Goal: Information Seeking & Learning: Learn about a topic

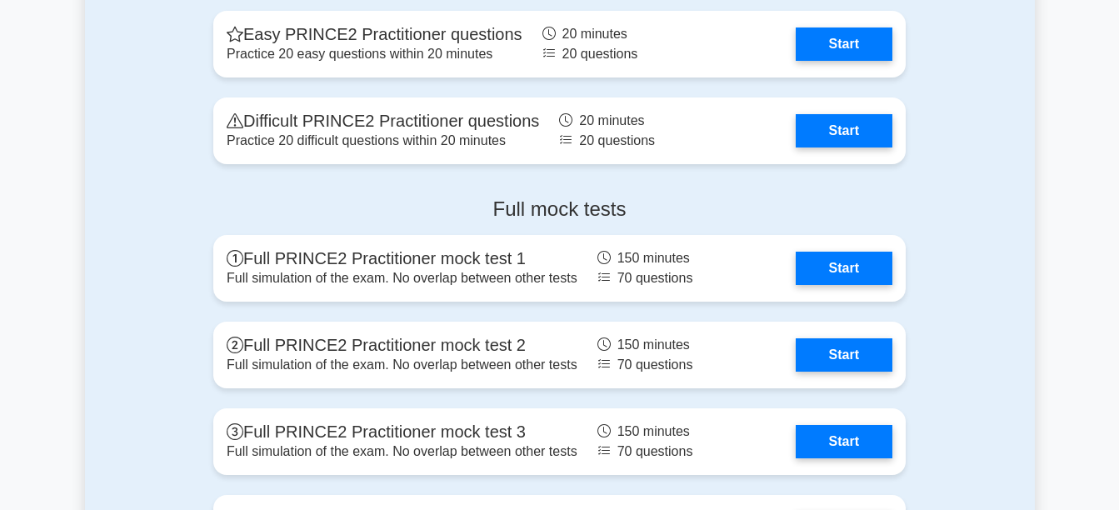
scroll to position [1873, 0]
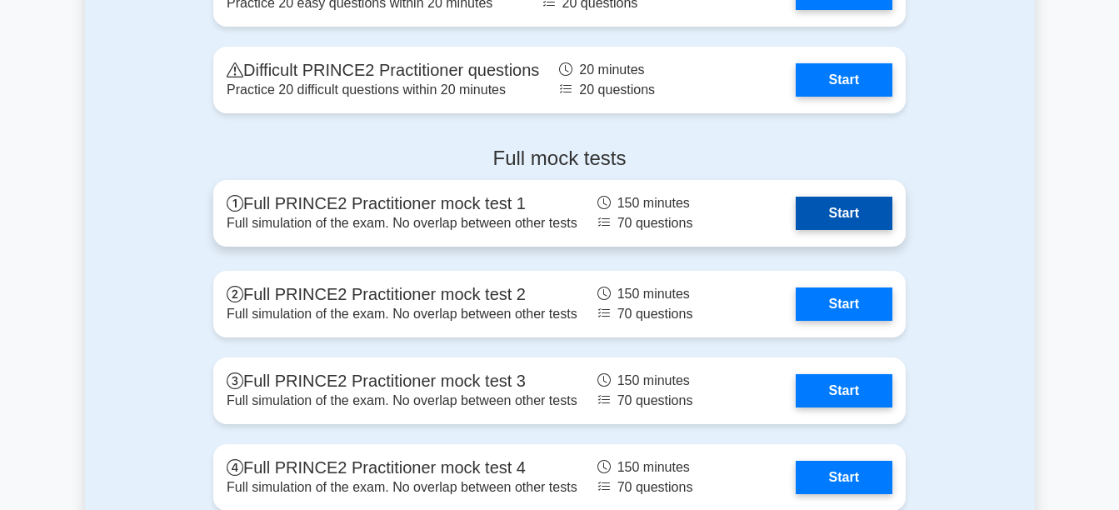
click at [797, 219] on link "Start" at bounding box center [844, 213] width 97 height 33
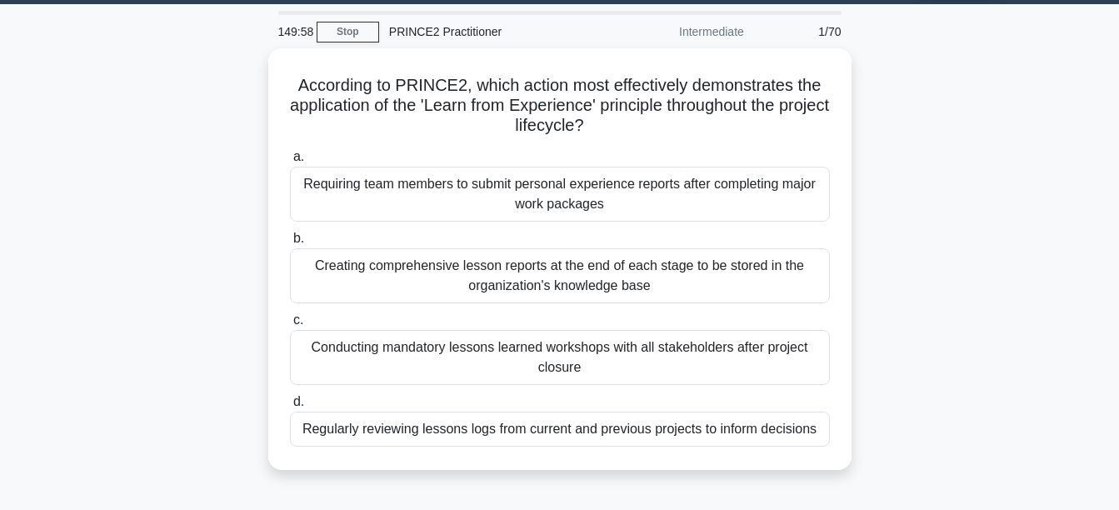
scroll to position [52, 0]
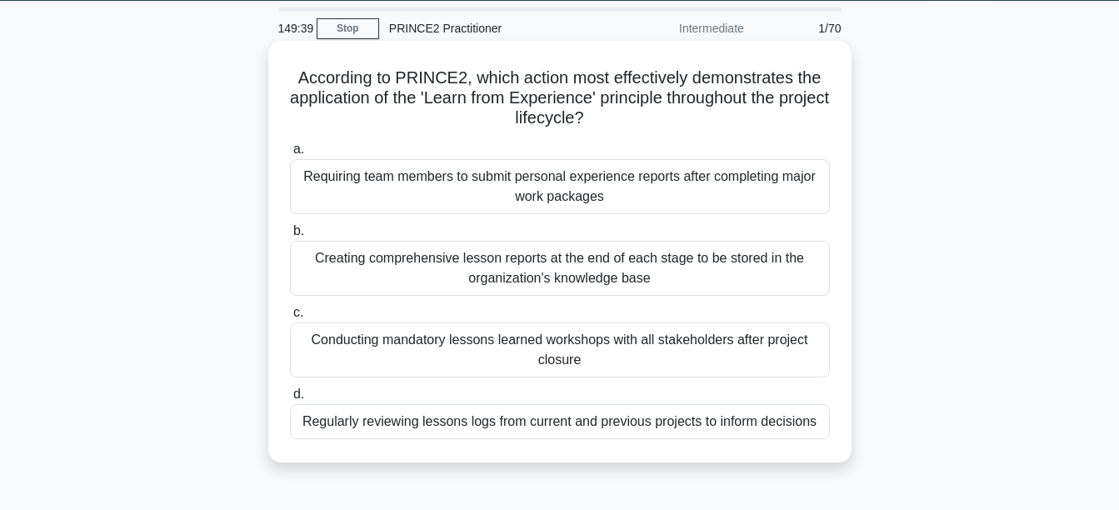
click at [625, 268] on div "Creating comprehensive lesson reports at the end of each stage to be stored in …" at bounding box center [560, 268] width 540 height 55
click at [290, 237] on input "b. Creating comprehensive lesson reports at the end of each stage to be stored …" at bounding box center [290, 231] width 0 height 11
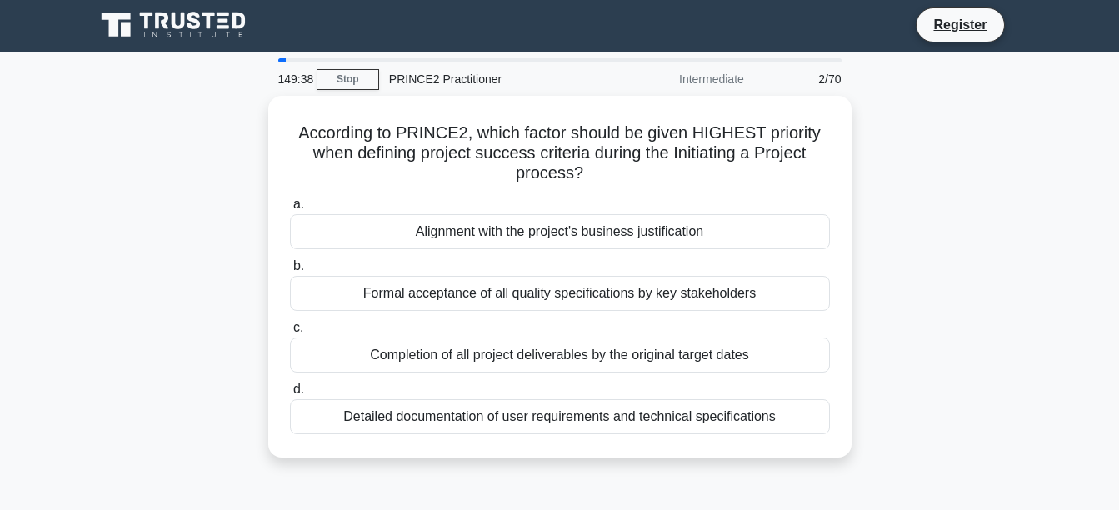
scroll to position [0, 0]
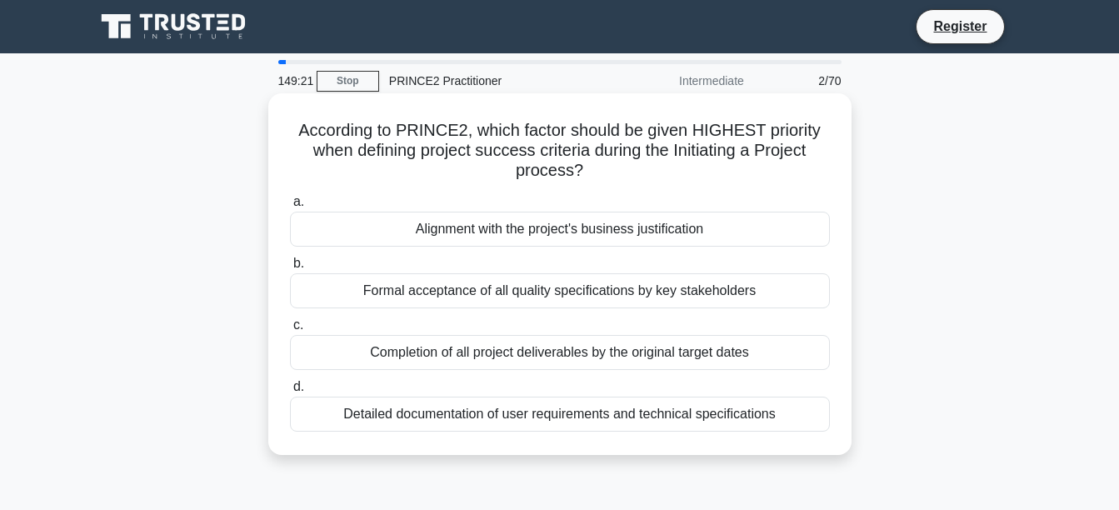
click at [709, 229] on div "Alignment with the project's business justification" at bounding box center [560, 229] width 540 height 35
click at [290, 207] on input "a. Alignment with the project's business justification" at bounding box center [290, 202] width 0 height 11
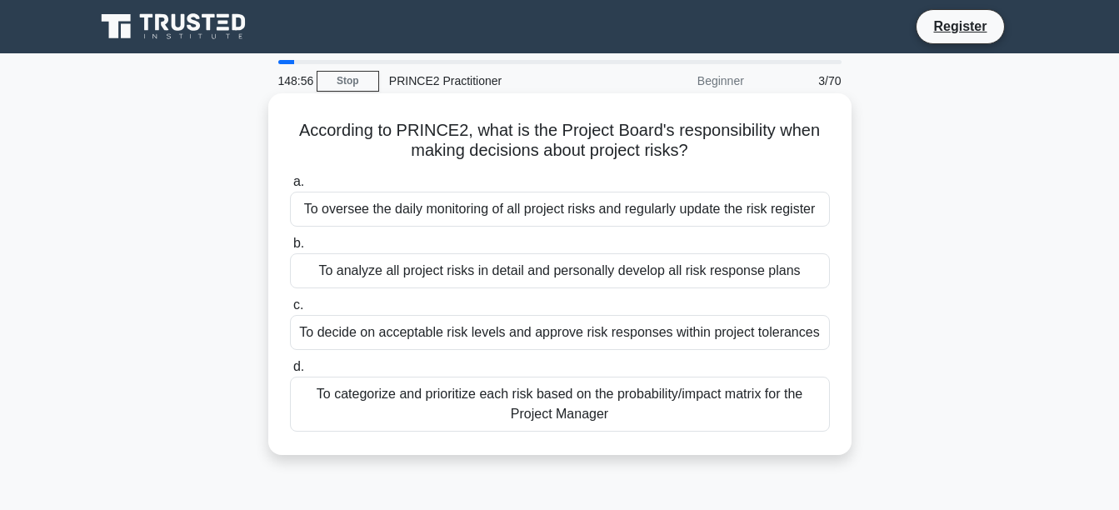
click at [734, 329] on div "To decide on acceptable risk levels and approve risk responses within project t…" at bounding box center [560, 332] width 540 height 35
click at [290, 311] on input "c. To decide on acceptable risk levels and approve risk responses within projec…" at bounding box center [290, 305] width 0 height 11
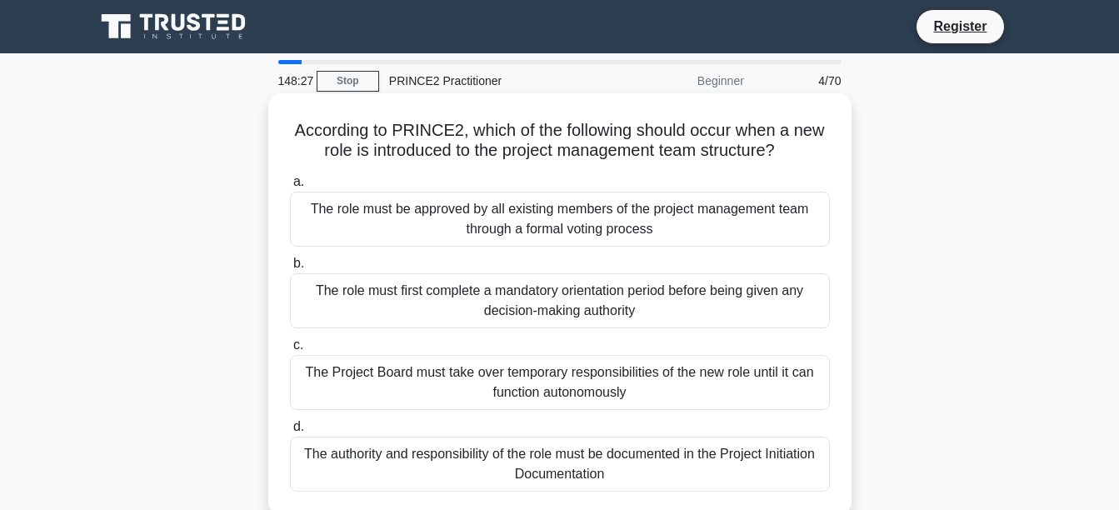
click at [648, 462] on div "The authority and responsibility of the role must be documented in the Project …" at bounding box center [560, 464] width 540 height 55
click at [290, 432] on input "d. The authority and responsibility of the role must be documented in the Proje…" at bounding box center [290, 427] width 0 height 11
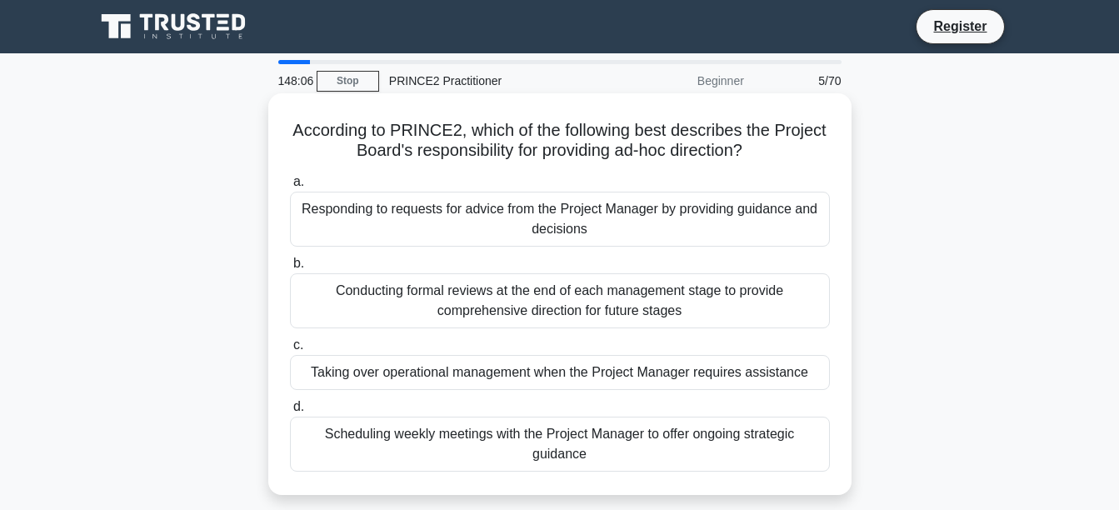
click at [720, 218] on div "Responding to requests for advice from the Project Manager by providing guidanc…" at bounding box center [560, 219] width 540 height 55
click at [290, 187] on input "a. Responding to requests for advice from the Project Manager by providing guid…" at bounding box center [290, 182] width 0 height 11
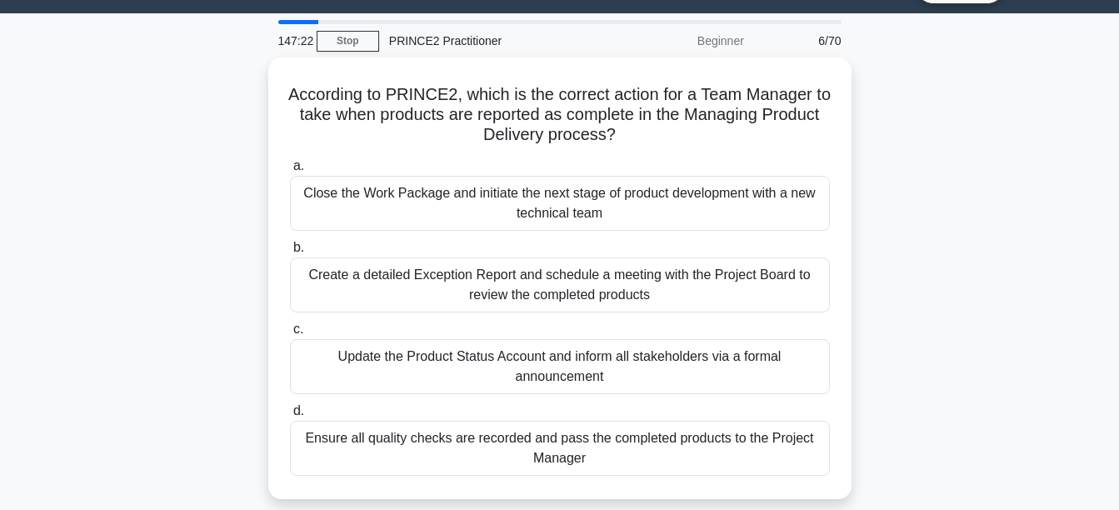
scroll to position [46, 0]
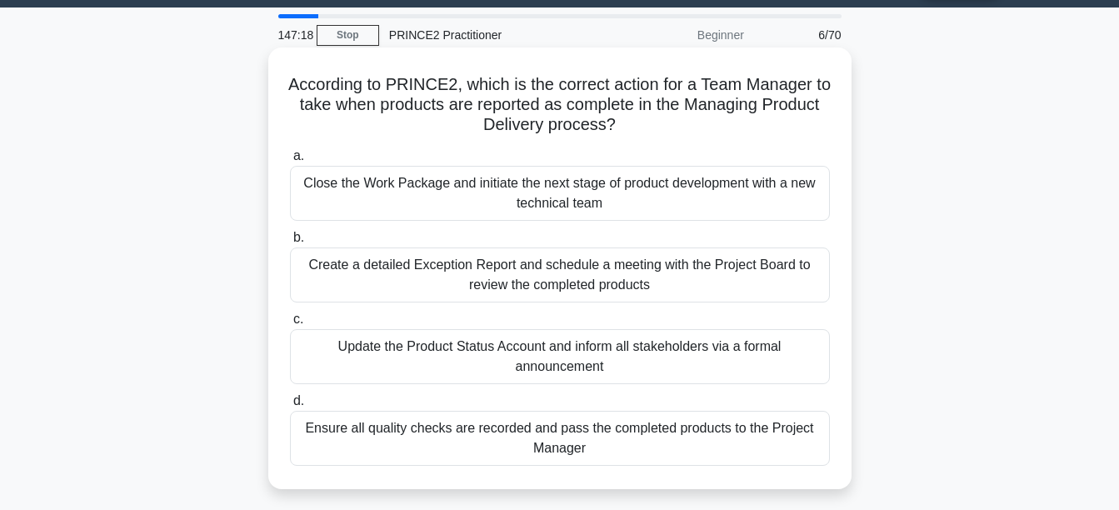
click at [650, 434] on div "Ensure all quality checks are recorded and pass the completed products to the P…" at bounding box center [560, 438] width 540 height 55
click at [290, 407] on input "d. Ensure all quality checks are recorded and pass the completed products to th…" at bounding box center [290, 401] width 0 height 11
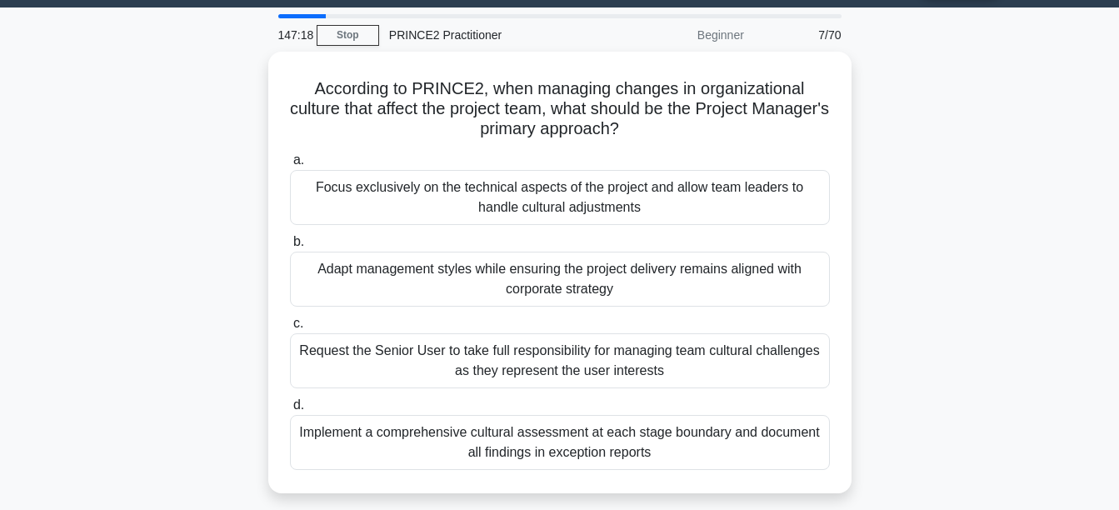
scroll to position [0, 0]
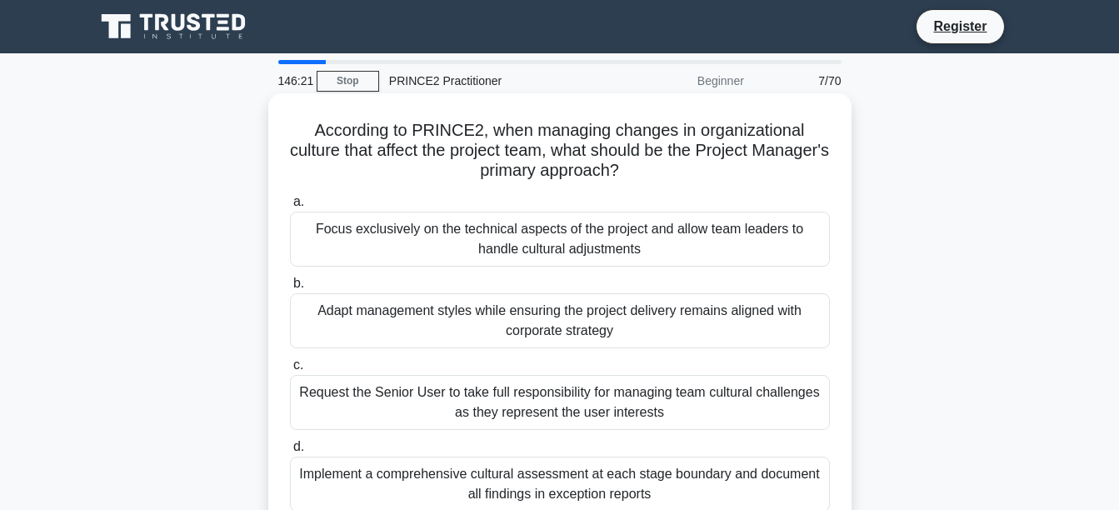
click at [670, 320] on div "Adapt management styles while ensuring the project delivery remains aligned wit…" at bounding box center [560, 320] width 540 height 55
click at [290, 289] on input "b. Adapt management styles while ensuring the project delivery remains aligned …" at bounding box center [290, 283] width 0 height 11
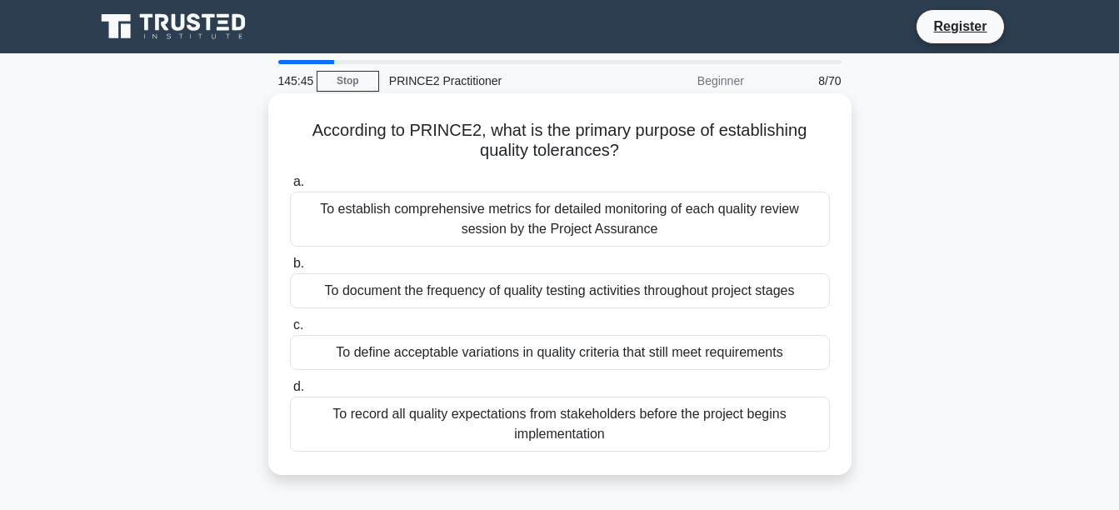
click at [731, 357] on div "To define acceptable variations in quality criteria that still meet requirements" at bounding box center [560, 352] width 540 height 35
click at [290, 331] on input "c. To define acceptable variations in quality criteria that still meet requirem…" at bounding box center [290, 325] width 0 height 11
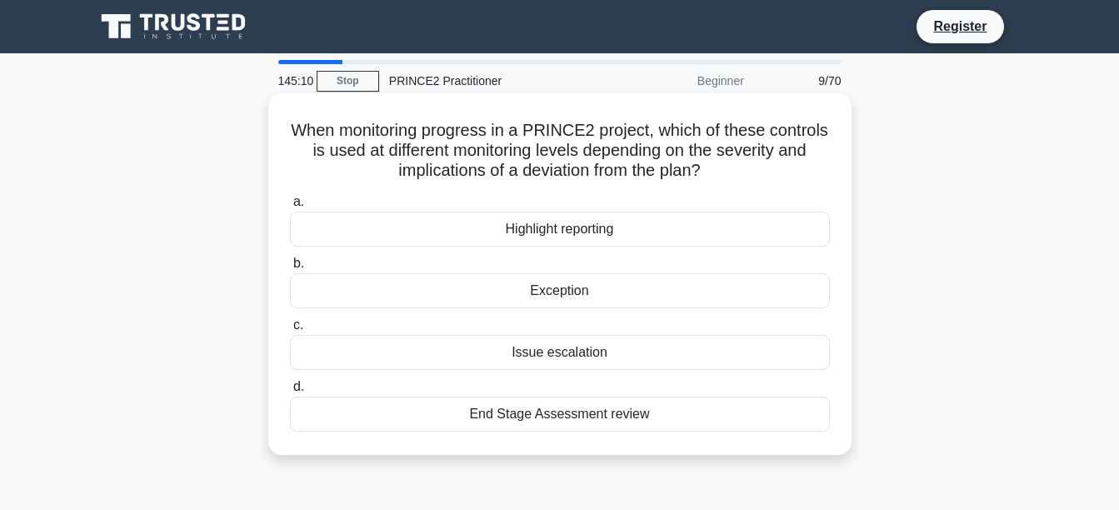
click at [653, 351] on div "Issue escalation" at bounding box center [560, 352] width 540 height 35
click at [290, 331] on input "c. Issue escalation" at bounding box center [290, 325] width 0 height 11
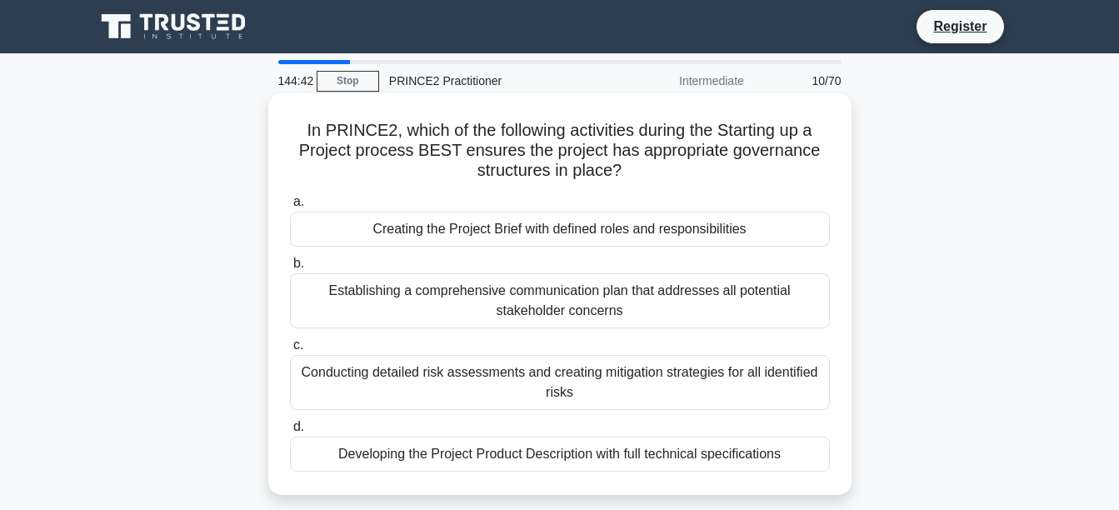
click at [700, 240] on div "Creating the Project Brief with defined roles and responsibilities" at bounding box center [560, 229] width 540 height 35
click at [290, 207] on input "a. Creating the Project Brief with defined roles and responsibilities" at bounding box center [290, 202] width 0 height 11
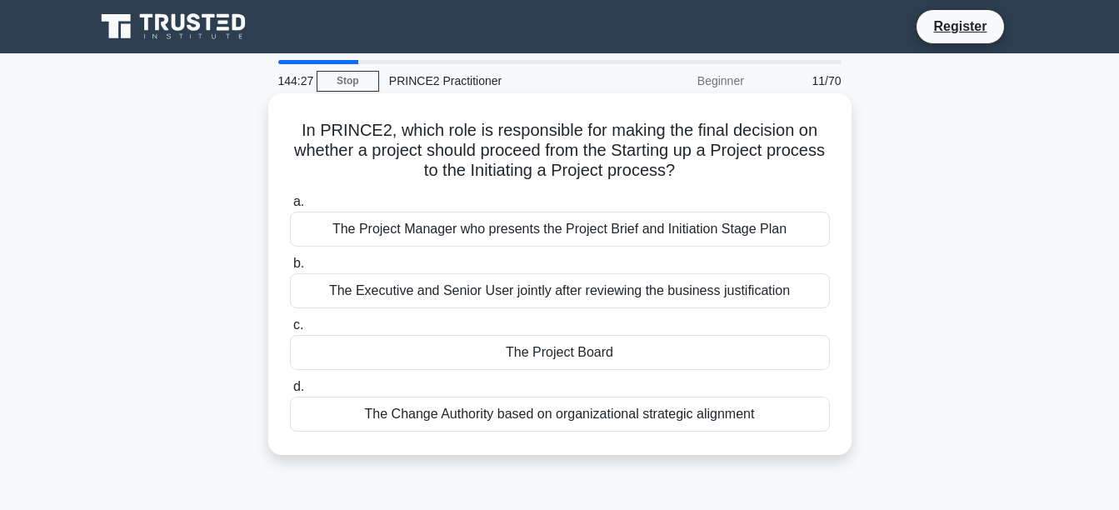
click at [695, 356] on div "The Project Board" at bounding box center [560, 352] width 540 height 35
click at [290, 331] on input "c. The Project Board" at bounding box center [290, 325] width 0 height 11
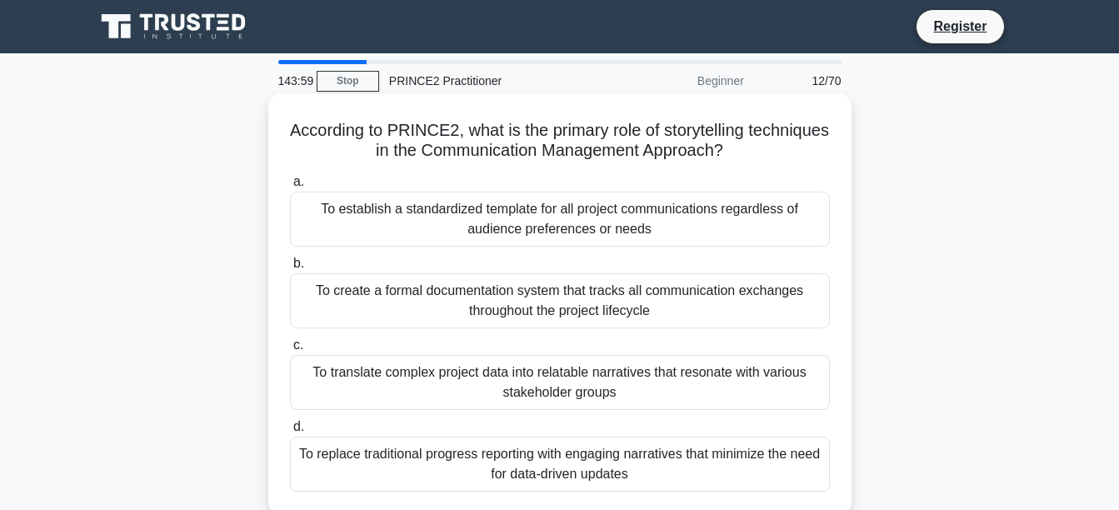
click at [718, 380] on div "To translate complex project data into relatable narratives that resonate with …" at bounding box center [560, 382] width 540 height 55
click at [290, 351] on input "c. To translate complex project data into relatable narratives that resonate wi…" at bounding box center [290, 345] width 0 height 11
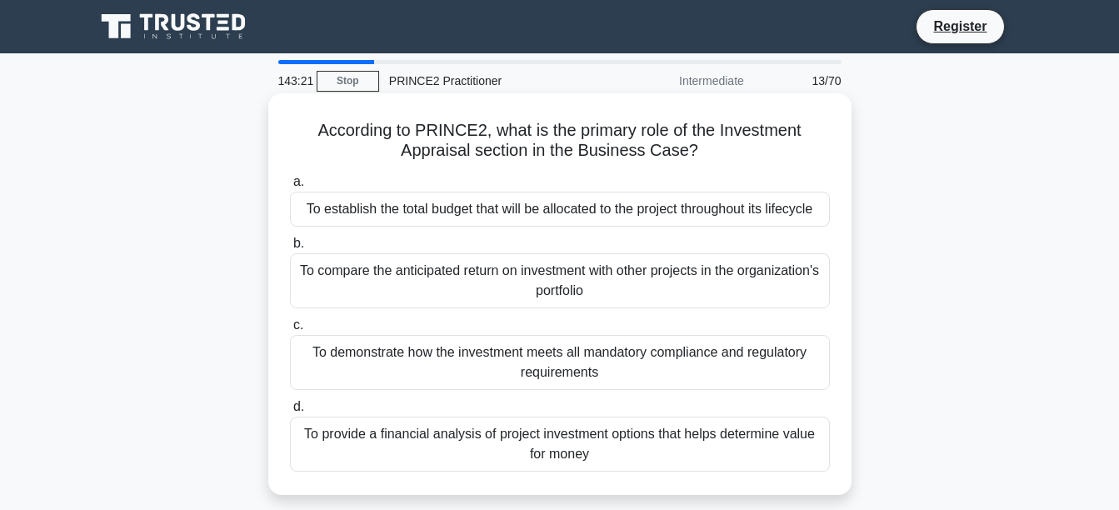
click at [696, 459] on div "To provide a financial analysis of project investment options that helps determ…" at bounding box center [560, 444] width 540 height 55
click at [290, 412] on input "d. To provide a financial analysis of project investment options that helps det…" at bounding box center [290, 407] width 0 height 11
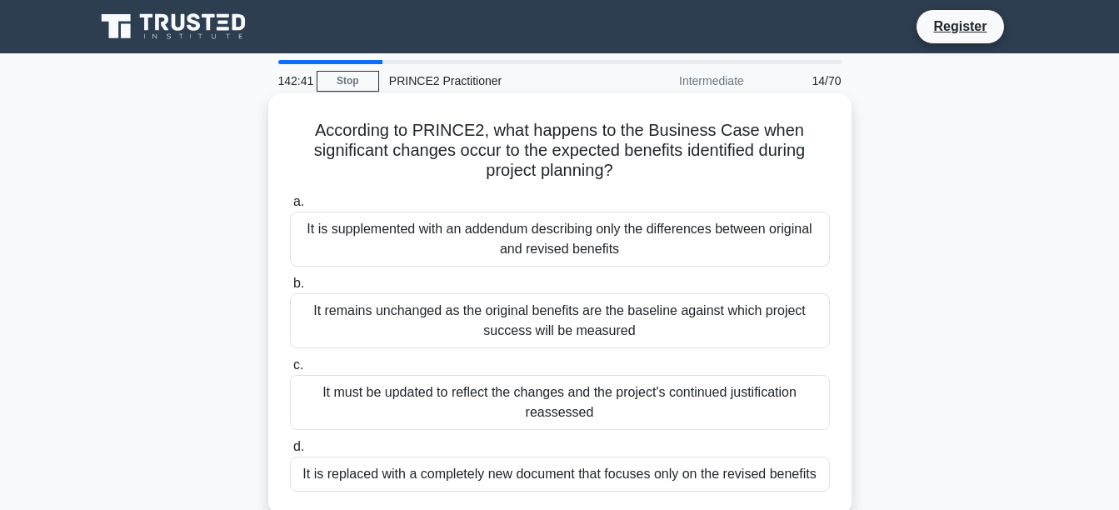
click at [700, 402] on div "It must be updated to reflect the changes and the project's continued justifica…" at bounding box center [560, 402] width 540 height 55
click at [290, 371] on input "c. It must be updated to reflect the changes and the project's continued justif…" at bounding box center [290, 365] width 0 height 11
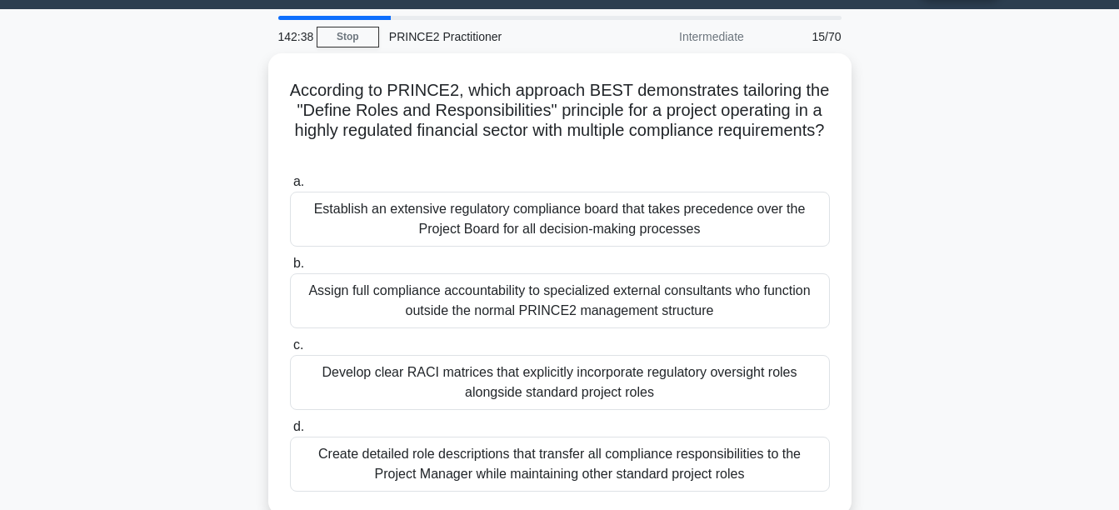
scroll to position [67, 0]
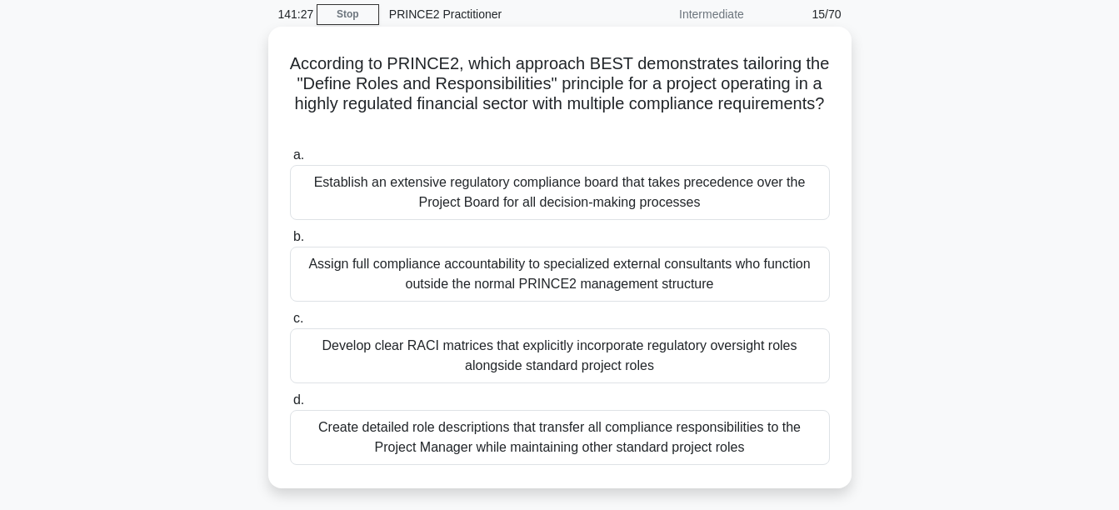
click at [621, 352] on div "Develop clear RACI matrices that explicitly incorporate regulatory oversight ro…" at bounding box center [560, 355] width 540 height 55
click at [290, 324] on input "c. Develop clear RACI matrices that explicitly incorporate regulatory oversight…" at bounding box center [290, 318] width 0 height 11
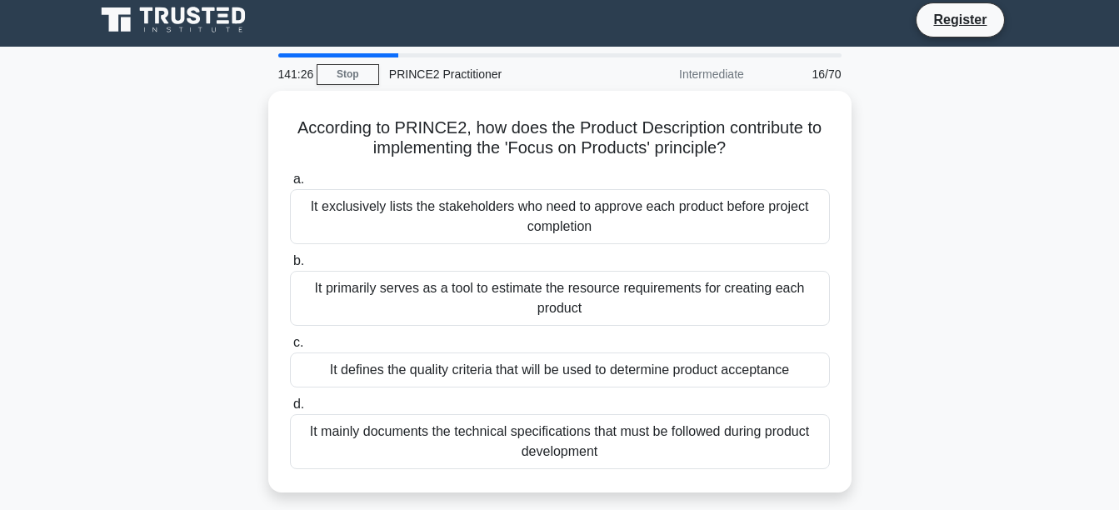
scroll to position [0, 0]
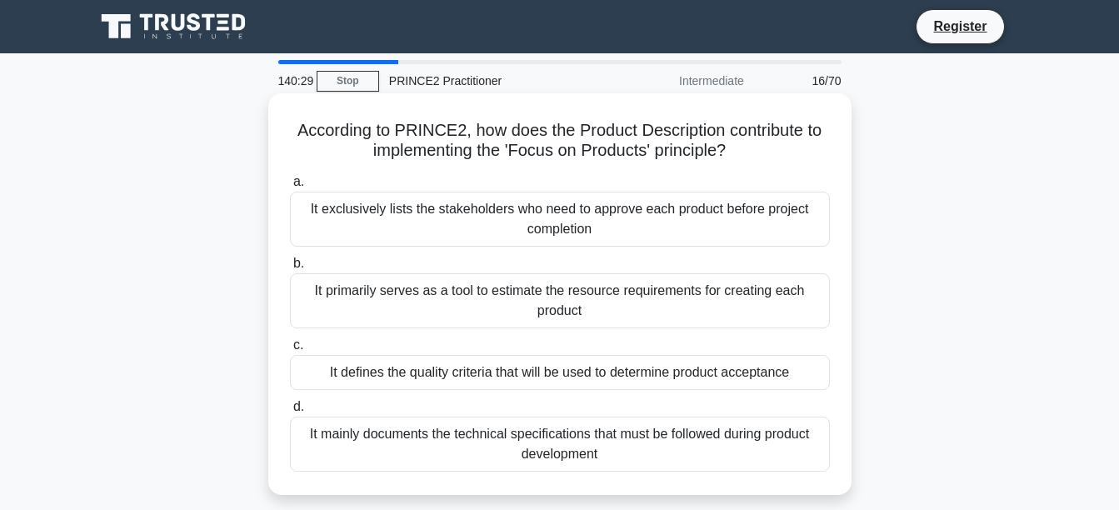
click at [682, 376] on div "It defines the quality criteria that will be used to determine product acceptan…" at bounding box center [560, 372] width 540 height 35
click at [290, 351] on input "c. It defines the quality criteria that will be used to determine product accep…" at bounding box center [290, 345] width 0 height 11
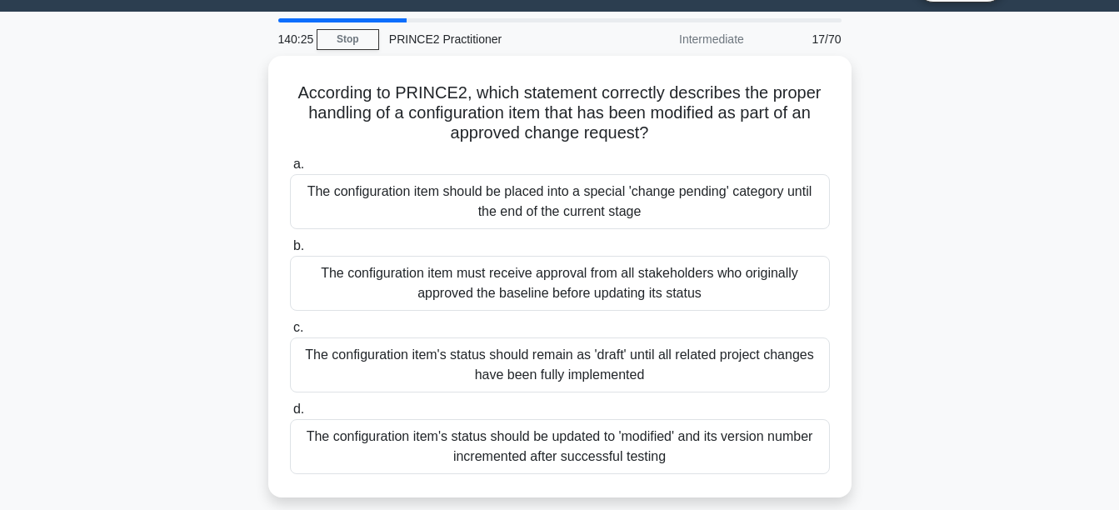
scroll to position [54, 0]
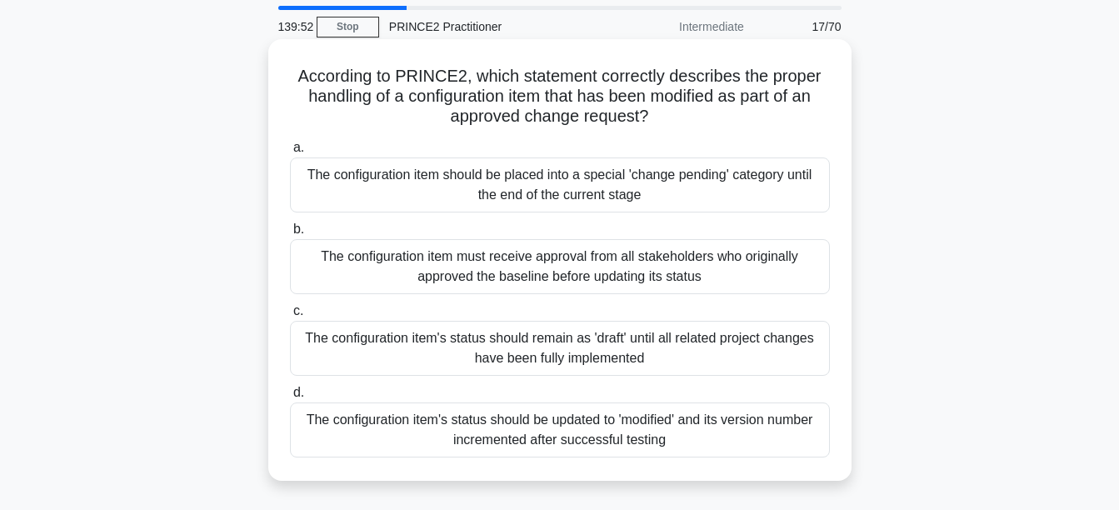
click at [674, 428] on div "The configuration item's status should be updated to 'modified' and its version…" at bounding box center [560, 429] width 540 height 55
click at [290, 398] on input "d. The configuration item's status should be updated to 'modified' and its vers…" at bounding box center [290, 392] width 0 height 11
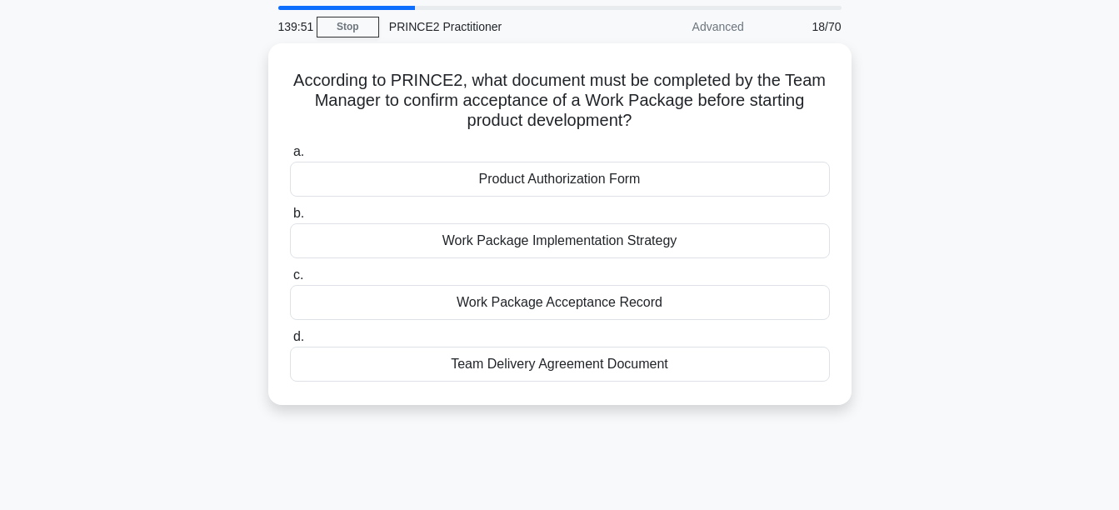
scroll to position [0, 0]
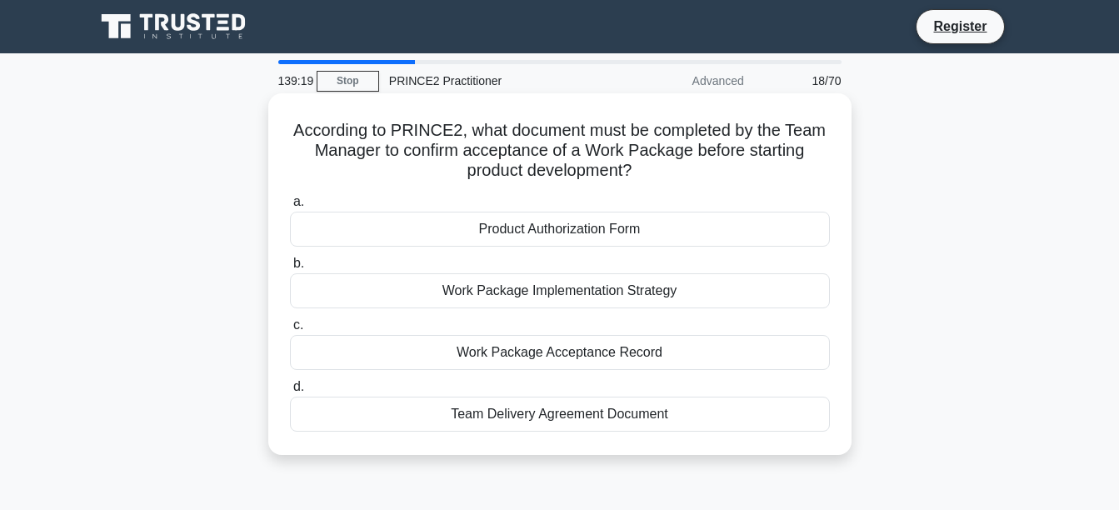
click at [624, 291] on div "Work Package Implementation Strategy" at bounding box center [560, 290] width 540 height 35
click at [290, 269] on input "b. Work Package Implementation Strategy" at bounding box center [290, 263] width 0 height 11
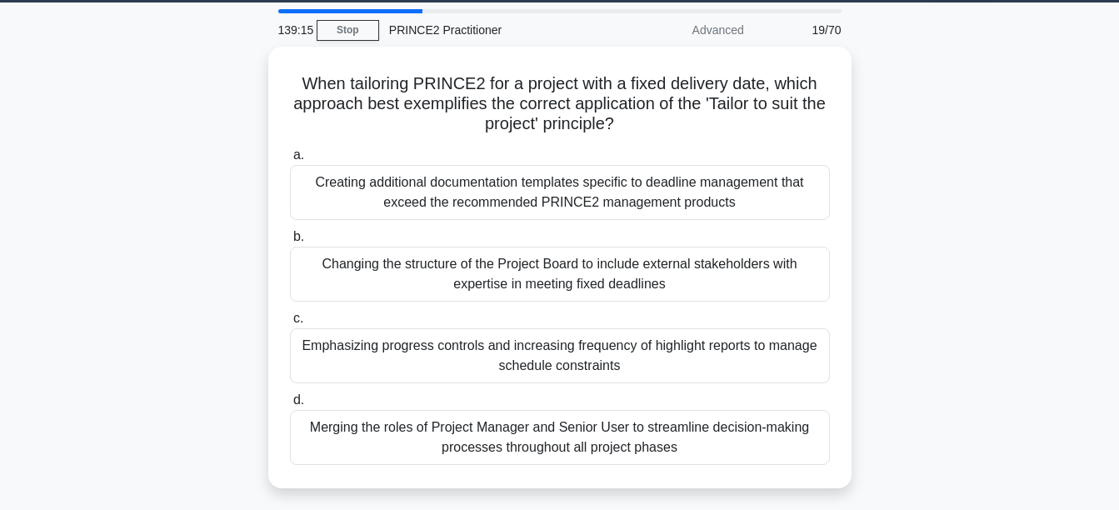
scroll to position [70, 0]
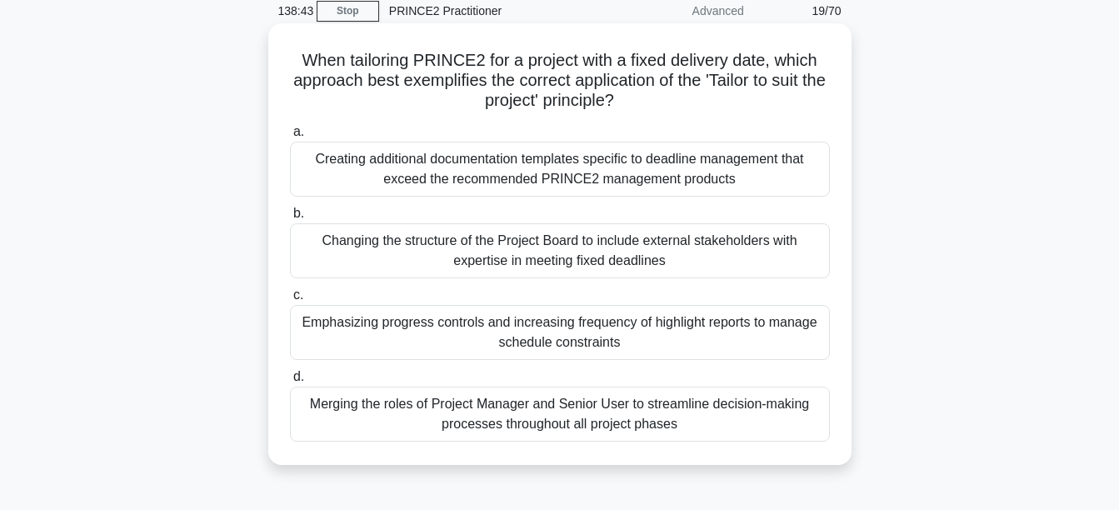
click at [700, 332] on div "Emphasizing progress controls and increasing frequency of highlight reports to …" at bounding box center [560, 332] width 540 height 55
click at [290, 301] on input "c. Emphasizing progress controls and increasing frequency of highlight reports …" at bounding box center [290, 295] width 0 height 11
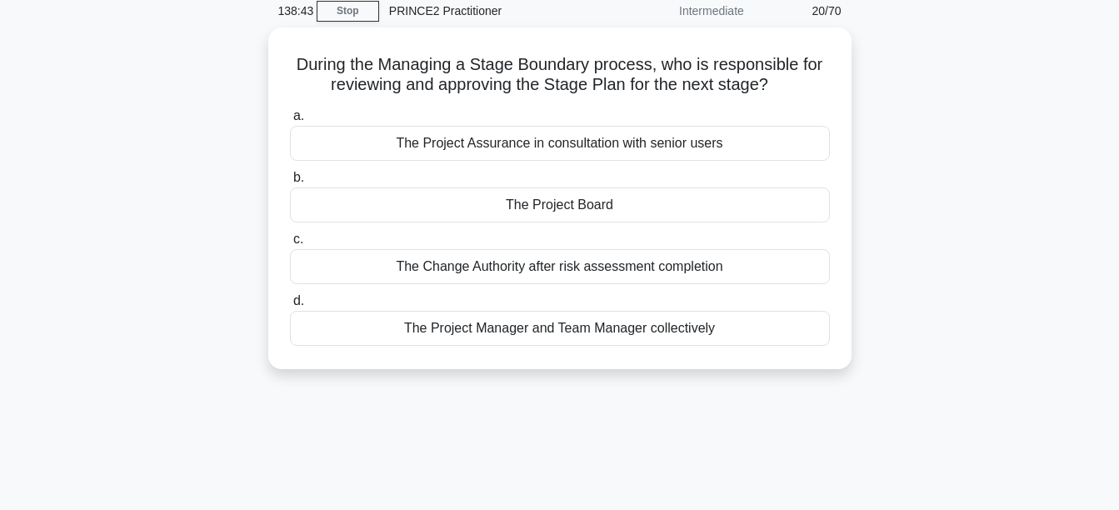
scroll to position [0, 0]
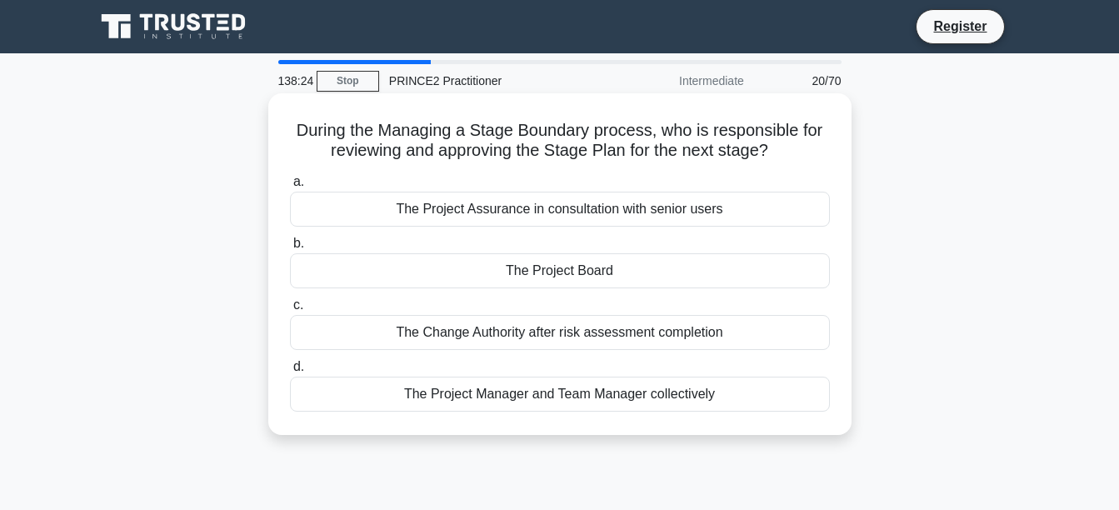
click at [720, 272] on div "The Project Board" at bounding box center [560, 270] width 540 height 35
click at [290, 249] on input "b. The Project Board" at bounding box center [290, 243] width 0 height 11
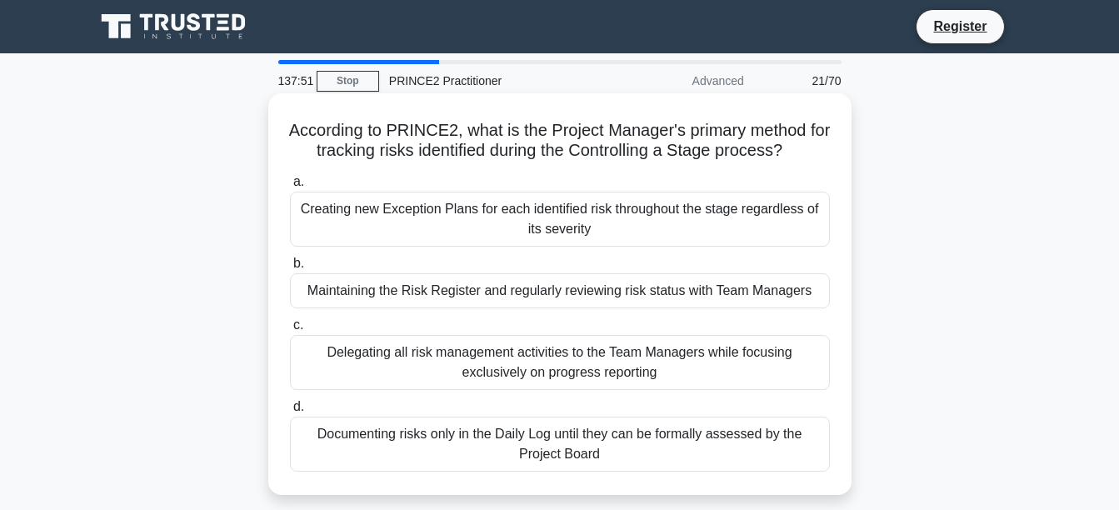
click at [732, 291] on div "Maintaining the Risk Register and regularly reviewing risk status with Team Man…" at bounding box center [560, 290] width 540 height 35
click at [290, 269] on input "b. Maintaining the Risk Register and regularly reviewing risk status with Team …" at bounding box center [290, 263] width 0 height 11
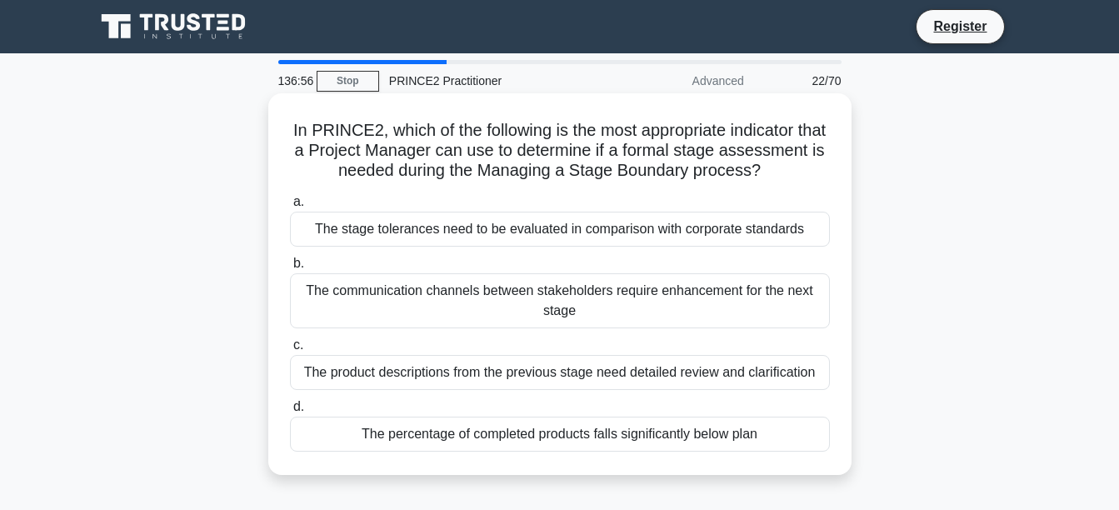
click at [725, 390] on div "The product descriptions from the previous stage need detailed review and clari…" at bounding box center [560, 372] width 540 height 35
click at [290, 351] on input "c. The product descriptions from the previous stage need detailed review and cl…" at bounding box center [290, 345] width 0 height 11
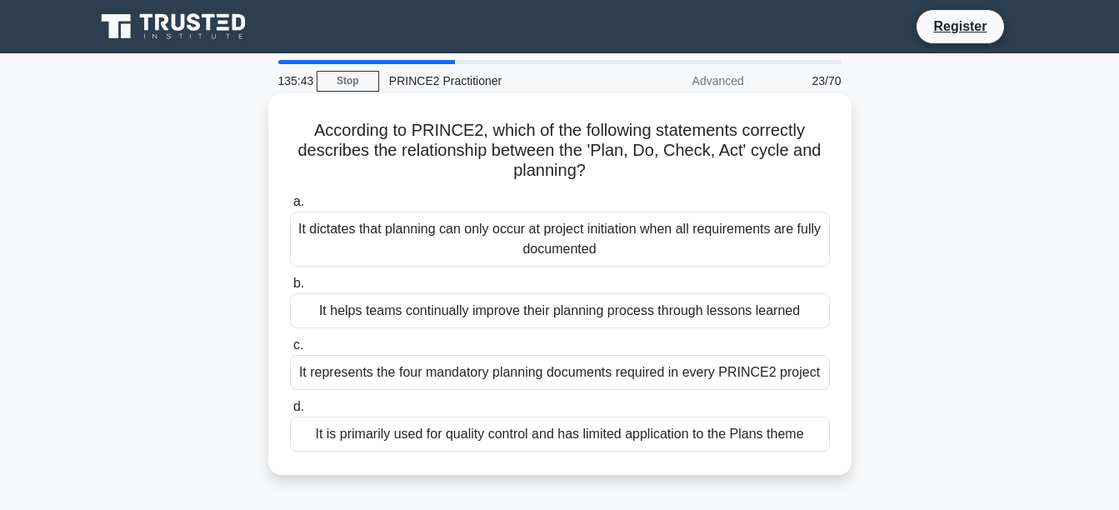
click at [748, 308] on div "It helps teams continually improve their planning process through lessons learn…" at bounding box center [560, 310] width 540 height 35
click at [290, 289] on input "b. It helps teams continually improve their planning process through lessons le…" at bounding box center [290, 283] width 0 height 11
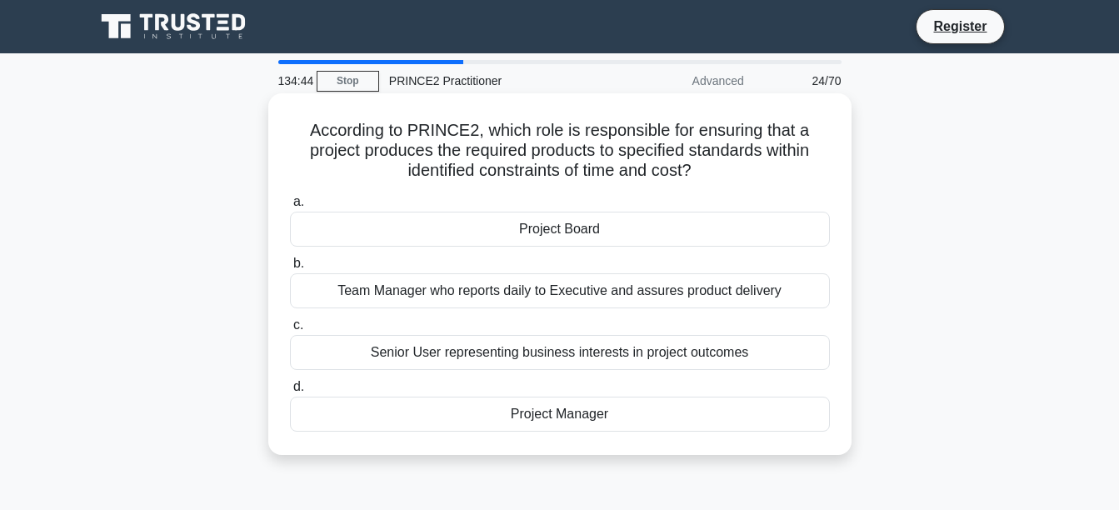
click at [639, 422] on div "Project Manager" at bounding box center [560, 414] width 540 height 35
click at [290, 392] on input "d. Project Manager" at bounding box center [290, 387] width 0 height 11
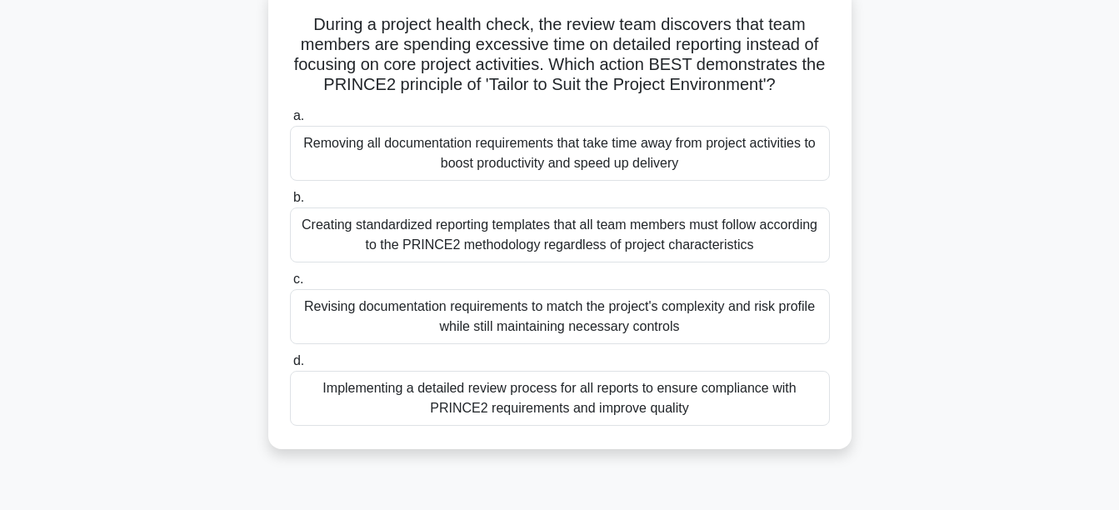
scroll to position [108, 0]
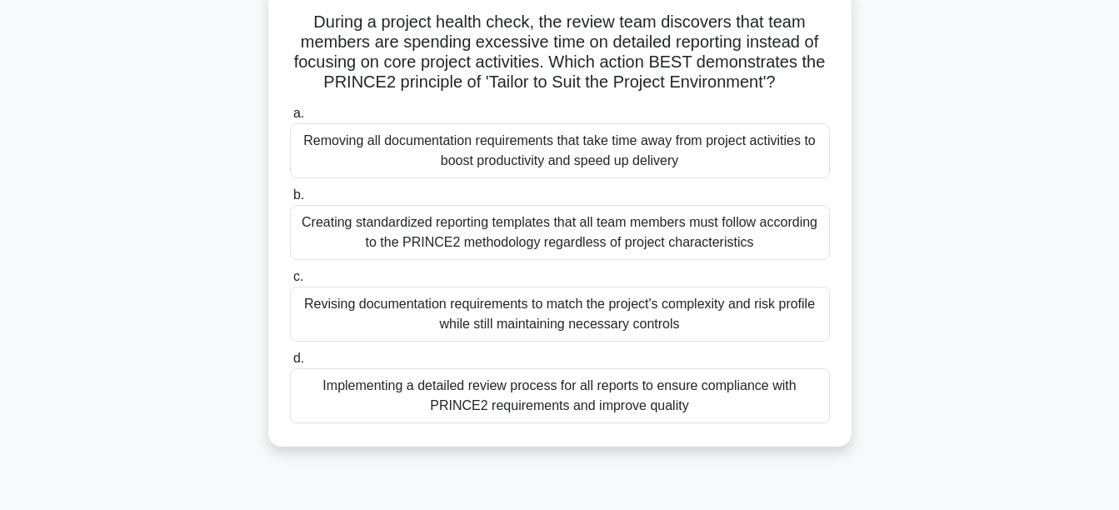
click at [664, 315] on div "Revising documentation requirements to match the project's complexity and risk …" at bounding box center [560, 314] width 540 height 55
click at [290, 282] on input "c. Revising documentation requirements to match the project's complexity and ri…" at bounding box center [290, 277] width 0 height 11
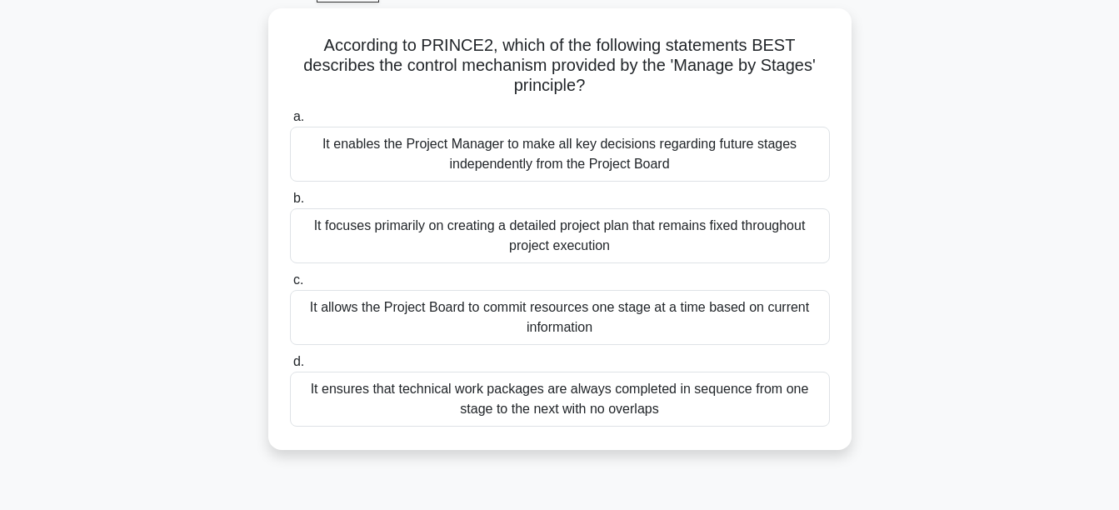
scroll to position [91, 0]
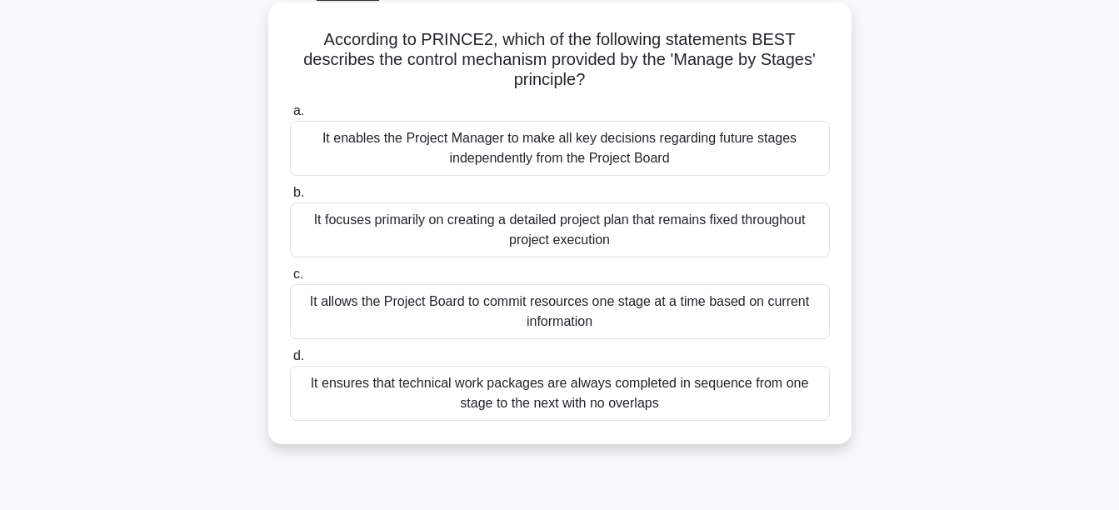
click at [721, 307] on div "It allows the Project Board to commit resources one stage at a time based on cu…" at bounding box center [560, 311] width 540 height 55
click at [290, 280] on input "c. It allows the Project Board to commit resources one stage at a time based on…" at bounding box center [290, 274] width 0 height 11
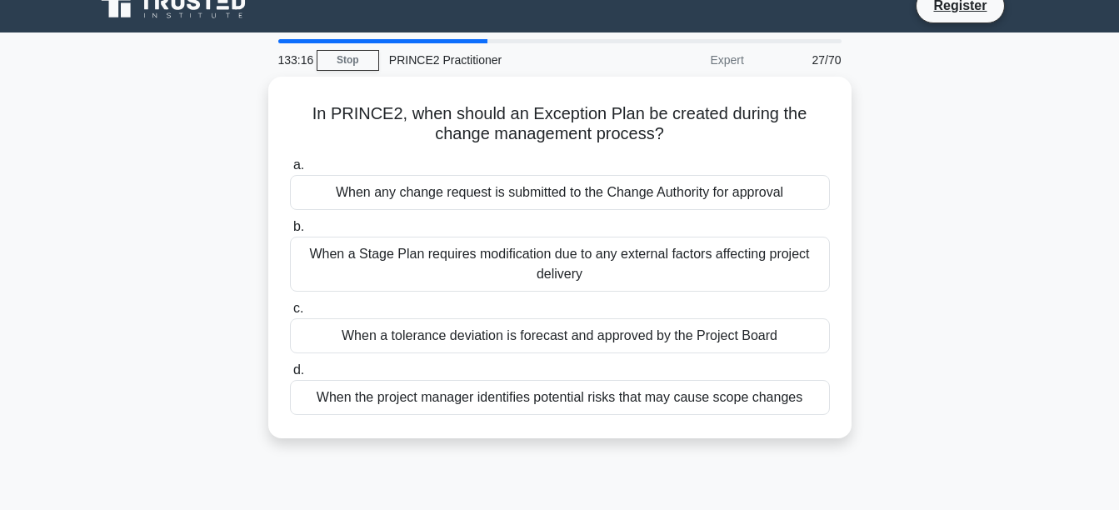
scroll to position [0, 0]
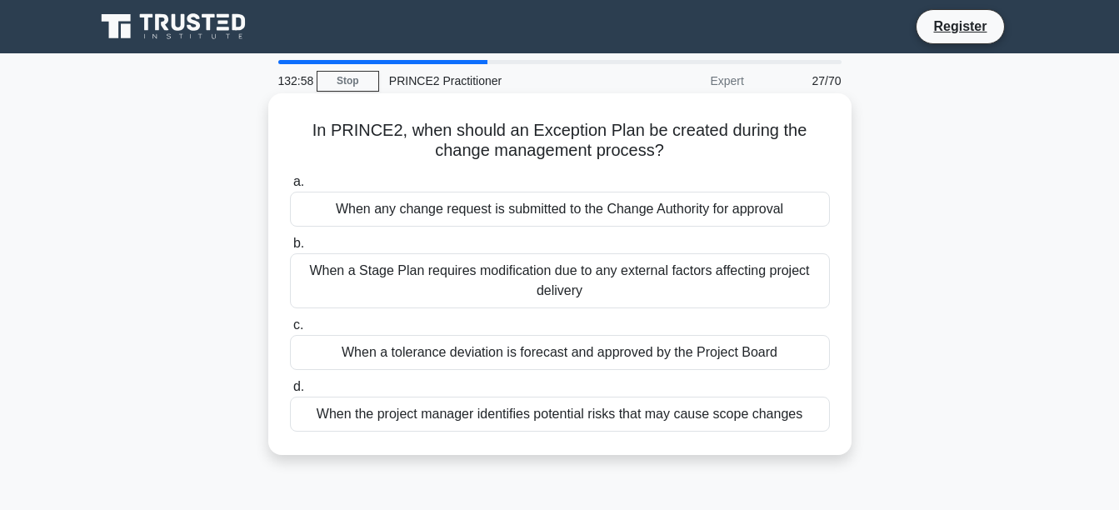
click at [747, 357] on div "When a tolerance deviation is forecast and approved by the Project Board" at bounding box center [560, 352] width 540 height 35
click at [290, 331] on input "c. When a tolerance deviation is forecast and approved by the Project Board" at bounding box center [290, 325] width 0 height 11
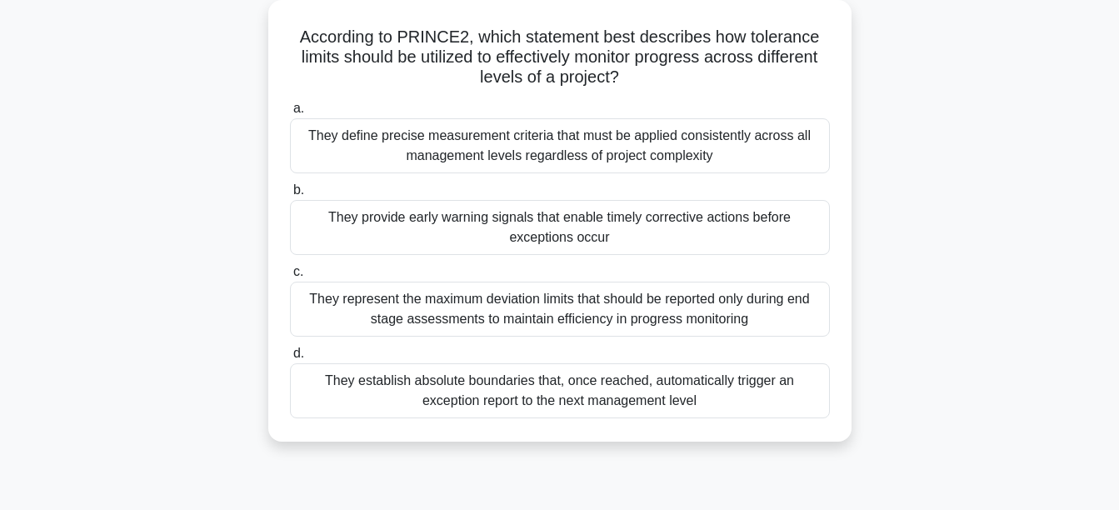
scroll to position [103, 0]
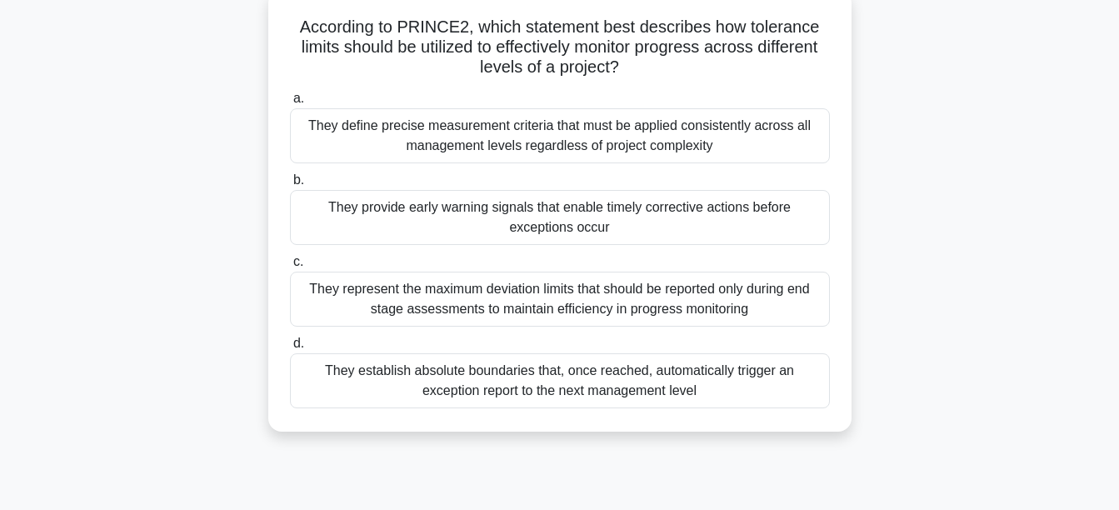
click at [673, 375] on div "They establish absolute boundaries that, once reached, automatically trigger an…" at bounding box center [560, 380] width 540 height 55
click at [290, 349] on input "d. They establish absolute boundaries that, once reached, automatically trigger…" at bounding box center [290, 343] width 0 height 11
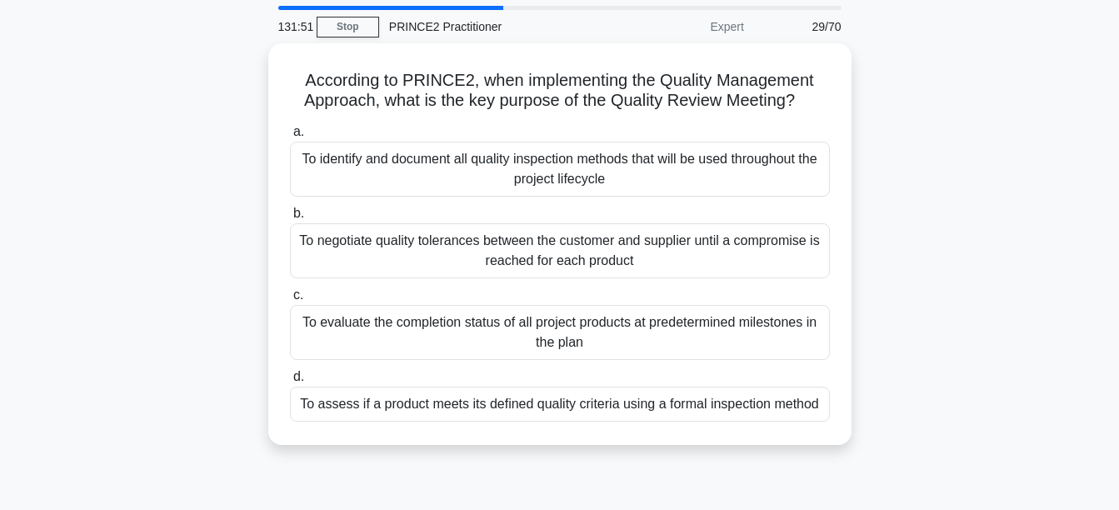
scroll to position [56, 0]
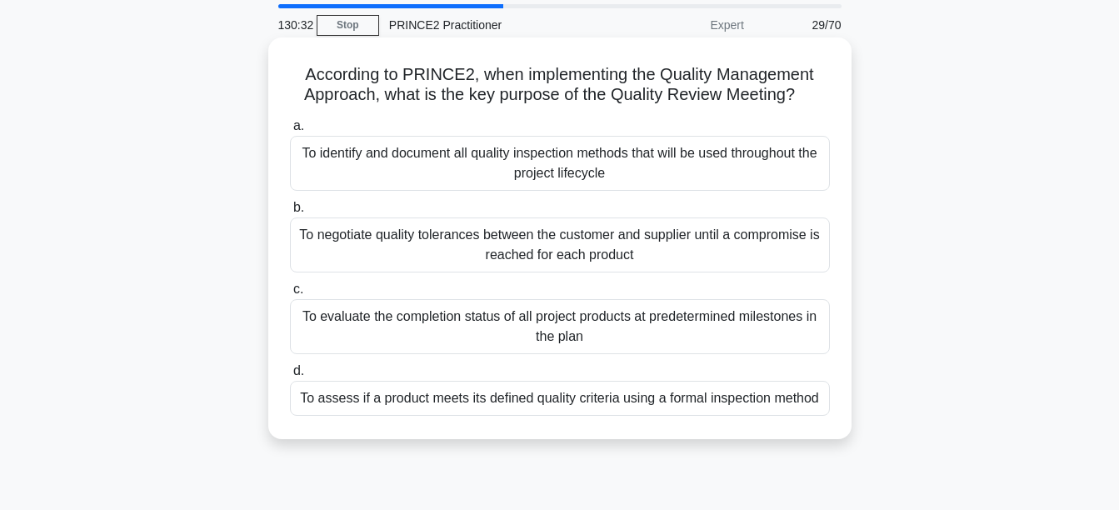
click at [648, 406] on div "To assess if a product meets its defined quality criteria using a formal inspec…" at bounding box center [560, 398] width 540 height 35
click at [290, 377] on input "d. To assess if a product meets its defined quality criteria using a formal ins…" at bounding box center [290, 371] width 0 height 11
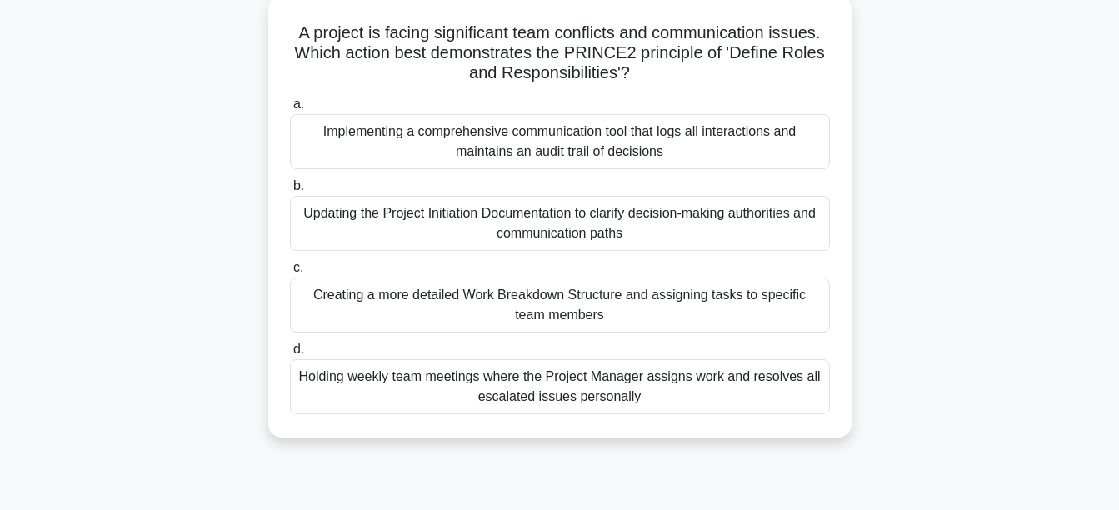
scroll to position [98, 0]
click at [652, 228] on div "Updating the Project Initiation Documentation to clarify decision-making author…" at bounding box center [560, 222] width 540 height 55
click at [290, 191] on input "b. Updating the Project Initiation Documentation to clarify decision-making aut…" at bounding box center [290, 185] width 0 height 11
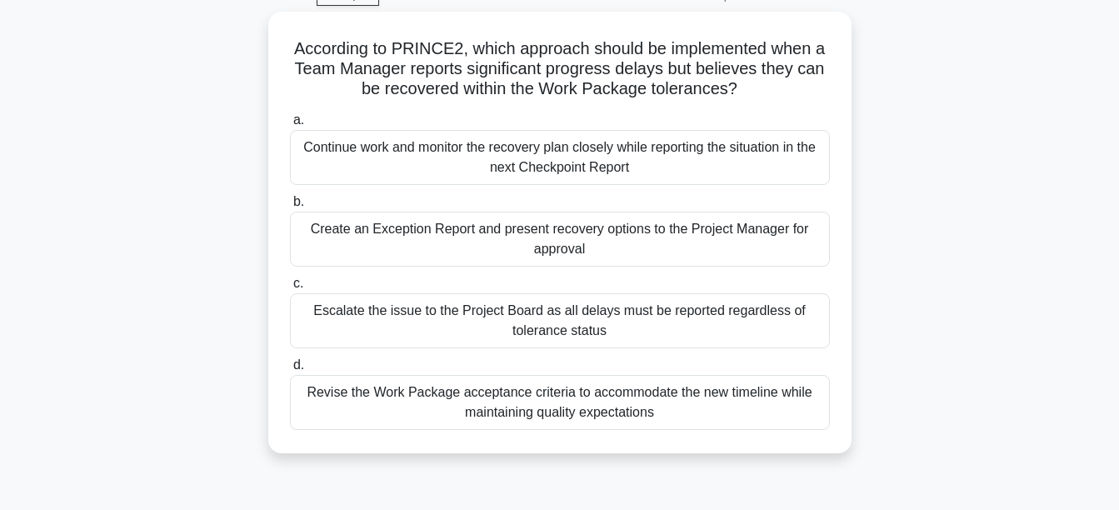
scroll to position [91, 0]
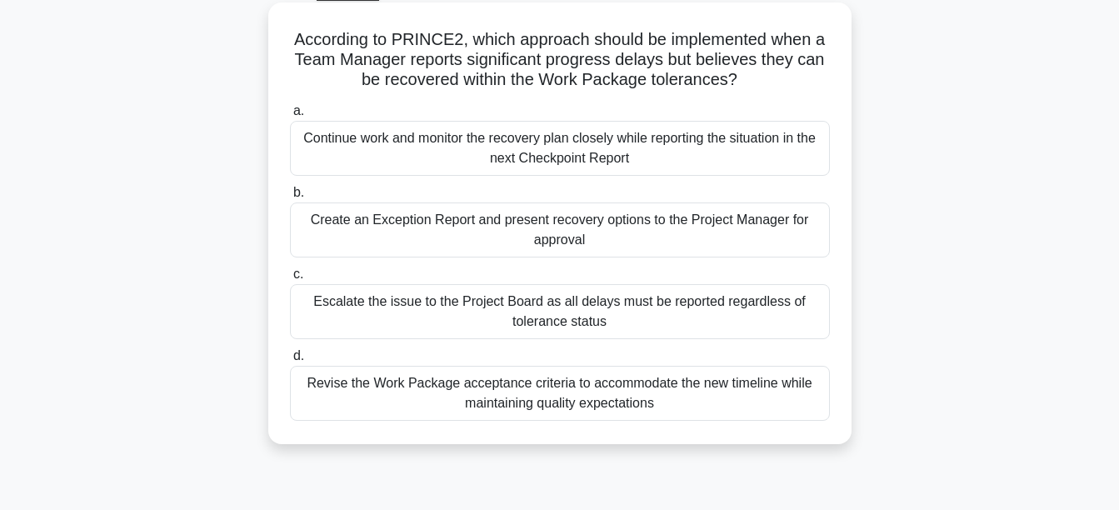
click at [669, 154] on div "Continue work and monitor the recovery plan closely while reporting the situati…" at bounding box center [560, 148] width 540 height 55
click at [290, 117] on input "a. Continue work and monitor the recovery plan closely while reporting the situ…" at bounding box center [290, 111] width 0 height 11
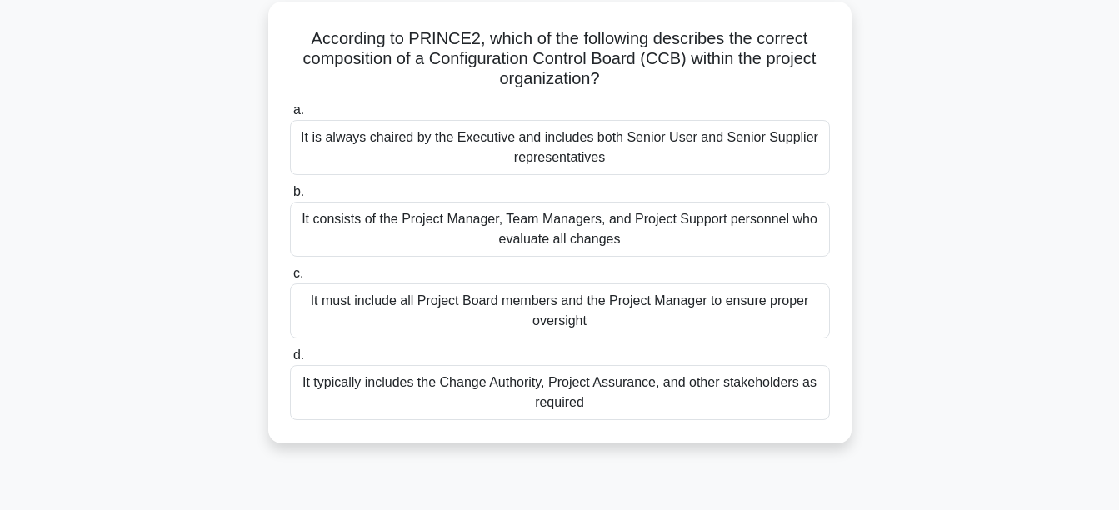
scroll to position [98, 0]
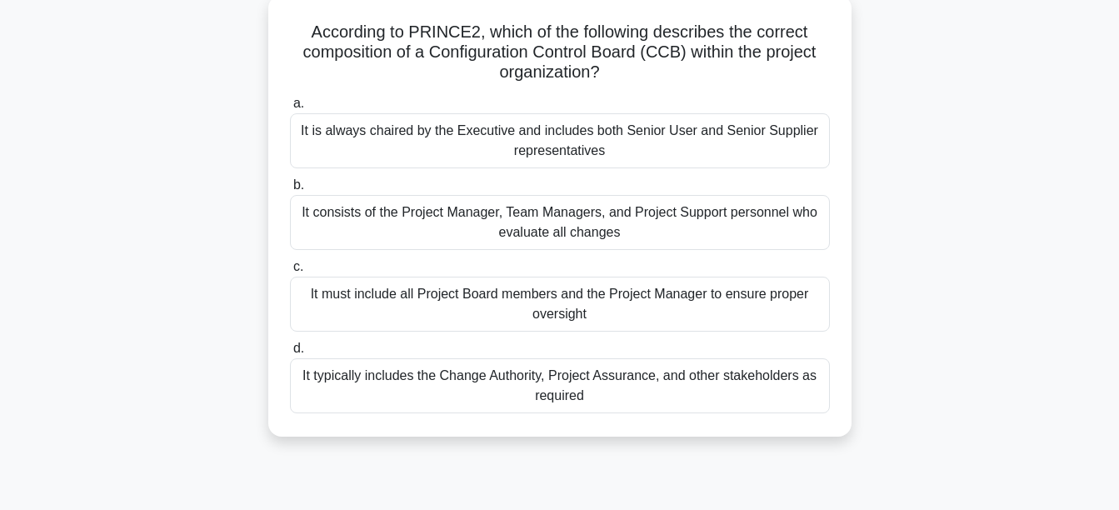
click at [586, 151] on div "It is always chaired by the Executive and includes both Senior User and Senior …" at bounding box center [560, 140] width 540 height 55
click at [290, 109] on input "a. It is always chaired by the Executive and includes both Senior User and Seni…" at bounding box center [290, 103] width 0 height 11
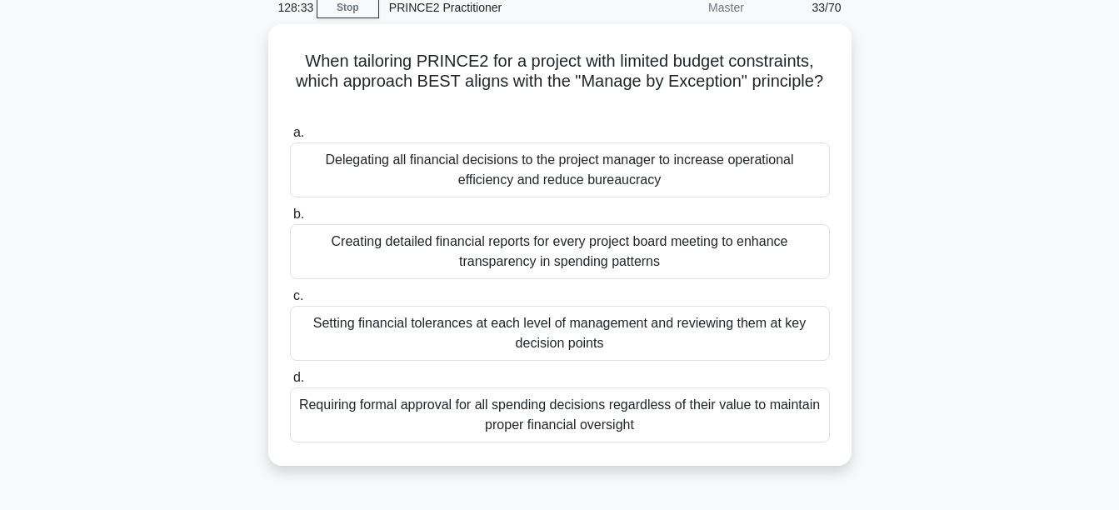
scroll to position [75, 0]
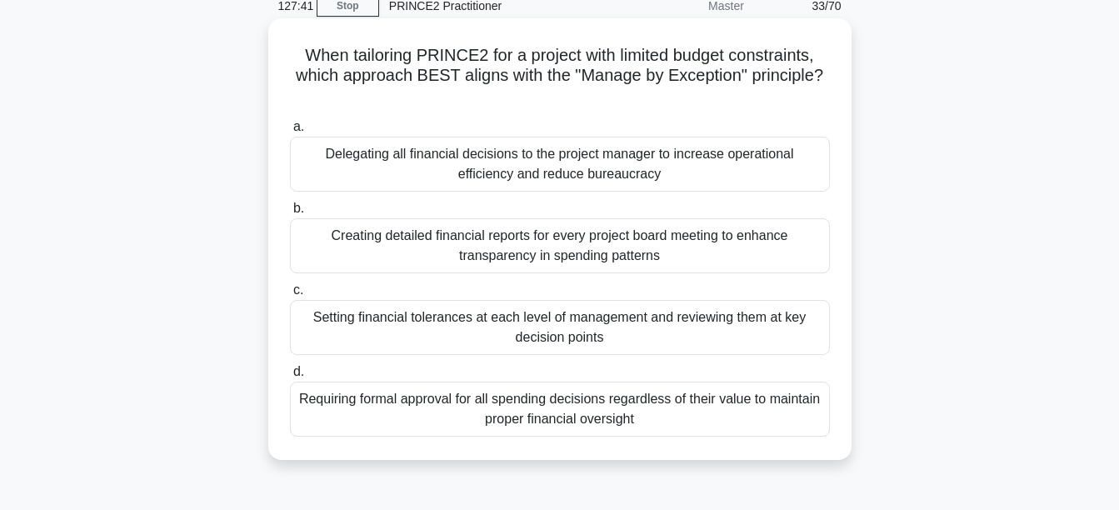
click at [687, 319] on div "Setting financial tolerances at each level of management and reviewing them at …" at bounding box center [560, 327] width 540 height 55
click at [290, 296] on input "c. Setting financial tolerances at each level of management and reviewing them …" at bounding box center [290, 290] width 0 height 11
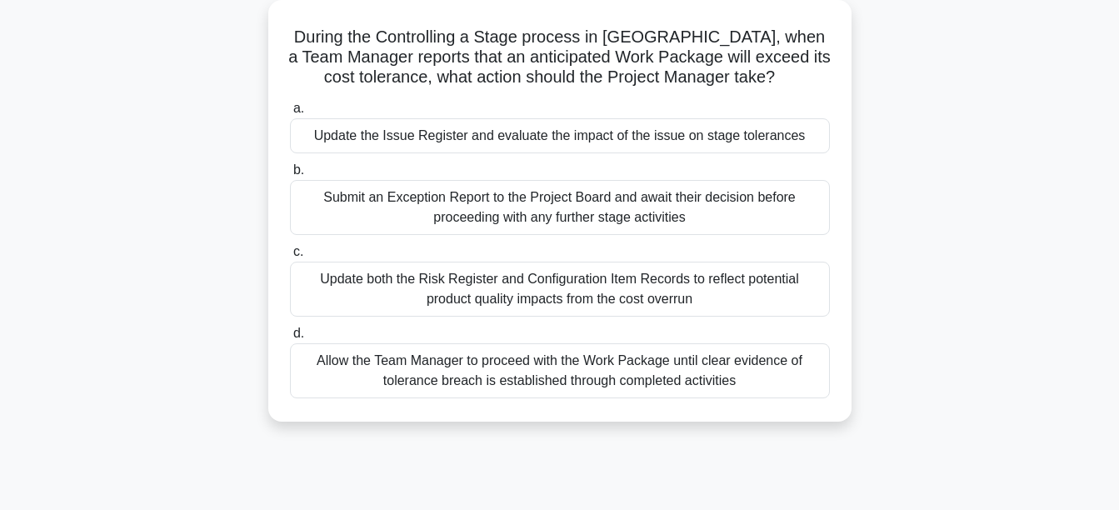
scroll to position [102, 0]
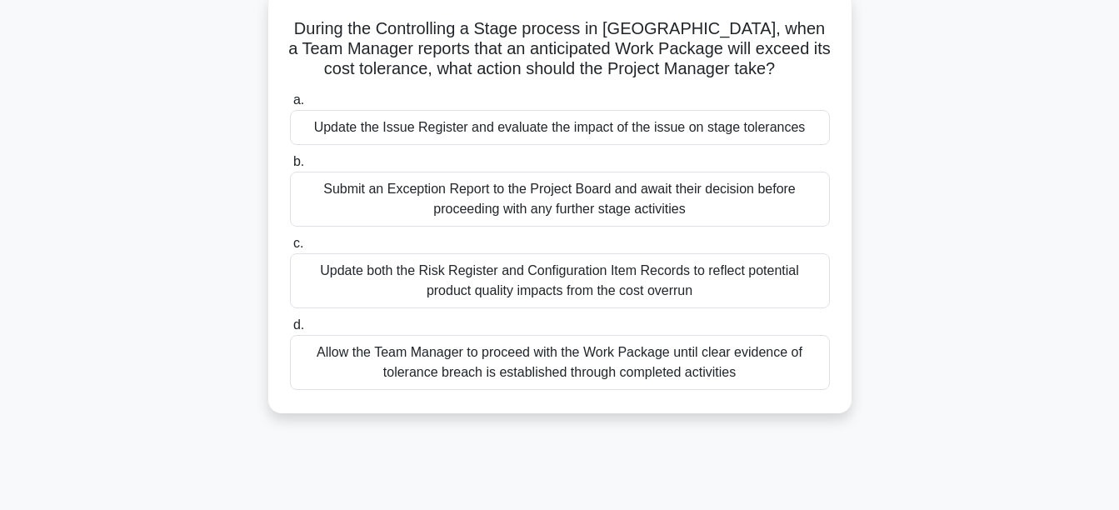
click at [659, 211] on div "Submit an Exception Report to the Project Board and await their decision before…" at bounding box center [560, 199] width 540 height 55
click at [290, 167] on input "b. Submit an Exception Report to the Project Board and await their decision bef…" at bounding box center [290, 162] width 0 height 11
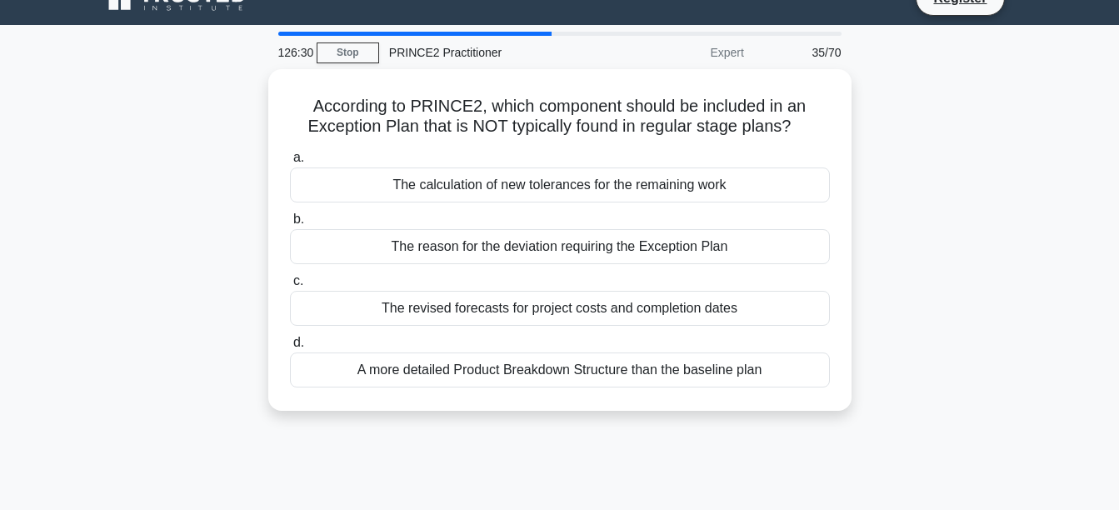
scroll to position [0, 0]
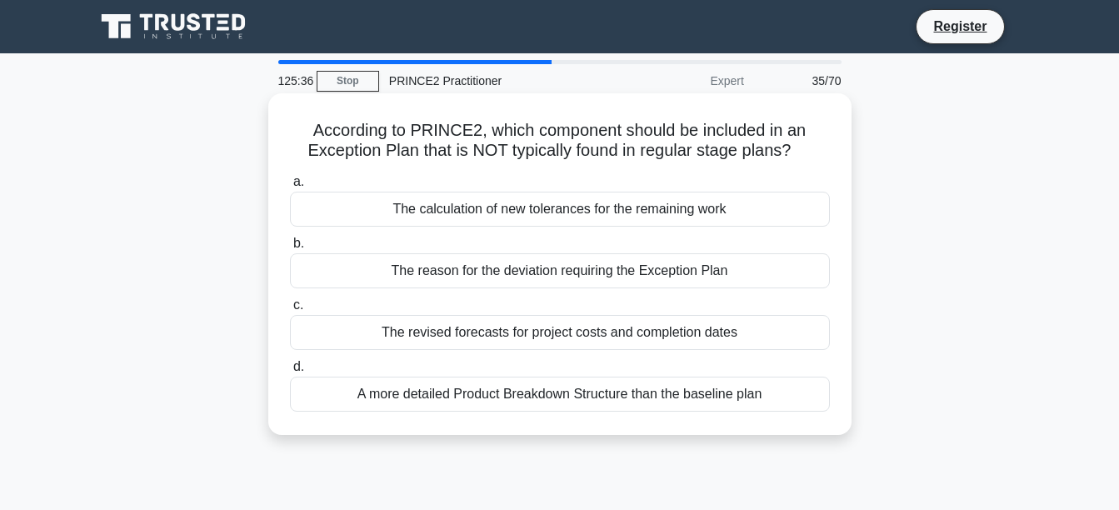
click at [720, 277] on div "The reason for the deviation requiring the Exception Plan" at bounding box center [560, 270] width 540 height 35
click at [290, 249] on input "b. The reason for the deviation requiring the Exception Plan" at bounding box center [290, 243] width 0 height 11
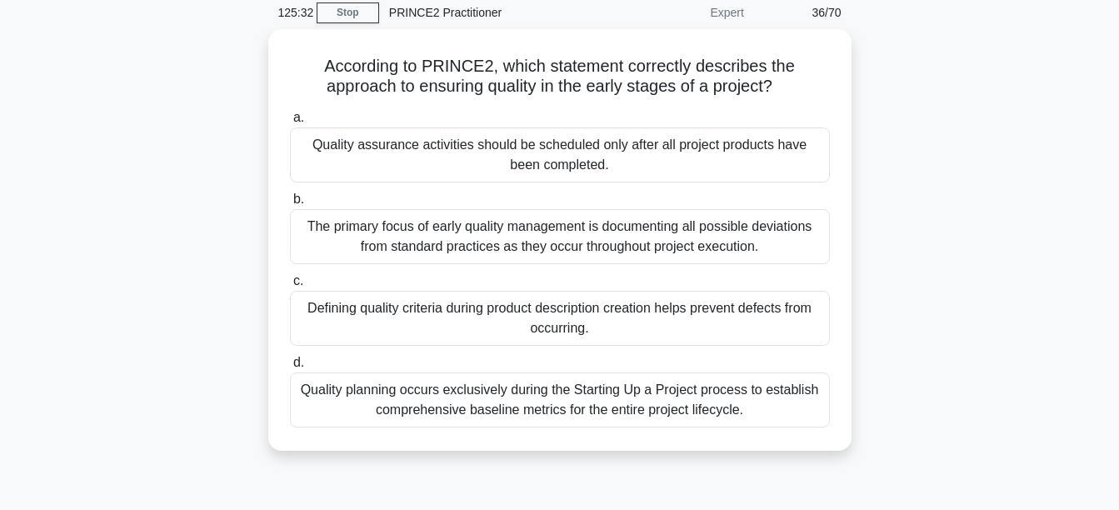
scroll to position [70, 0]
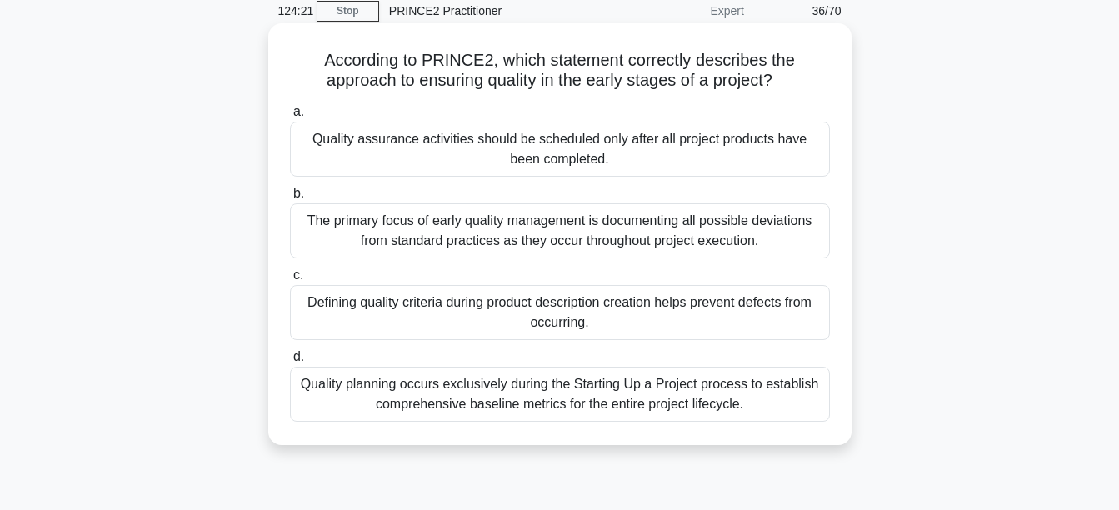
click at [642, 319] on div "Defining quality criteria during product description creation helps prevent def…" at bounding box center [560, 312] width 540 height 55
click at [290, 281] on input "c. Defining quality criteria during product description creation helps prevent …" at bounding box center [290, 275] width 0 height 11
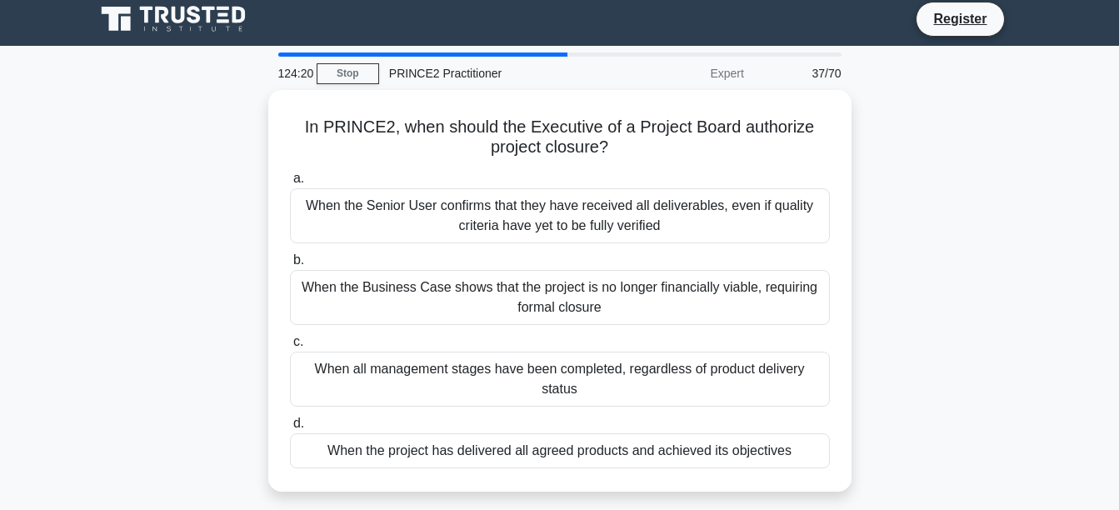
scroll to position [0, 0]
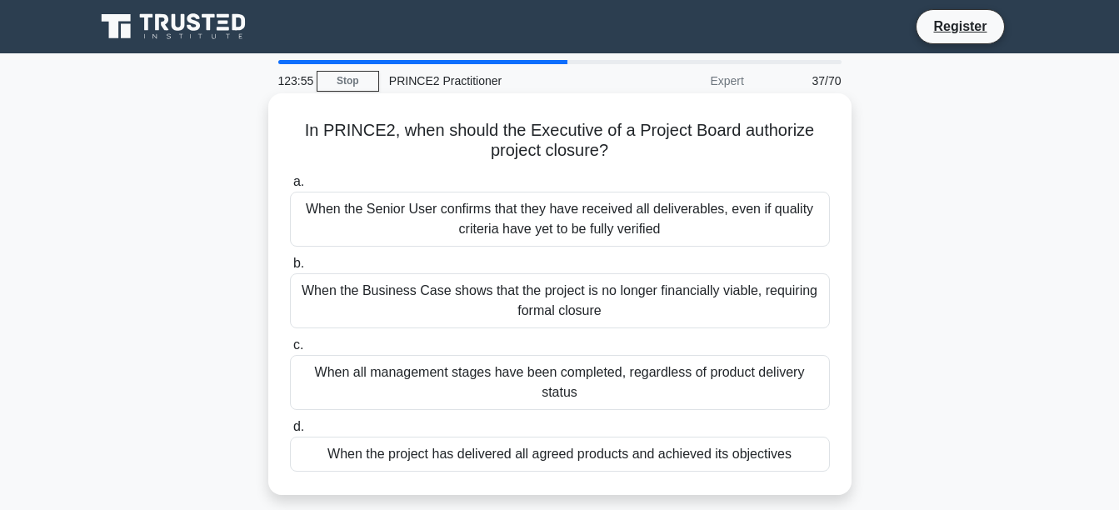
click at [608, 457] on div "When the project has delivered all agreed products and achieved its objectives" at bounding box center [560, 454] width 540 height 35
click at [290, 432] on input "d. When the project has delivered all agreed products and achieved its objectiv…" at bounding box center [290, 427] width 0 height 11
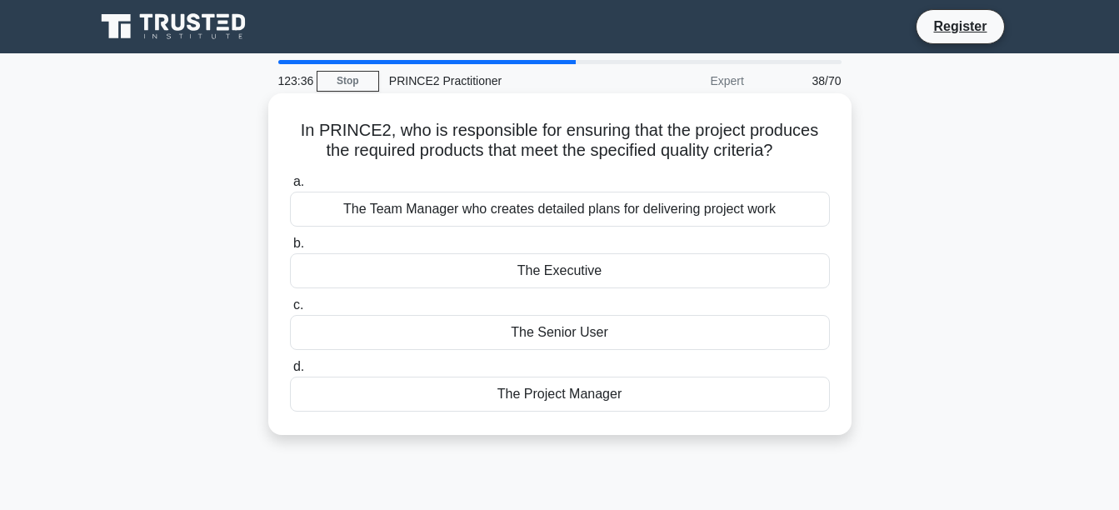
click at [548, 329] on div "The Senior User" at bounding box center [560, 332] width 540 height 35
click at [290, 311] on input "c. The Senior User" at bounding box center [290, 305] width 0 height 11
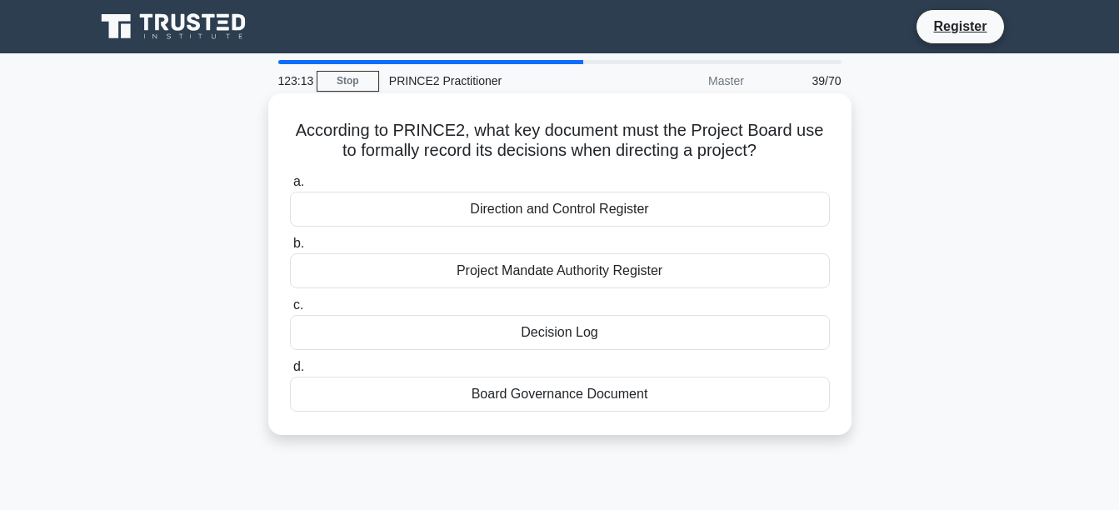
click at [658, 214] on div "Direction and Control Register" at bounding box center [560, 209] width 540 height 35
click at [290, 187] on input "a. Direction and Control Register" at bounding box center [290, 182] width 0 height 11
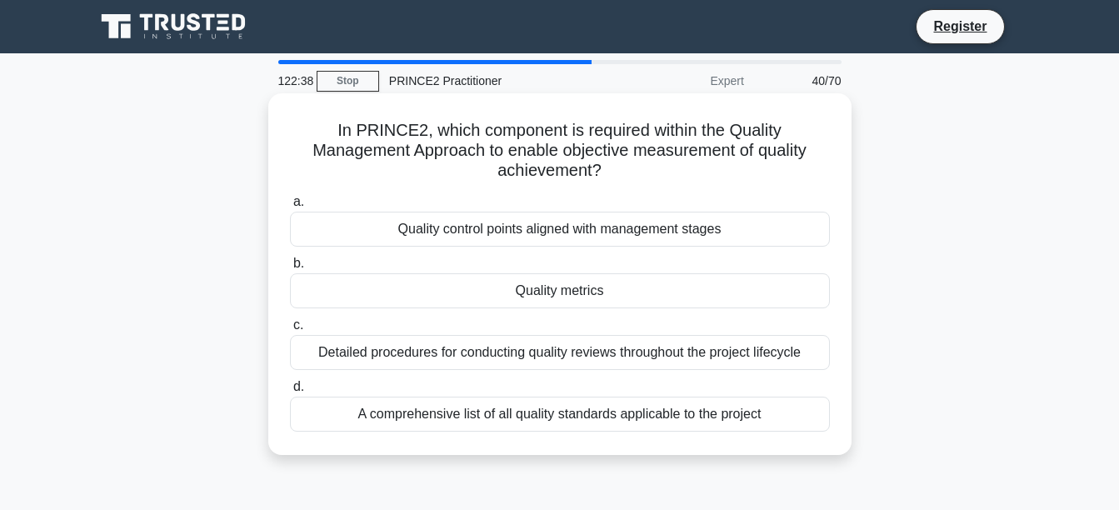
click at [712, 236] on div "Quality control points aligned with management stages" at bounding box center [560, 229] width 540 height 35
click at [290, 207] on input "a. Quality control points aligned with management stages" at bounding box center [290, 202] width 0 height 11
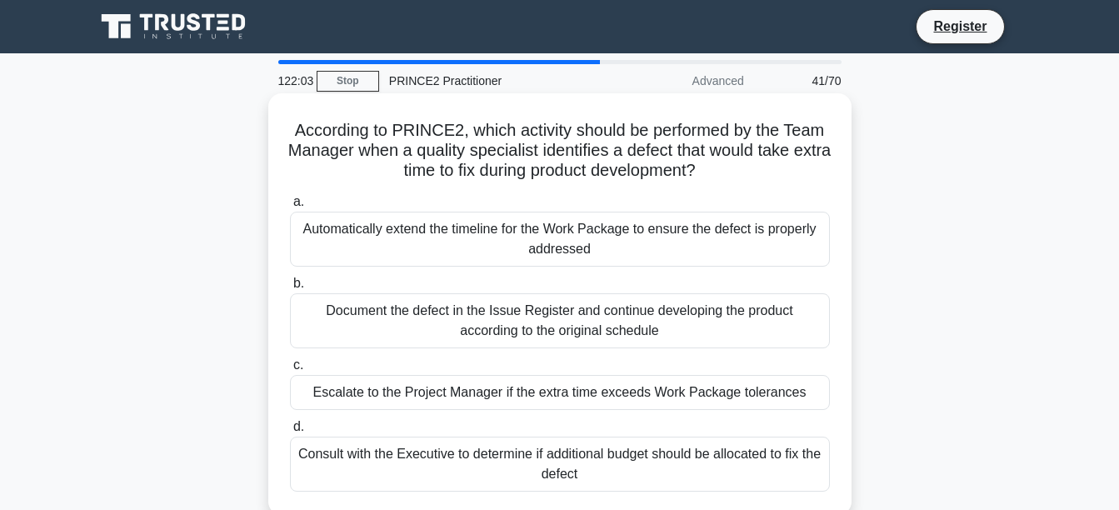
click at [762, 389] on div "Escalate to the Project Manager if the extra time exceeds Work Package toleranc…" at bounding box center [560, 392] width 540 height 35
click at [290, 371] on input "c. Escalate to the Project Manager if the extra time exceeds Work Package toler…" at bounding box center [290, 365] width 0 height 11
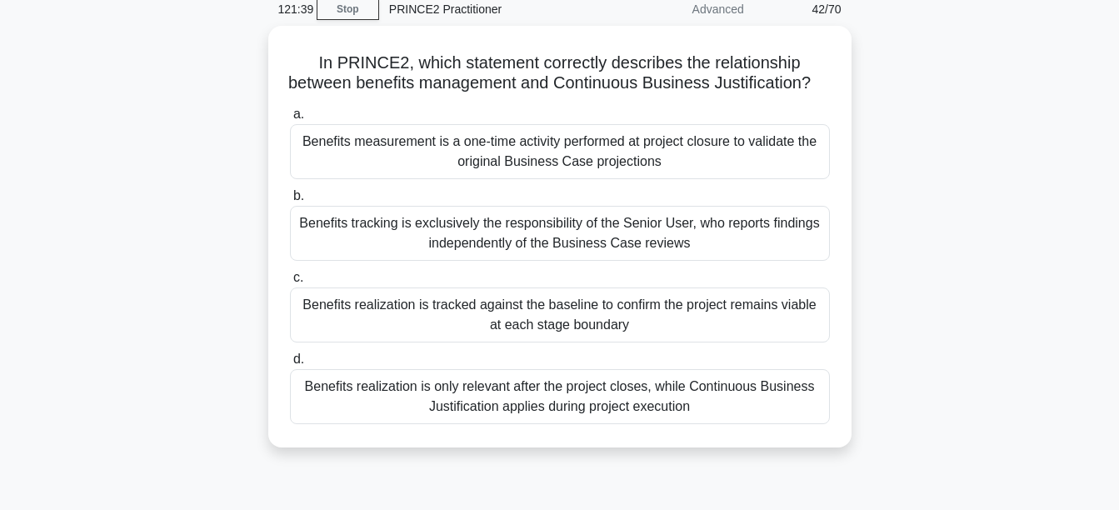
scroll to position [92, 0]
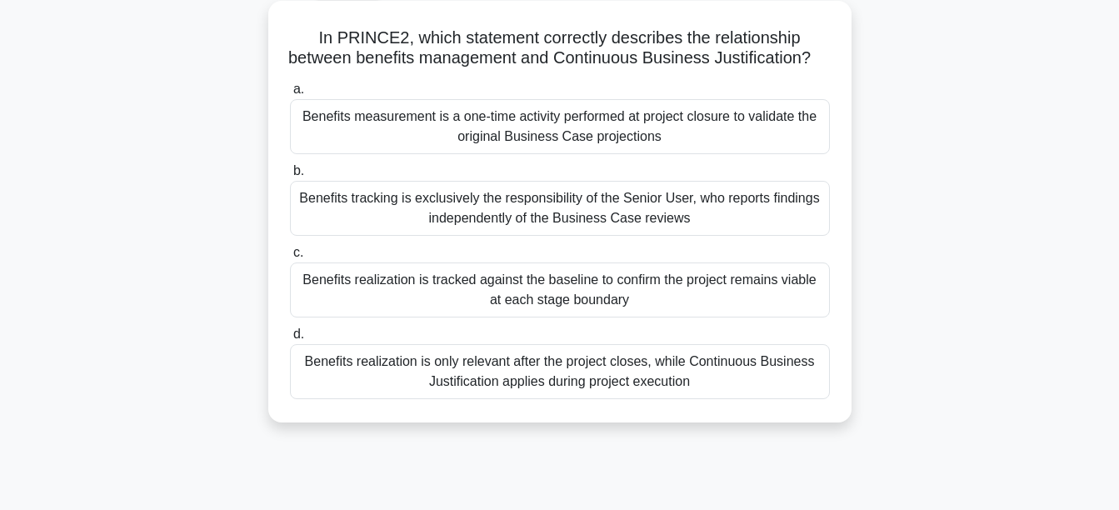
click at [715, 315] on div "Benefits realization is tracked against the baseline to confirm the project rem…" at bounding box center [560, 289] width 540 height 55
click at [290, 258] on input "c. Benefits realization is tracked against the baseline to confirm the project …" at bounding box center [290, 252] width 0 height 11
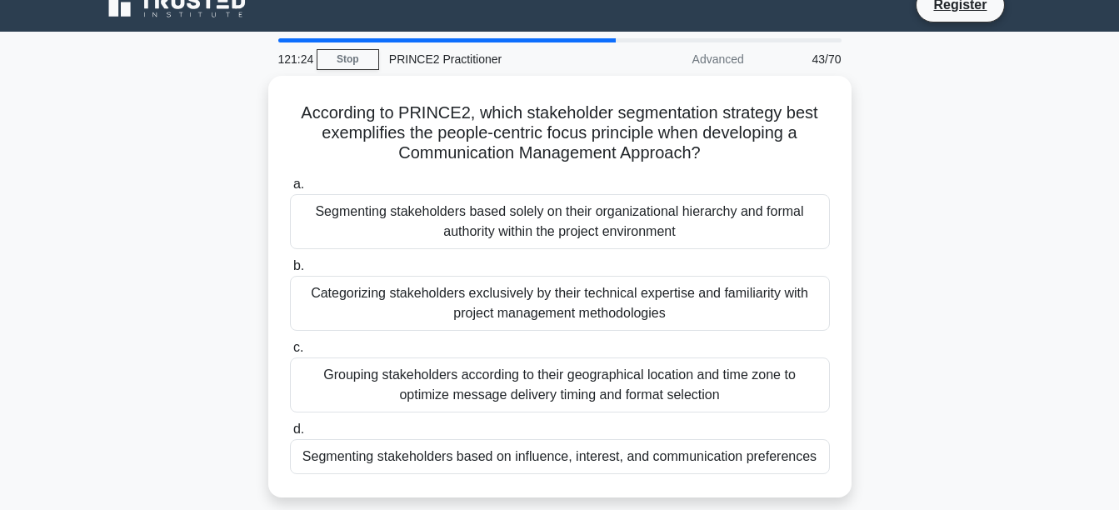
scroll to position [0, 0]
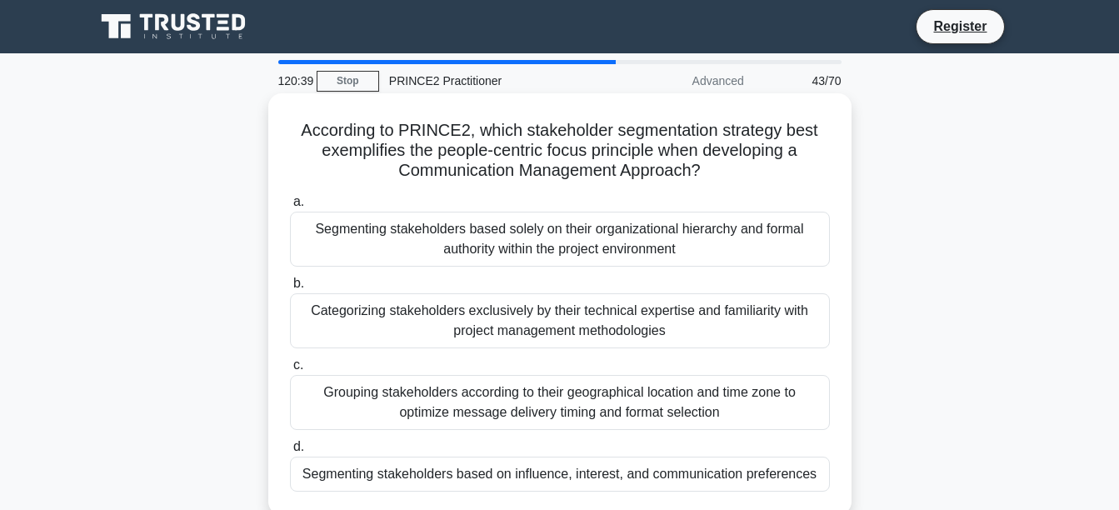
click at [700, 410] on div "Grouping stakeholders according to their geographical location and time zone to…" at bounding box center [560, 402] width 540 height 55
click at [290, 371] on input "c. Grouping stakeholders according to their geographical location and time zone…" at bounding box center [290, 365] width 0 height 11
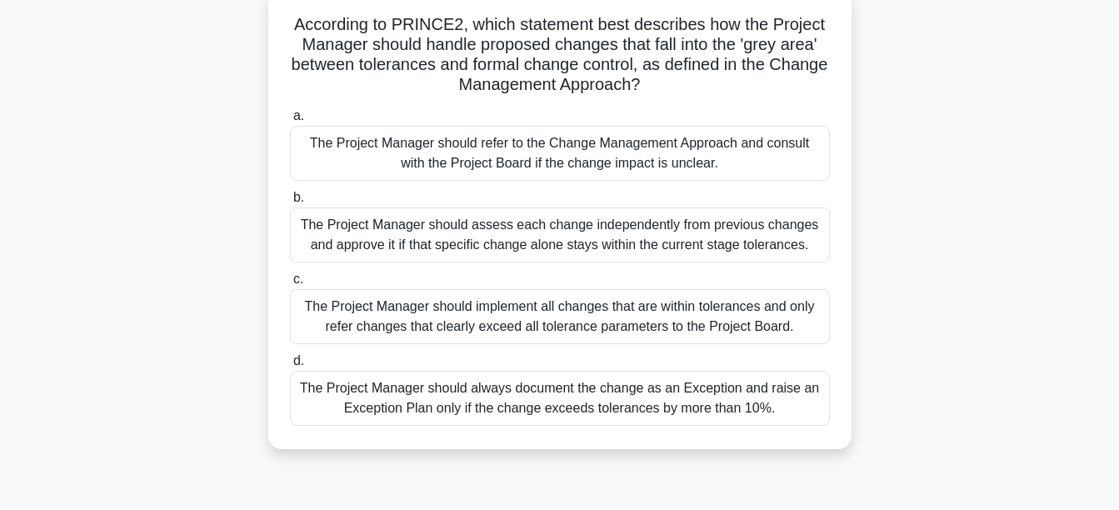
scroll to position [113, 0]
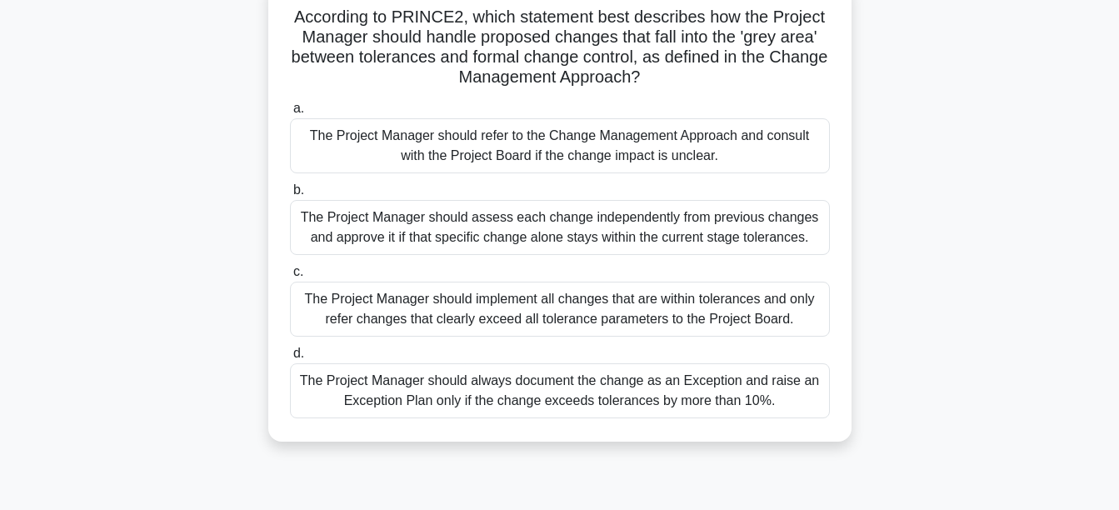
click at [731, 228] on div "The Project Manager should assess each change independently from previous chang…" at bounding box center [560, 227] width 540 height 55
click at [290, 196] on input "b. The Project Manager should assess each change independently from previous ch…" at bounding box center [290, 190] width 0 height 11
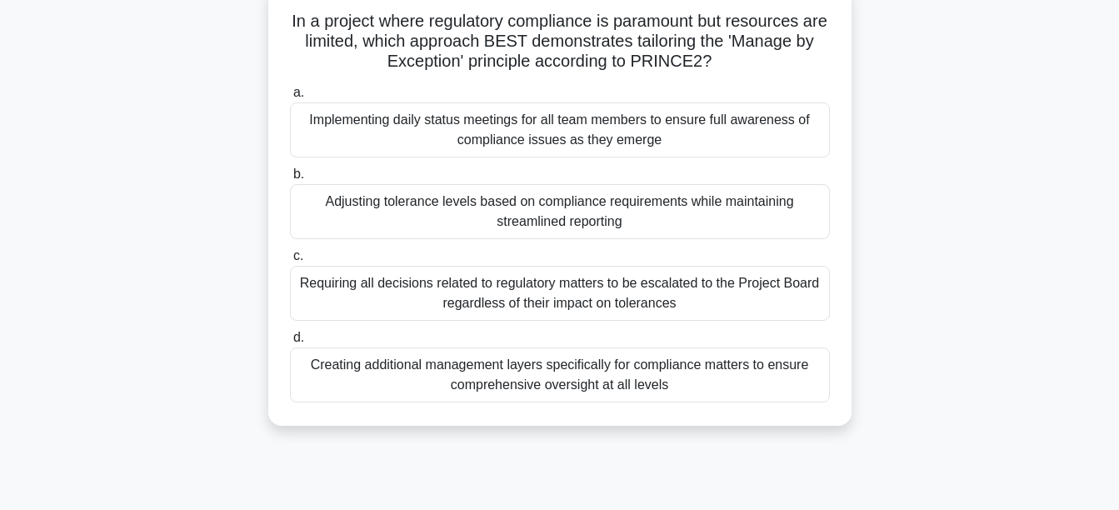
scroll to position [0, 0]
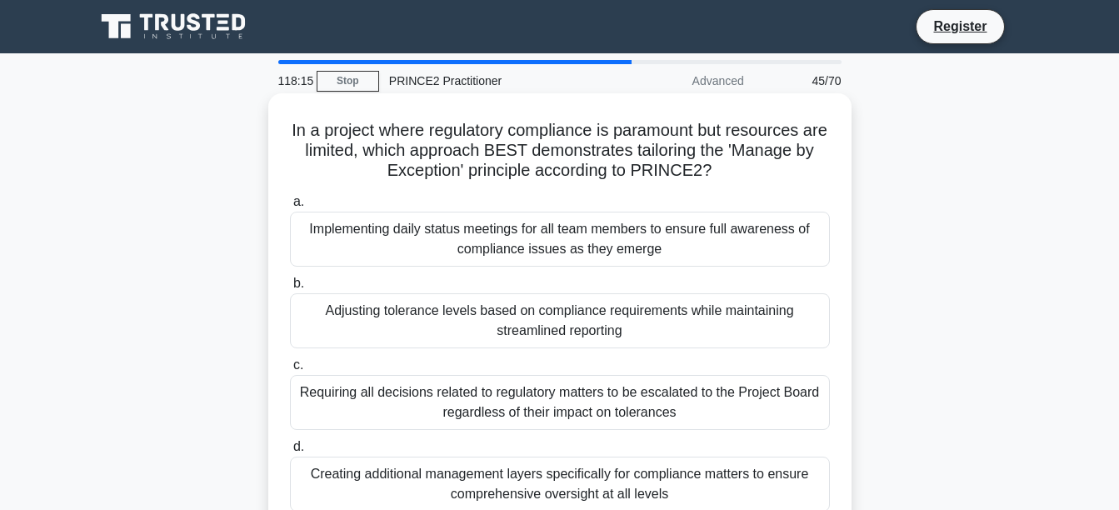
click at [597, 324] on div "Adjusting tolerance levels based on compliance requirements while maintaining s…" at bounding box center [560, 320] width 540 height 55
click at [290, 289] on input "b. Adjusting tolerance levels based on compliance requirements while maintainin…" at bounding box center [290, 283] width 0 height 11
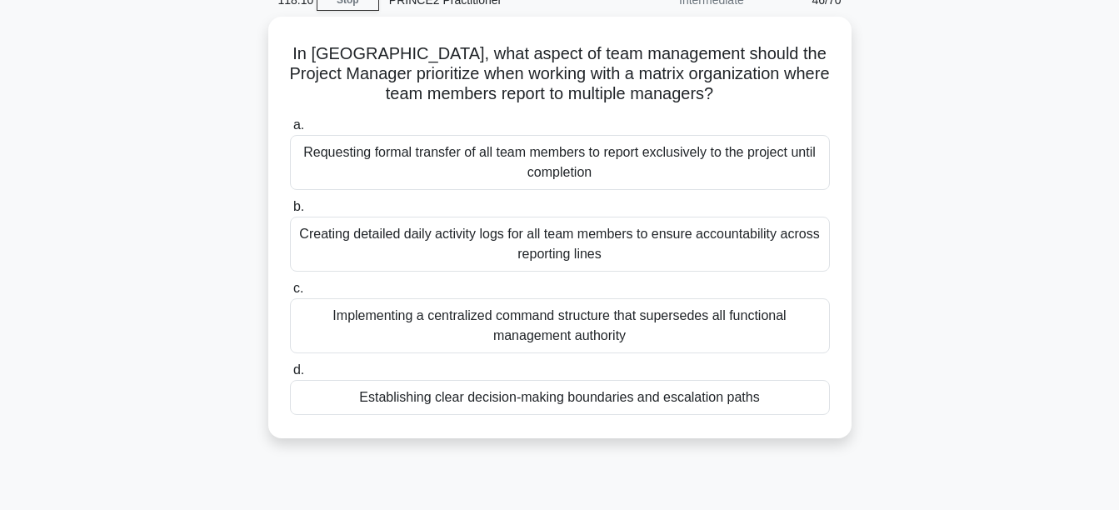
scroll to position [82, 0]
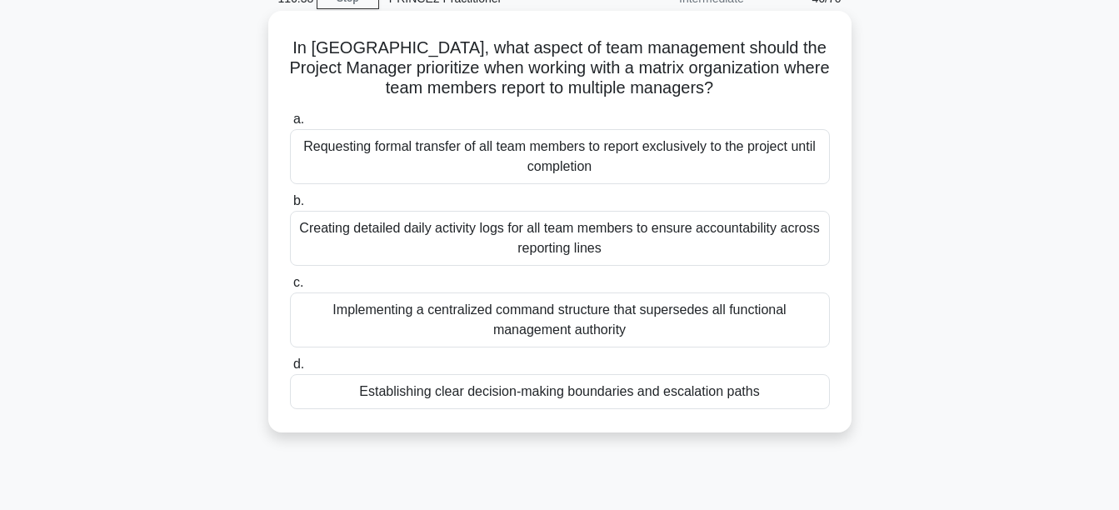
click at [634, 390] on div "Establishing clear decision-making boundaries and escalation paths" at bounding box center [560, 391] width 540 height 35
click at [290, 370] on input "d. Establishing clear decision-making boundaries and escalation paths" at bounding box center [290, 364] width 0 height 11
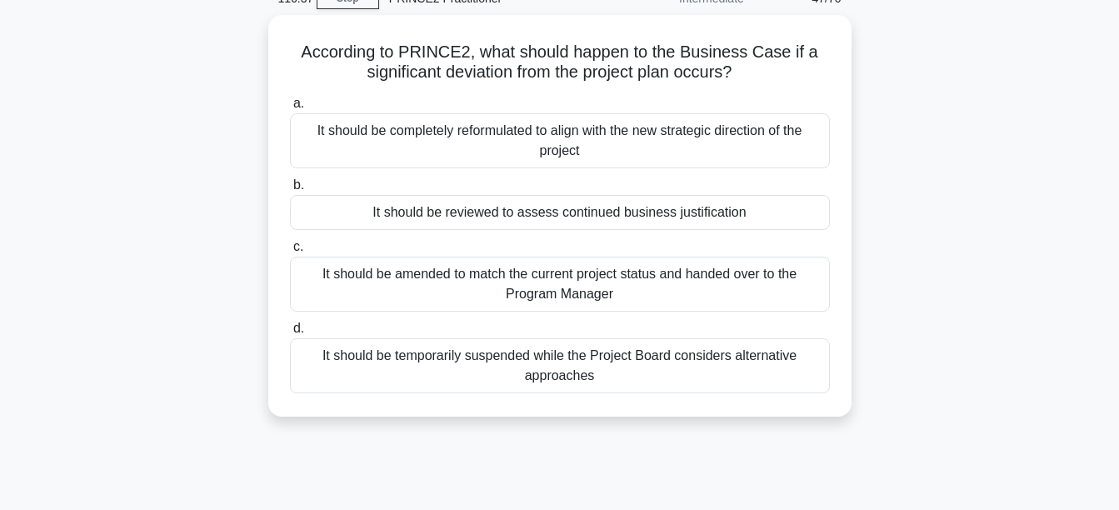
scroll to position [0, 0]
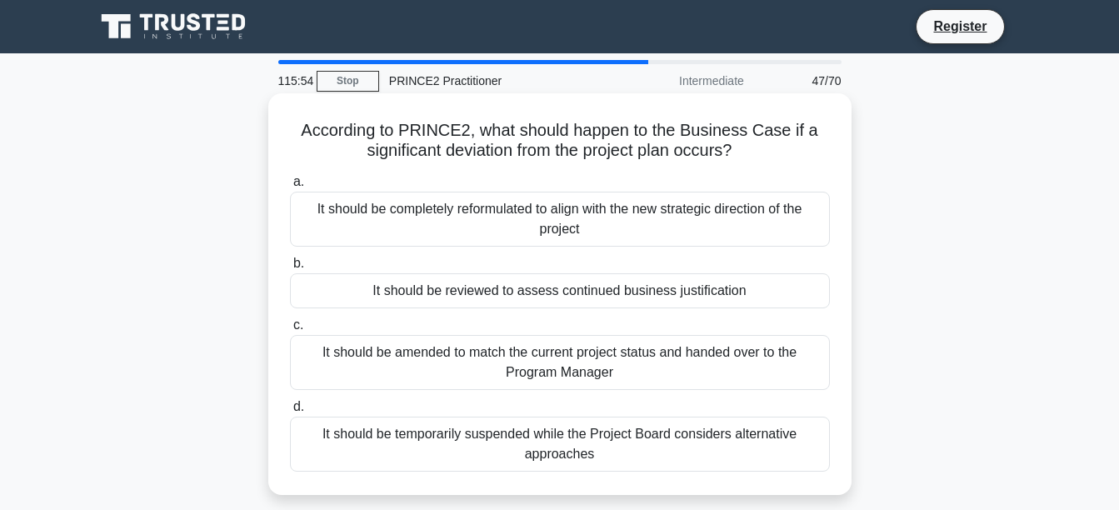
click at [611, 297] on div "It should be reviewed to assess continued business justification" at bounding box center [560, 290] width 540 height 35
click at [290, 269] on input "b. It should be reviewed to assess continued business justification" at bounding box center [290, 263] width 0 height 11
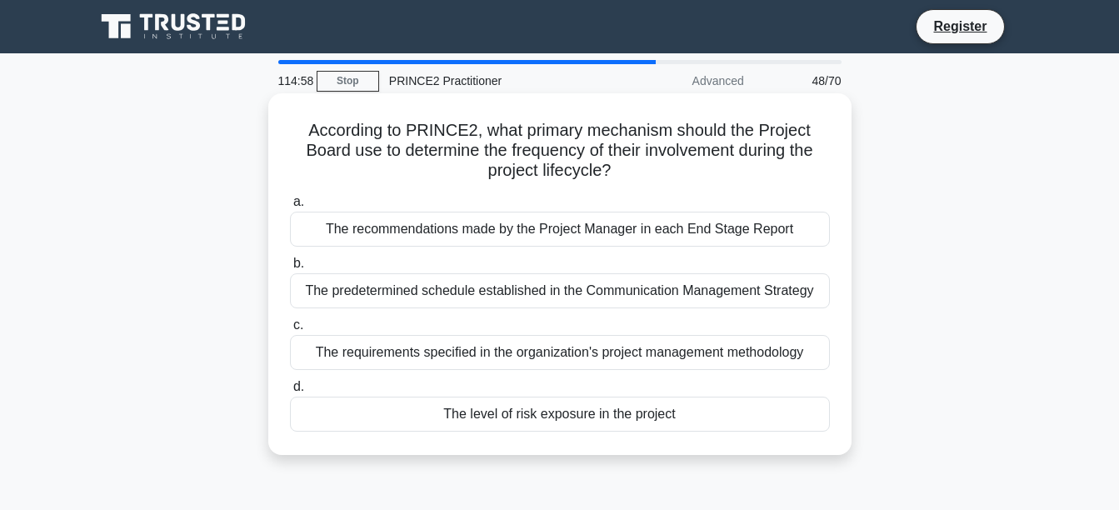
click at [755, 292] on div "The predetermined schedule established in the Communication Management Strategy" at bounding box center [560, 290] width 540 height 35
click at [290, 269] on input "b. The predetermined schedule established in the Communication Management Strat…" at bounding box center [290, 263] width 0 height 11
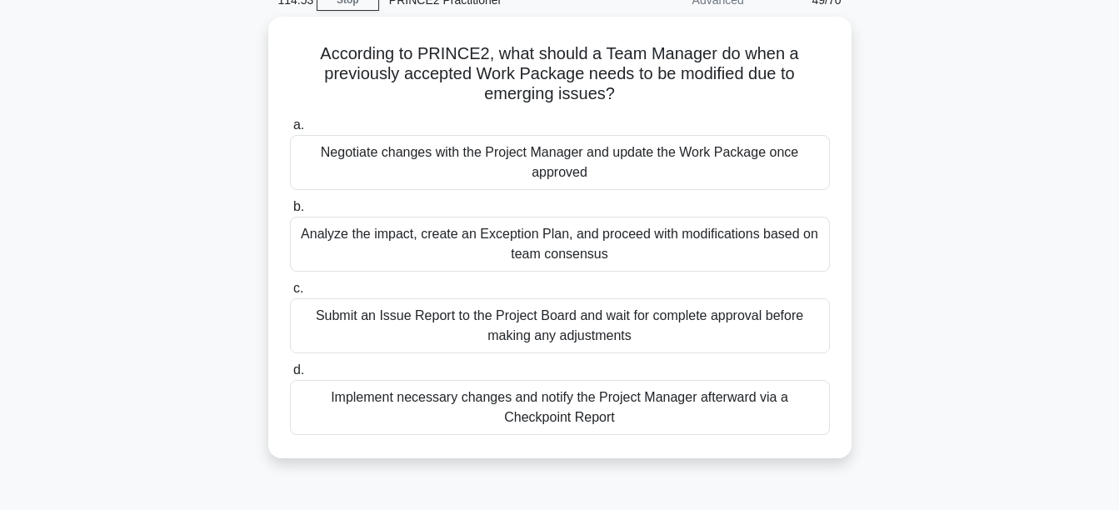
scroll to position [98, 0]
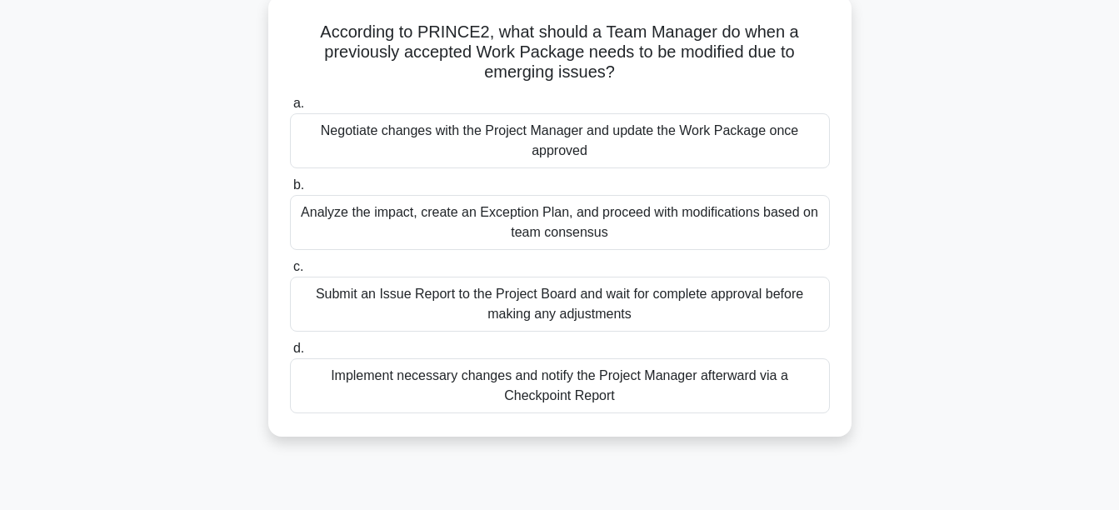
click at [681, 152] on div "Negotiate changes with the Project Manager and update the Work Package once app…" at bounding box center [560, 140] width 540 height 55
click at [290, 109] on input "a. Negotiate changes with the Project Manager and update the Work Package once …" at bounding box center [290, 103] width 0 height 11
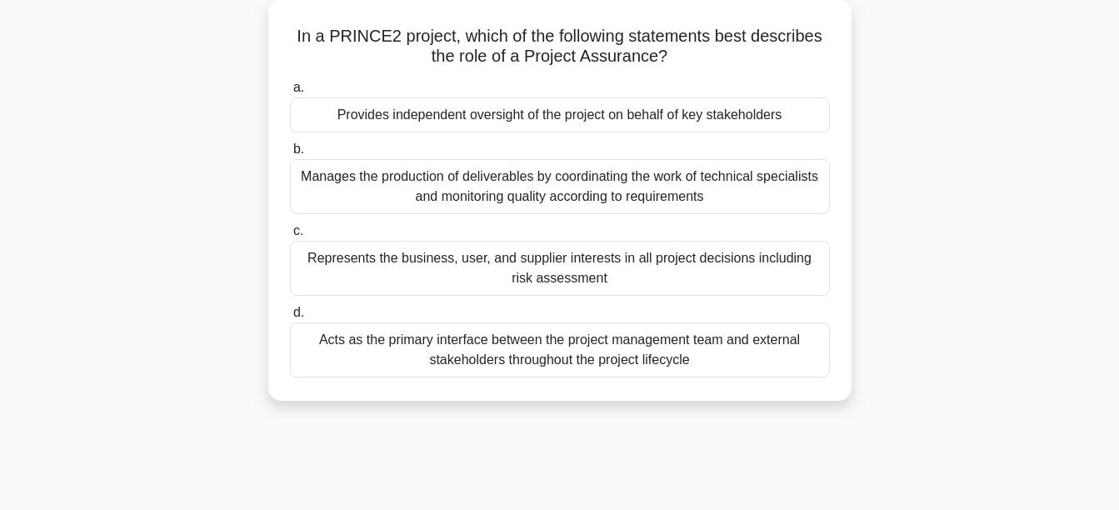
scroll to position [0, 0]
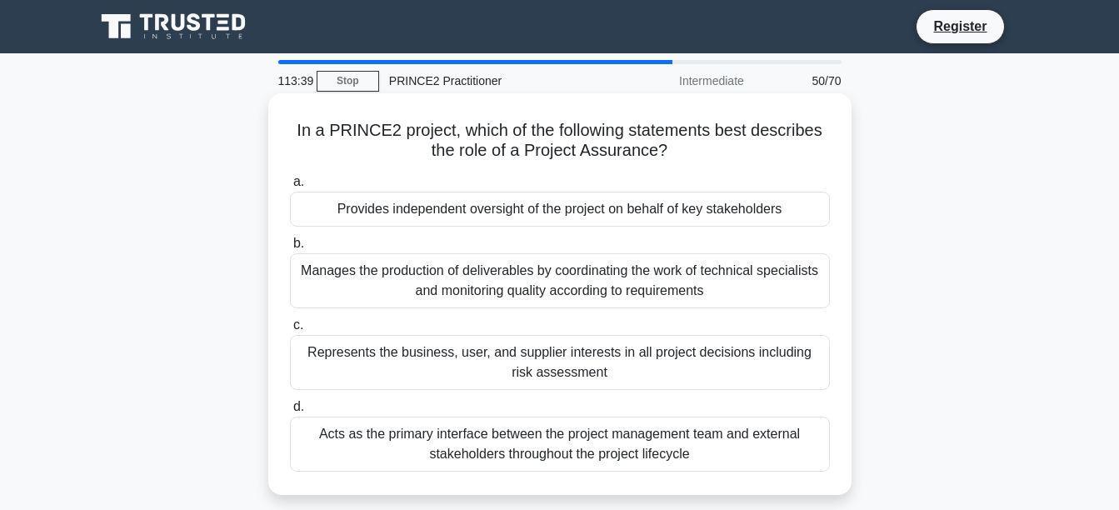
click at [672, 212] on div "Provides independent oversight of the project on behalf of key stakeholders" at bounding box center [560, 209] width 540 height 35
click at [290, 187] on input "a. Provides independent oversight of the project on behalf of key stakeholders" at bounding box center [290, 182] width 0 height 11
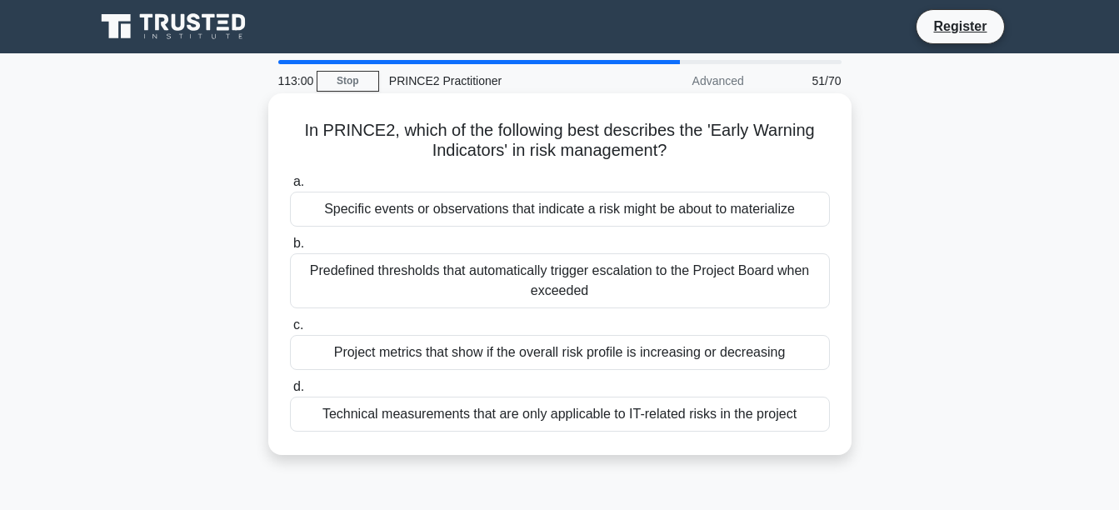
click at [642, 347] on div "Project metrics that show if the overall risk profile is increasing or decreasi…" at bounding box center [560, 352] width 540 height 35
click at [290, 331] on input "c. Project metrics that show if the overall risk profile is increasing or decre…" at bounding box center [290, 325] width 0 height 11
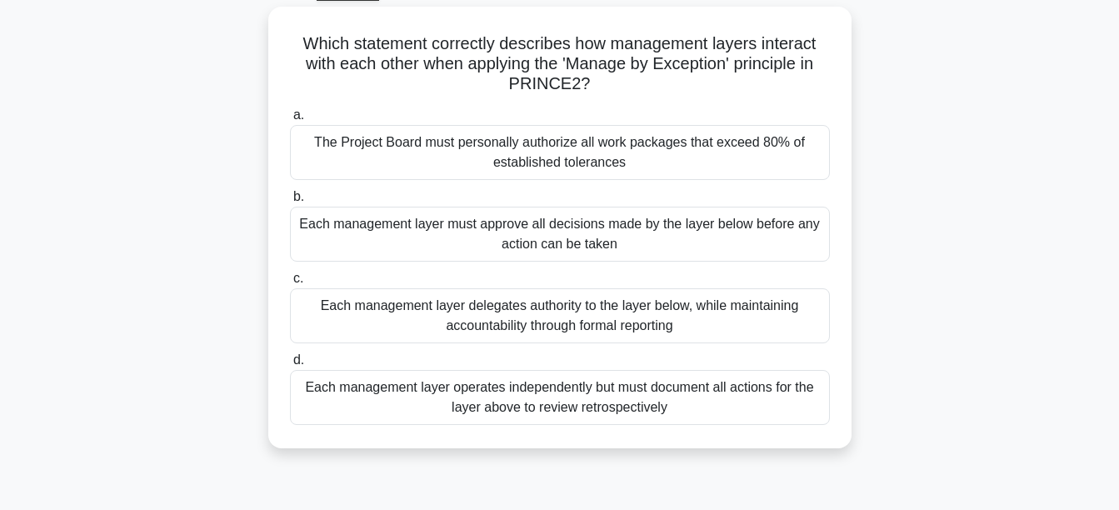
scroll to position [97, 0]
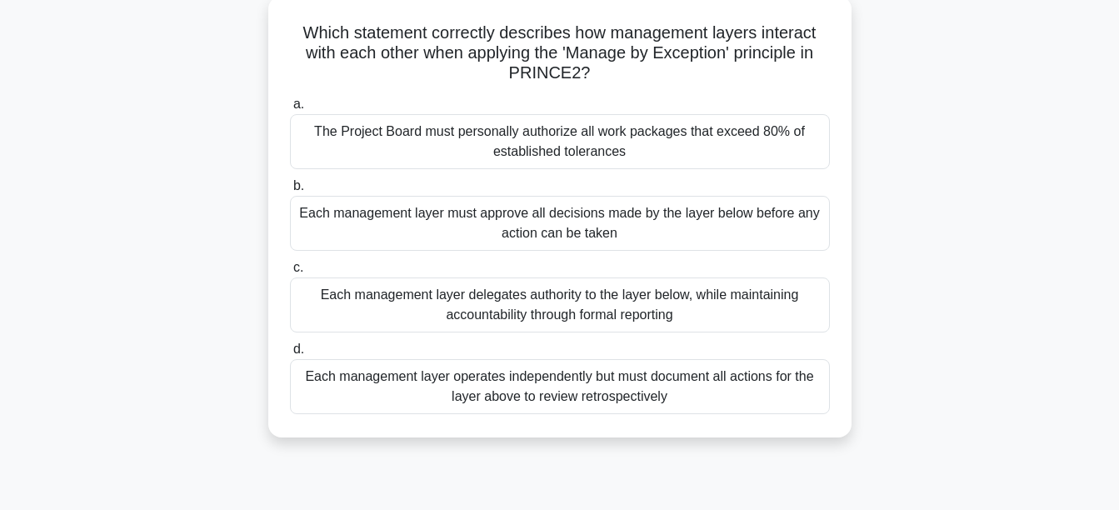
click at [746, 295] on div "Each management layer delegates authority to the layer below, while maintaining…" at bounding box center [560, 304] width 540 height 55
click at [290, 273] on input "c. Each management layer delegates authority to the layer below, while maintain…" at bounding box center [290, 267] width 0 height 11
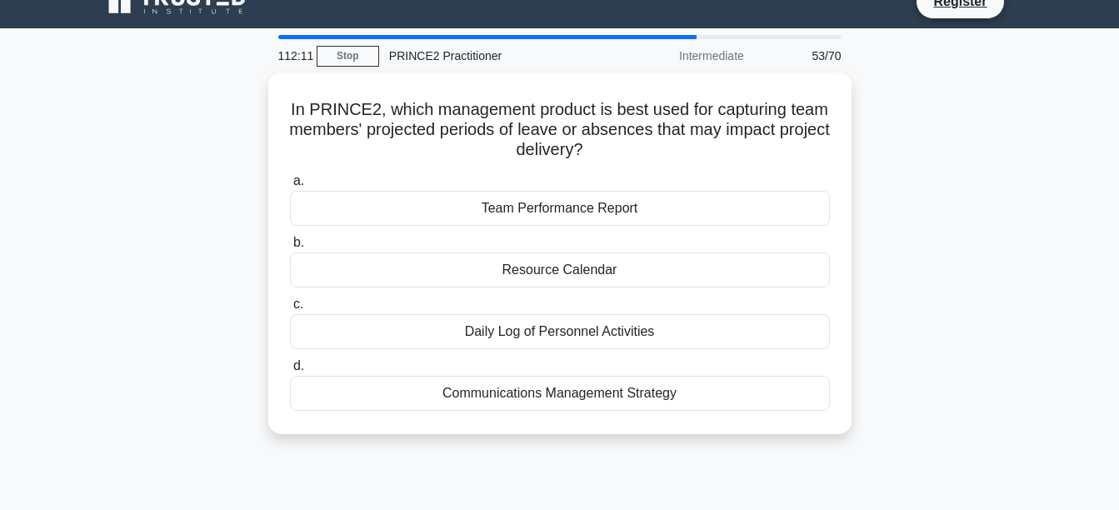
scroll to position [0, 0]
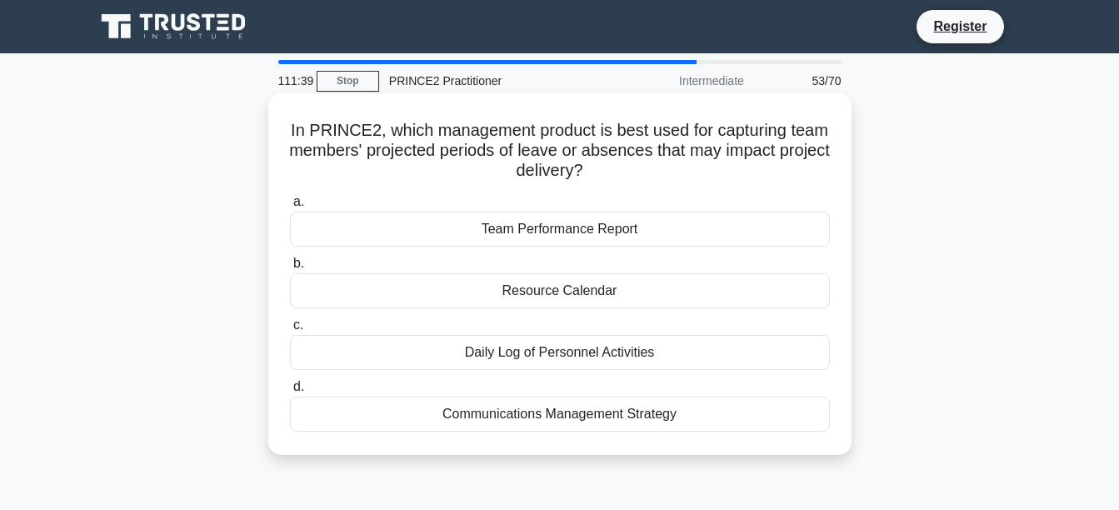
click at [641, 420] on div "Communications Management Strategy" at bounding box center [560, 414] width 540 height 35
click at [290, 392] on input "d. Communications Management Strategy" at bounding box center [290, 387] width 0 height 11
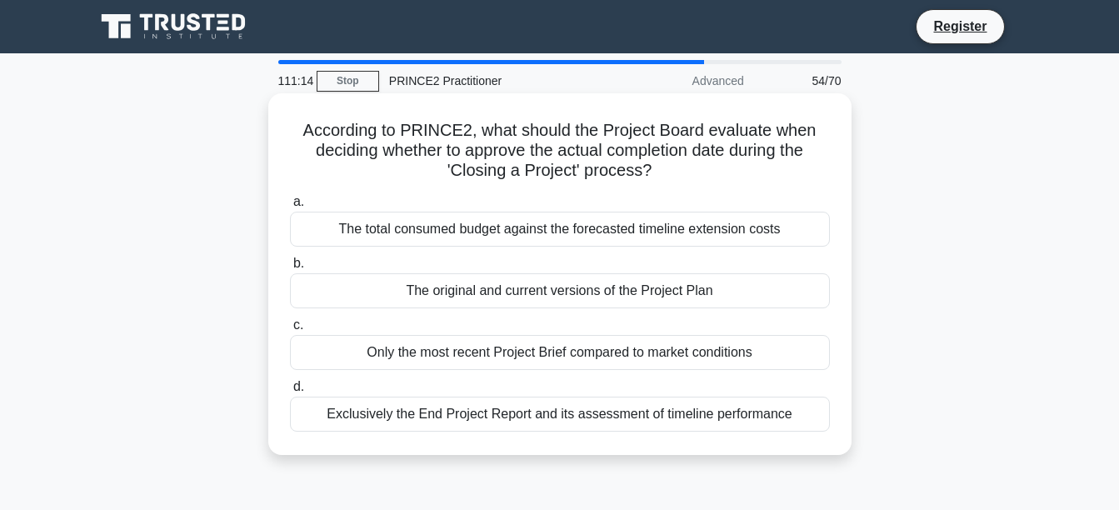
click at [678, 292] on div "The original and current versions of the Project Plan" at bounding box center [560, 290] width 540 height 35
click at [290, 269] on input "b. The original and current versions of the Project Plan" at bounding box center [290, 263] width 0 height 11
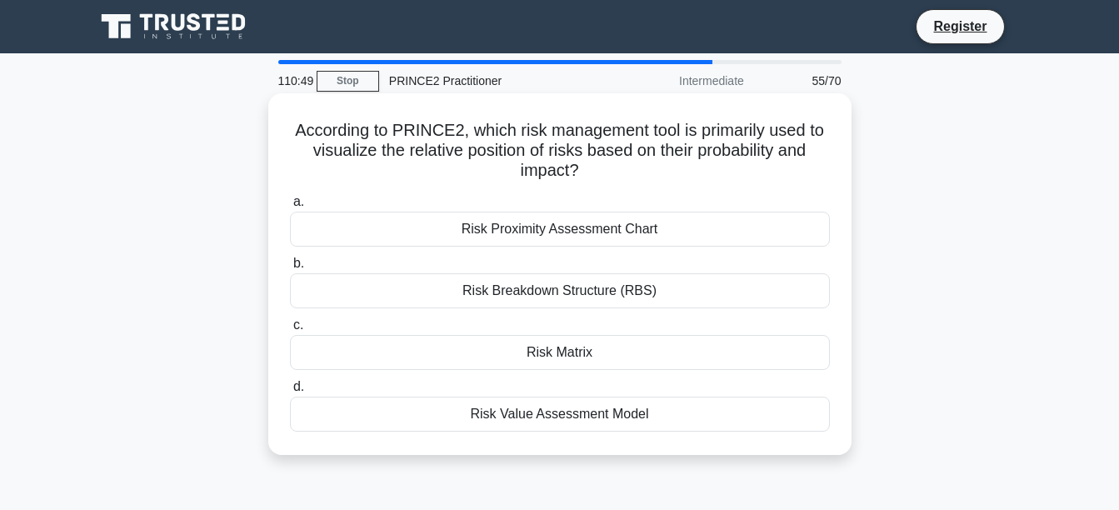
click at [645, 351] on div "Risk Matrix" at bounding box center [560, 352] width 540 height 35
click at [290, 331] on input "c. Risk Matrix" at bounding box center [290, 325] width 0 height 11
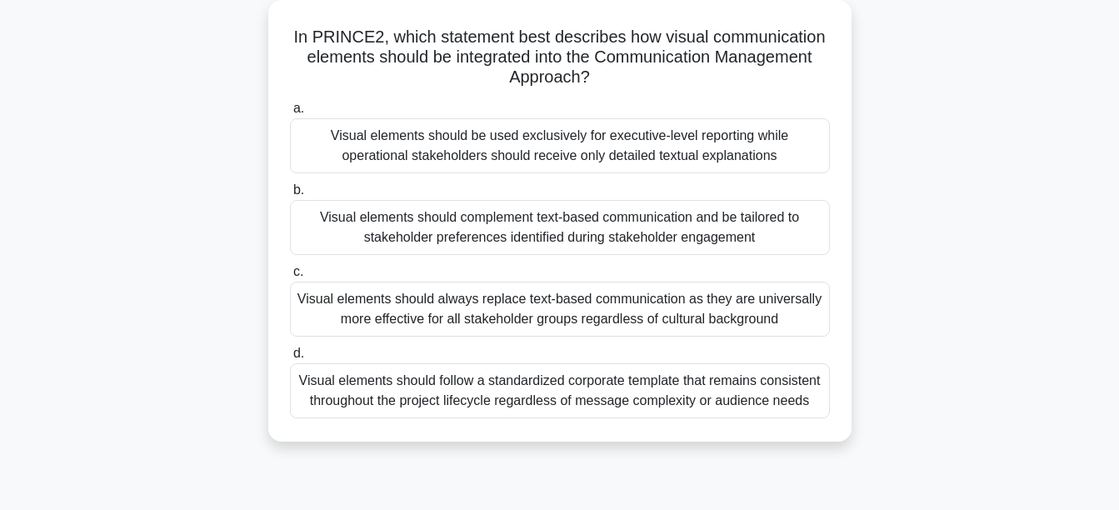
scroll to position [102, 0]
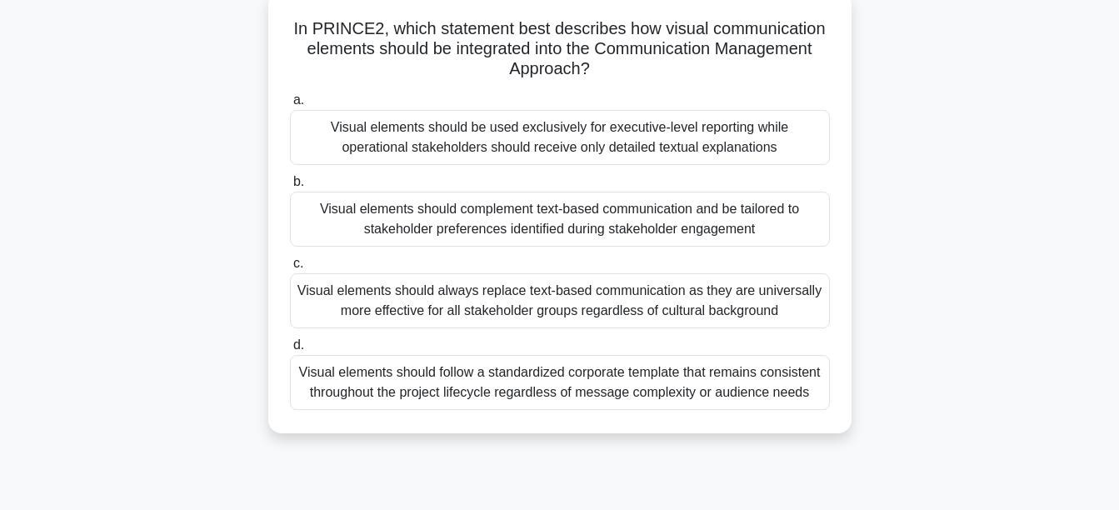
click at [709, 217] on div "Visual elements should complement text-based communication and be tailored to s…" at bounding box center [560, 219] width 540 height 55
click at [290, 187] on input "b. Visual elements should complement text-based communication and be tailored t…" at bounding box center [290, 182] width 0 height 11
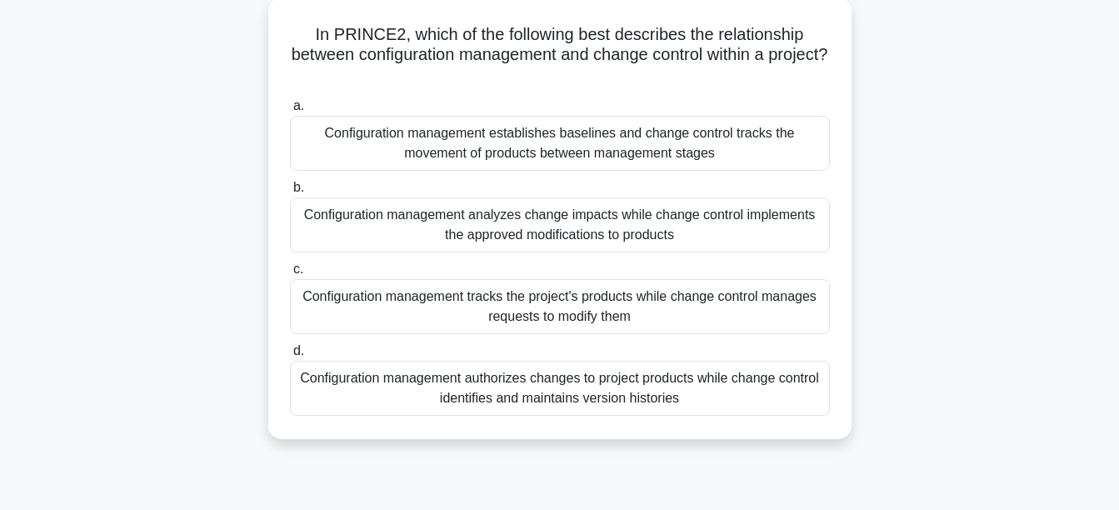
scroll to position [103, 0]
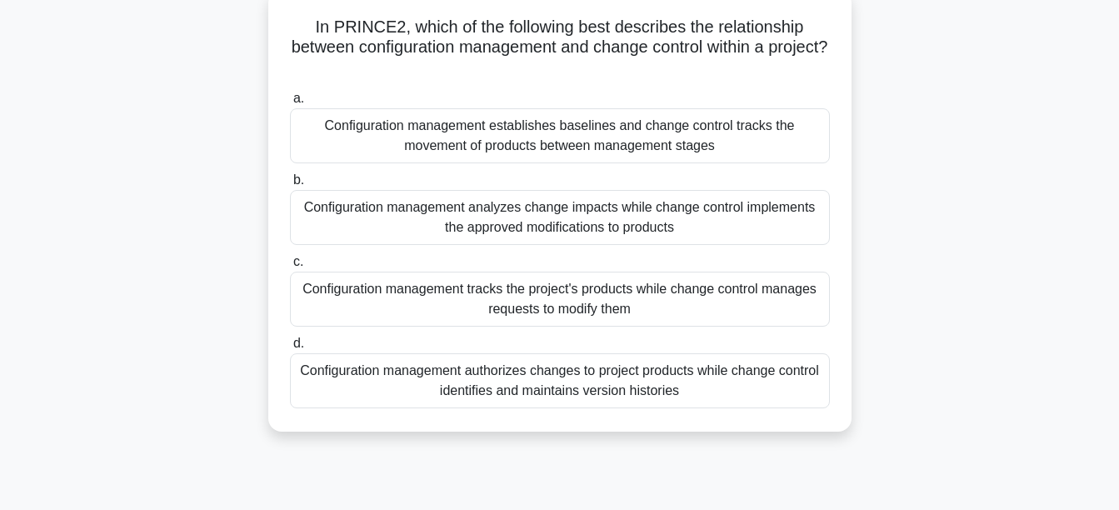
click at [725, 307] on div "Configuration management tracks the project's products while change control man…" at bounding box center [560, 299] width 540 height 55
click at [290, 267] on input "c. Configuration management tracks the project's products while change control …" at bounding box center [290, 262] width 0 height 11
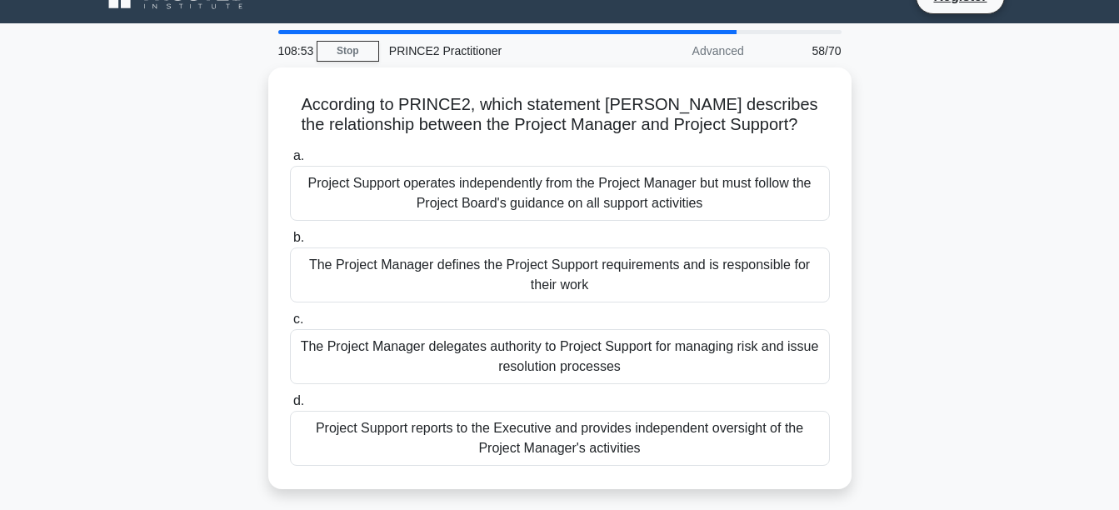
scroll to position [0, 0]
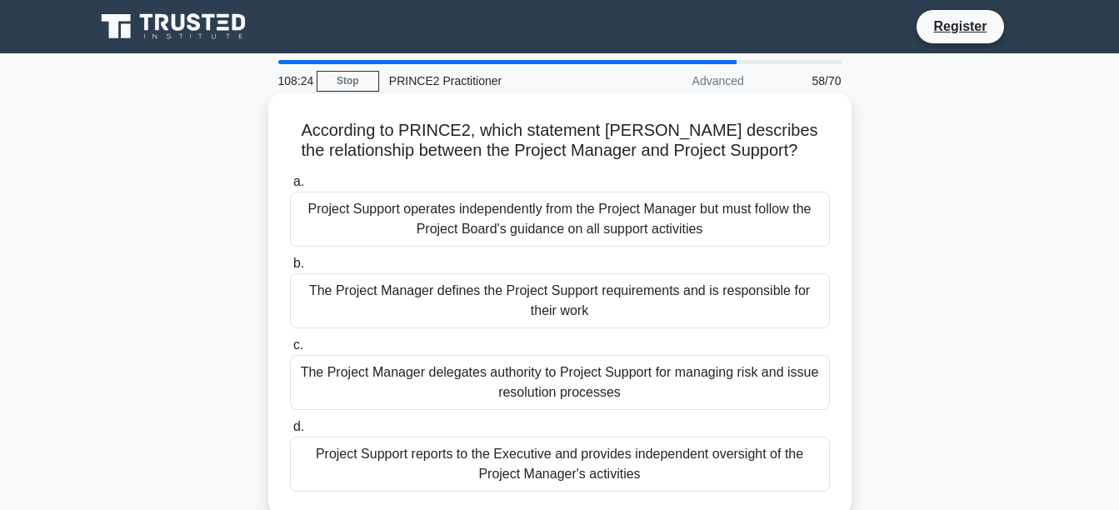
click at [687, 317] on div "The Project Manager defines the Project Support requirements and is responsible…" at bounding box center [560, 300] width 540 height 55
click at [290, 269] on input "b. The Project Manager defines the Project Support requirements and is responsi…" at bounding box center [290, 263] width 0 height 11
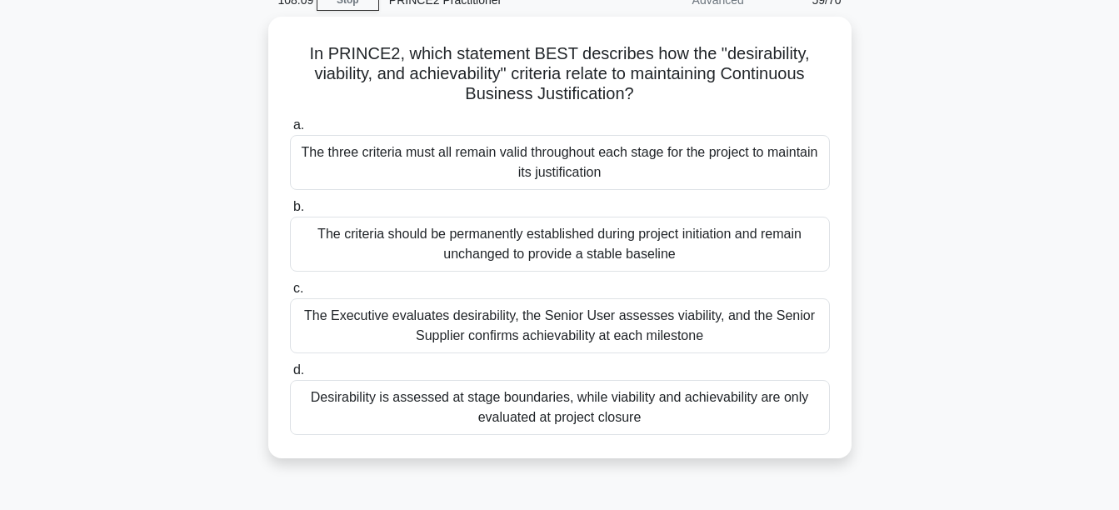
scroll to position [89, 0]
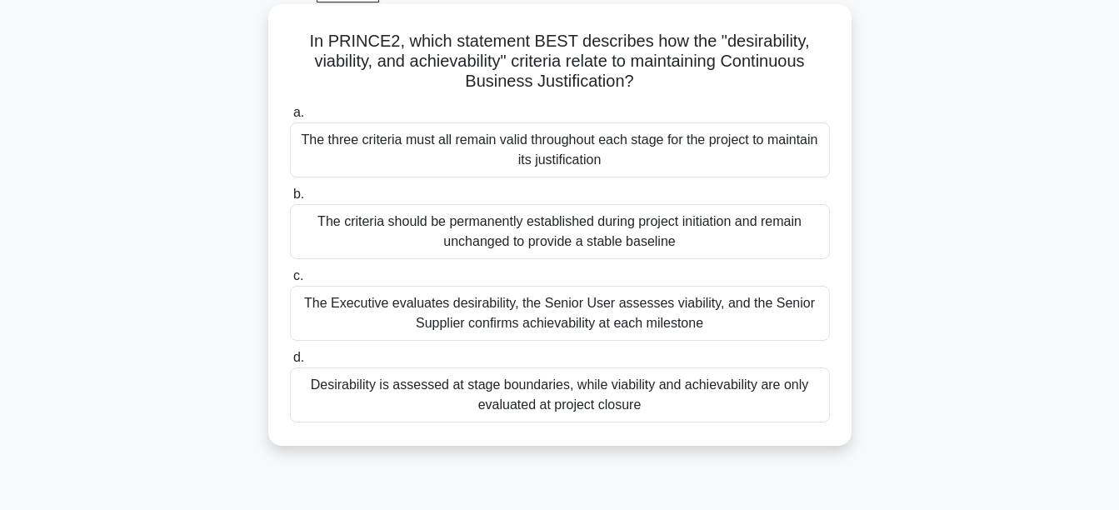
click at [604, 156] on div "The three criteria must all remain valid throughout each stage for the project …" at bounding box center [560, 149] width 540 height 55
click at [290, 118] on input "a. The three criteria must all remain valid throughout each stage for the proje…" at bounding box center [290, 112] width 0 height 11
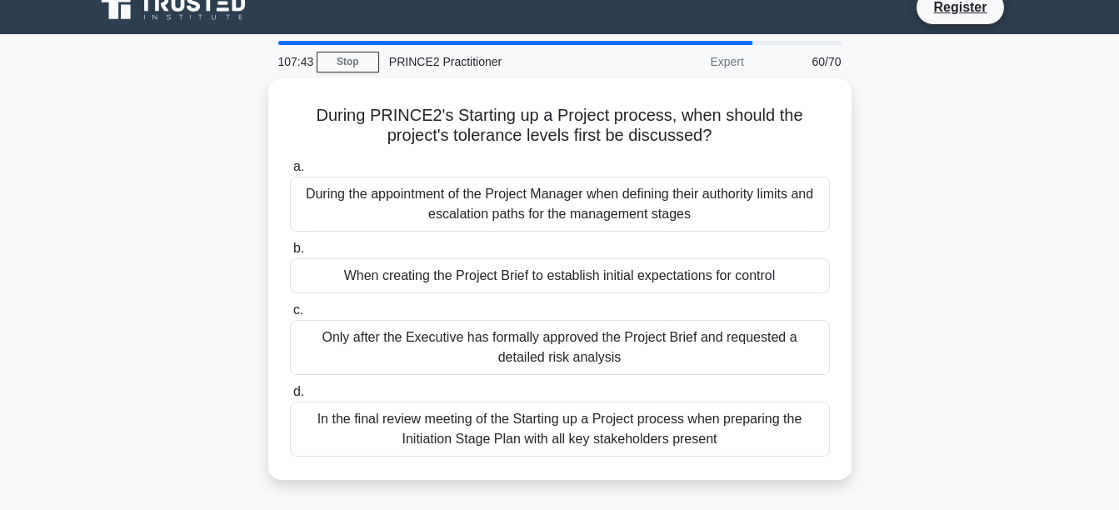
scroll to position [0, 0]
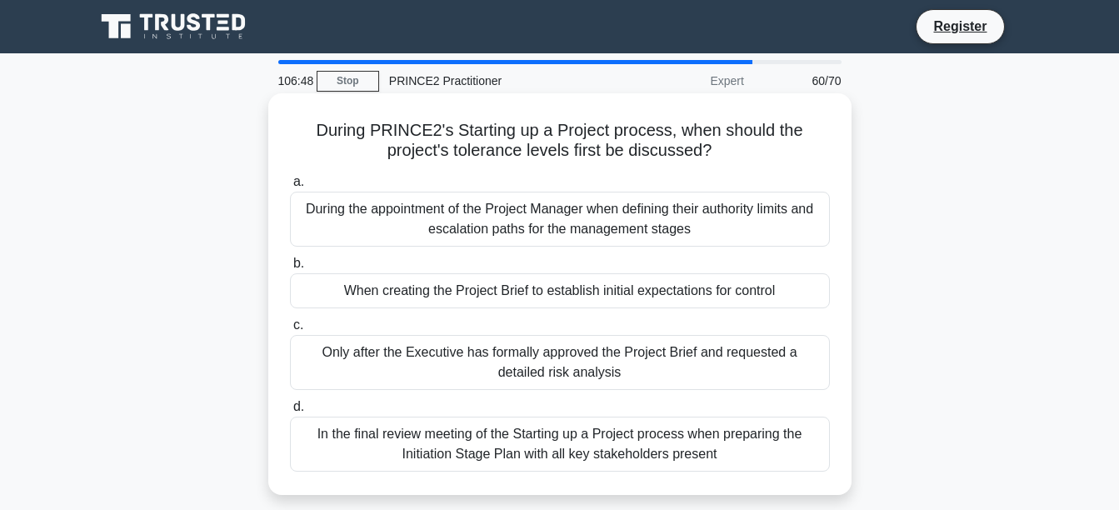
click at [556, 440] on div "In the final review meeting of the Starting up a Project process when preparing…" at bounding box center [560, 444] width 540 height 55
click at [290, 412] on input "d. In the final review meeting of the Starting up a Project process when prepar…" at bounding box center [290, 407] width 0 height 11
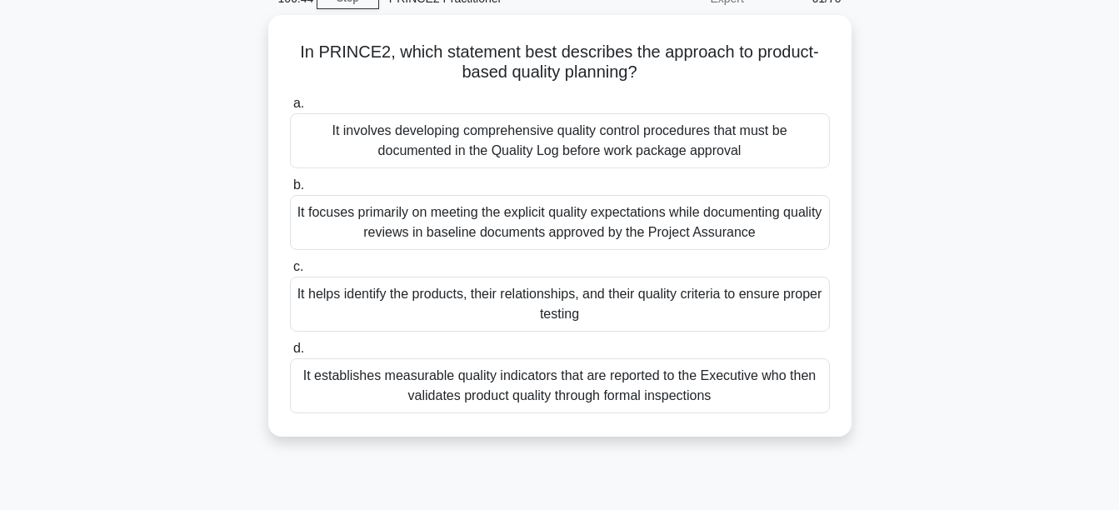
scroll to position [84, 0]
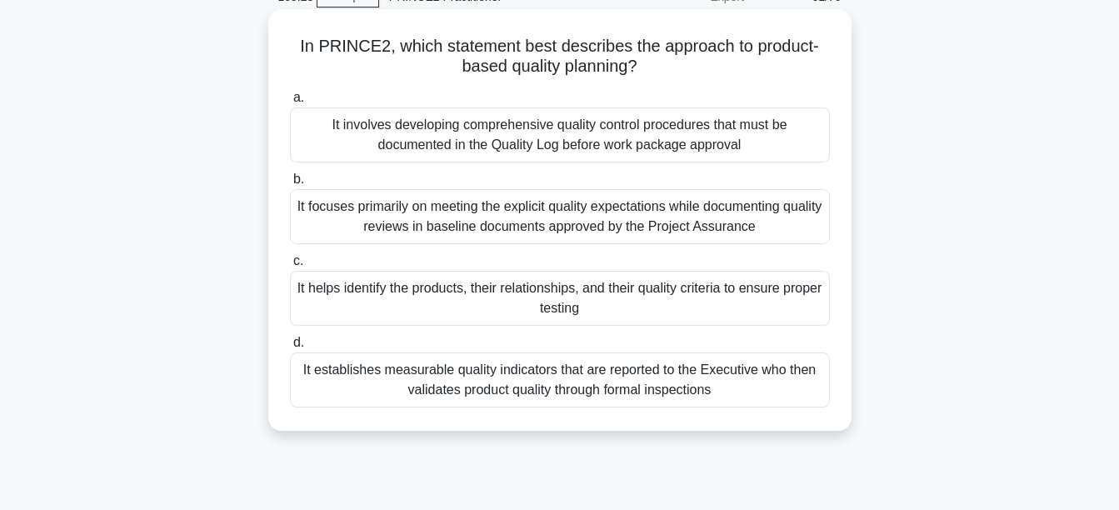
click at [727, 303] on div "It helps identify the products, their relationships, and their quality criteria…" at bounding box center [560, 298] width 540 height 55
click at [290, 267] on input "c. It helps identify the products, their relationships, and their quality crite…" at bounding box center [290, 261] width 0 height 11
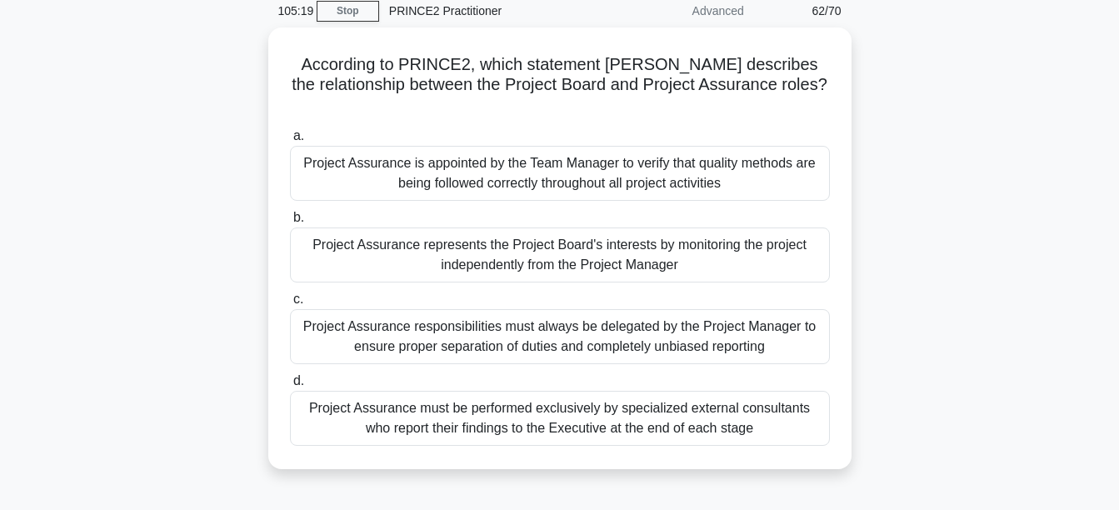
scroll to position [77, 0]
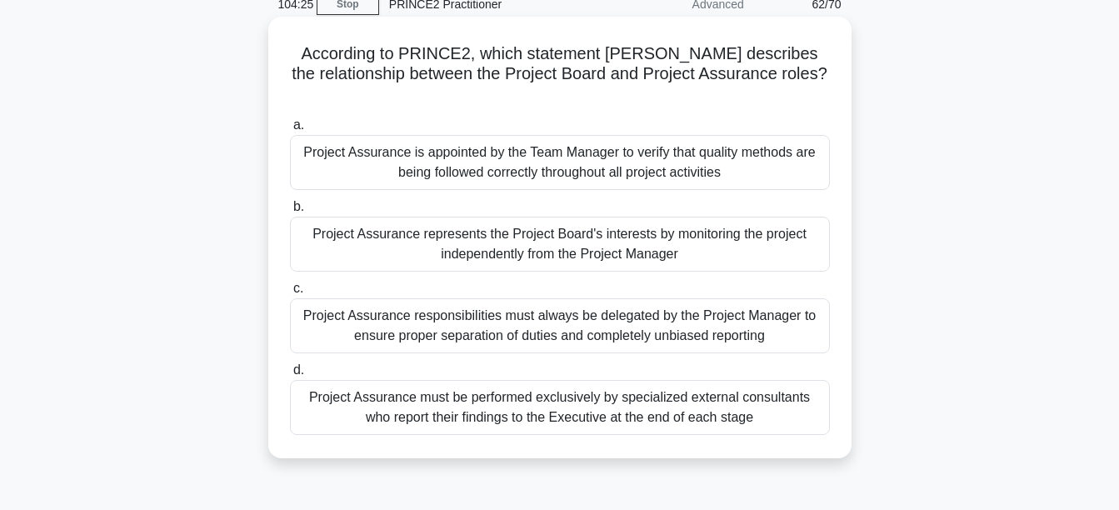
click at [699, 305] on div "Project Assurance responsibilities must always be delegated by the Project Mana…" at bounding box center [560, 325] width 540 height 55
click at [290, 294] on input "c. Project Assurance responsibilities must always be delegated by the Project M…" at bounding box center [290, 288] width 0 height 11
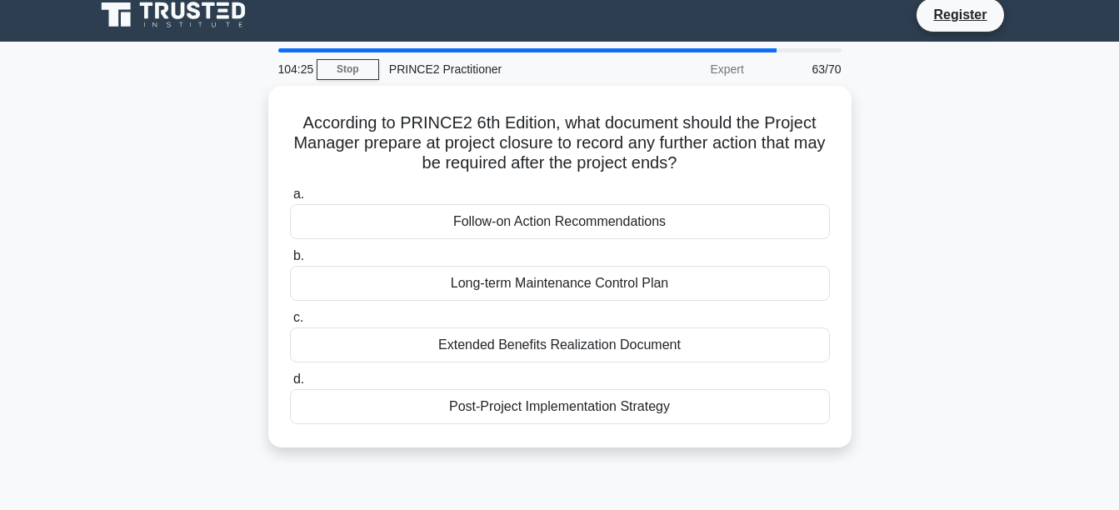
scroll to position [0, 0]
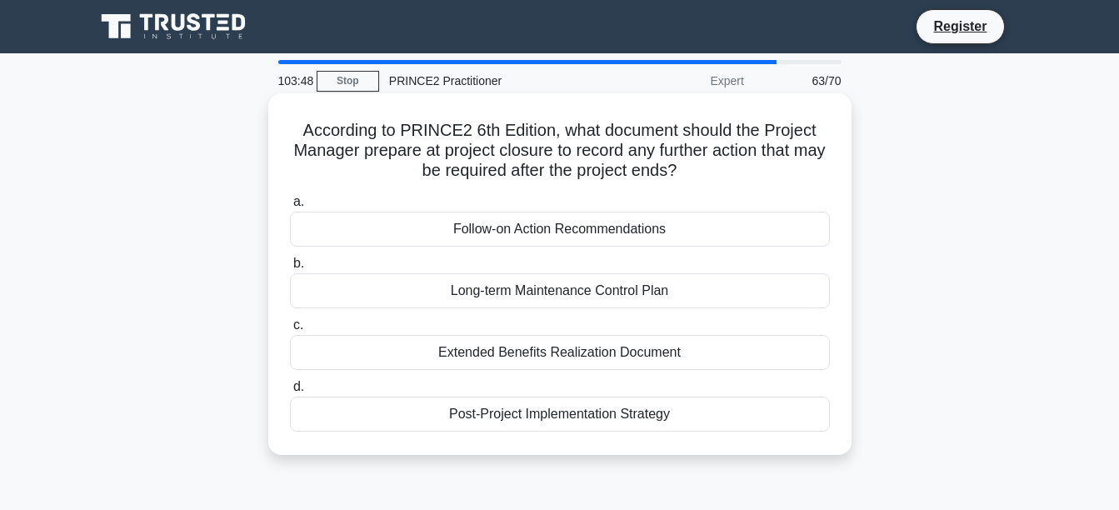
click at [662, 351] on div "Extended Benefits Realization Document" at bounding box center [560, 352] width 540 height 35
click at [290, 331] on input "c. Extended Benefits Realization Document" at bounding box center [290, 325] width 0 height 11
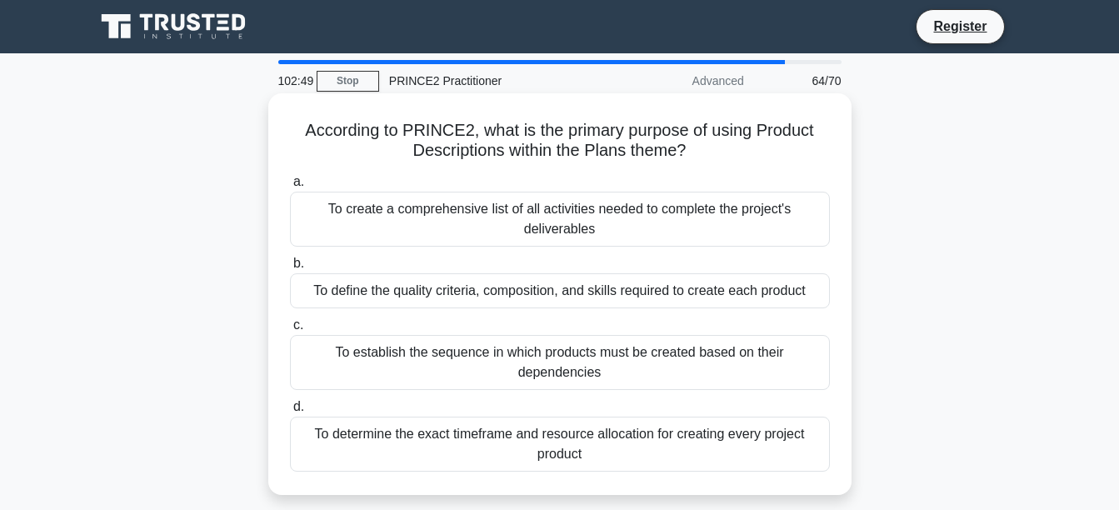
click at [682, 365] on div "To establish the sequence in which products must be created based on their depe…" at bounding box center [560, 362] width 540 height 55
click at [290, 331] on input "c. To establish the sequence in which products must be created based on their d…" at bounding box center [290, 325] width 0 height 11
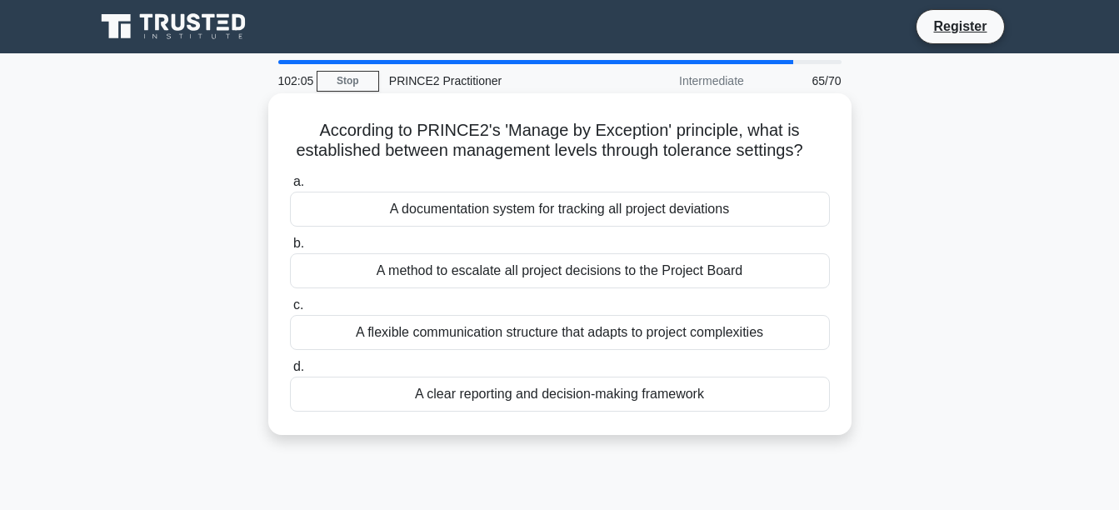
click at [678, 393] on div "A clear reporting and decision-making framework" at bounding box center [560, 394] width 540 height 35
click at [290, 372] on input "d. A clear reporting and decision-making framework" at bounding box center [290, 367] width 0 height 11
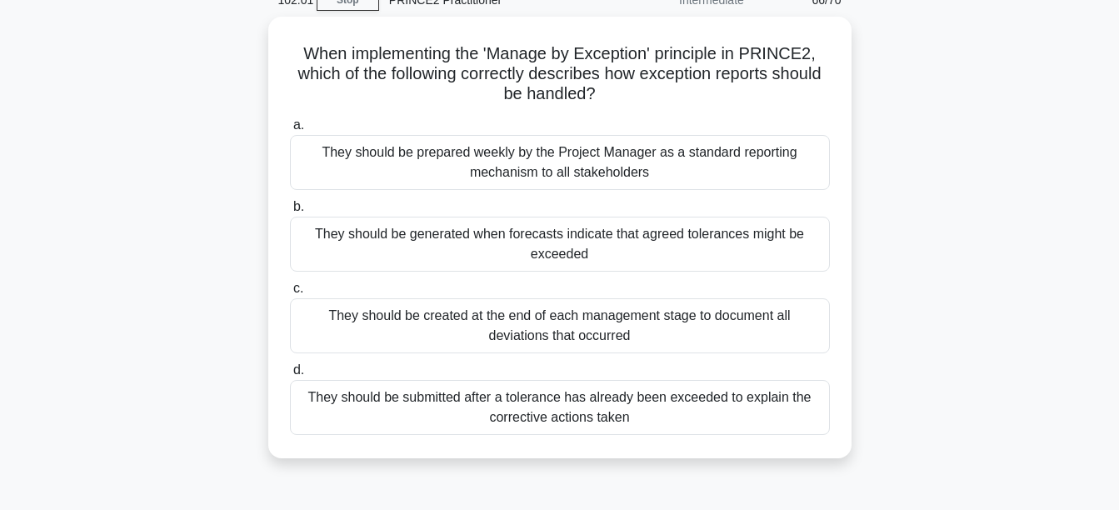
scroll to position [87, 0]
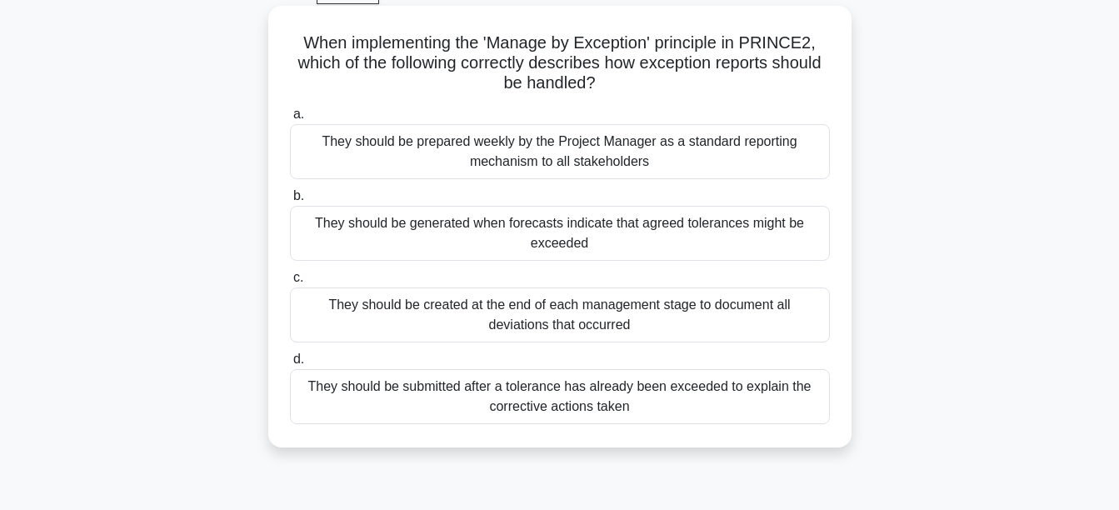
click at [710, 239] on div "They should be generated when forecasts indicate that agreed tolerances might b…" at bounding box center [560, 233] width 540 height 55
click at [290, 202] on input "b. They should be generated when forecasts indicate that agreed tolerances migh…" at bounding box center [290, 196] width 0 height 11
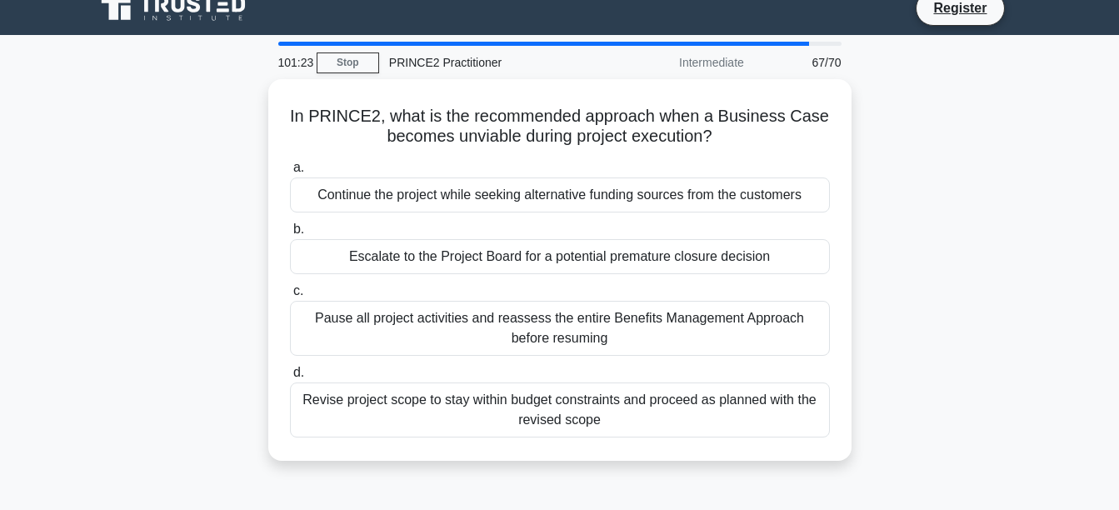
scroll to position [0, 0]
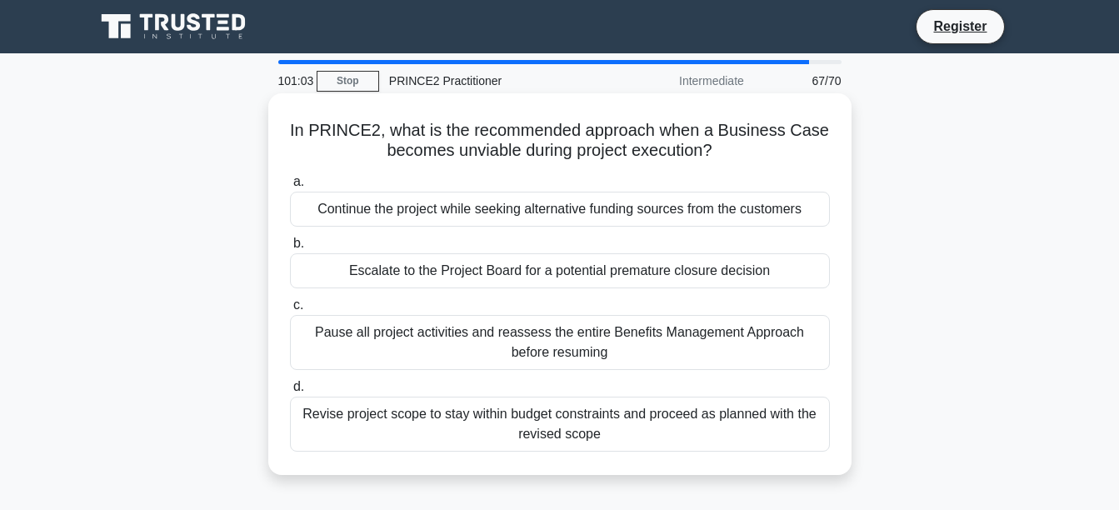
click at [711, 277] on div "Escalate to the Project Board for a potential premature closure decision" at bounding box center [560, 270] width 540 height 35
click at [290, 249] on input "b. Escalate to the Project Board for a potential premature closure decision" at bounding box center [290, 243] width 0 height 11
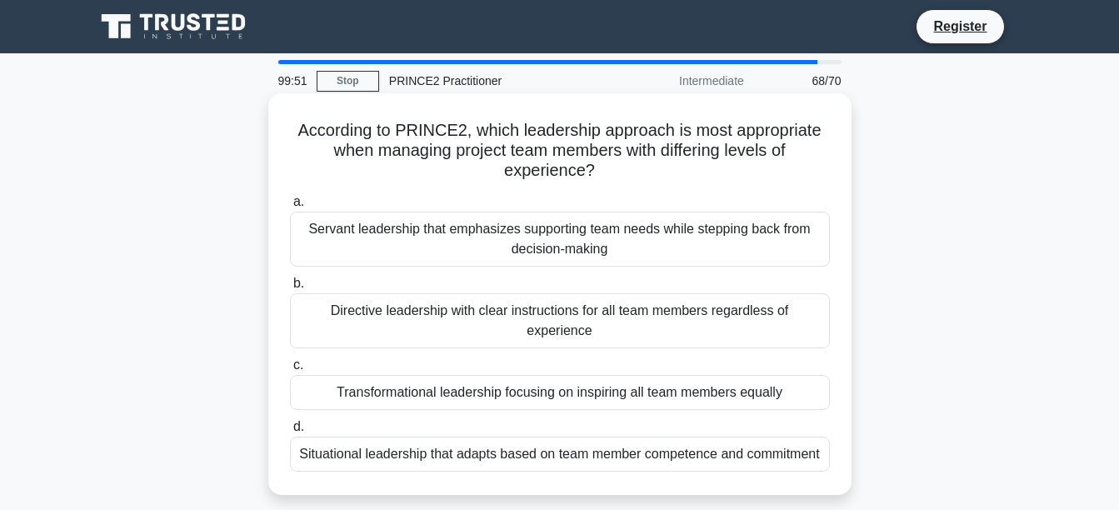
click at [637, 375] on div "Transformational leadership focusing on inspiring all team members equally" at bounding box center [560, 392] width 540 height 35
click at [290, 371] on input "c. Transformational leadership focusing on inspiring all team members equally" at bounding box center [290, 365] width 0 height 11
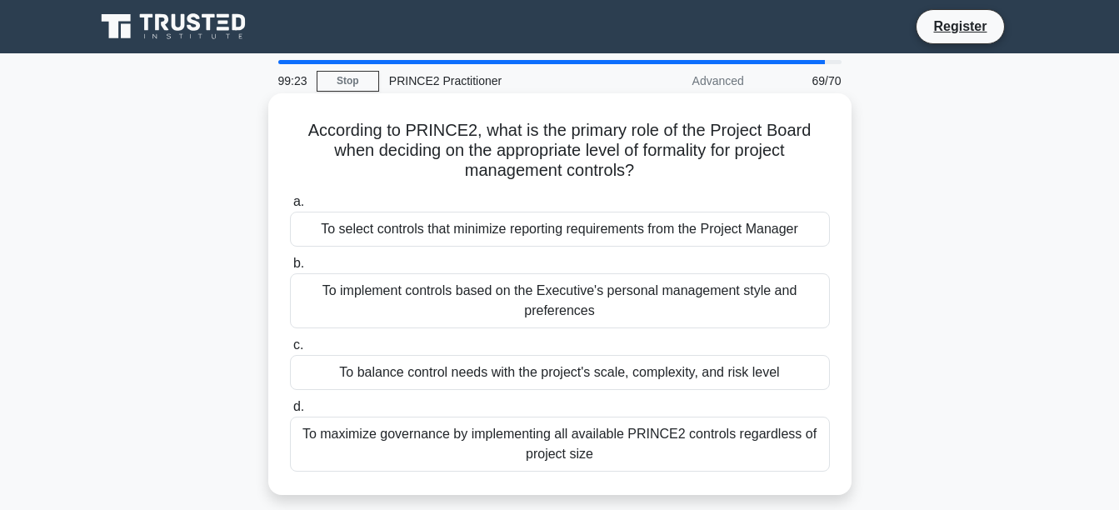
click at [728, 380] on div "To balance control needs with the project's scale, complexity, and risk level" at bounding box center [560, 372] width 540 height 35
click at [290, 351] on input "c. To balance control needs with the project's scale, complexity, and risk level" at bounding box center [290, 345] width 0 height 11
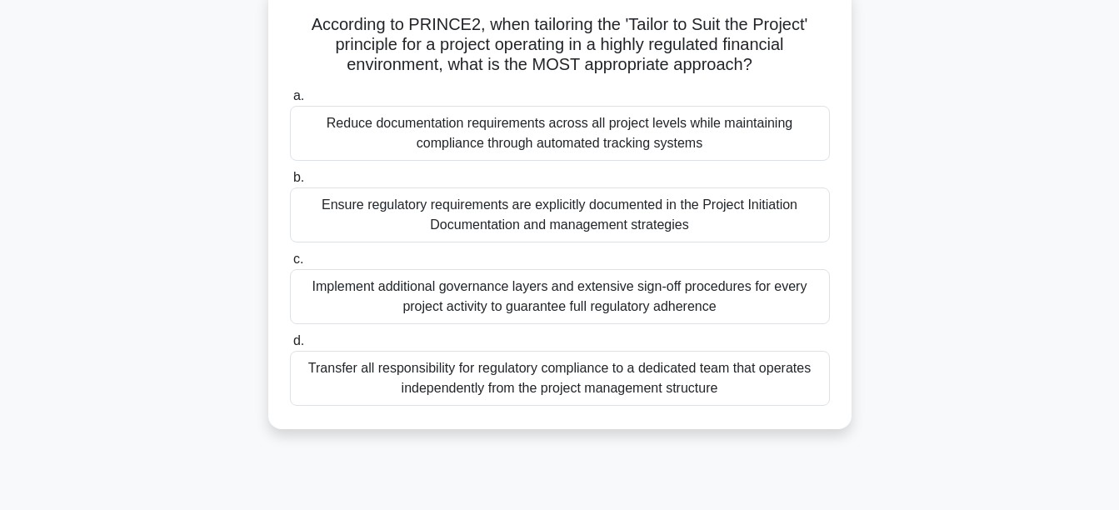
scroll to position [113, 0]
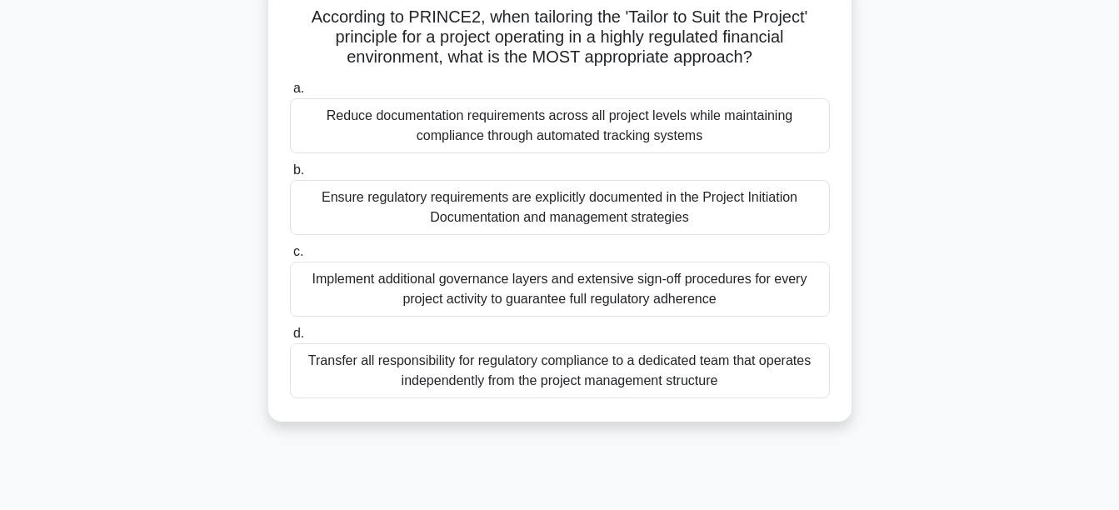
click at [666, 215] on div "Ensure regulatory requirements are explicitly documented in the Project Initiat…" at bounding box center [560, 207] width 540 height 55
click at [290, 176] on input "b. Ensure regulatory requirements are explicitly documented in the Project Init…" at bounding box center [290, 170] width 0 height 11
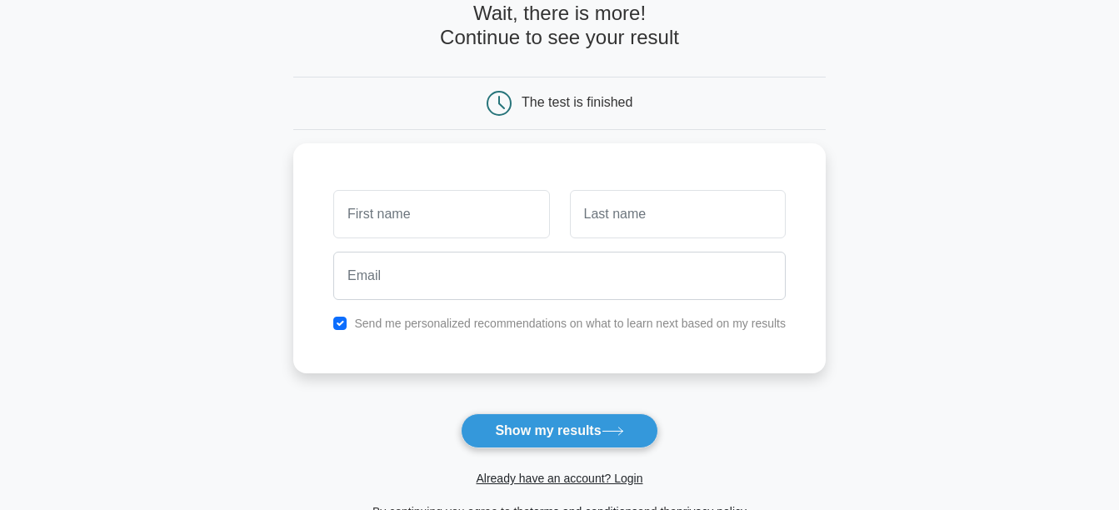
scroll to position [69, 0]
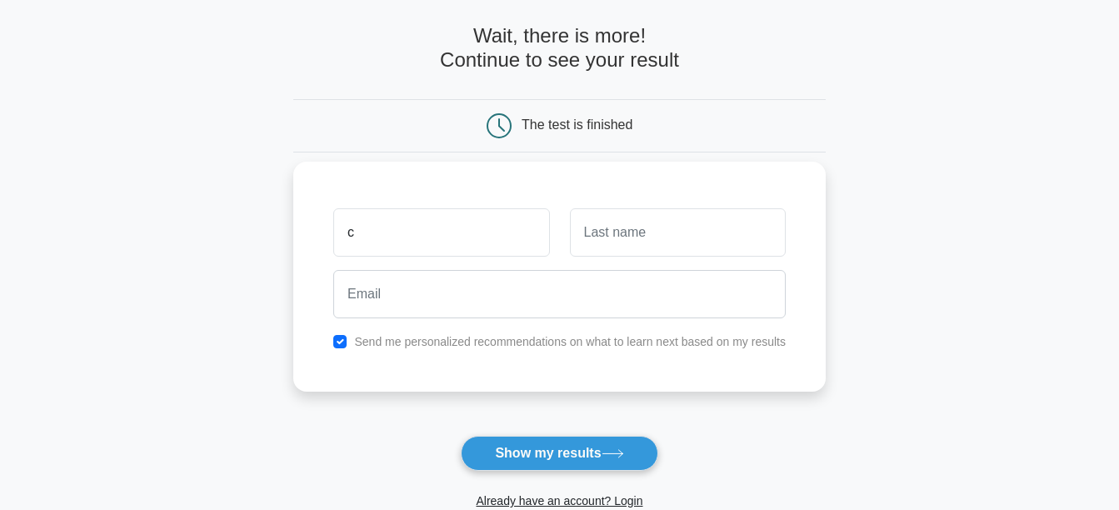
type input "c"
click at [678, 237] on input "text" at bounding box center [678, 232] width 216 height 48
type input "s"
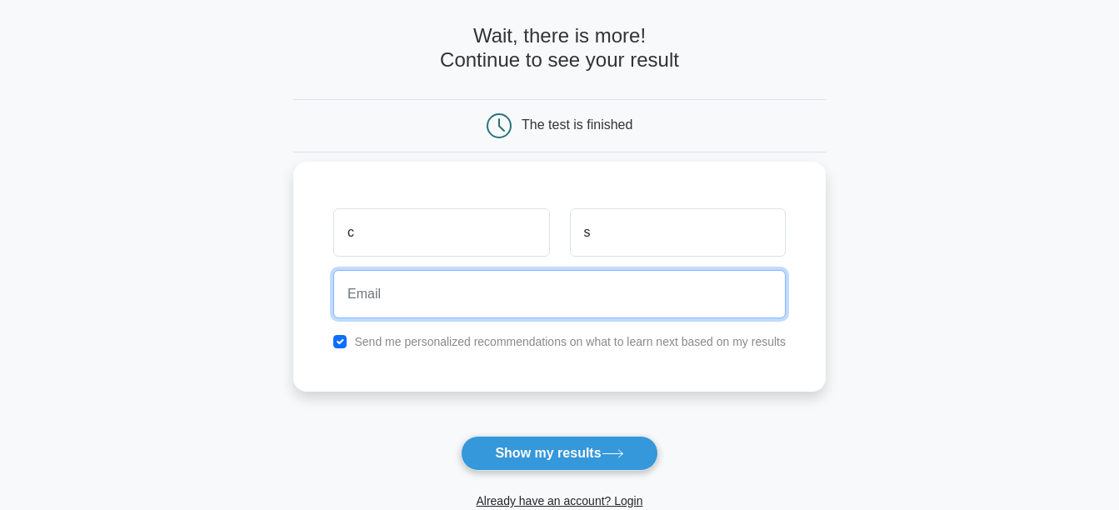
click at [408, 287] on input "email" at bounding box center [559, 294] width 452 height 48
type input "charis.shuter@rochdale.gov.uk"
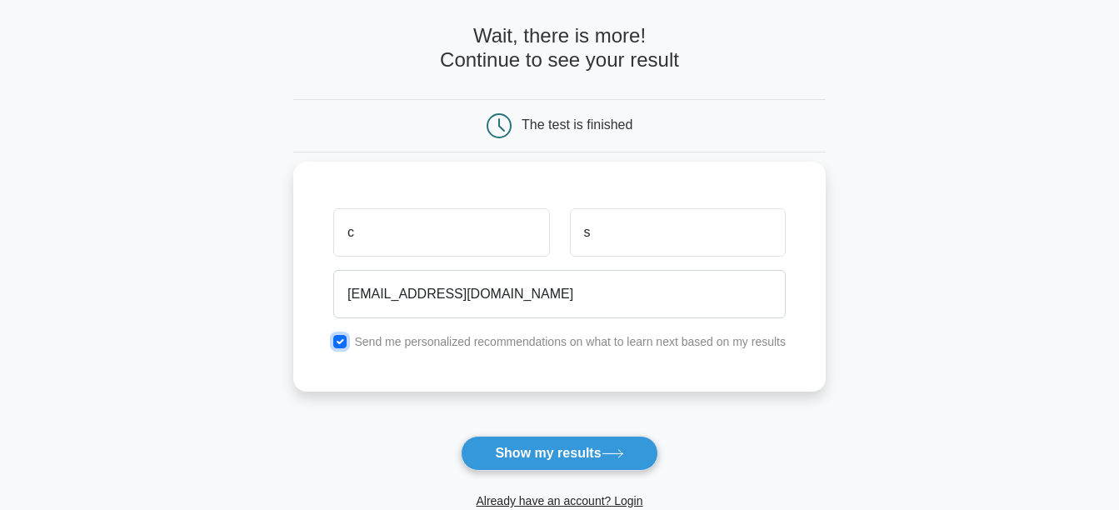
click at [337, 343] on input "checkbox" at bounding box center [339, 341] width 13 height 13
checkbox input "false"
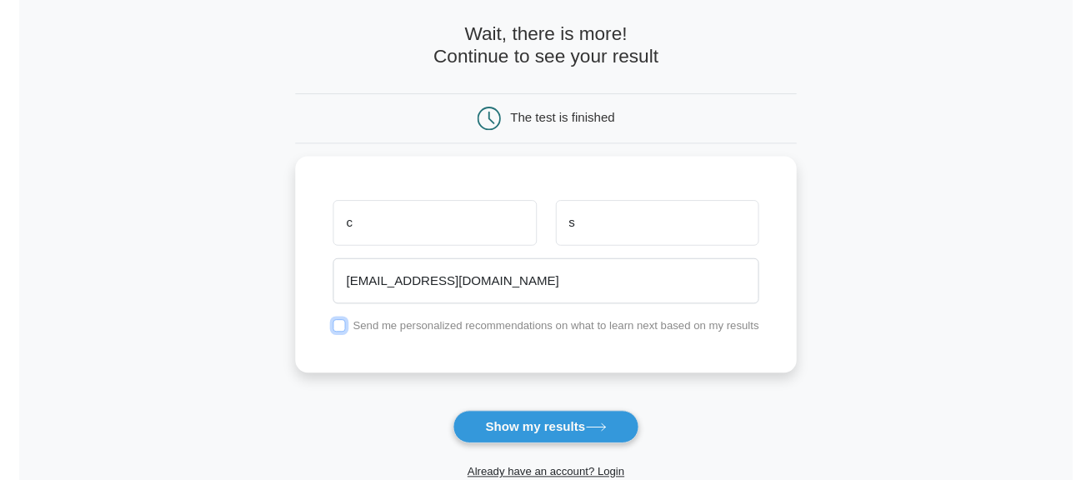
scroll to position [214, 0]
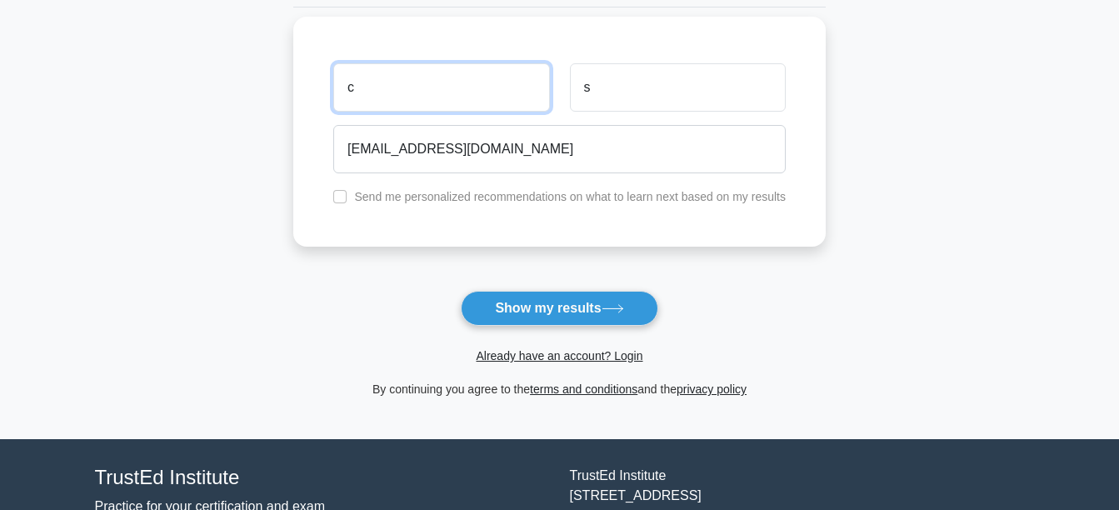
click at [411, 88] on input "c" at bounding box center [441, 87] width 216 height 48
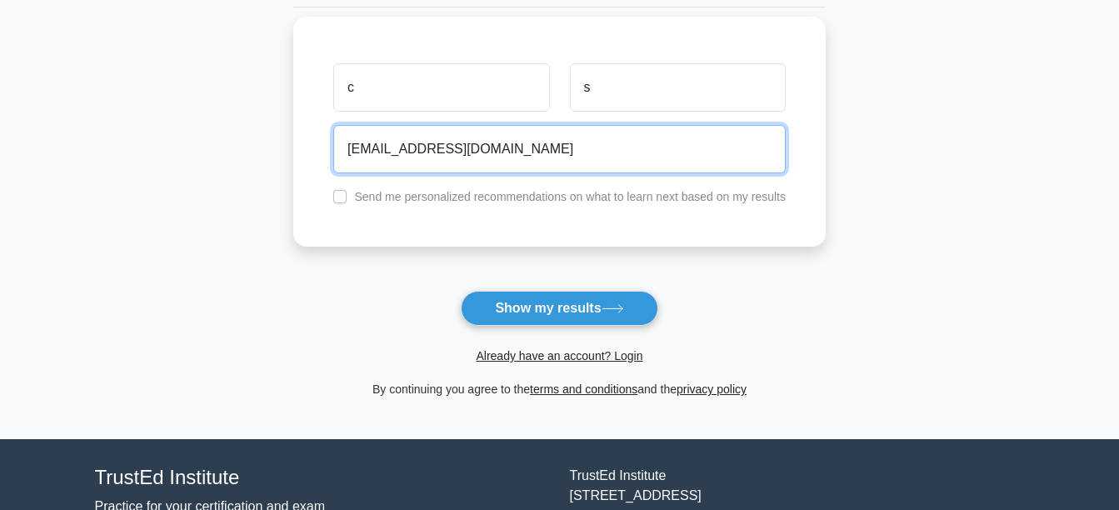
click at [696, 167] on input "charis.shuter@rochdale.gov.uk" at bounding box center [559, 149] width 452 height 48
drag, startPoint x: 640, startPoint y: 157, endPoint x: 337, endPoint y: 150, distance: 303.4
click at [337, 150] on input "charis.shuter@rochdale.gov.uk" at bounding box center [559, 149] width 452 height 48
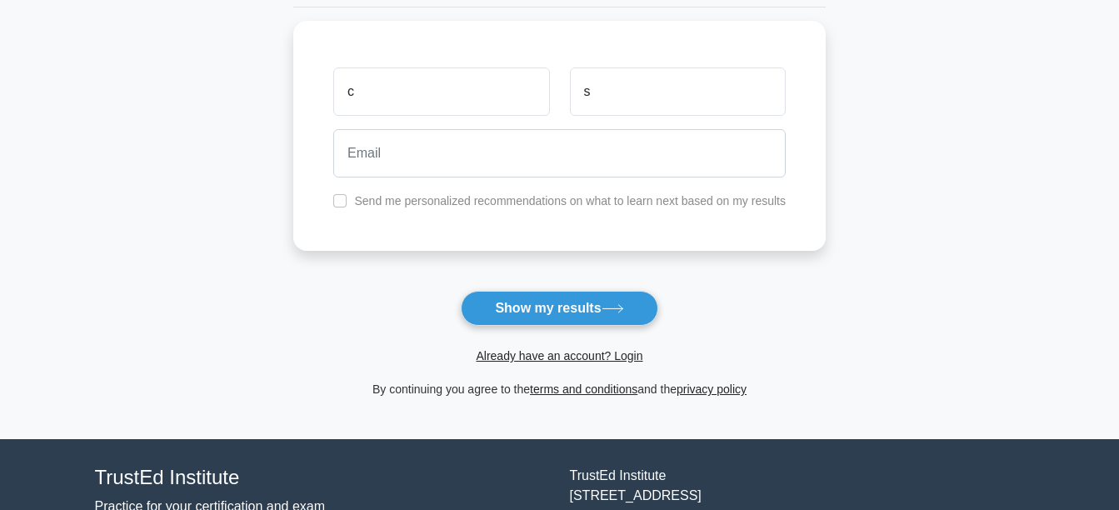
click at [744, 293] on form "Wait, there is more! Continue to see your result The test is finished c s" at bounding box center [559, 139] width 532 height 520
click at [563, 307] on button "Show my results" at bounding box center [559, 308] width 197 height 35
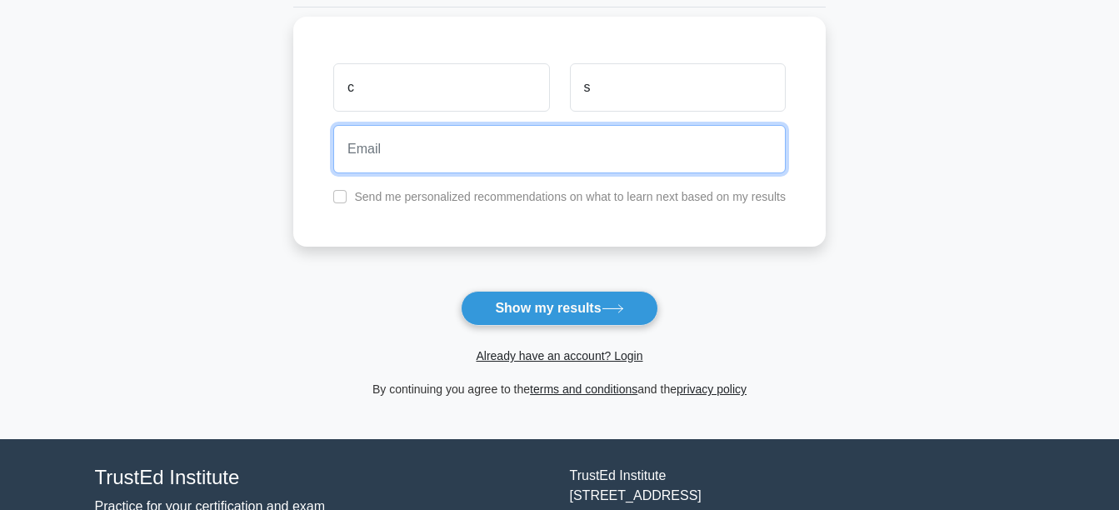
paste input "c"
type input "charis.shuter@rochdale.gov.uk"
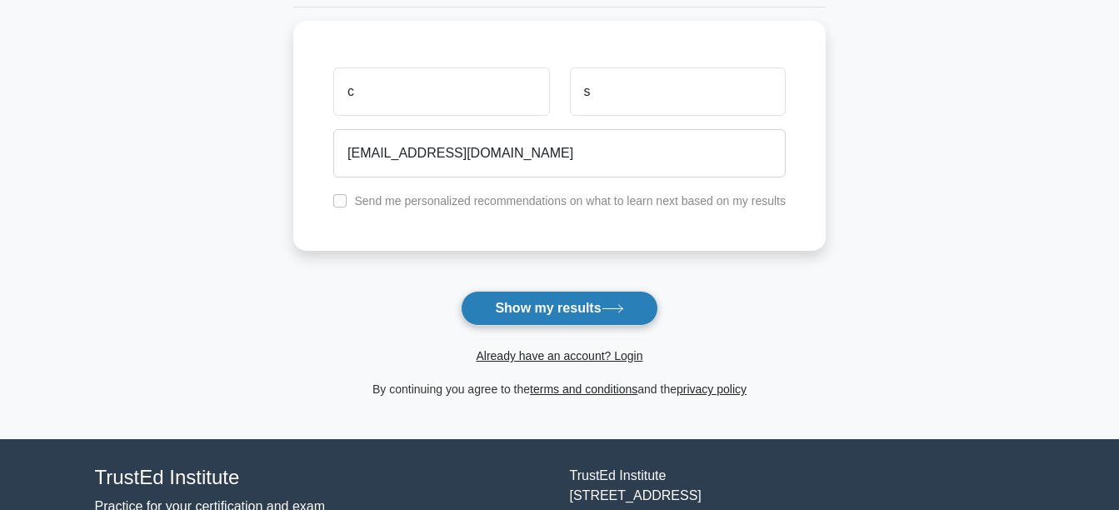
click at [565, 311] on button "Show my results" at bounding box center [559, 308] width 197 height 35
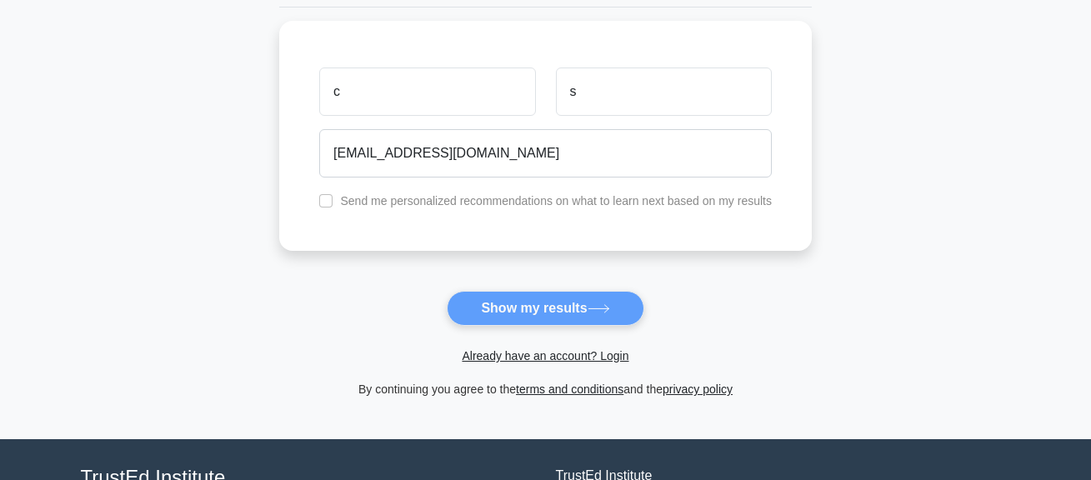
click at [567, 310] on form "Wait, there is more! Continue to see your result The test is finished c s" at bounding box center [545, 139] width 532 height 520
click at [586, 312] on form "Wait, there is more! Continue to see your result The test is finished c s" at bounding box center [545, 139] width 532 height 520
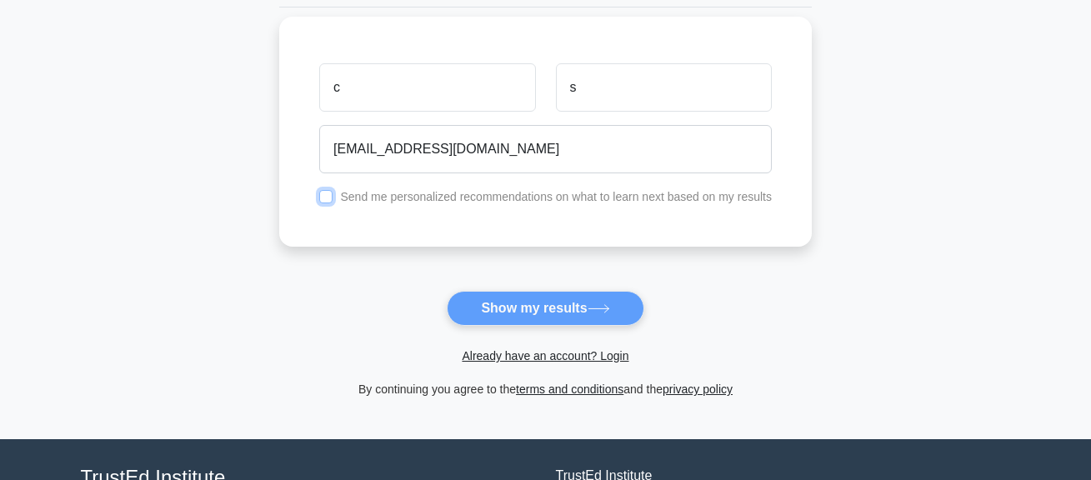
click at [329, 195] on input "checkbox" at bounding box center [325, 196] width 13 height 13
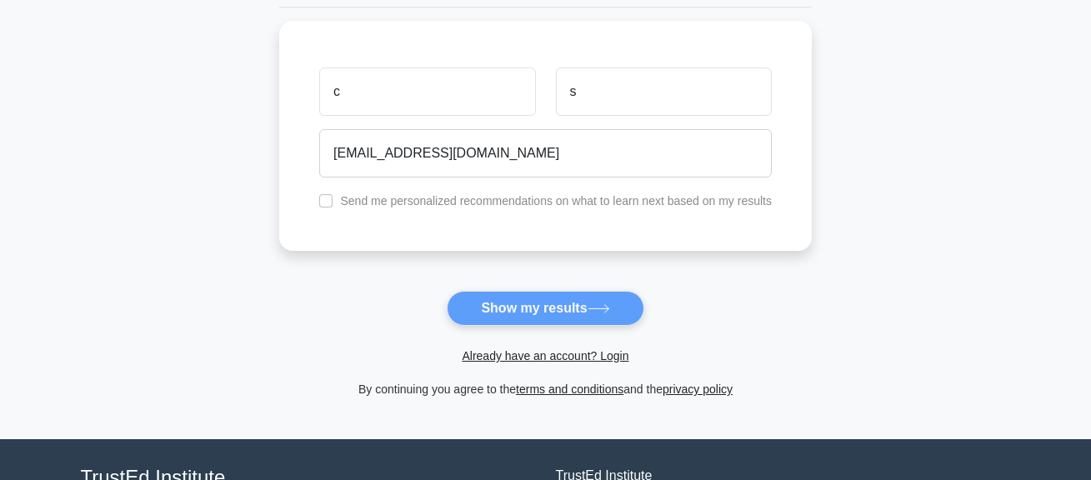
click at [575, 309] on form "Wait, there is more! Continue to see your result The test is finished c s" at bounding box center [545, 139] width 532 height 520
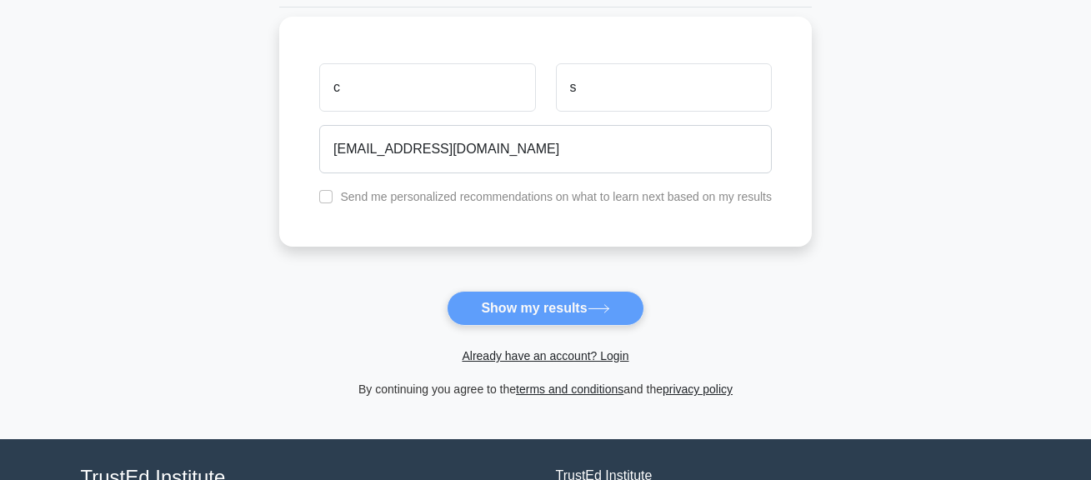
click at [557, 124] on div "charis.shuter@rochdale.gov.uk" at bounding box center [545, 149] width 472 height 62
click at [472, 88] on input "c" at bounding box center [427, 87] width 216 height 48
drag, startPoint x: 486, startPoint y: 88, endPoint x: 533, endPoint y: 79, distance: 48.4
click at [486, 88] on input "c" at bounding box center [427, 87] width 216 height 48
click at [658, 92] on input "s" at bounding box center [664, 87] width 216 height 48
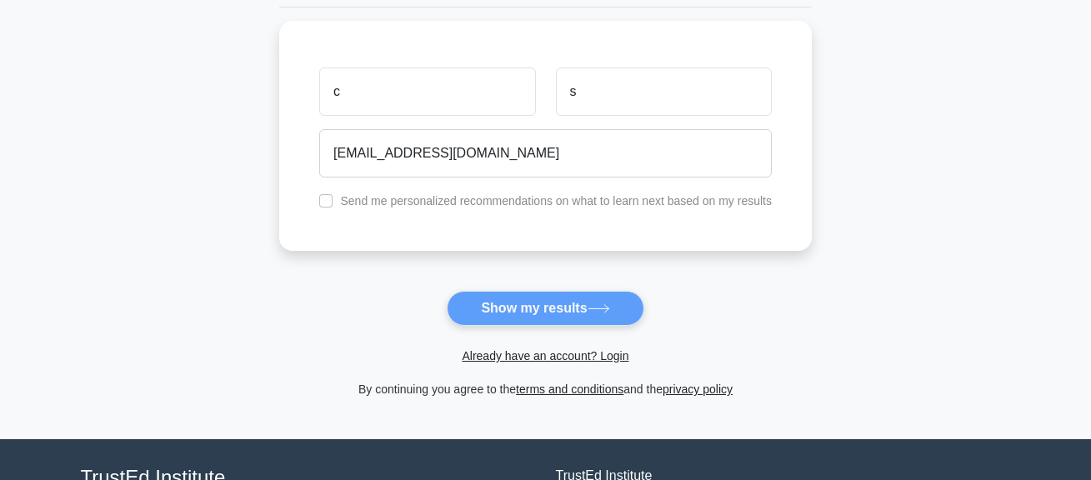
click at [834, 279] on main "Wait, there is more! Continue to see your result The test is finished c s" at bounding box center [545, 139] width 1091 height 600
click at [566, 301] on form "Wait, there is more! Continue to see your result The test is finished c s" at bounding box center [545, 139] width 532 height 520
click at [561, 314] on form "Wait, there is more! Continue to see your result The test is finished c s" at bounding box center [545, 139] width 532 height 520
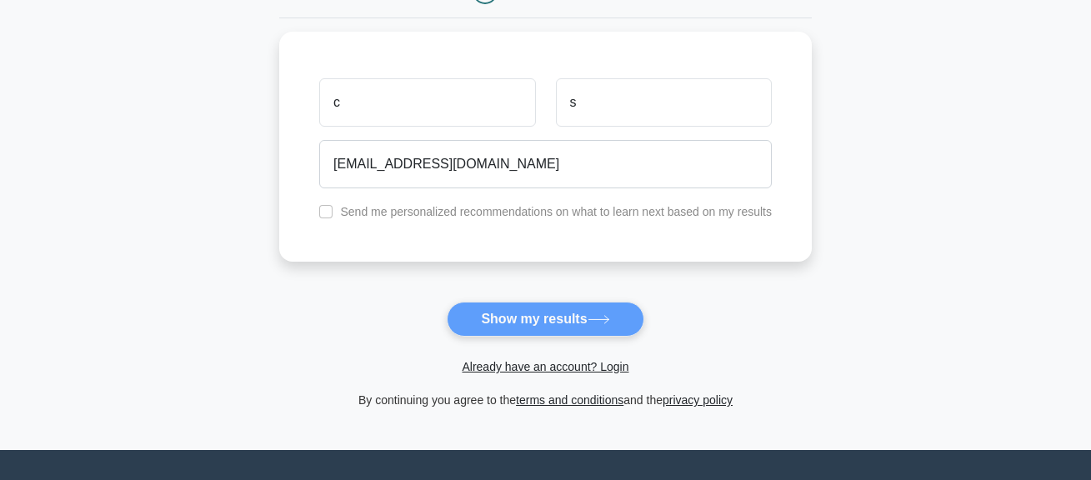
scroll to position [177, 0]
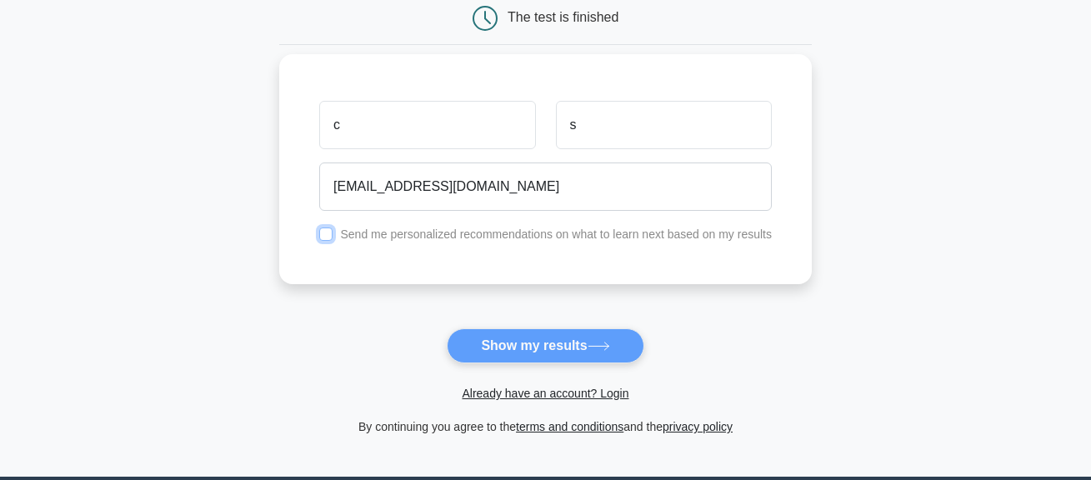
click at [328, 235] on input "checkbox" at bounding box center [325, 233] width 13 height 13
checkbox input "true"
click at [530, 343] on form "Wait, there is more! Continue to see your result The test is finished c s" at bounding box center [545, 177] width 532 height 520
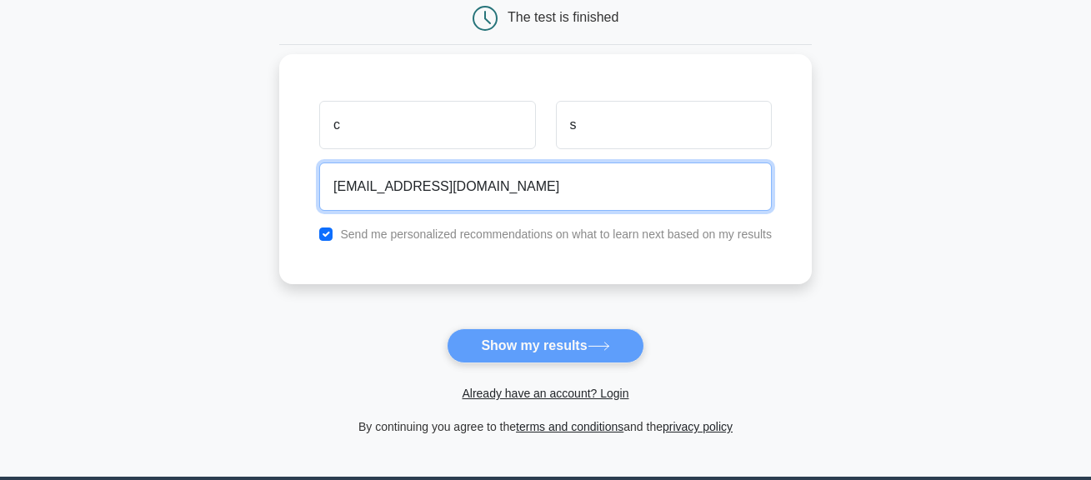
click at [573, 198] on input "charis.shuter@rochdale.gov.uk" at bounding box center [545, 186] width 452 height 48
type input "charis.shuter@rochdale.gov.uk"
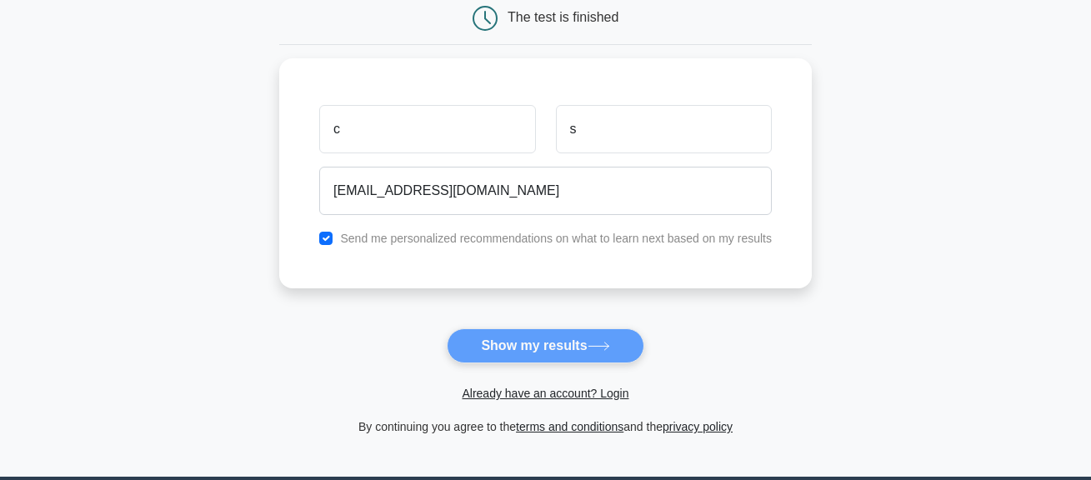
click at [527, 347] on form "Wait, there is more! Continue to see your result The test is finished c s" at bounding box center [545, 177] width 532 height 520
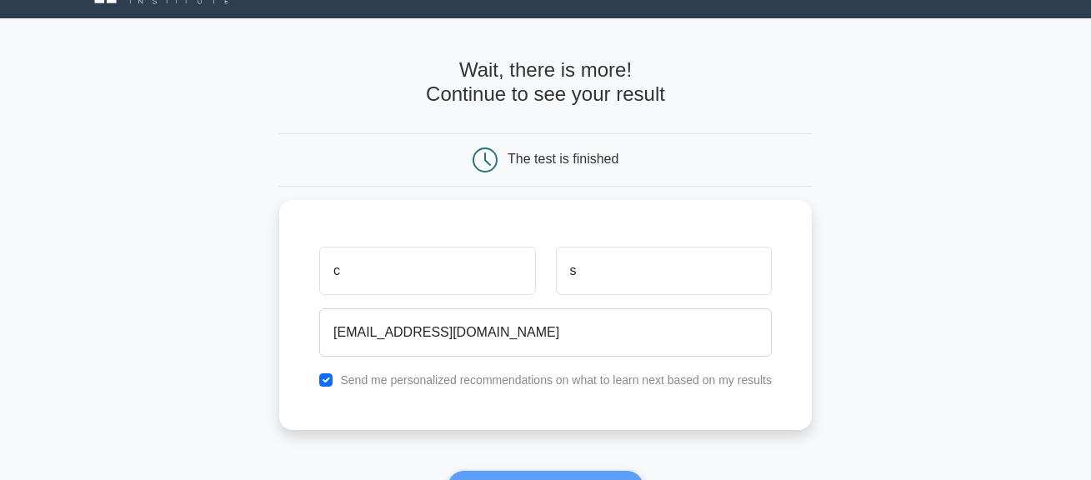
scroll to position [0, 0]
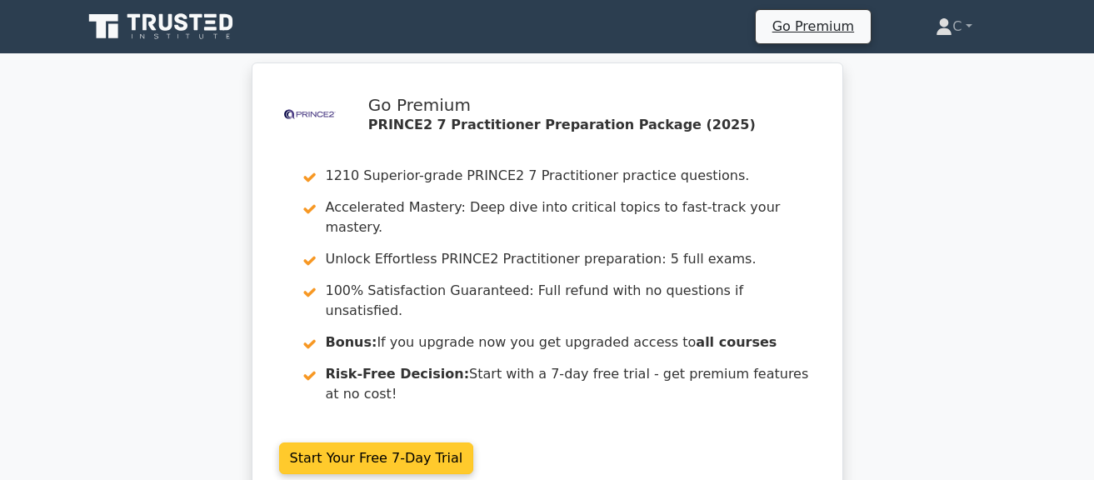
click at [405, 442] on link "Start Your Free 7-Day Trial" at bounding box center [376, 458] width 195 height 32
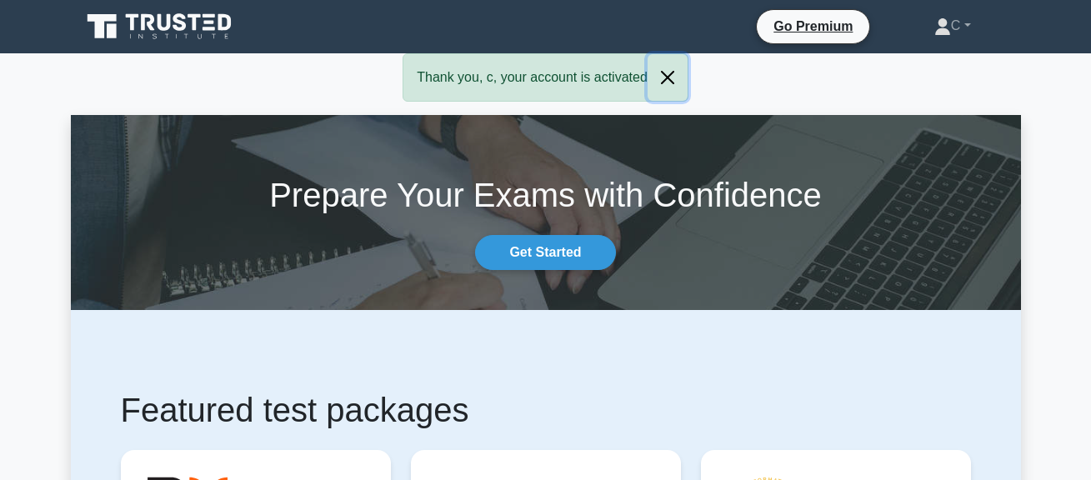
click at [663, 78] on button "Close" at bounding box center [667, 77] width 40 height 47
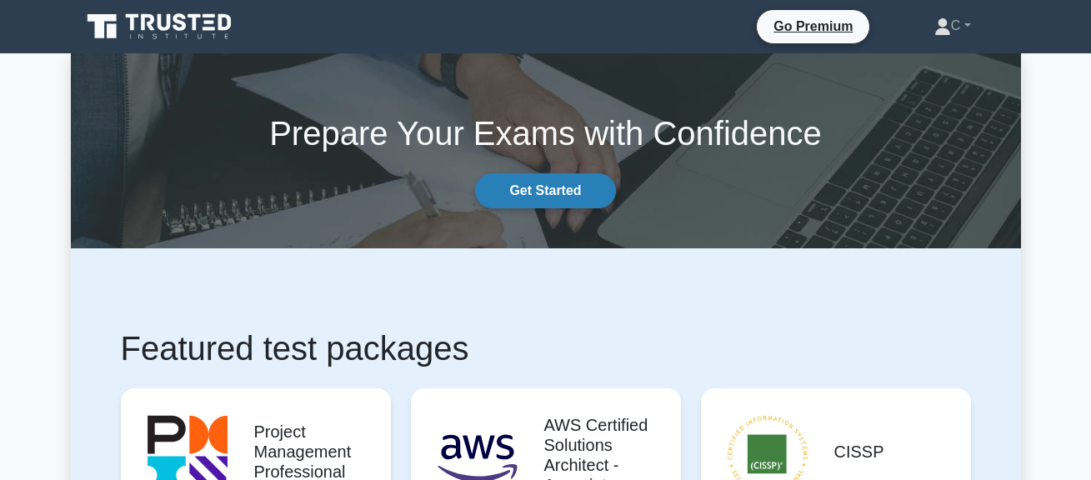
click at [548, 192] on link "Get Started" at bounding box center [545, 190] width 140 height 35
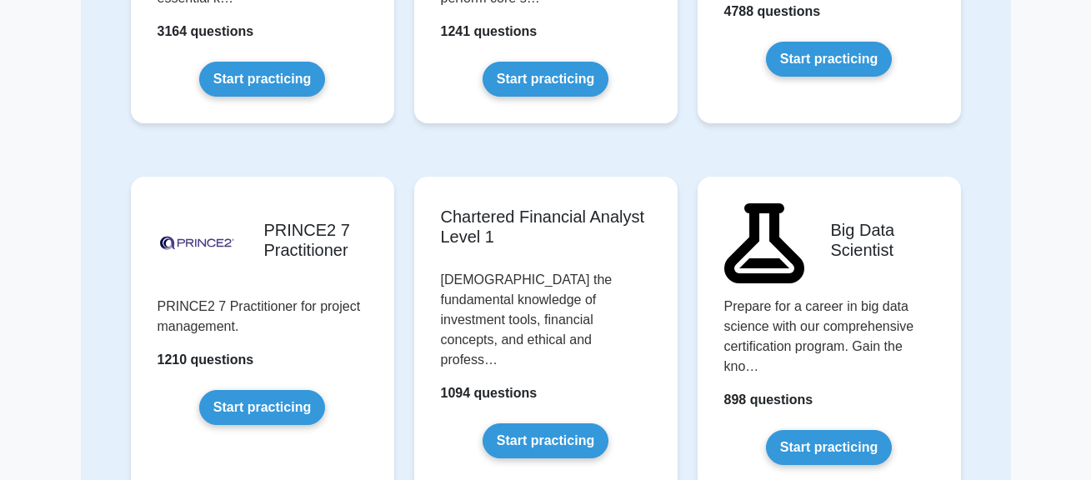
scroll to position [3357, 0]
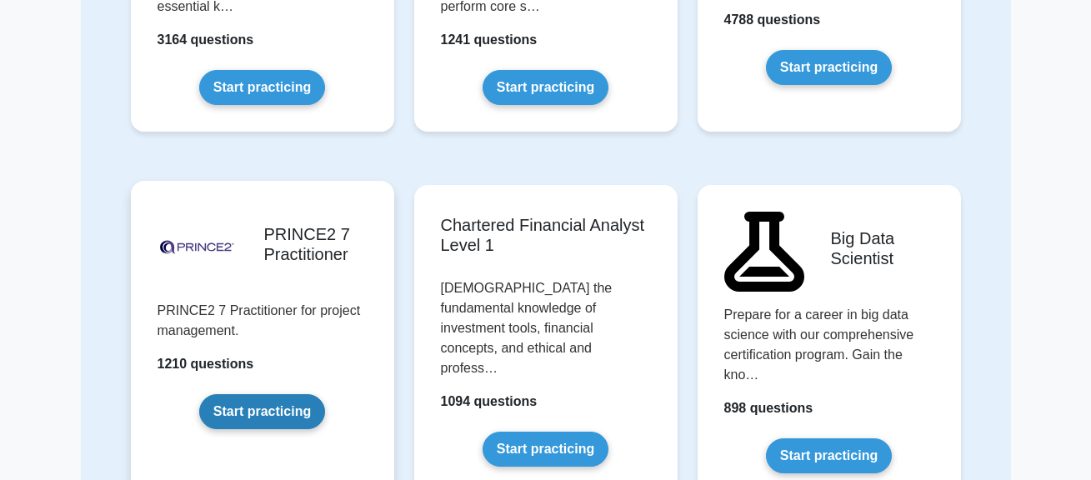
click at [302, 397] on link "Start practicing" at bounding box center [262, 411] width 126 height 35
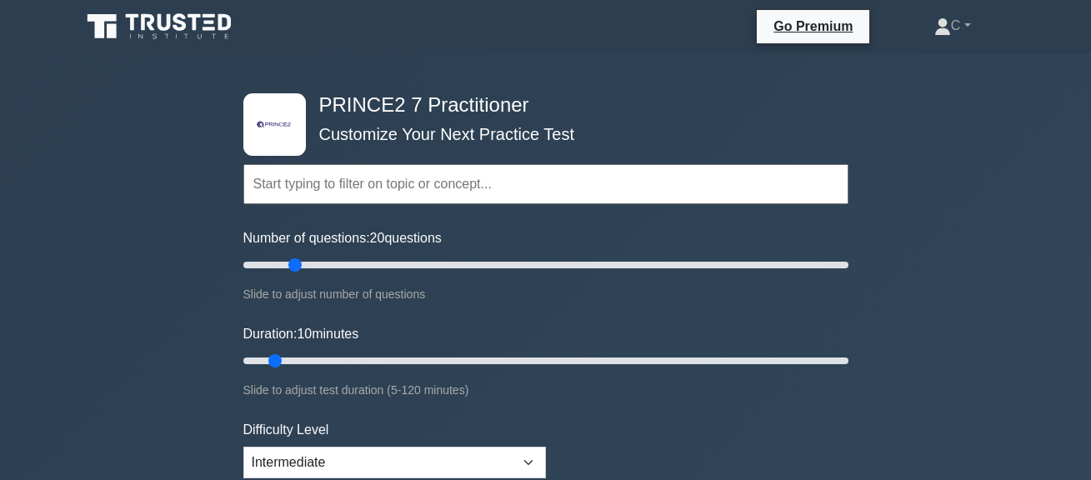
drag, startPoint x: 268, startPoint y: 260, endPoint x: 290, endPoint y: 260, distance: 21.7
type input "20"
click at [290, 260] on input "Number of questions: 20 questions" at bounding box center [545, 265] width 605 height 20
drag, startPoint x: 275, startPoint y: 361, endPoint x: 319, endPoint y: 360, distance: 44.2
type input "20"
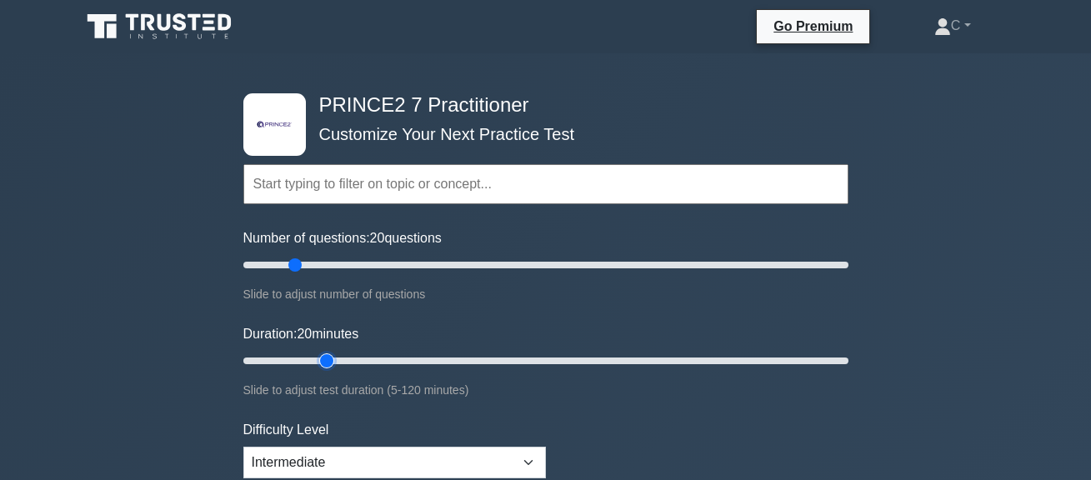
click at [319, 360] on input "Duration: 20 minutes" at bounding box center [545, 361] width 605 height 20
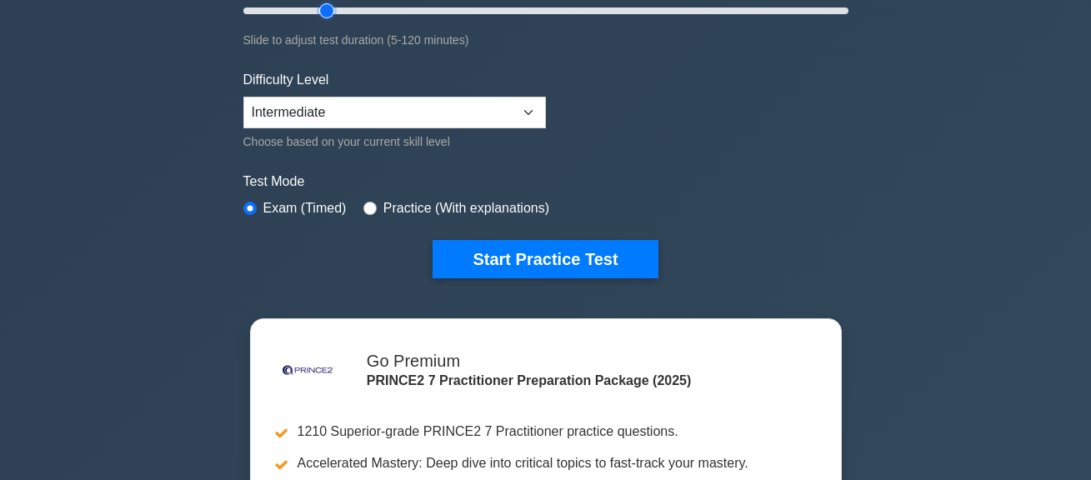
scroll to position [407, 0]
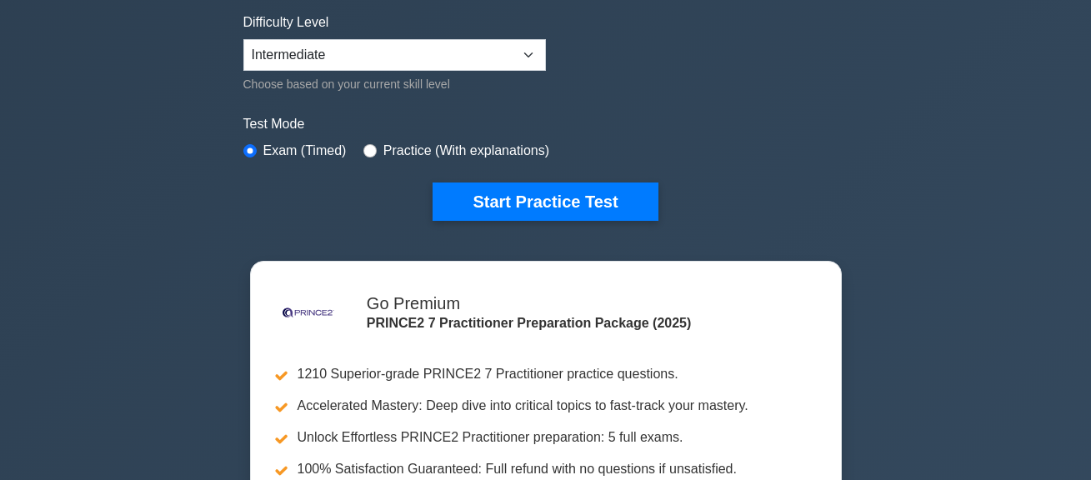
click at [372, 150] on div "Practice (With explanations)" at bounding box center [456, 151] width 186 height 20
click at [371, 148] on input "radio" at bounding box center [369, 150] width 13 height 13
radio input "true"
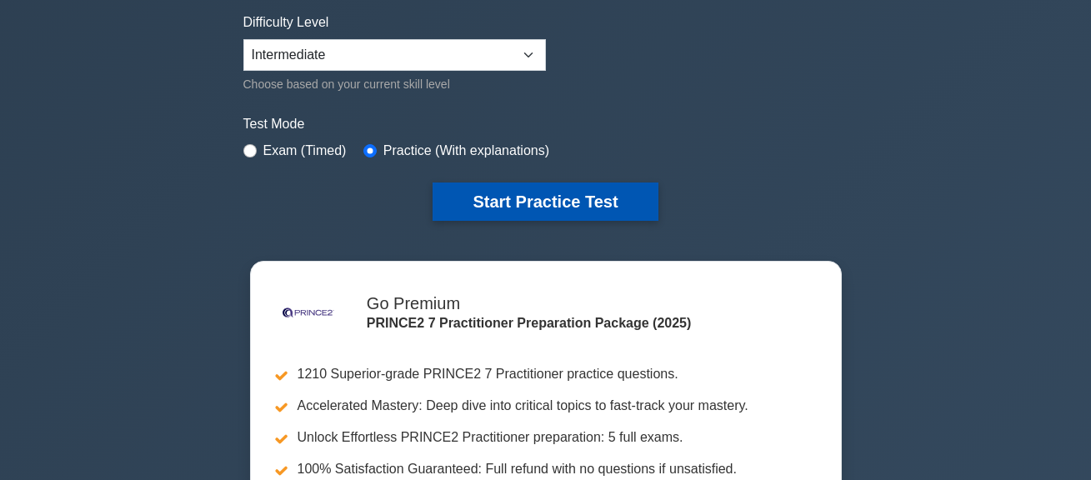
click at [495, 193] on button "Start Practice Test" at bounding box center [544, 201] width 225 height 38
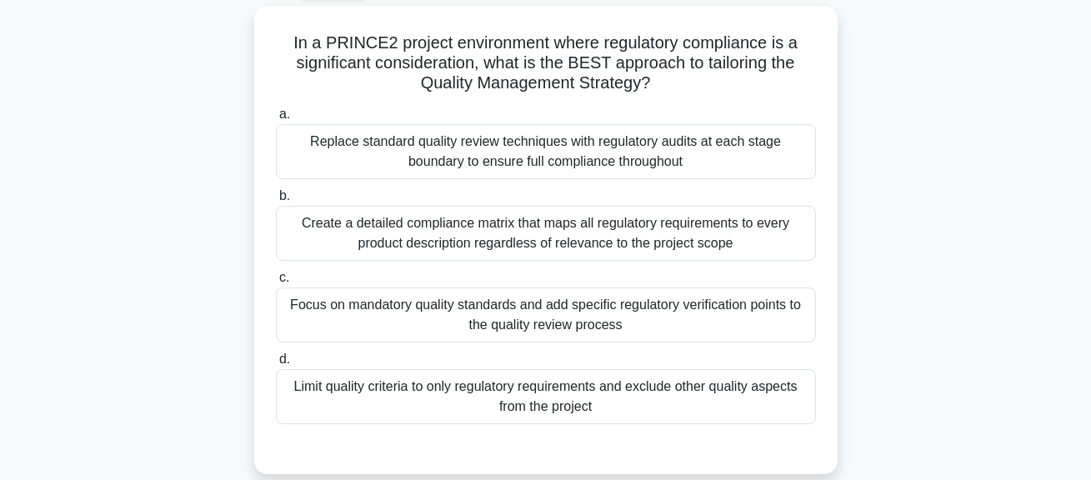
scroll to position [98, 0]
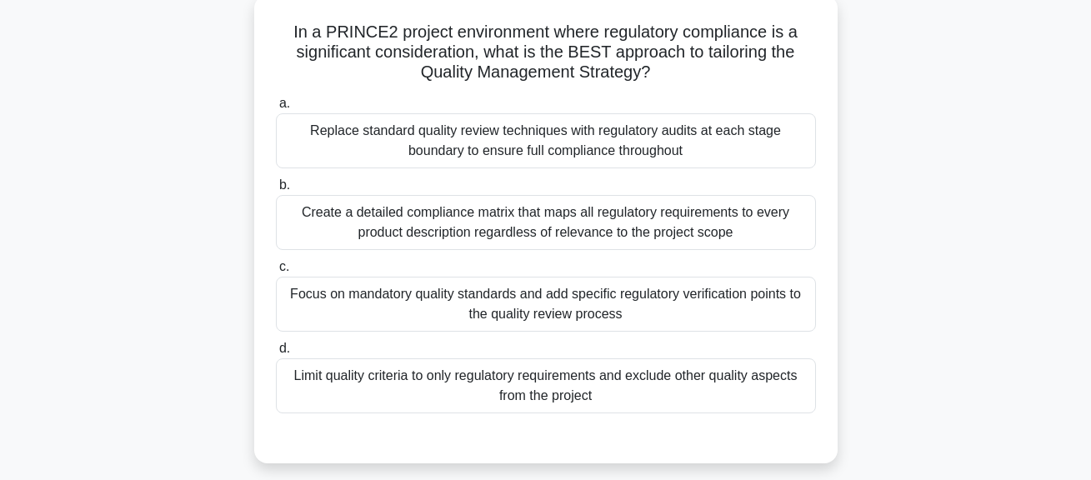
click at [675, 136] on div "Replace standard quality review techniques with regulatory audits at each stage…" at bounding box center [546, 140] width 540 height 55
click at [276, 109] on input "a. Replace standard quality review techniques with regulatory audits at each st…" at bounding box center [276, 103] width 0 height 11
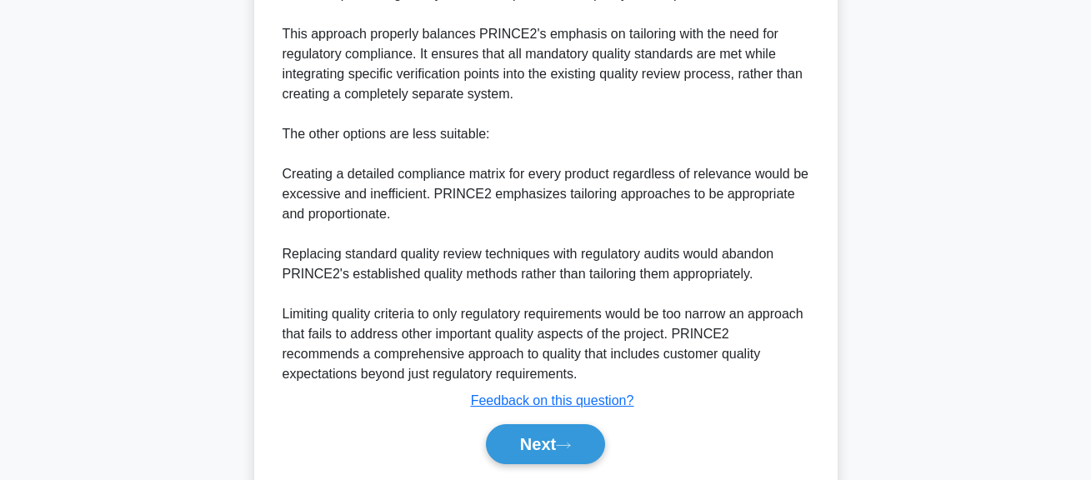
scroll to position [690, 0]
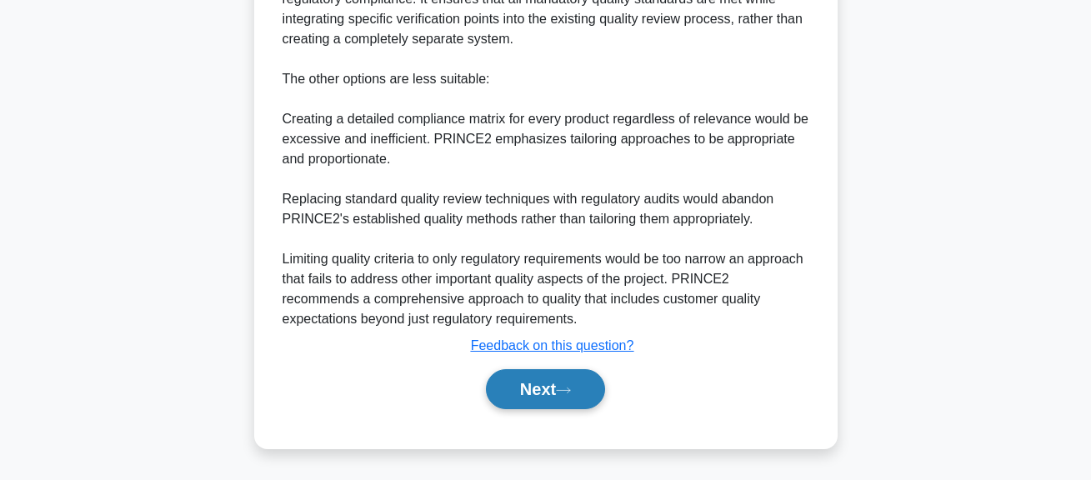
click at [562, 387] on icon at bounding box center [563, 390] width 15 height 9
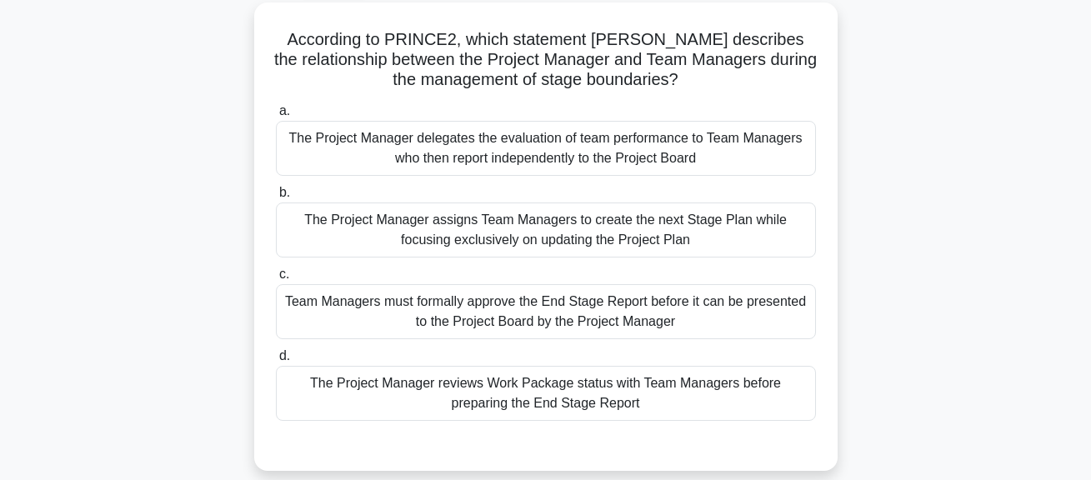
scroll to position [93, 0]
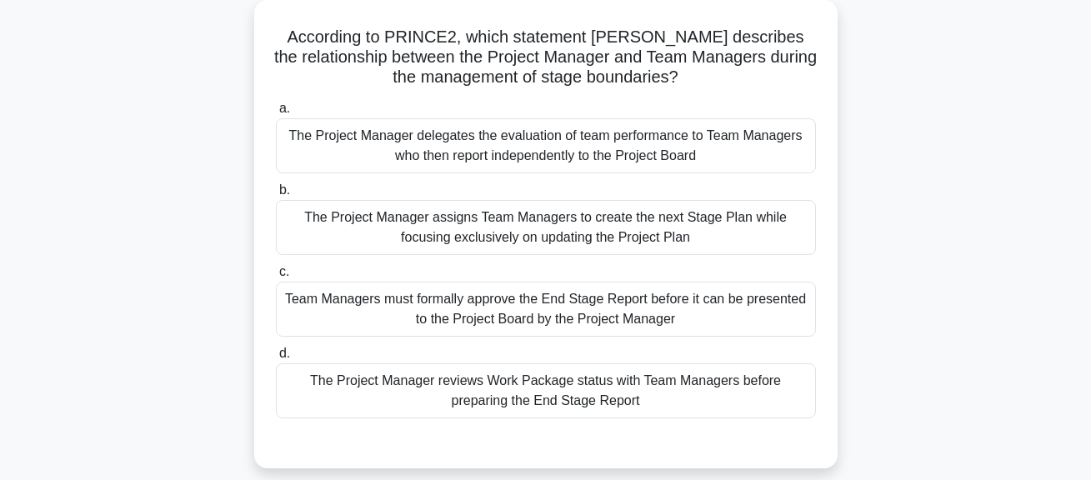
click at [672, 398] on div "The Project Manager reviews Work Package status with Team Managers before prepa…" at bounding box center [546, 390] width 540 height 55
click at [276, 359] on input "d. The Project Manager reviews Work Package status with Team Managers before pr…" at bounding box center [276, 353] width 0 height 11
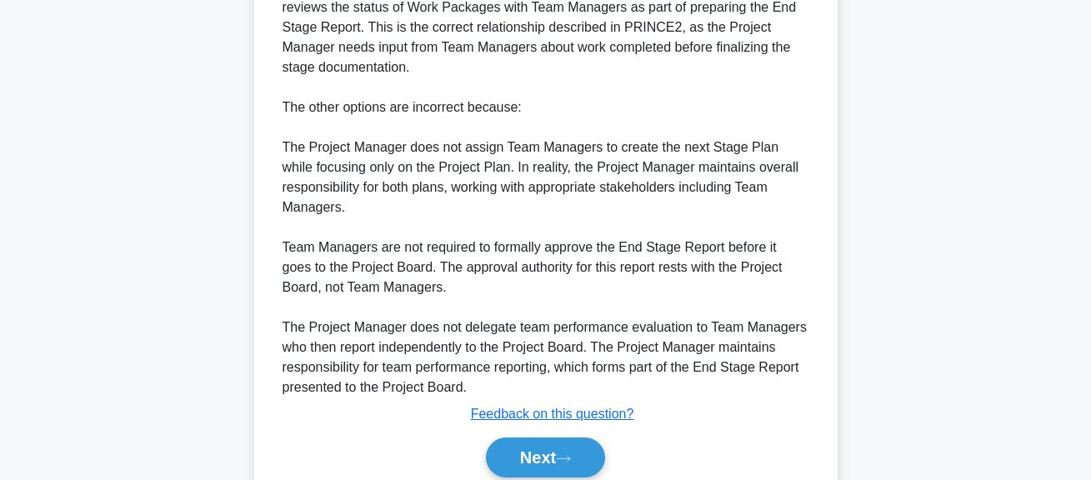
scroll to position [651, 0]
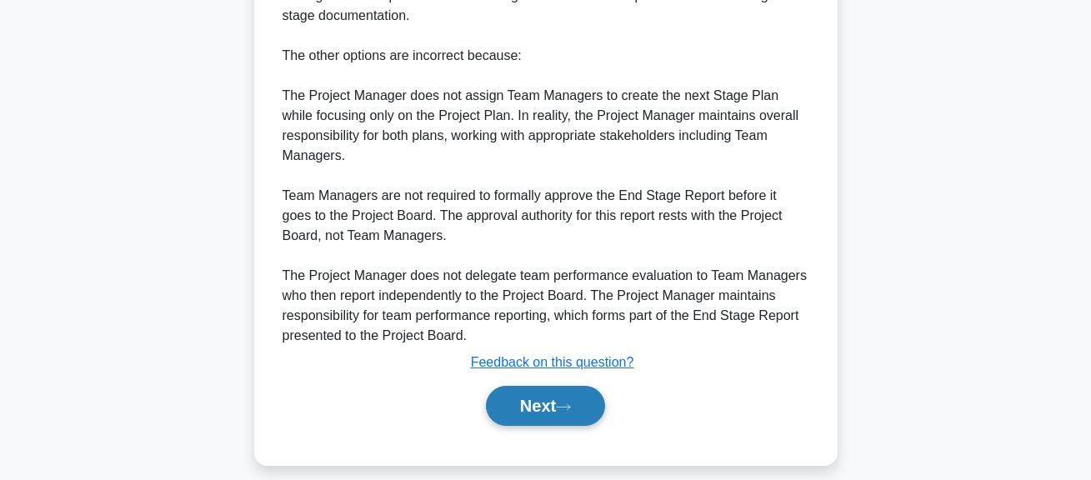
click at [528, 413] on button "Next" at bounding box center [545, 406] width 119 height 40
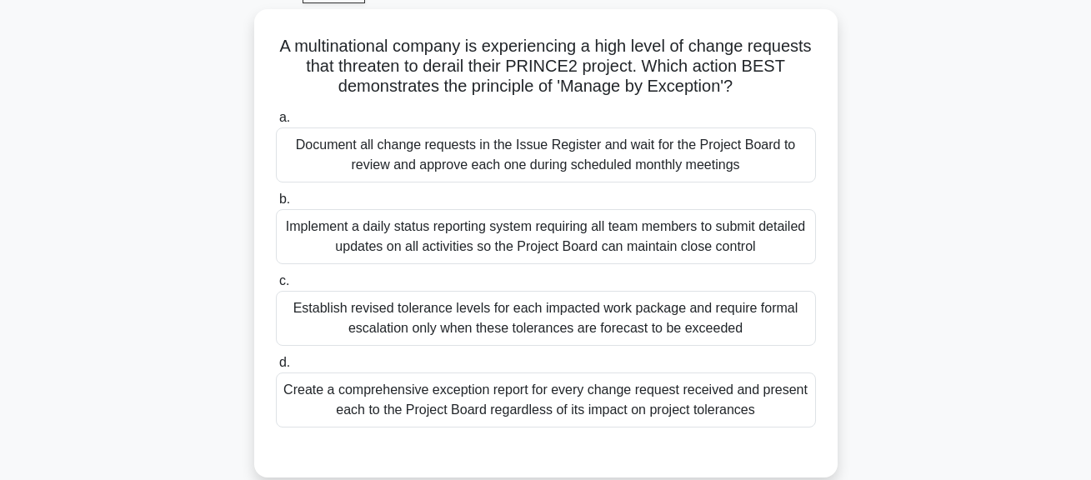
scroll to position [90, 0]
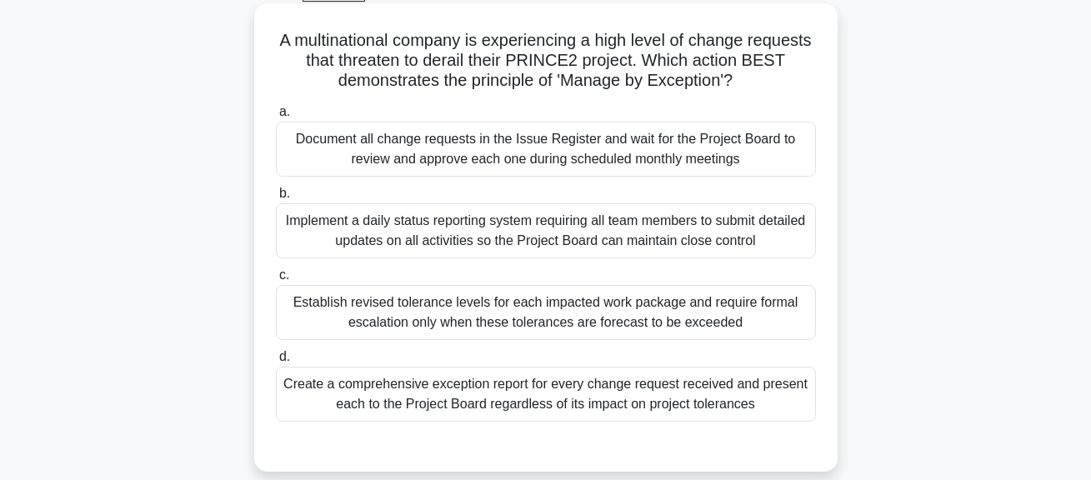
click at [697, 326] on div "Establish revised tolerance levels for each impacted work package and require f…" at bounding box center [546, 312] width 540 height 55
click at [276, 281] on input "c. Establish revised tolerance levels for each impacted work package and requir…" at bounding box center [276, 275] width 0 height 11
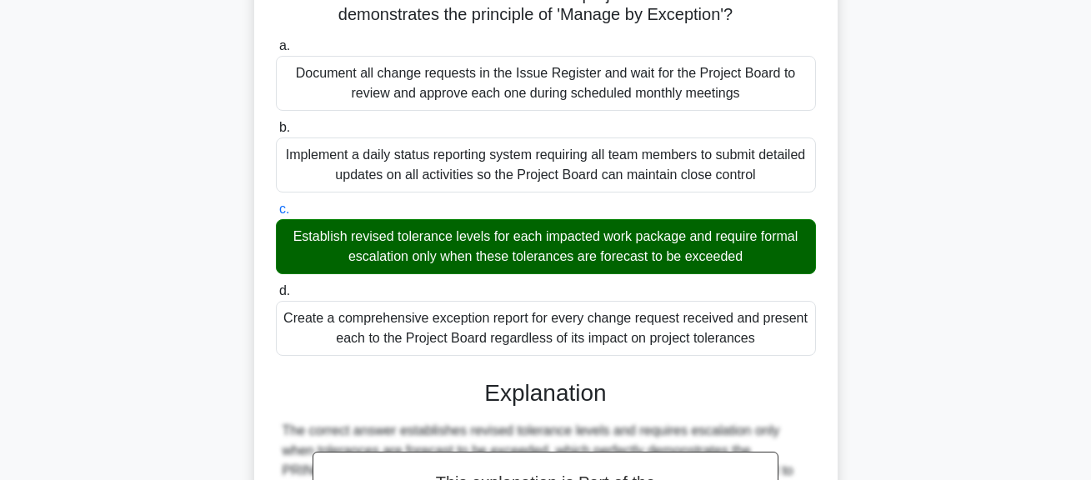
scroll to position [608, 0]
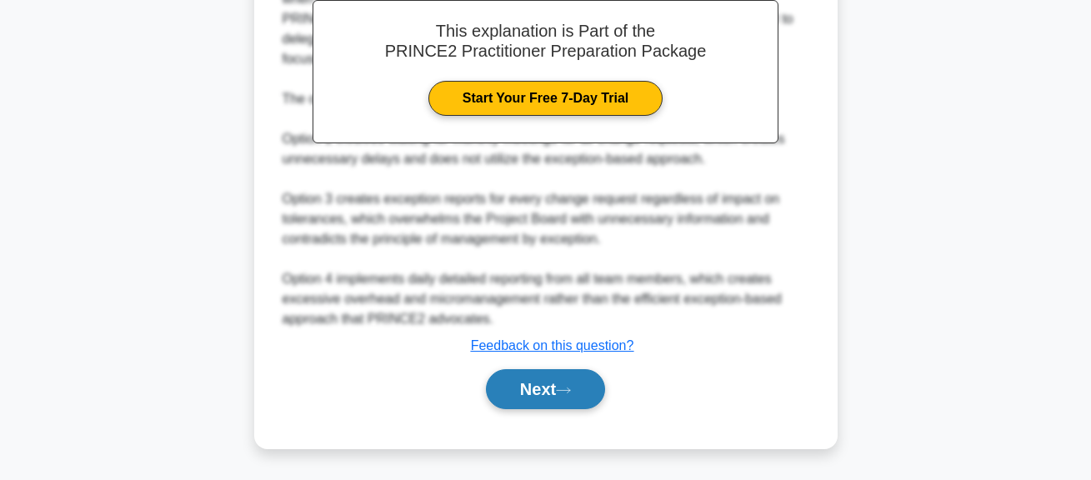
click at [538, 389] on button "Next" at bounding box center [545, 389] width 119 height 40
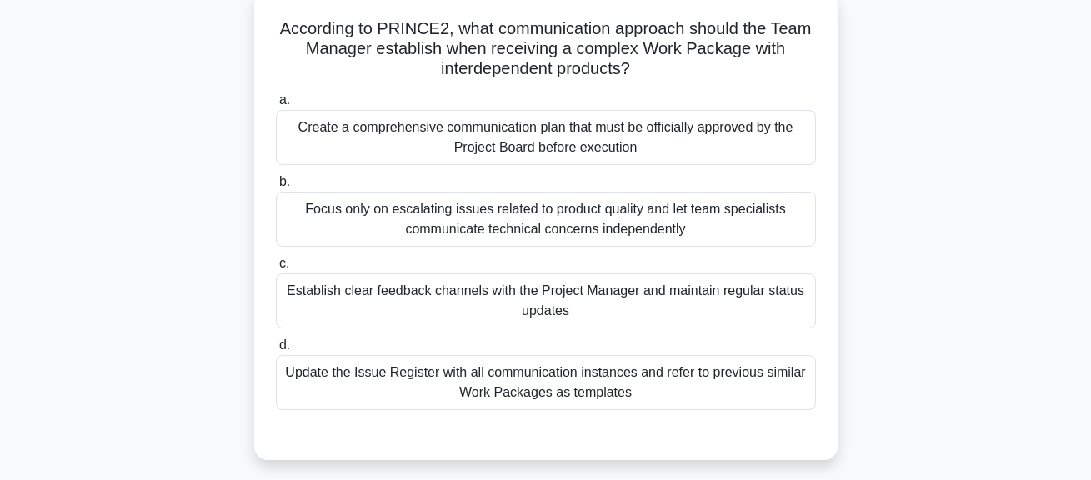
scroll to position [102, 0]
click at [597, 298] on div "Establish clear feedback channels with the Project Manager and maintain regular…" at bounding box center [546, 300] width 540 height 55
click at [276, 269] on input "c. Establish clear feedback channels with the Project Manager and maintain regu…" at bounding box center [276, 263] width 0 height 11
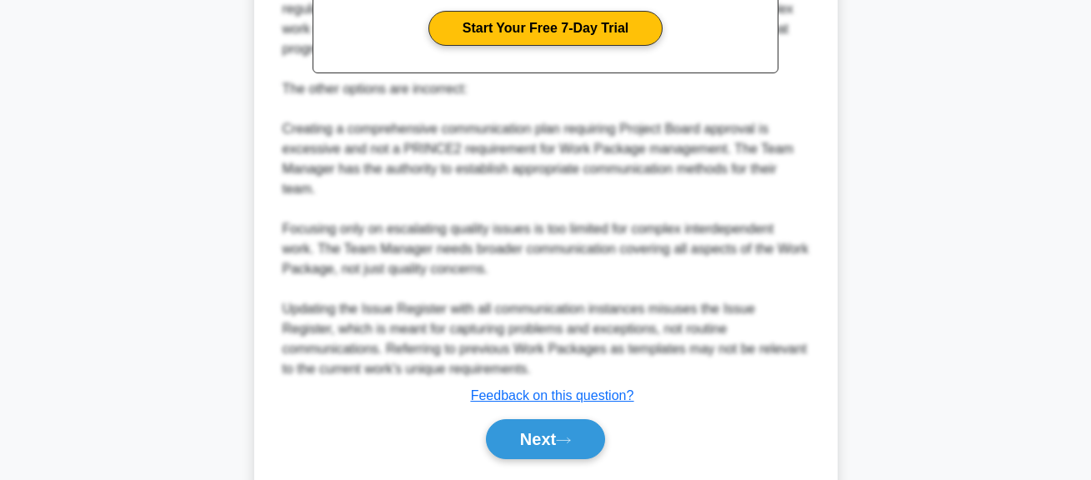
scroll to position [702, 0]
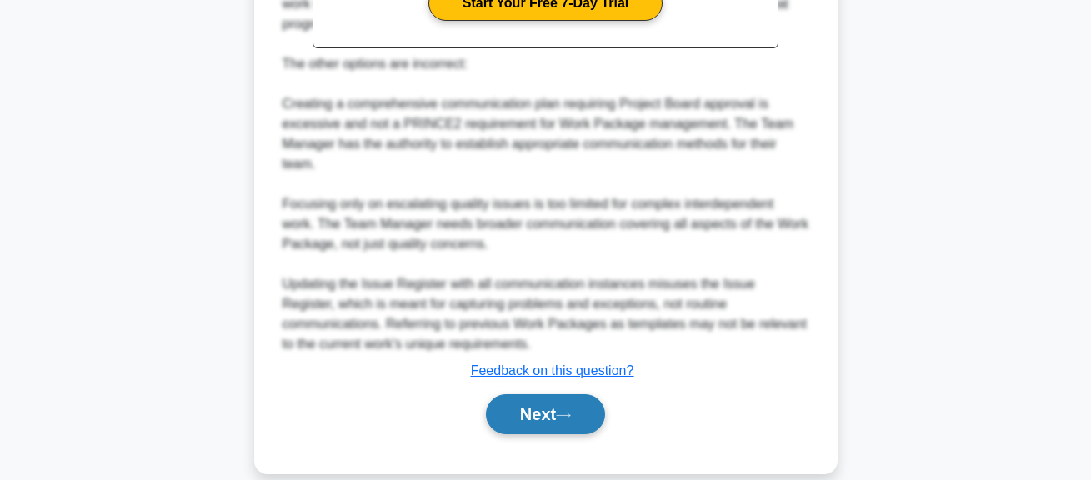
click at [555, 419] on button "Next" at bounding box center [545, 414] width 119 height 40
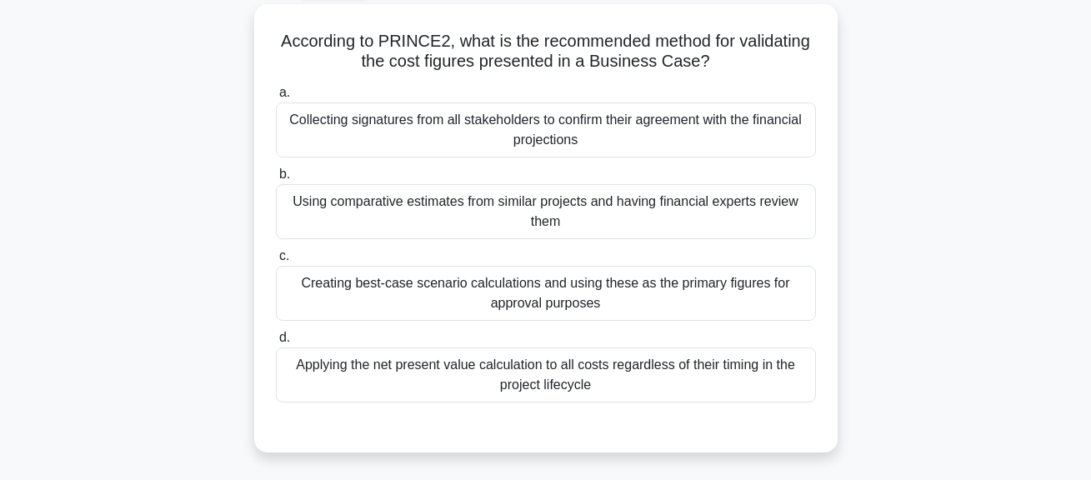
scroll to position [90, 0]
click at [622, 300] on div "Creating best-case scenario calculations and using these as the primary figures…" at bounding box center [546, 292] width 540 height 55
click at [276, 261] on input "c. Creating best-case scenario calculations and using these as the primary figu…" at bounding box center [276, 255] width 0 height 11
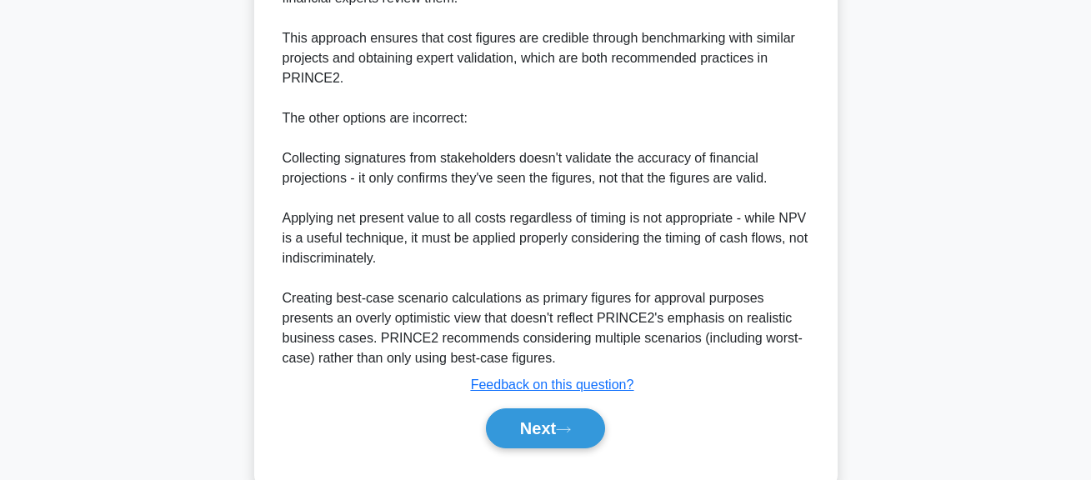
scroll to position [599, 0]
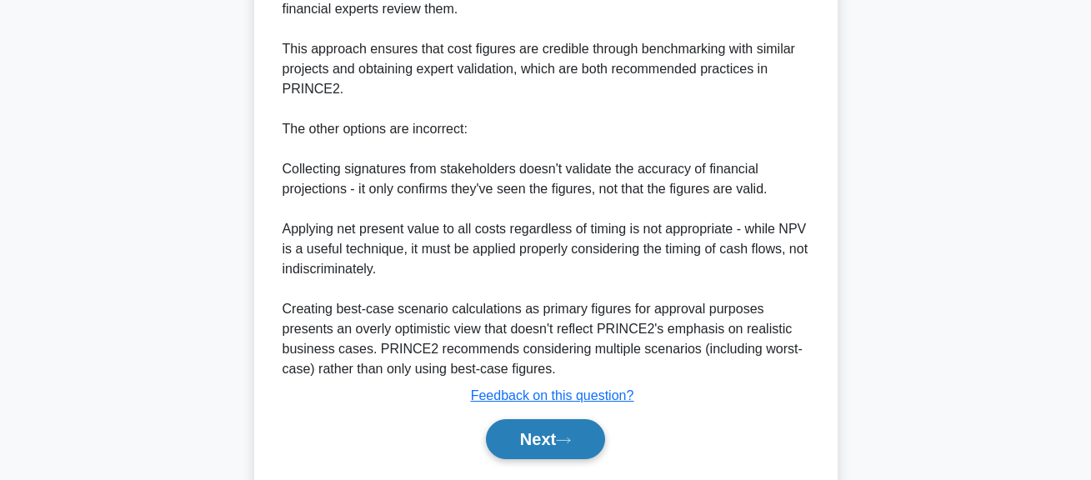
click at [558, 444] on button "Next" at bounding box center [545, 439] width 119 height 40
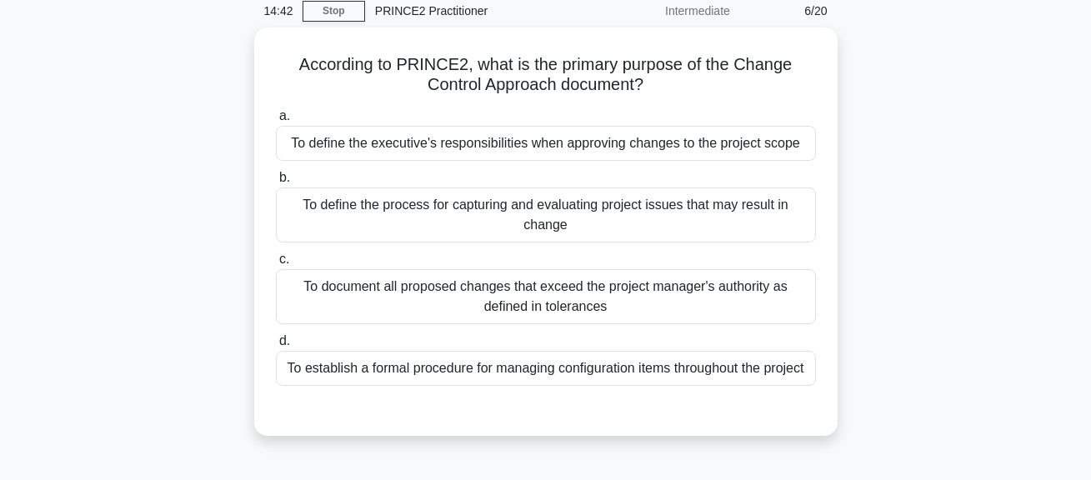
scroll to position [73, 0]
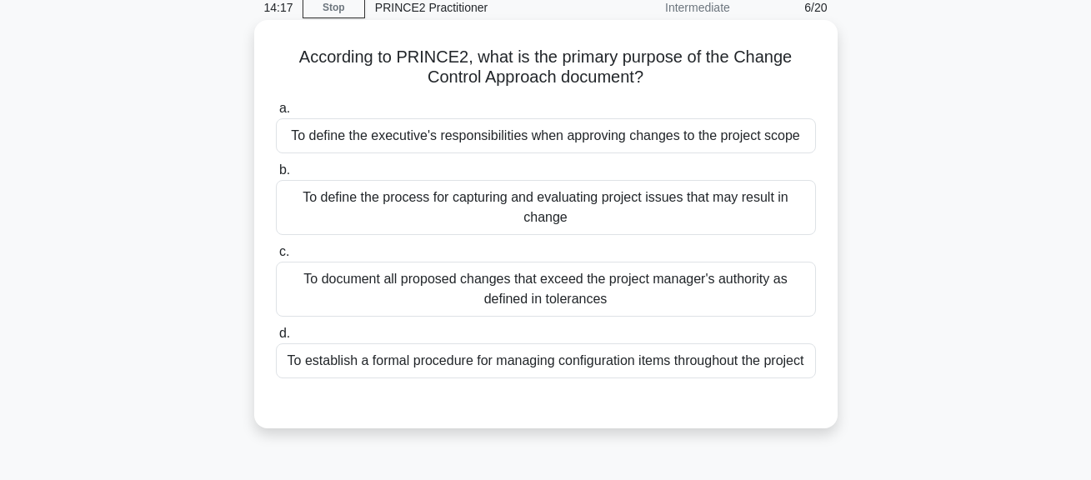
click at [720, 221] on div "To define the process for capturing and evaluating project issues that may resu…" at bounding box center [546, 207] width 540 height 55
click at [276, 176] on input "b. To define the process for capturing and evaluating project issues that may r…" at bounding box center [276, 170] width 0 height 11
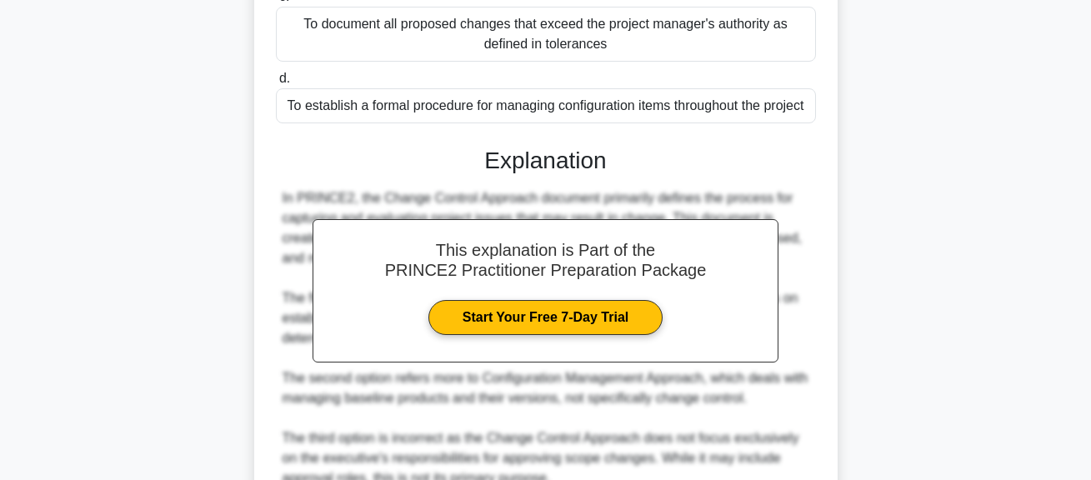
scroll to position [522, 0]
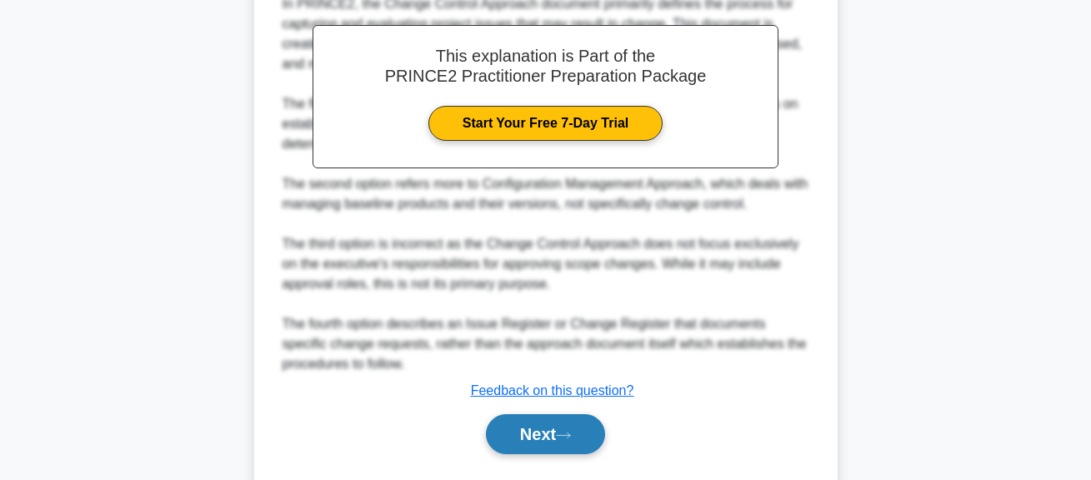
click at [566, 427] on button "Next" at bounding box center [545, 434] width 119 height 40
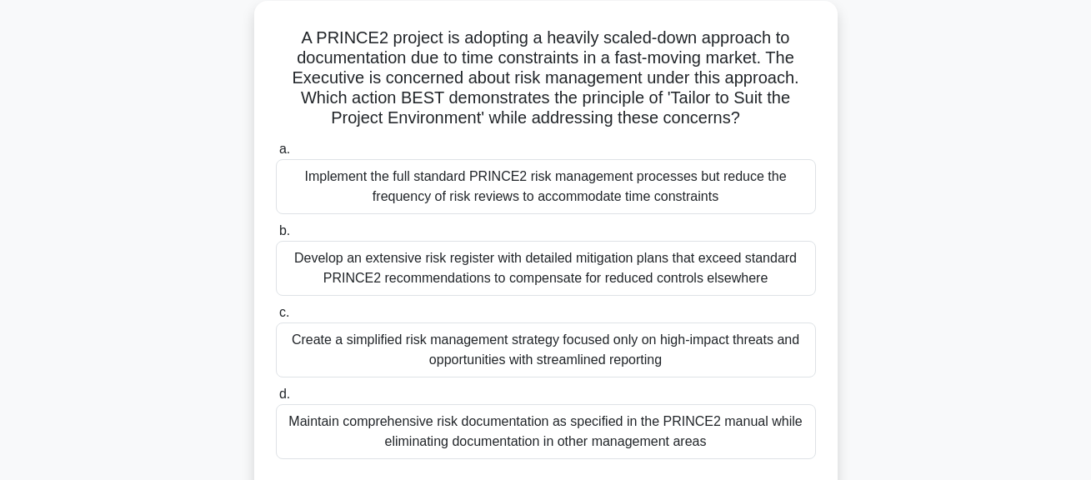
scroll to position [98, 0]
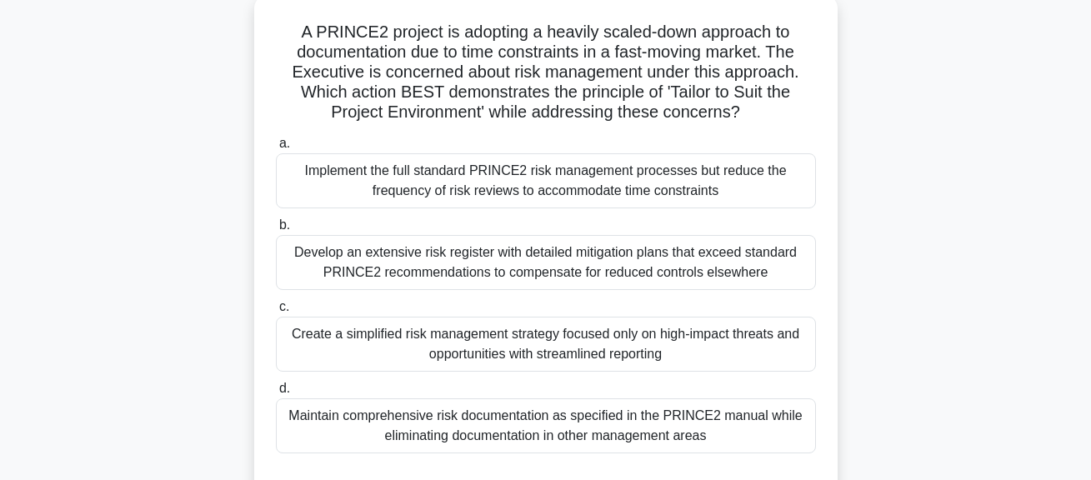
click at [643, 439] on div "Maintain comprehensive risk documentation as specified in the PRINCE2 manual wh…" at bounding box center [546, 425] width 540 height 55
click at [276, 394] on input "d. Maintain comprehensive risk documentation as specified in the PRINCE2 manual…" at bounding box center [276, 388] width 0 height 11
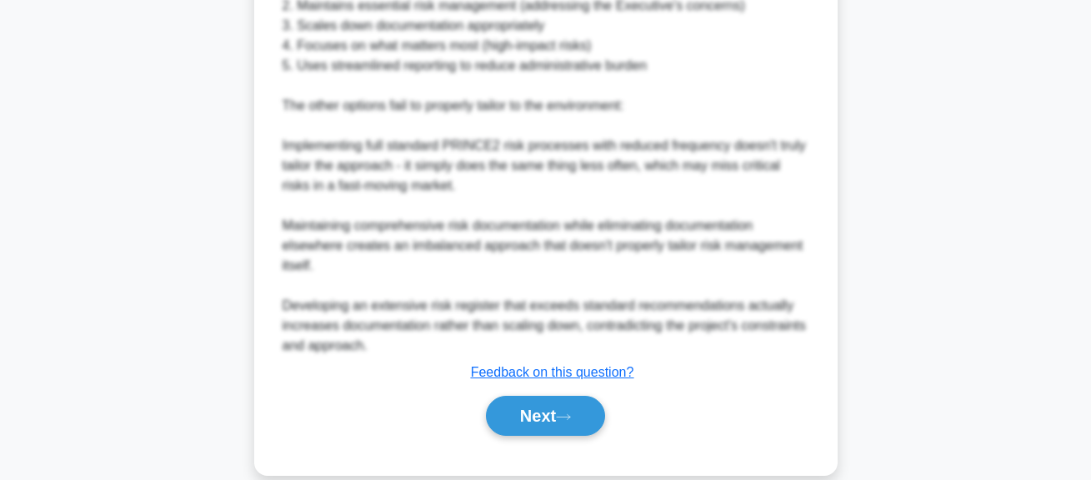
scroll to position [809, 0]
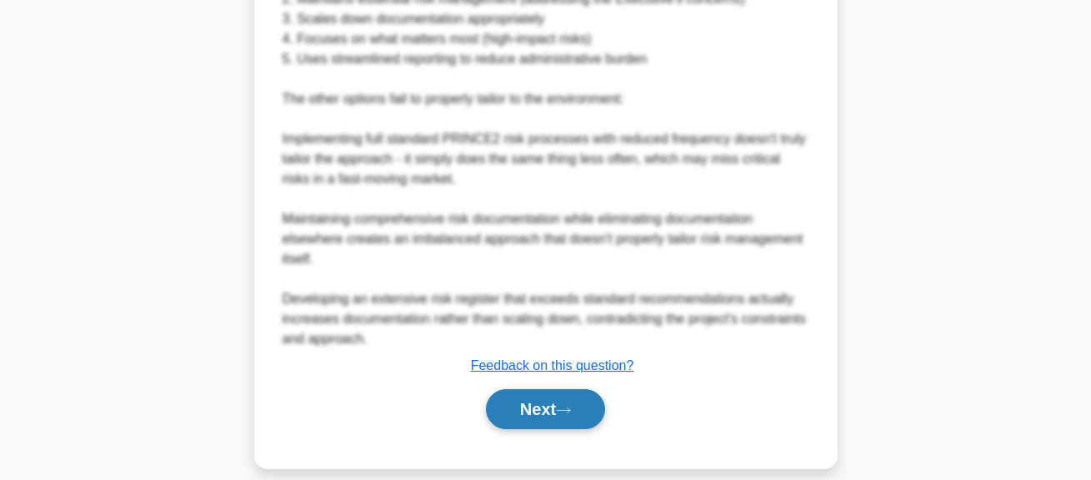
click at [567, 406] on icon at bounding box center [563, 410] width 15 height 9
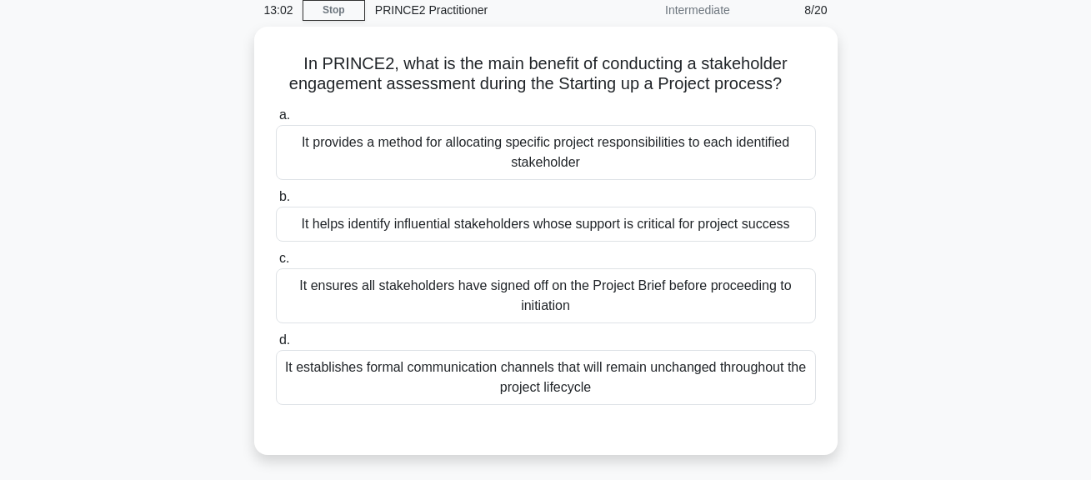
scroll to position [87, 0]
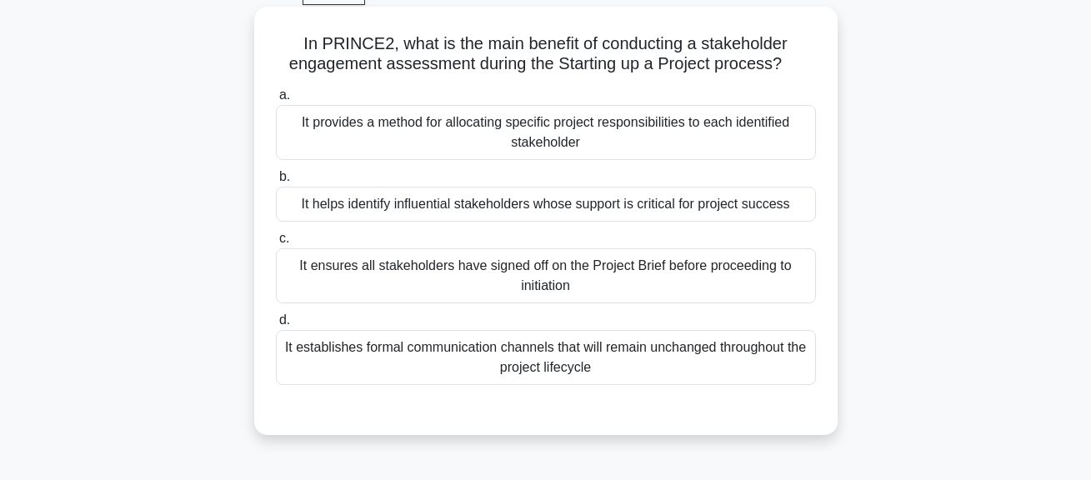
click at [666, 210] on div "It helps identify influential stakeholders whose support is critical for projec…" at bounding box center [546, 204] width 540 height 35
click at [276, 182] on input "b. It helps identify influential stakeholders whose support is critical for pro…" at bounding box center [276, 177] width 0 height 11
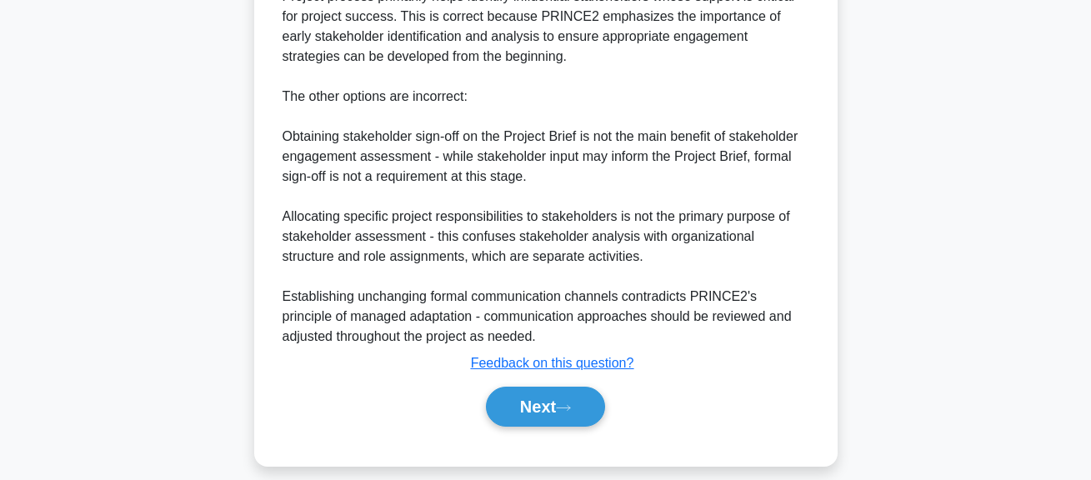
scroll to position [578, 0]
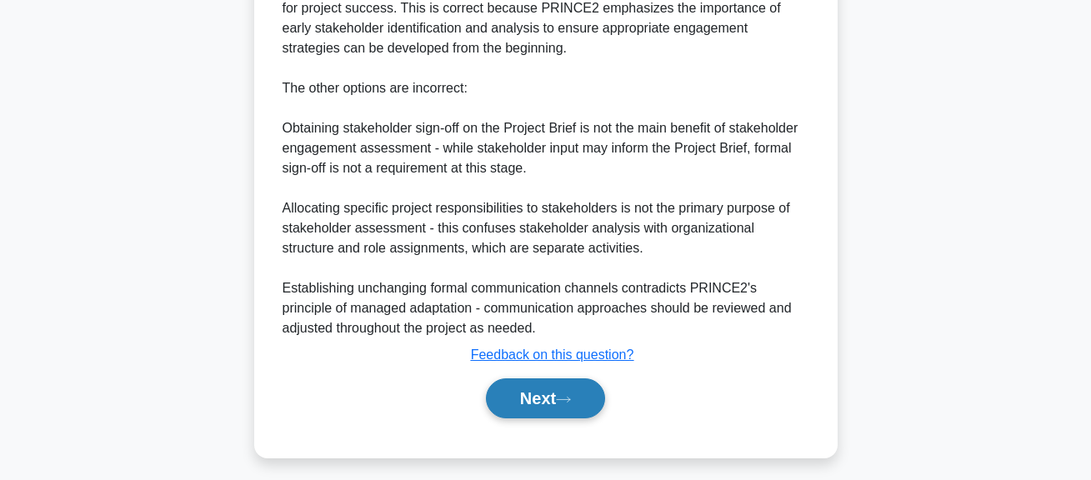
click at [554, 402] on button "Next" at bounding box center [545, 398] width 119 height 40
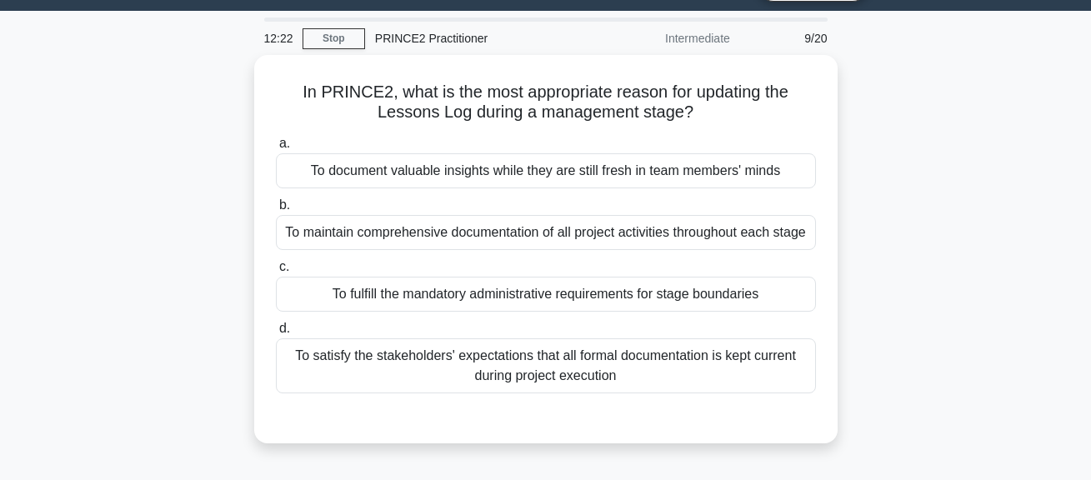
scroll to position [46, 0]
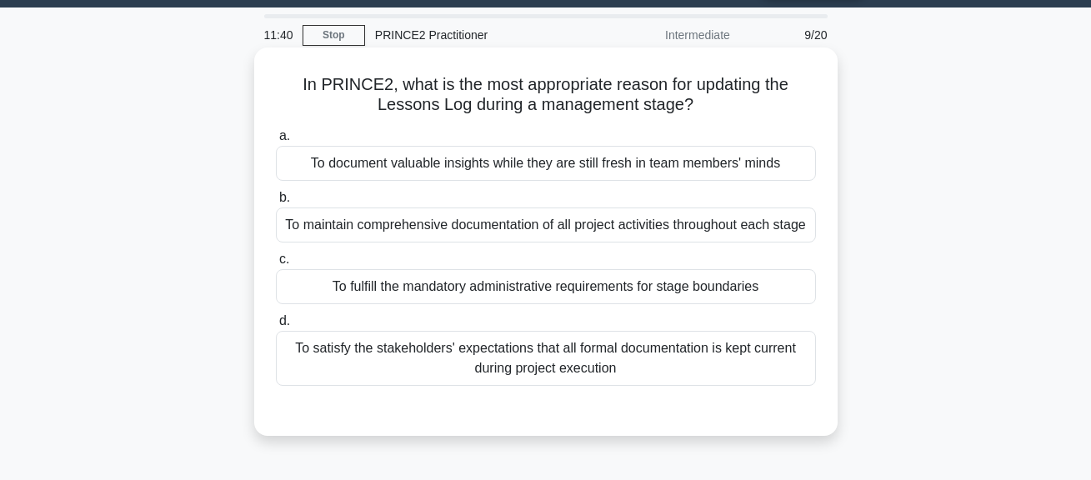
click at [718, 231] on div "To maintain comprehensive documentation of all project activities throughout ea…" at bounding box center [546, 224] width 540 height 35
click at [276, 203] on input "b. To maintain comprehensive documentation of all project activities throughout…" at bounding box center [276, 197] width 0 height 11
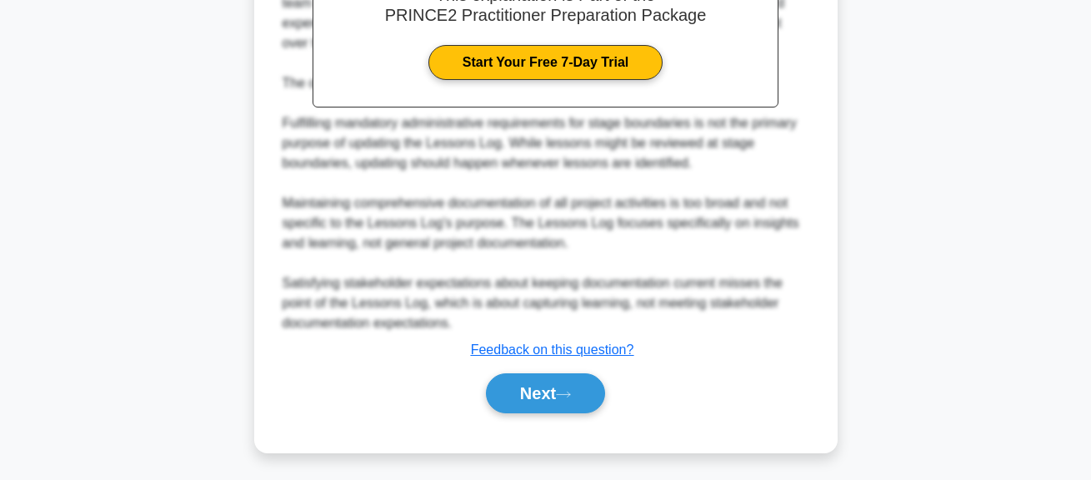
scroll to position [573, 0]
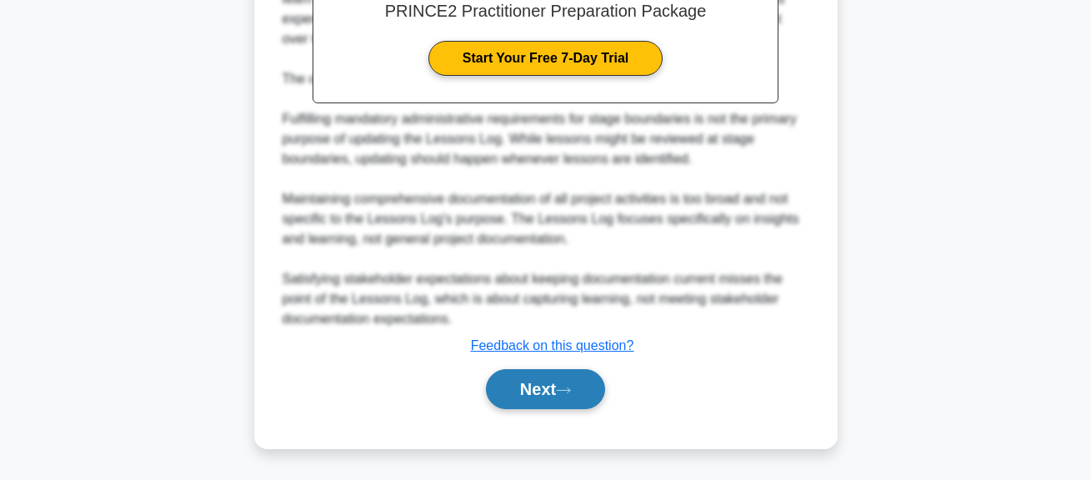
click at [528, 408] on button "Next" at bounding box center [545, 389] width 119 height 40
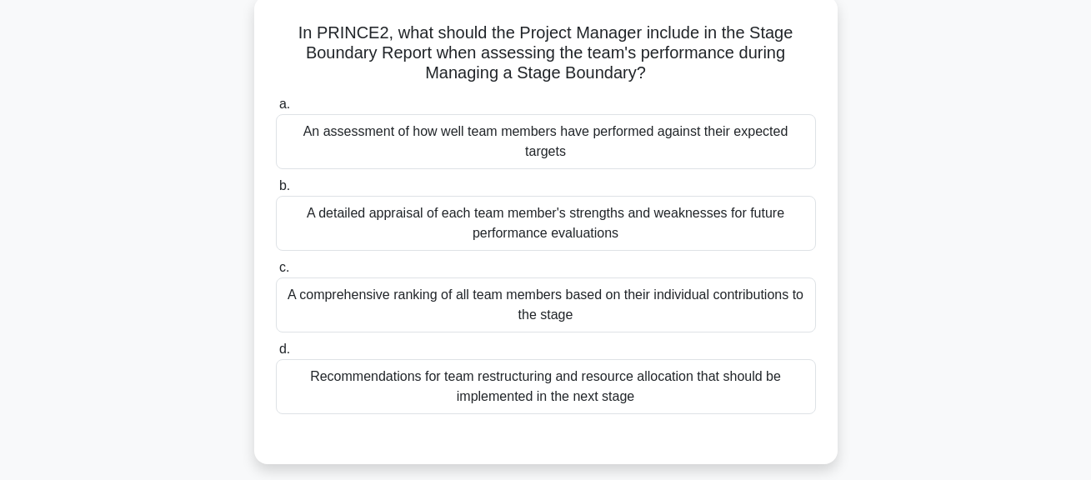
scroll to position [97, 0]
click at [763, 133] on div "An assessment of how well team members have performed against their expected ta…" at bounding box center [546, 142] width 540 height 55
click at [276, 111] on input "a. An assessment of how well team members have performed against their expected…" at bounding box center [276, 105] width 0 height 11
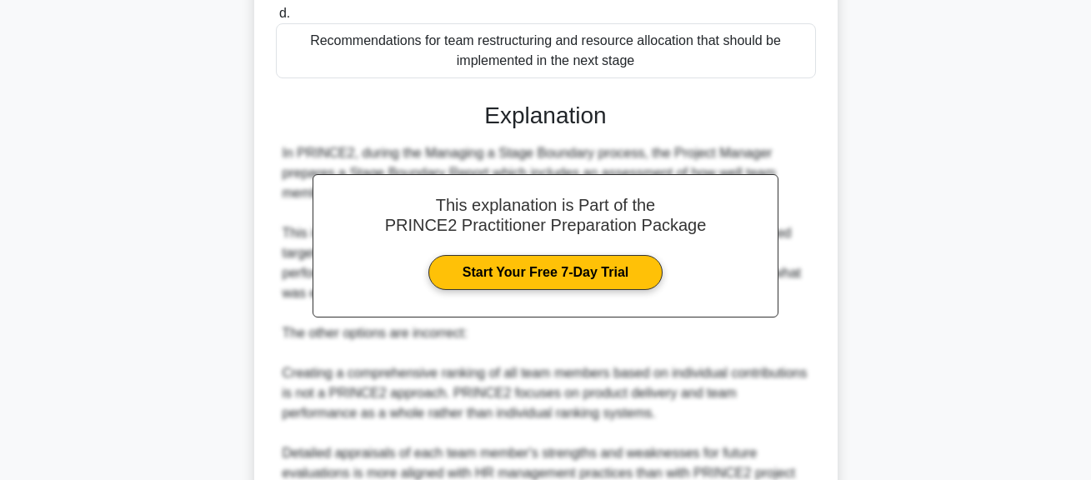
scroll to position [660, 0]
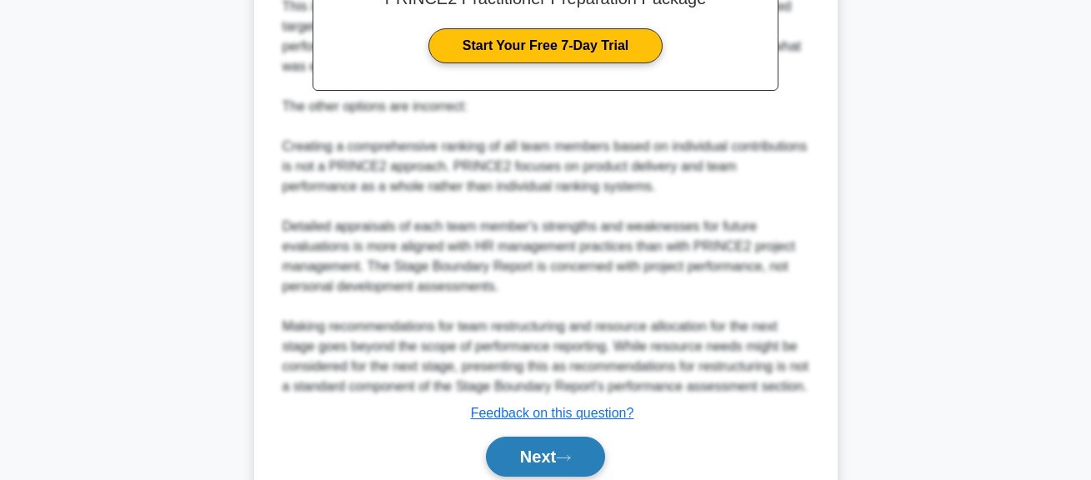
click at [552, 474] on button "Next" at bounding box center [545, 457] width 119 height 40
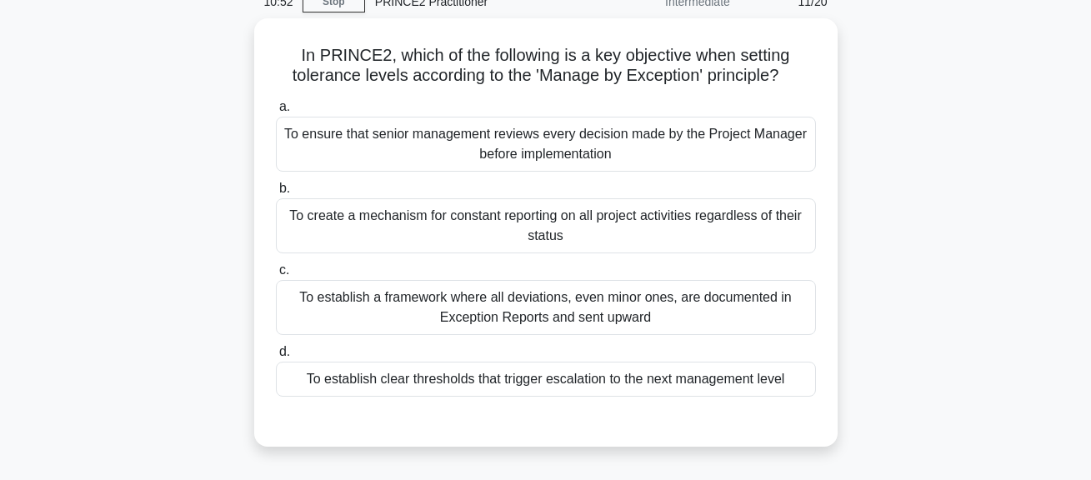
scroll to position [81, 0]
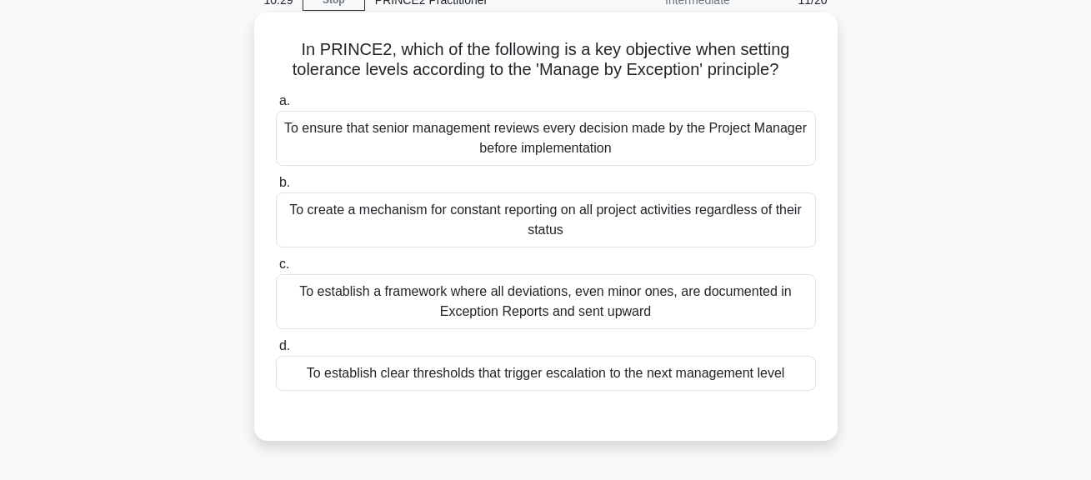
click at [672, 372] on div "To establish clear thresholds that trigger escalation to the next management le…" at bounding box center [546, 373] width 540 height 35
click at [276, 352] on input "d. To establish clear thresholds that trigger escalation to the next management…" at bounding box center [276, 346] width 0 height 11
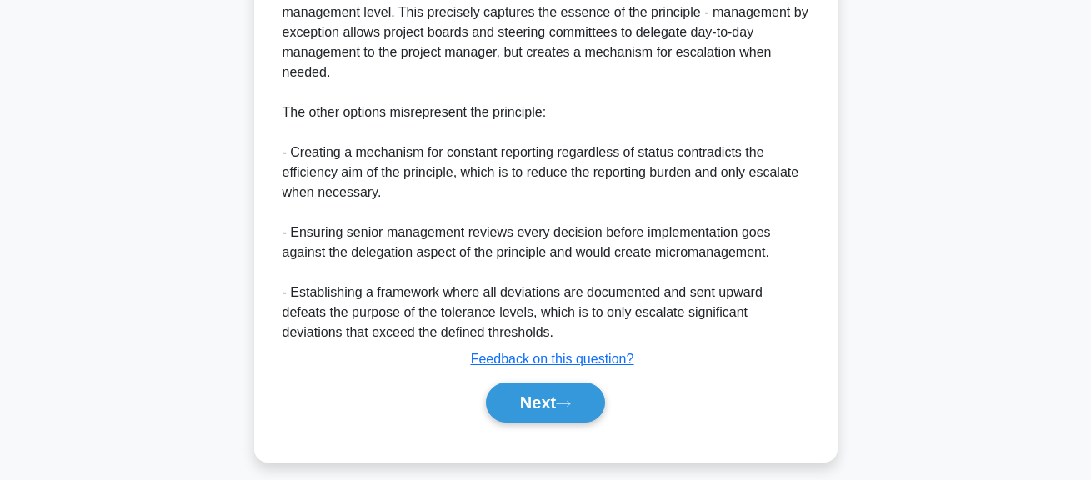
scroll to position [648, 0]
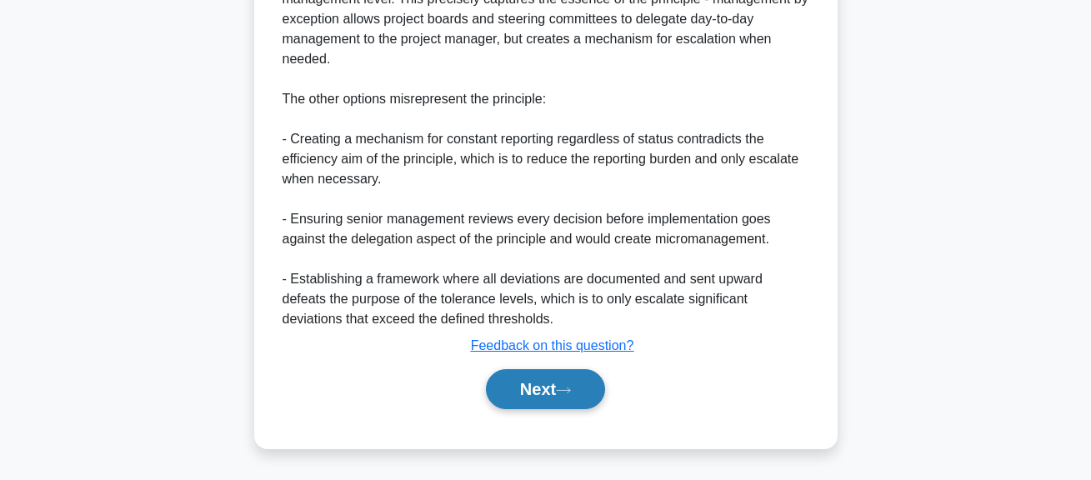
click at [525, 387] on button "Next" at bounding box center [545, 389] width 119 height 40
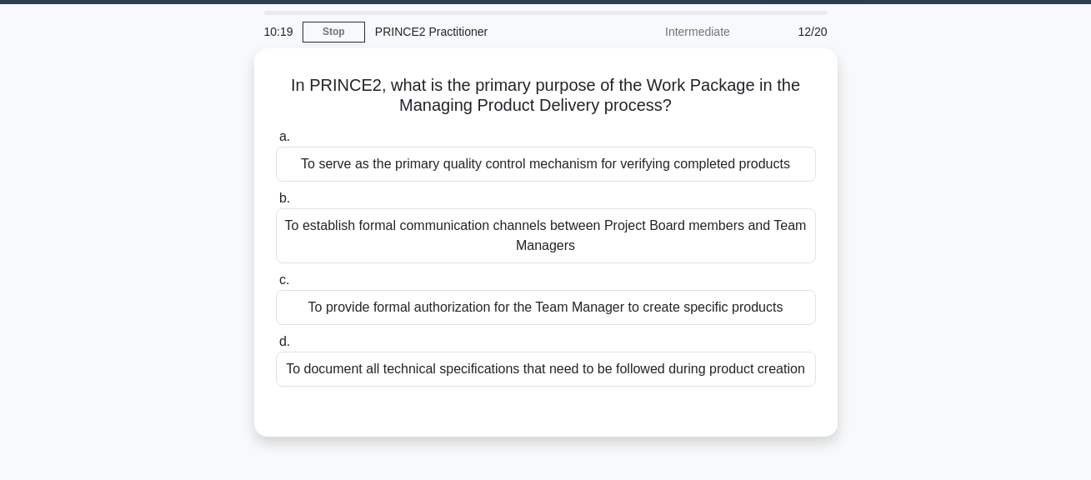
scroll to position [51, 0]
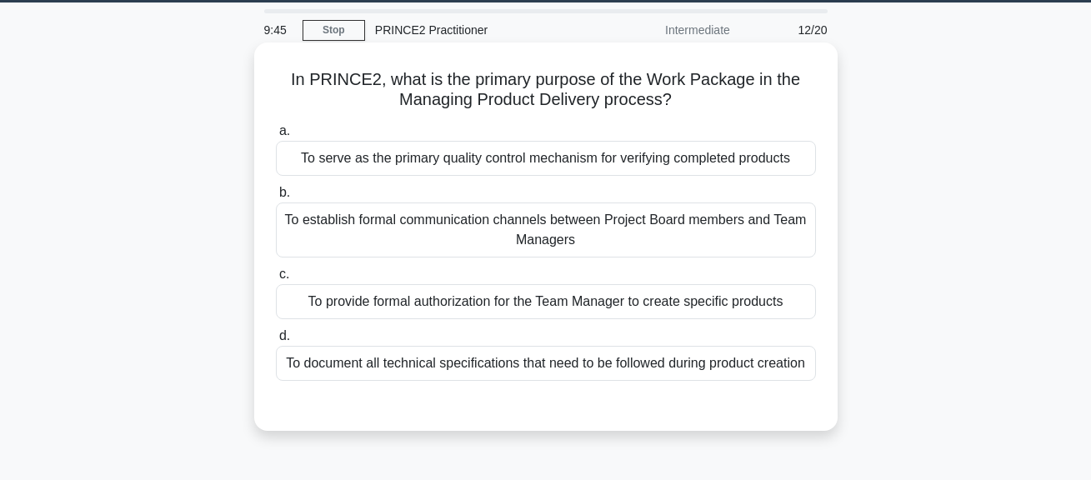
click at [540, 307] on div "To provide formal authorization for the Team Manager to create specific products" at bounding box center [546, 301] width 540 height 35
click at [276, 280] on input "c. To provide formal authorization for the Team Manager to create specific prod…" at bounding box center [276, 274] width 0 height 11
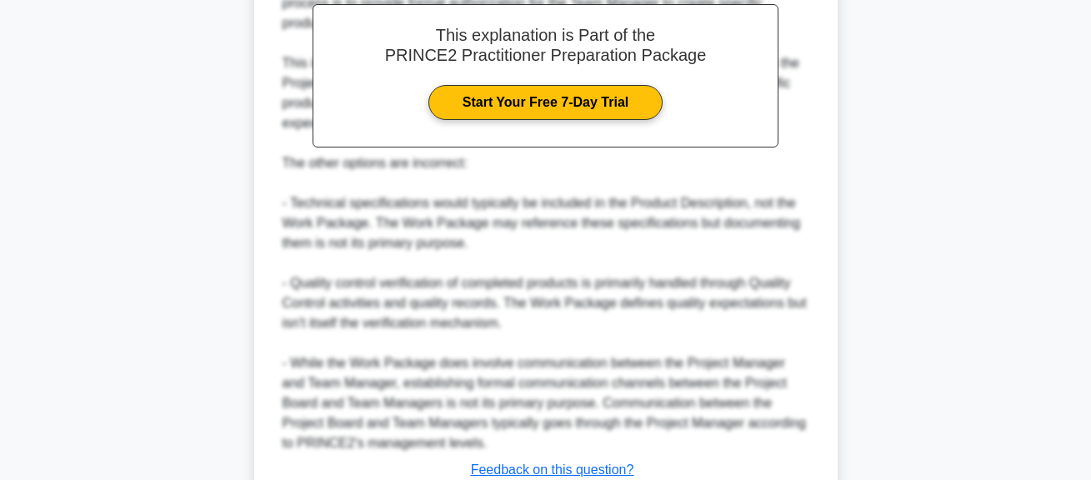
scroll to position [648, 0]
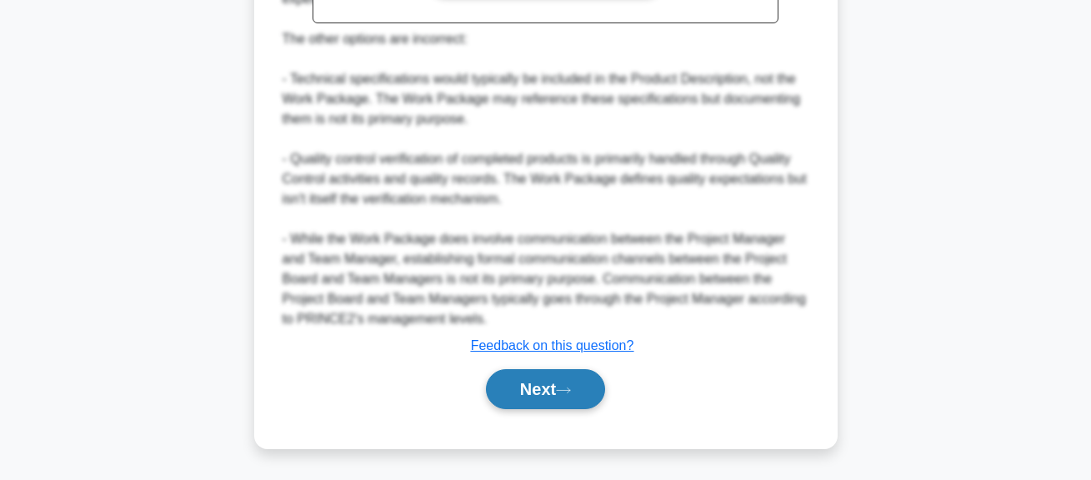
click at [554, 382] on button "Next" at bounding box center [545, 389] width 119 height 40
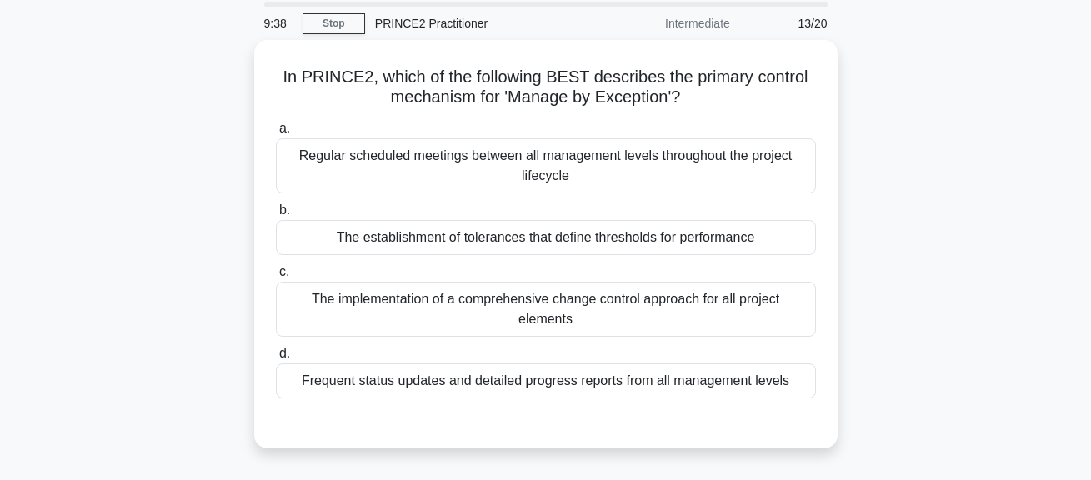
scroll to position [59, 0]
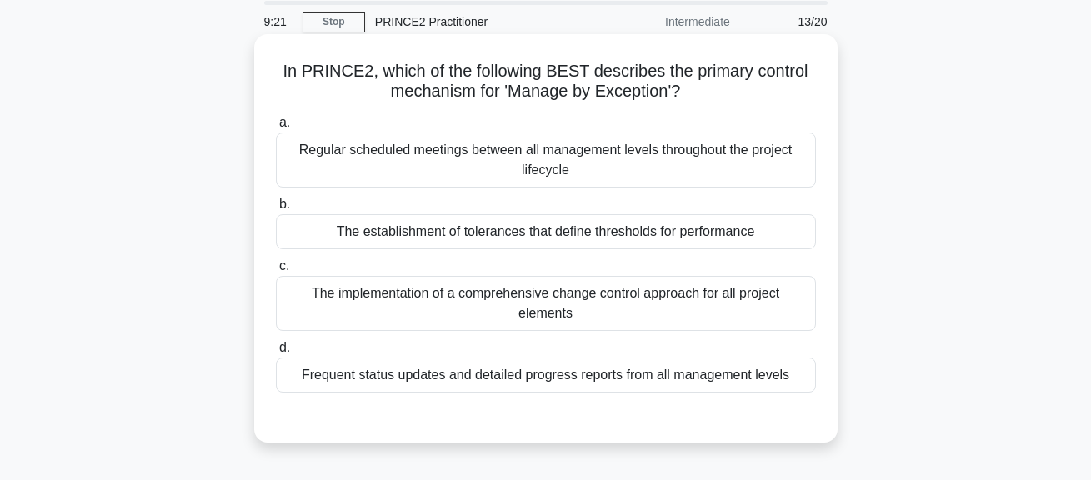
click at [690, 237] on div "The establishment of tolerances that define thresholds for performance" at bounding box center [546, 231] width 540 height 35
click at [276, 210] on input "b. The establishment of tolerances that define thresholds for performance" at bounding box center [276, 204] width 0 height 11
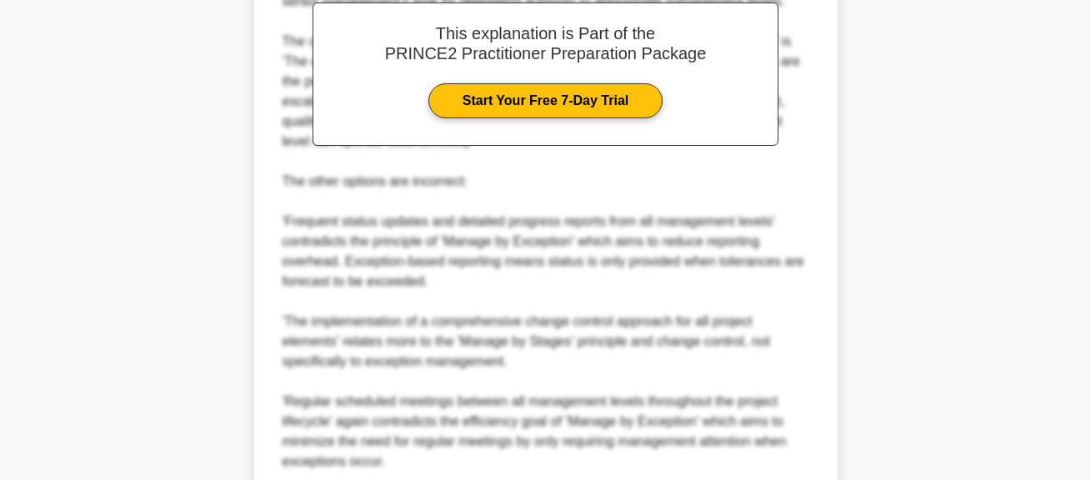
scroll to position [688, 0]
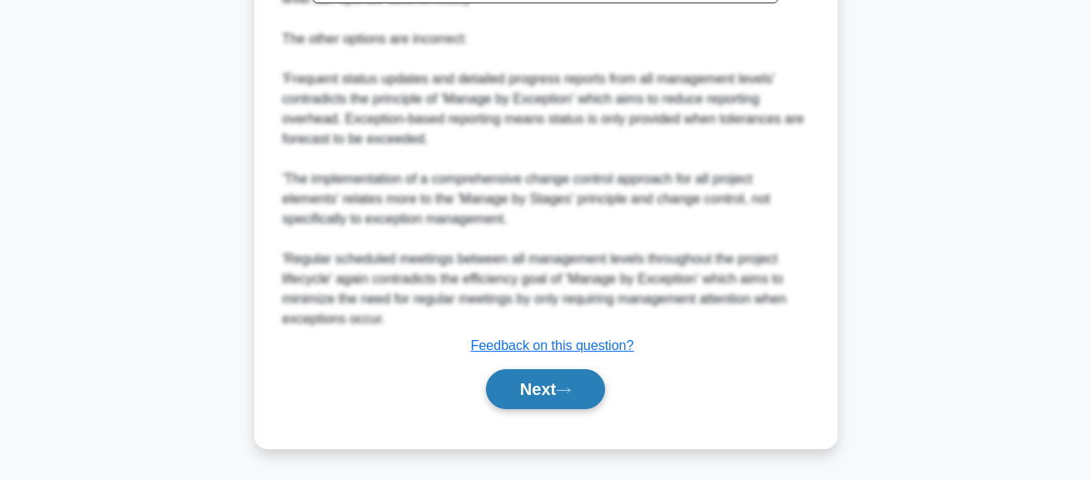
click at [577, 401] on button "Next" at bounding box center [545, 389] width 119 height 40
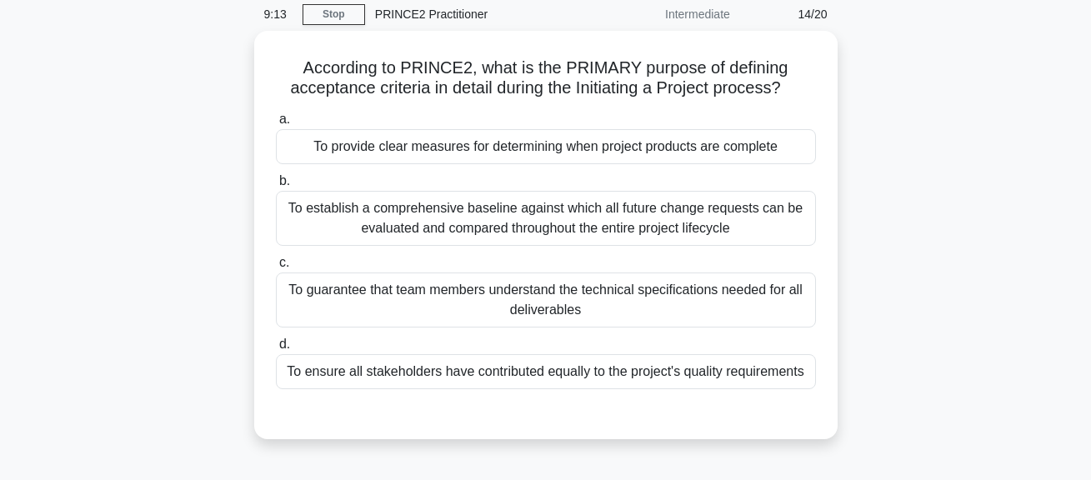
scroll to position [70, 0]
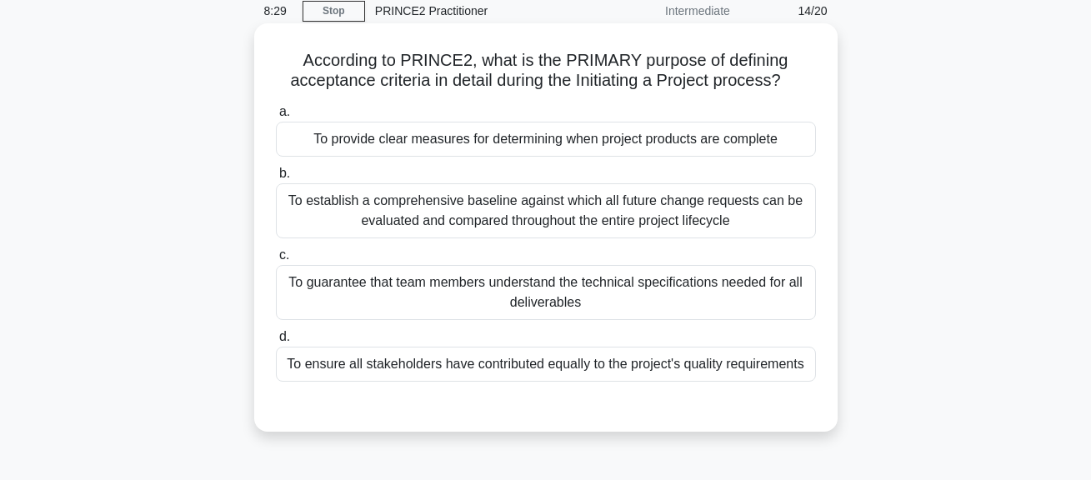
click at [665, 142] on div "To provide clear measures for determining when project products are complete" at bounding box center [546, 139] width 540 height 35
click at [276, 117] on input "a. To provide clear measures for determining when project products are complete" at bounding box center [276, 112] width 0 height 11
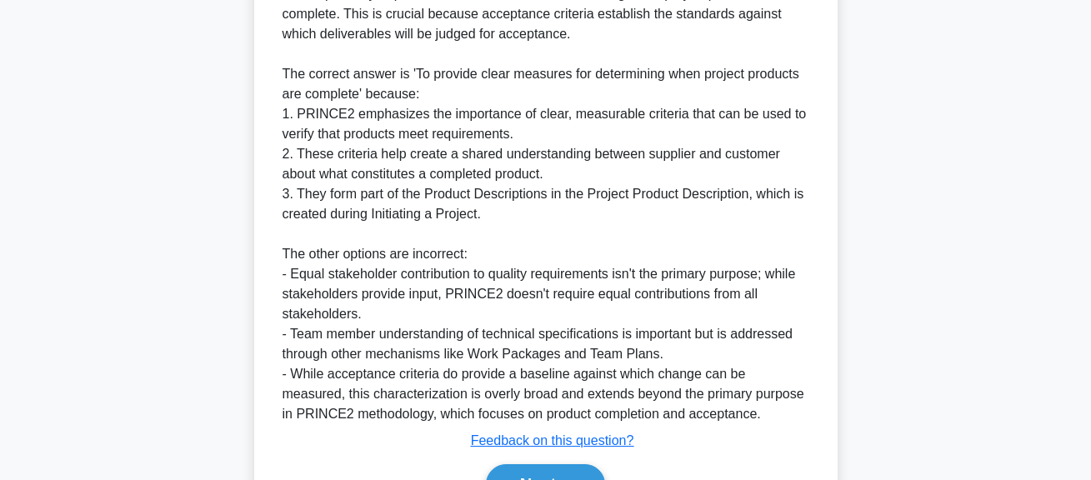
scroll to position [648, 0]
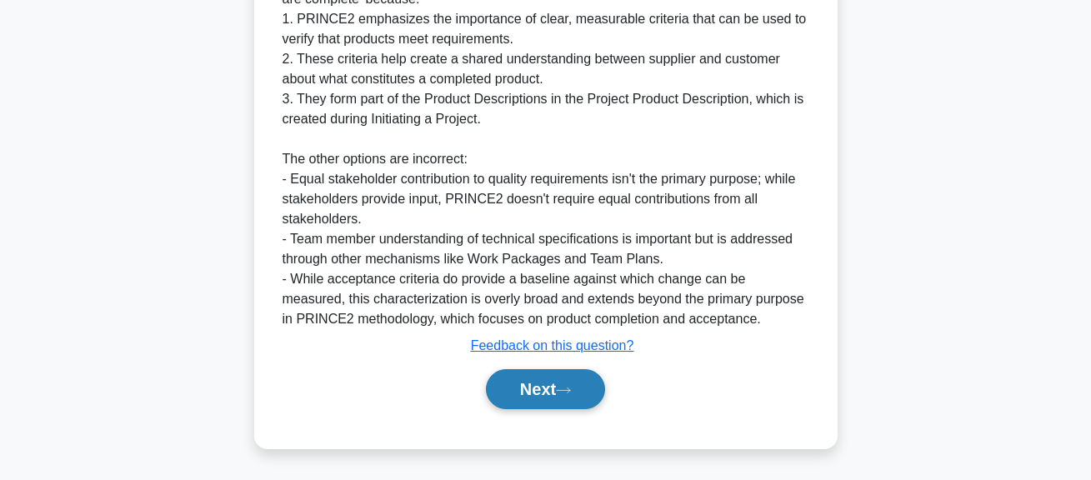
click at [540, 404] on button "Next" at bounding box center [545, 389] width 119 height 40
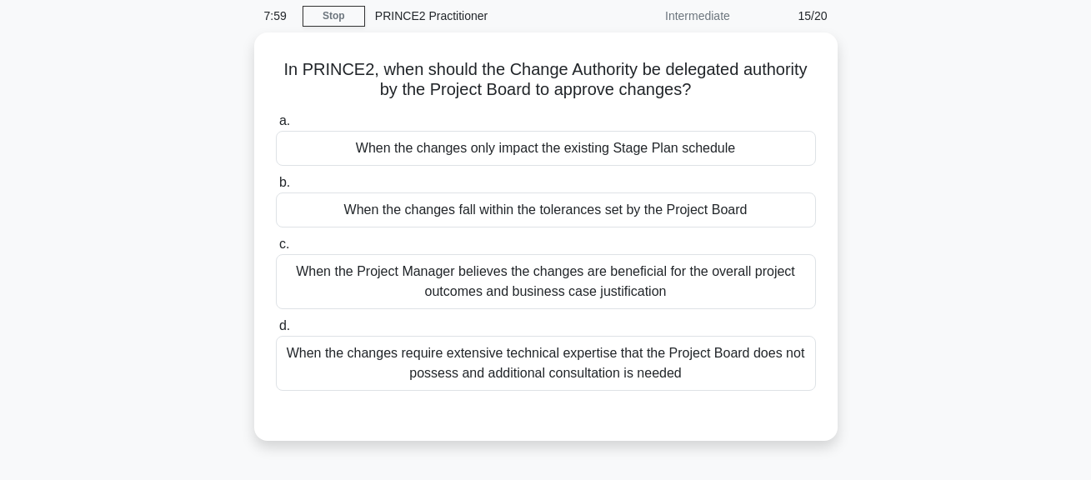
scroll to position [70, 0]
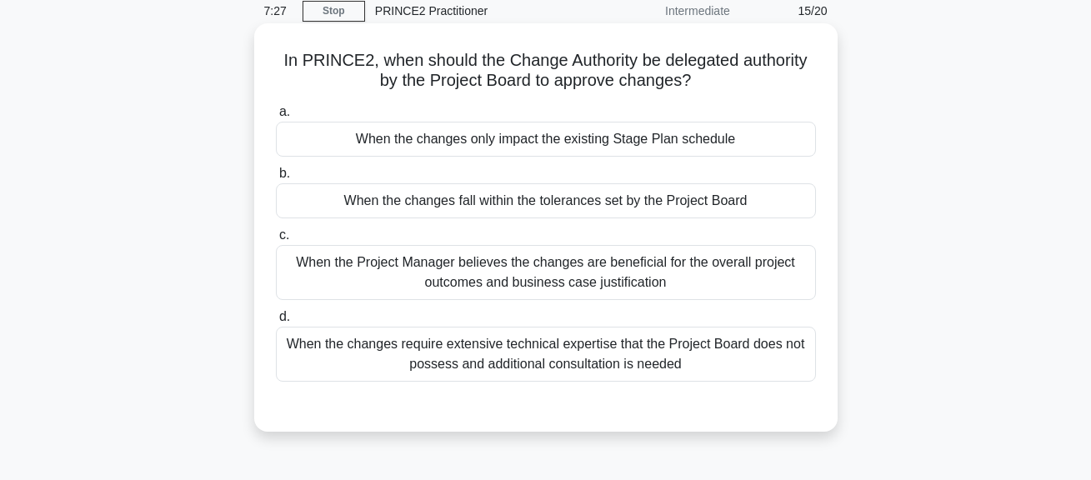
click at [653, 276] on div "When the Project Manager believes the changes are beneficial for the overall pr…" at bounding box center [546, 272] width 540 height 55
click at [276, 241] on input "c. When the Project Manager believes the changes are beneficial for the overall…" at bounding box center [276, 235] width 0 height 11
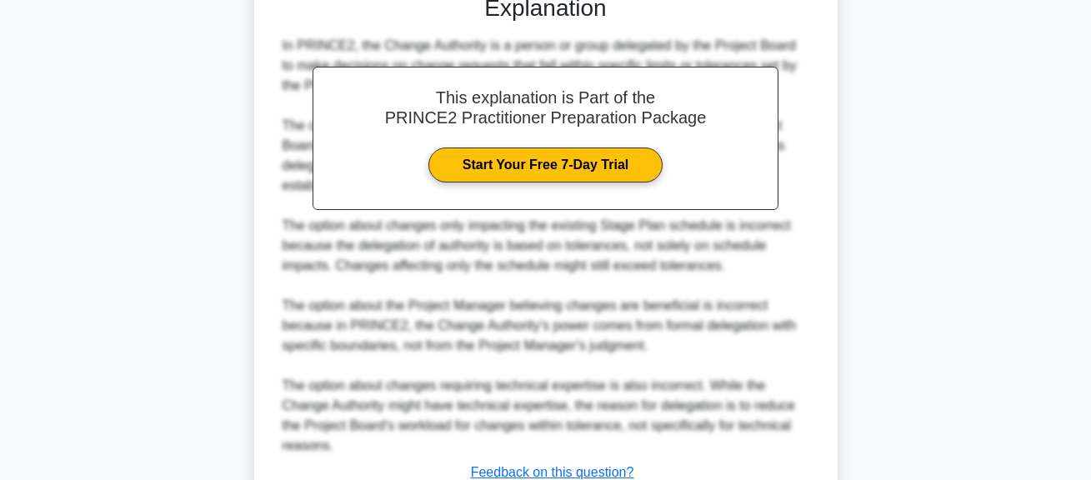
scroll to position [610, 0]
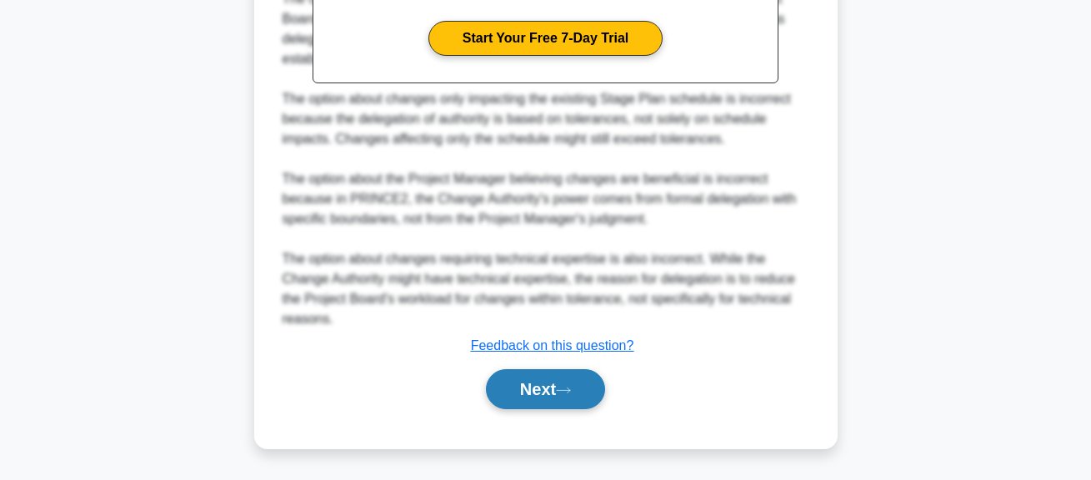
click at [526, 392] on button "Next" at bounding box center [545, 389] width 119 height 40
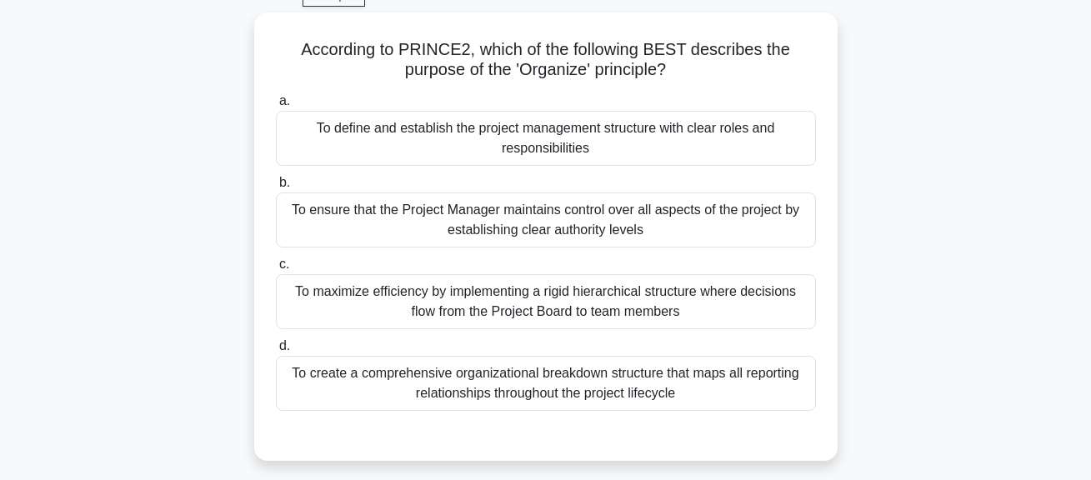
scroll to position [87, 0]
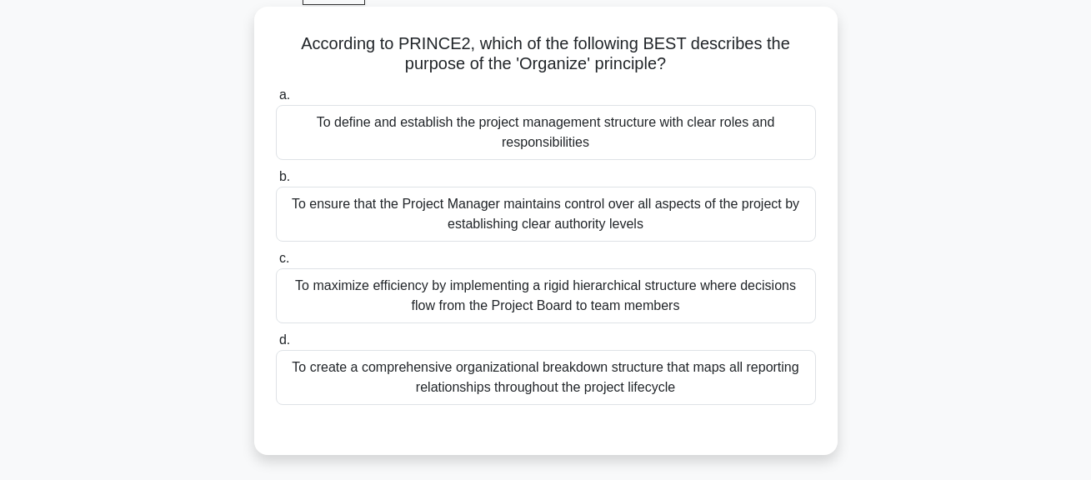
click at [610, 393] on div "To create a comprehensive organizational breakdown structure that maps all repo…" at bounding box center [546, 377] width 540 height 55
click at [276, 346] on input "d. To create a comprehensive organizational breakdown structure that maps all r…" at bounding box center [276, 340] width 0 height 11
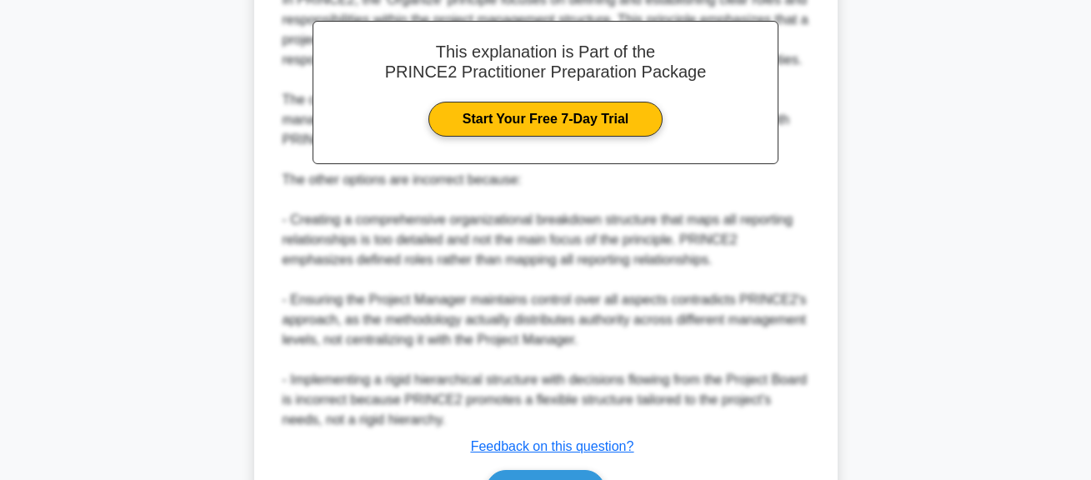
scroll to position [670, 0]
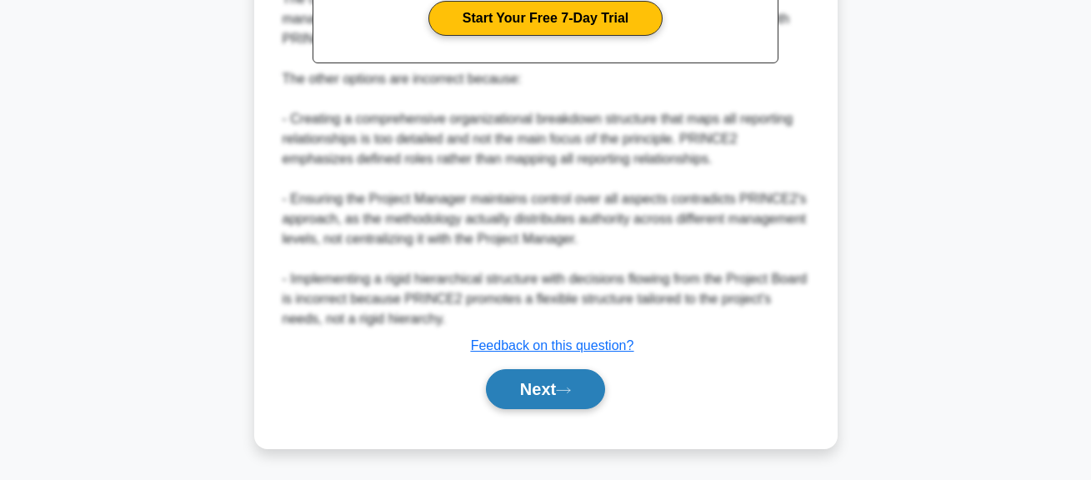
click at [572, 402] on button "Next" at bounding box center [545, 389] width 119 height 40
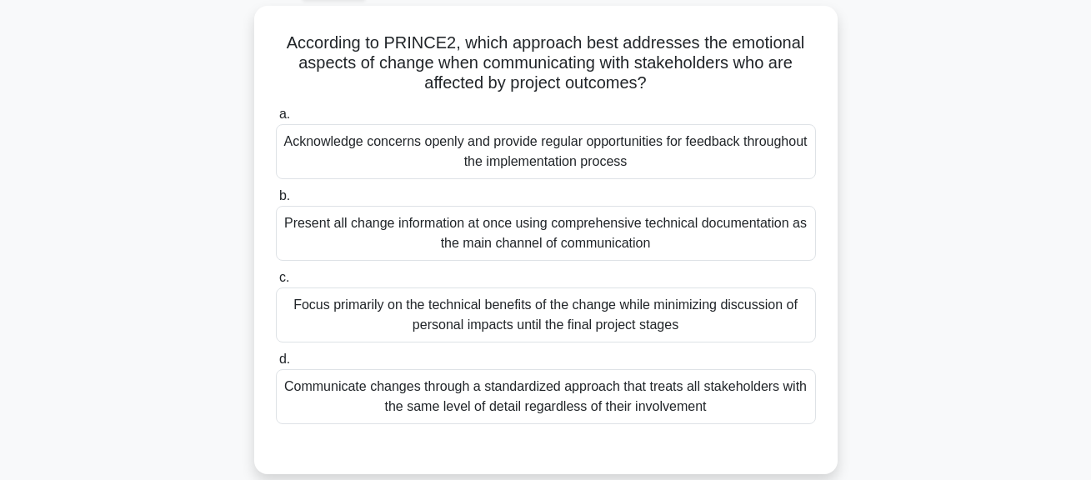
scroll to position [98, 0]
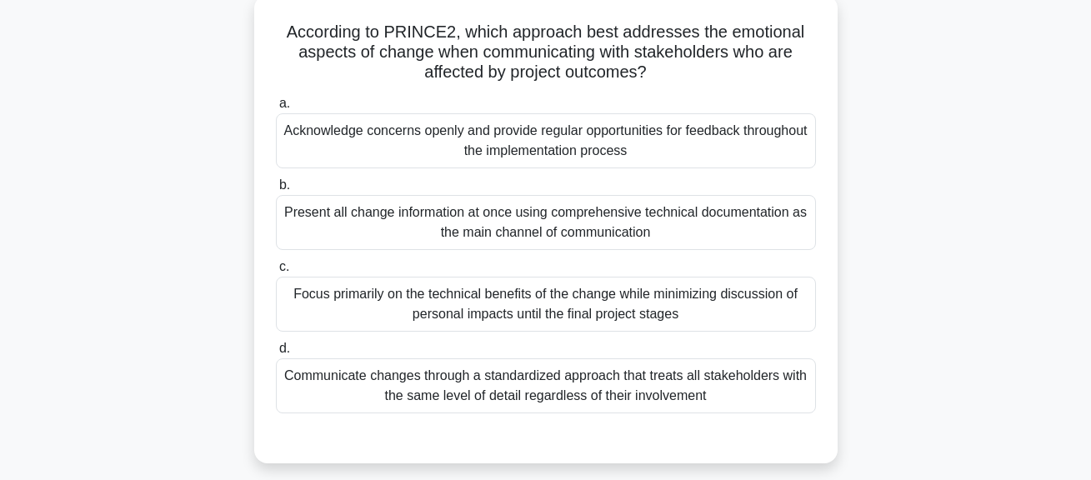
click at [578, 143] on div "Acknowledge concerns openly and provide regular opportunities for feedback thro…" at bounding box center [546, 140] width 540 height 55
click at [276, 109] on input "a. Acknowledge concerns openly and provide regular opportunities for feedback t…" at bounding box center [276, 103] width 0 height 11
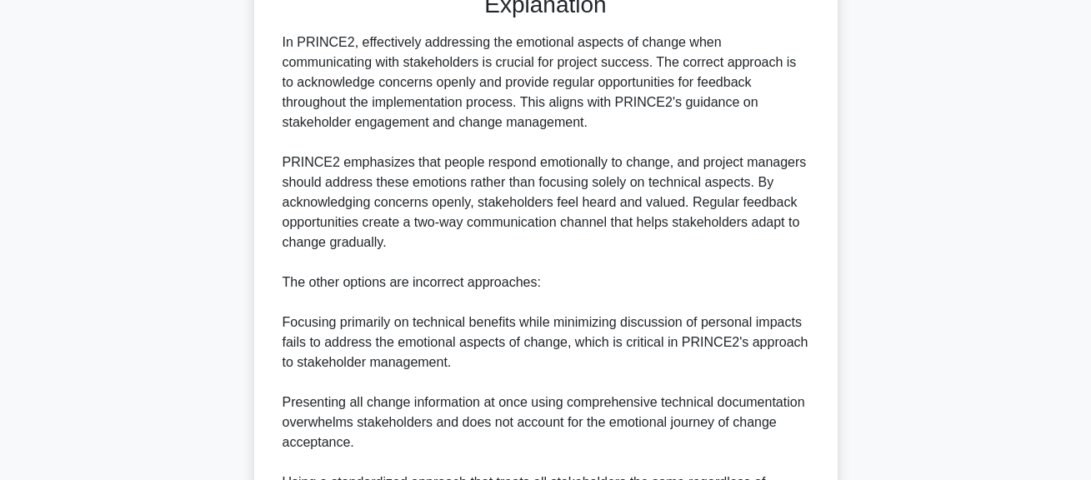
scroll to position [748, 0]
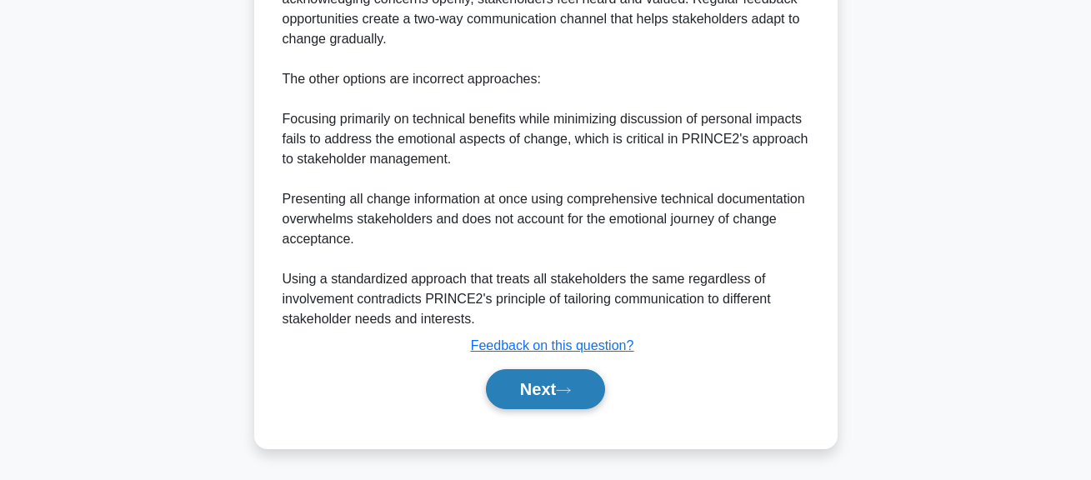
click at [572, 381] on button "Next" at bounding box center [545, 389] width 119 height 40
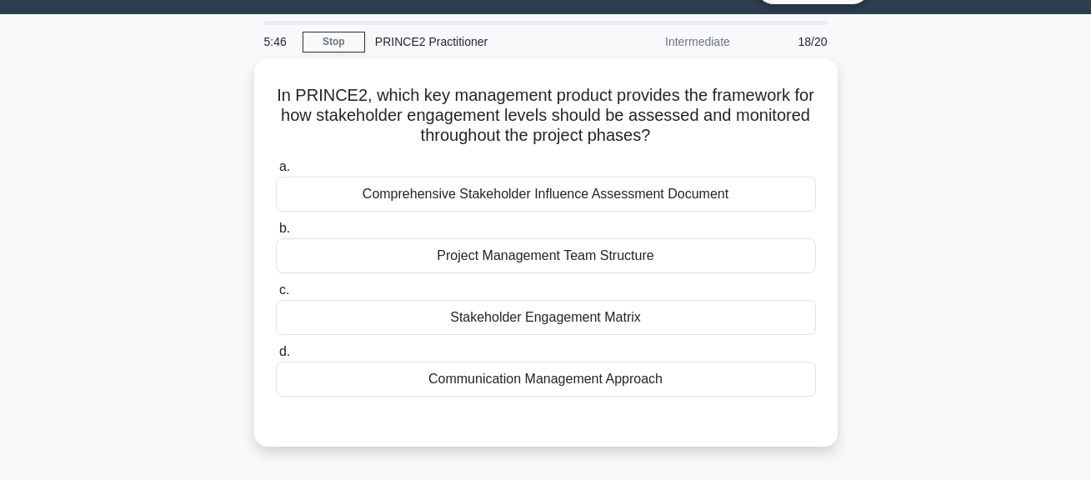
scroll to position [56, 0]
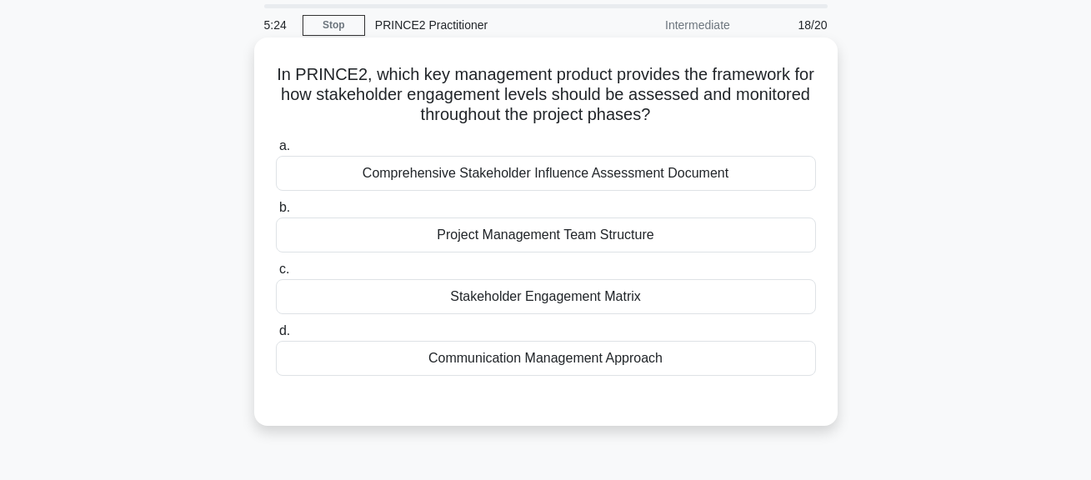
click at [677, 360] on div "Communication Management Approach" at bounding box center [546, 358] width 540 height 35
click at [276, 337] on input "d. Communication Management Approach" at bounding box center [276, 331] width 0 height 11
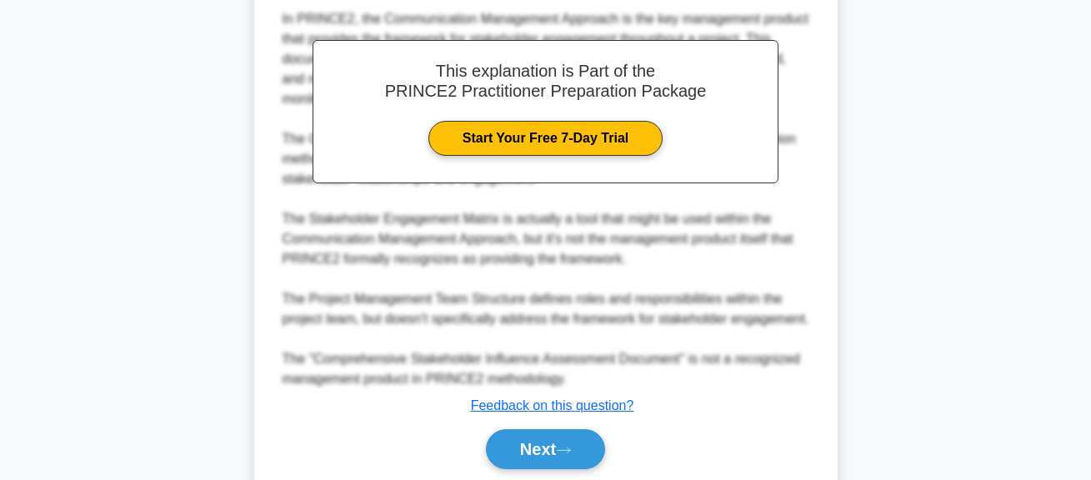
scroll to position [548, 0]
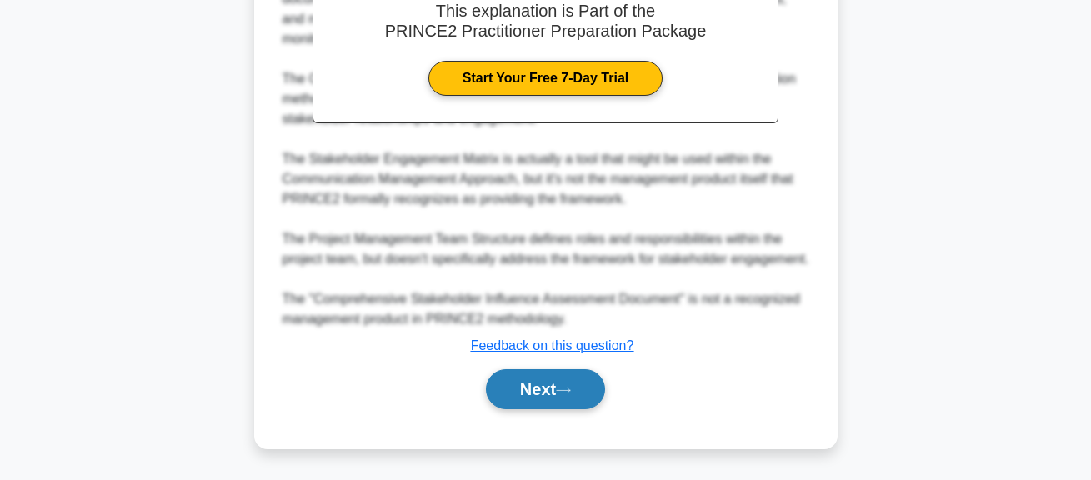
click at [571, 381] on button "Next" at bounding box center [545, 389] width 119 height 40
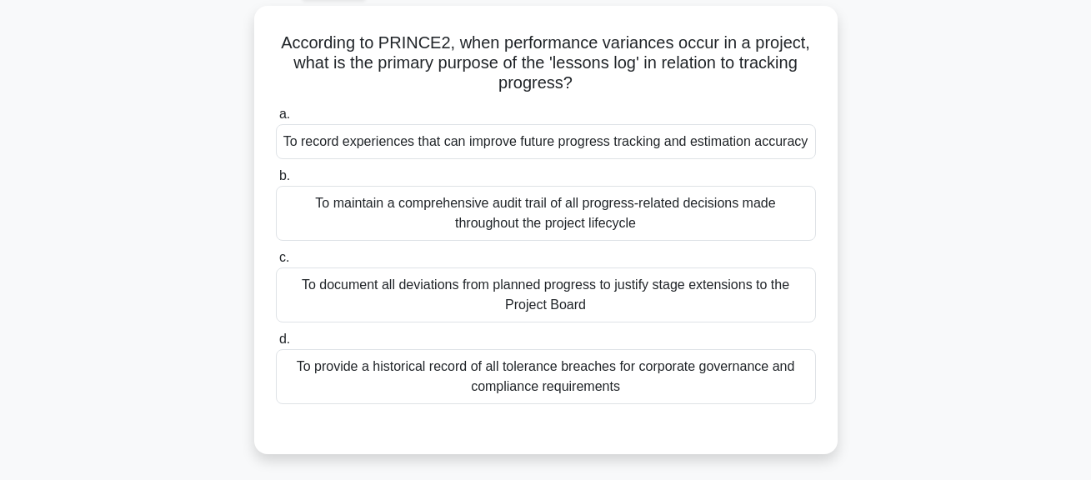
scroll to position [95, 0]
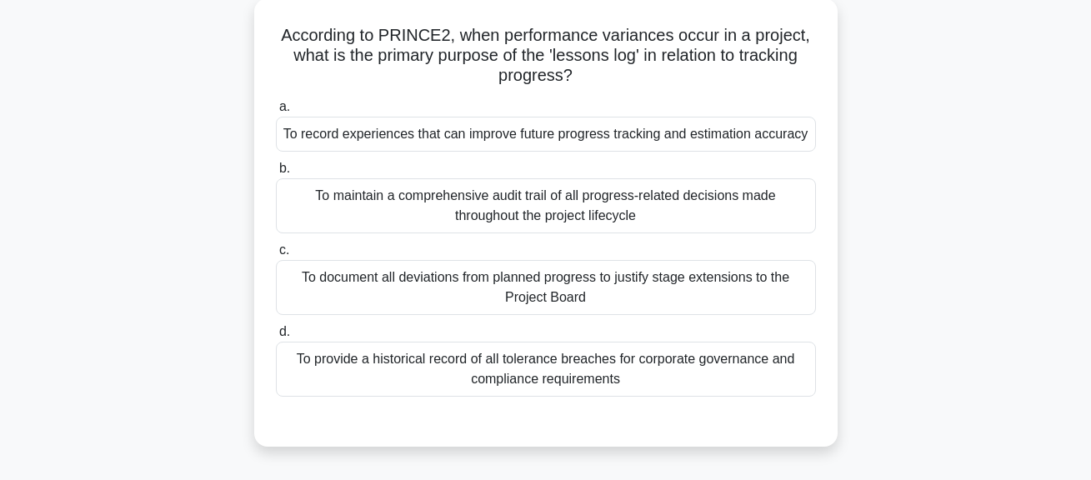
click at [627, 146] on div "To record experiences that can improve future progress tracking and estimation …" at bounding box center [546, 134] width 540 height 35
click at [276, 112] on input "a. To record experiences that can improve future progress tracking and estimati…" at bounding box center [276, 107] width 0 height 11
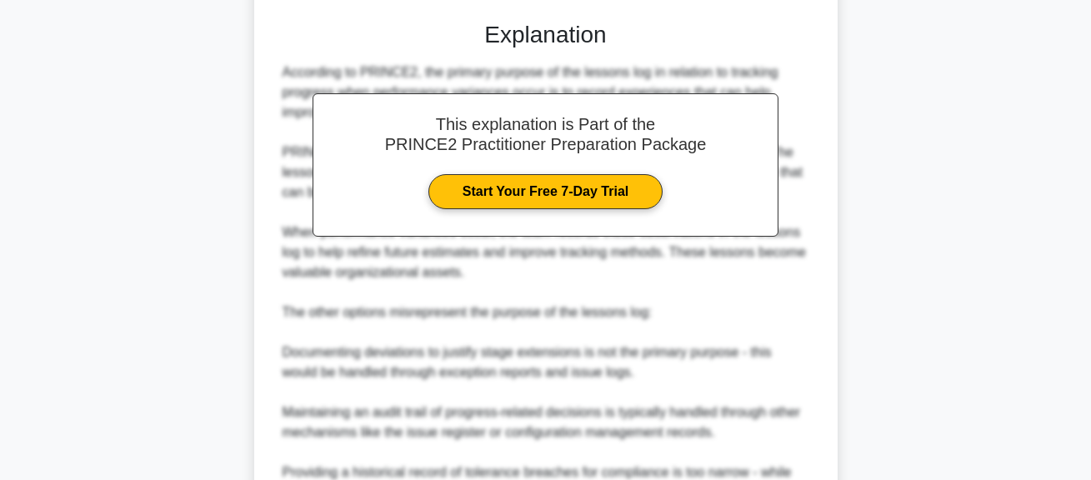
scroll to position [669, 0]
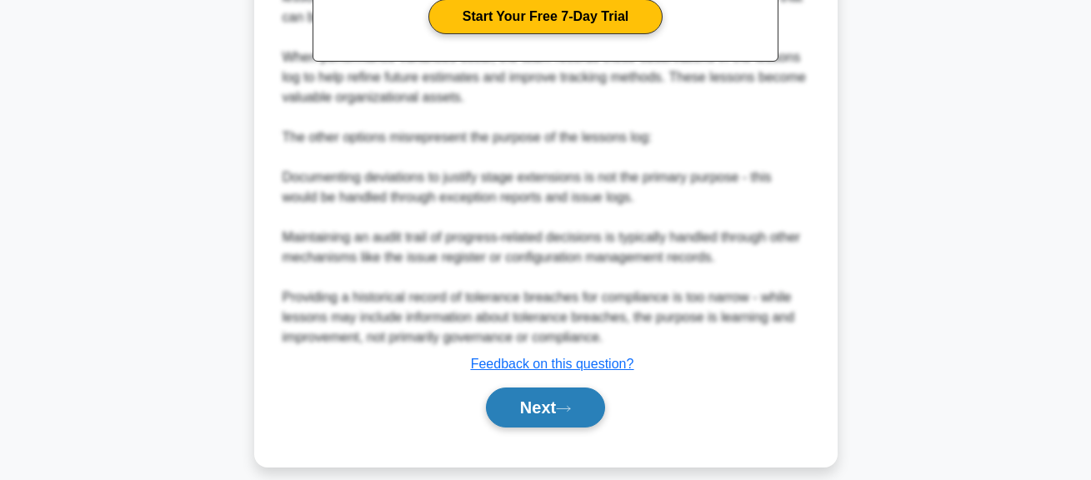
click at [571, 413] on icon at bounding box center [563, 408] width 15 height 9
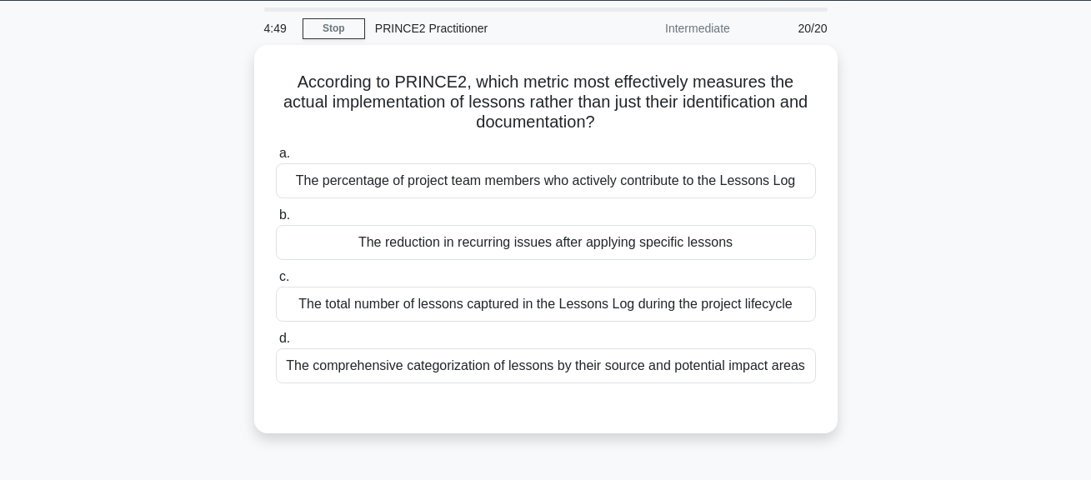
scroll to position [54, 0]
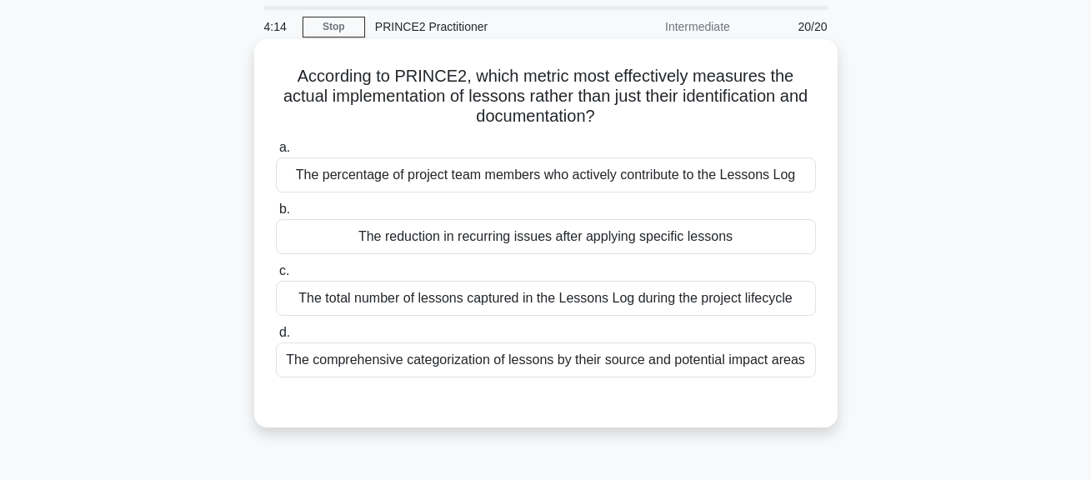
click at [572, 239] on div "The reduction in recurring issues after applying specific lessons" at bounding box center [546, 236] width 540 height 35
click at [276, 215] on input "b. The reduction in recurring issues after applying specific lessons" at bounding box center [276, 209] width 0 height 11
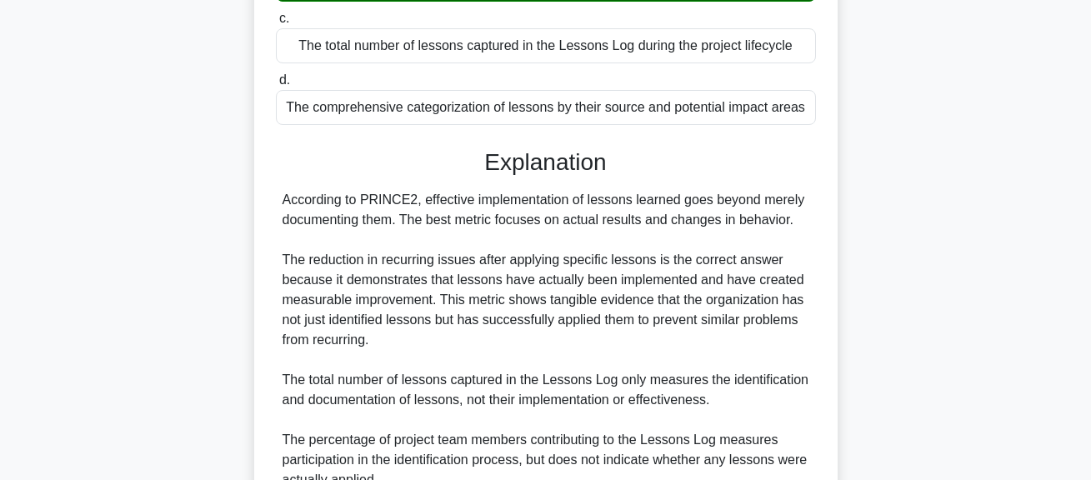
scroll to position [528, 0]
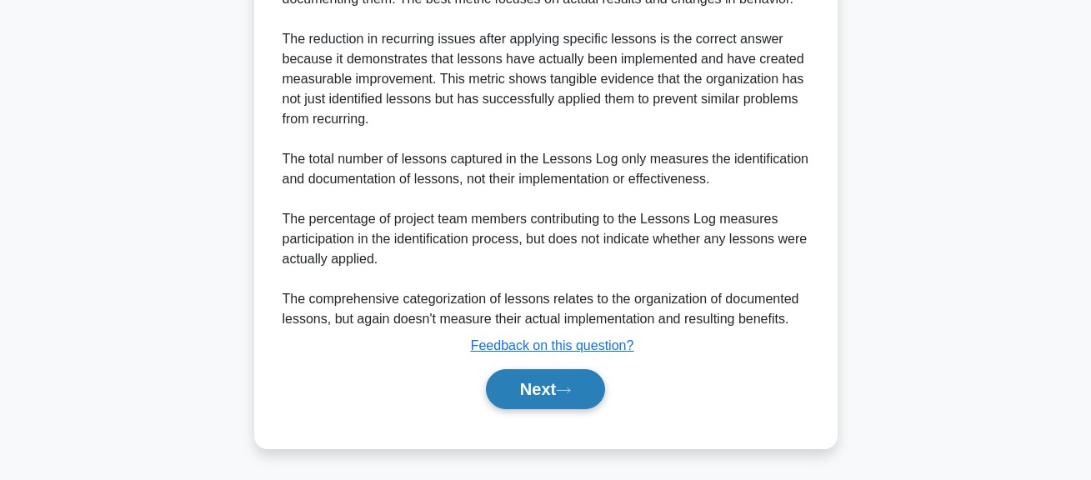
click at [570, 389] on icon at bounding box center [563, 389] width 13 height 5
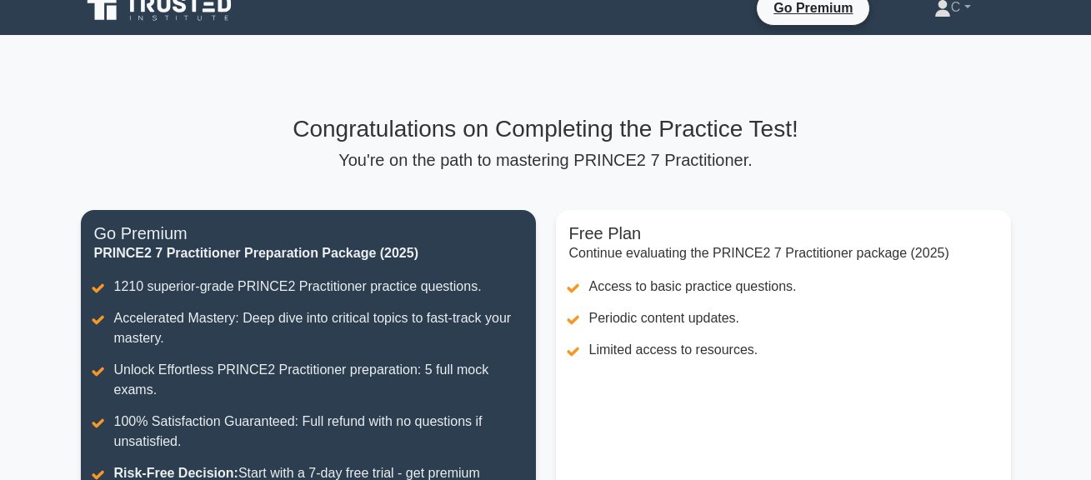
scroll to position [13, 0]
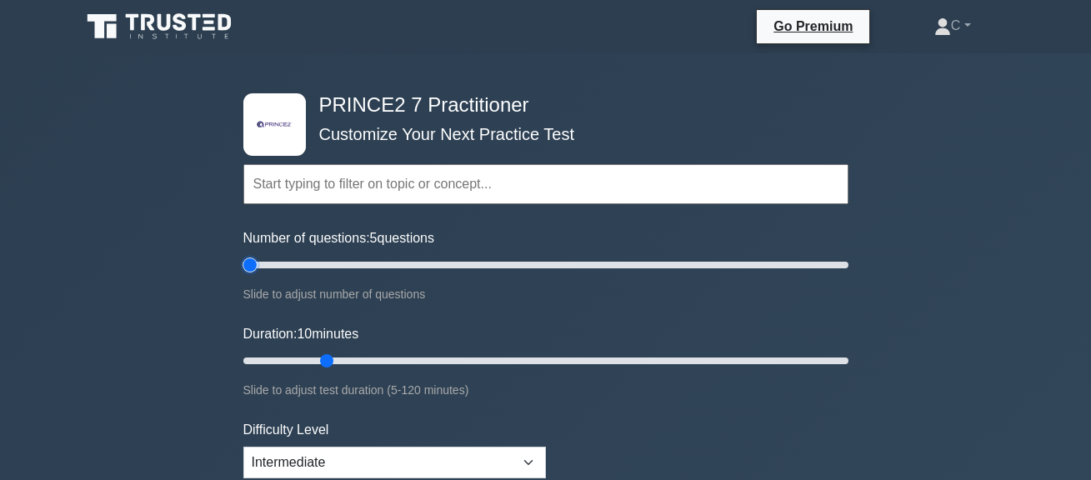
drag, startPoint x: 292, startPoint y: 264, endPoint x: 255, endPoint y: 264, distance: 36.7
type input "5"
click at [255, 264] on input "Number of questions: 5 questions" at bounding box center [545, 265] width 605 height 20
drag, startPoint x: 321, startPoint y: 356, endPoint x: 255, endPoint y: 347, distance: 66.5
type input "5"
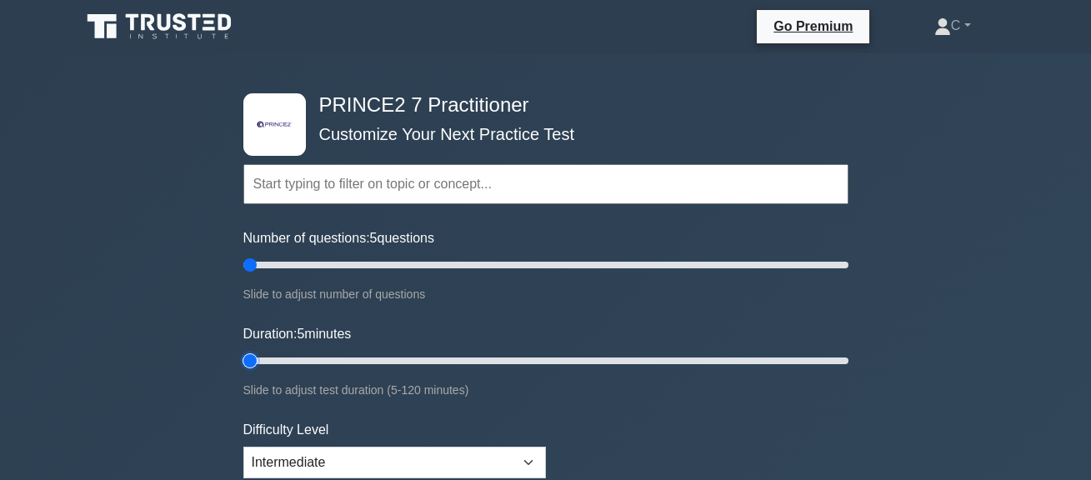
click at [255, 351] on input "Duration: 5 minutes" at bounding box center [545, 361] width 605 height 20
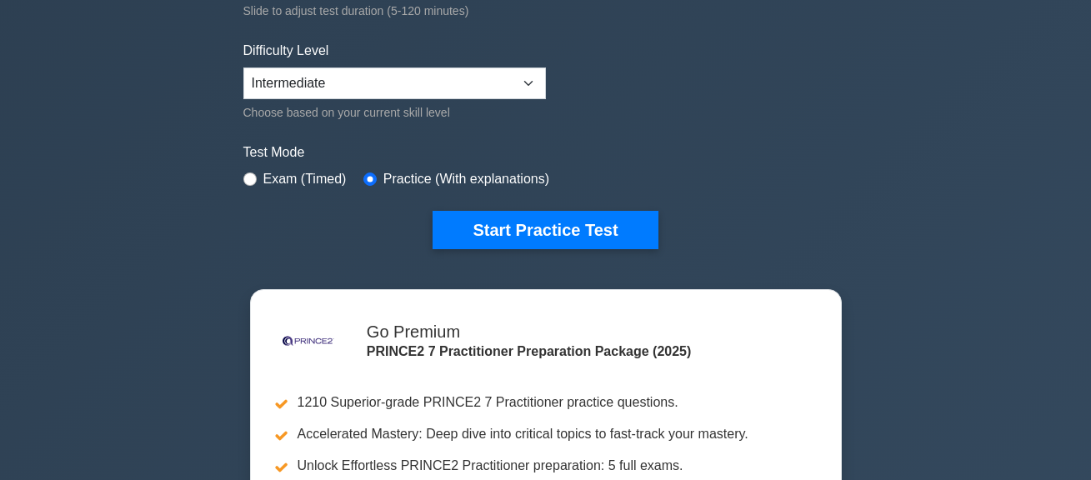
scroll to position [372, 0]
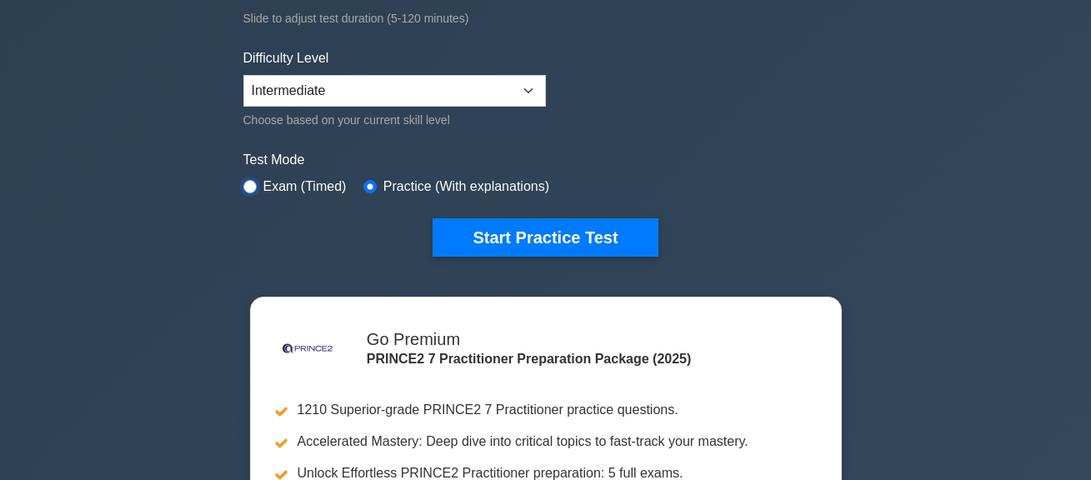
click at [250, 184] on input "radio" at bounding box center [249, 186] width 13 height 13
radio input "true"
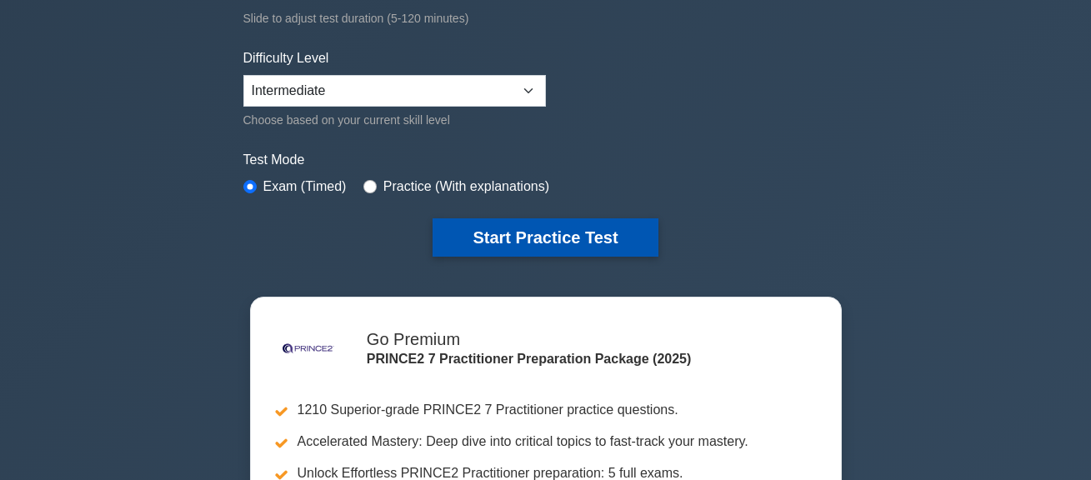
click at [470, 229] on button "Start Practice Test" at bounding box center [544, 237] width 225 height 38
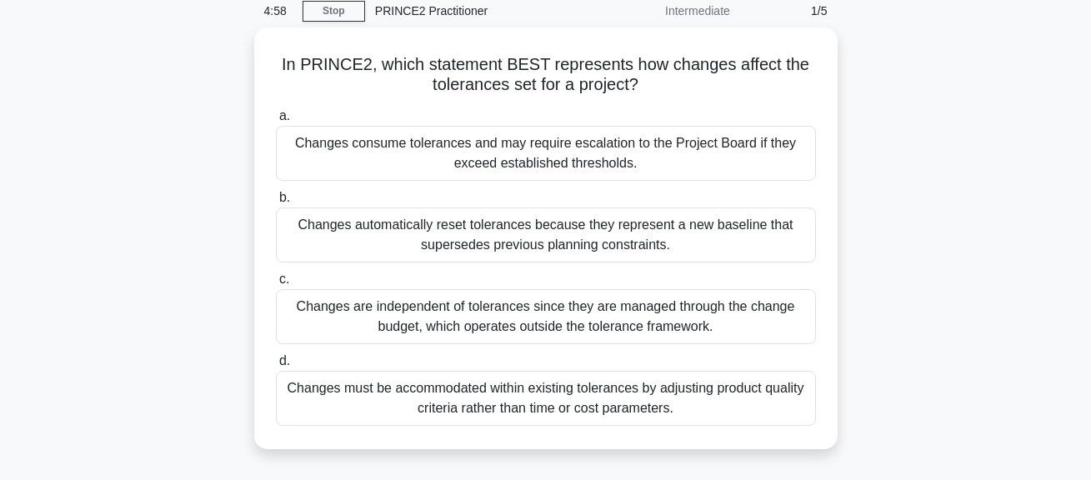
scroll to position [72, 0]
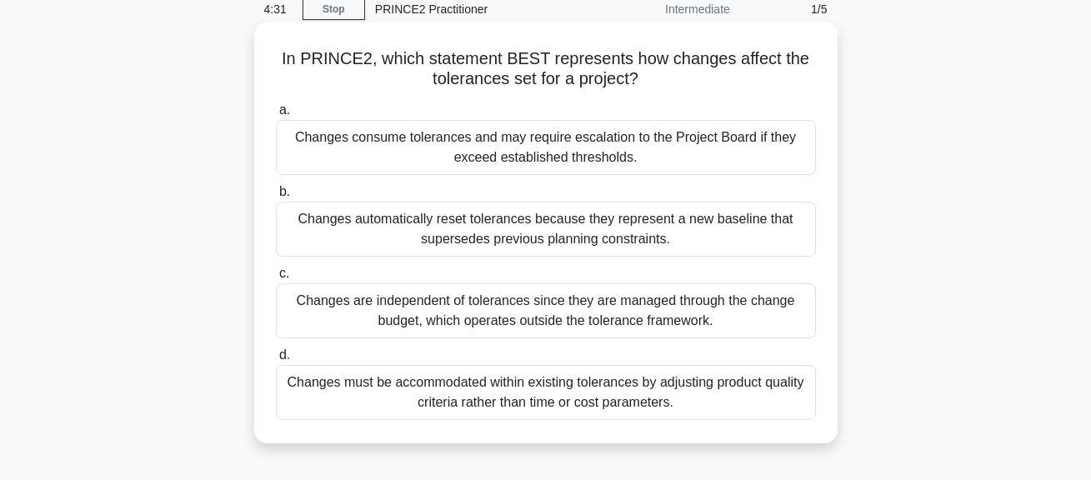
click at [663, 314] on div "Changes are independent of tolerances since they are managed through the change…" at bounding box center [546, 310] width 540 height 55
click at [276, 279] on input "c. Changes are independent of tolerances since they are managed through the cha…" at bounding box center [276, 273] width 0 height 11
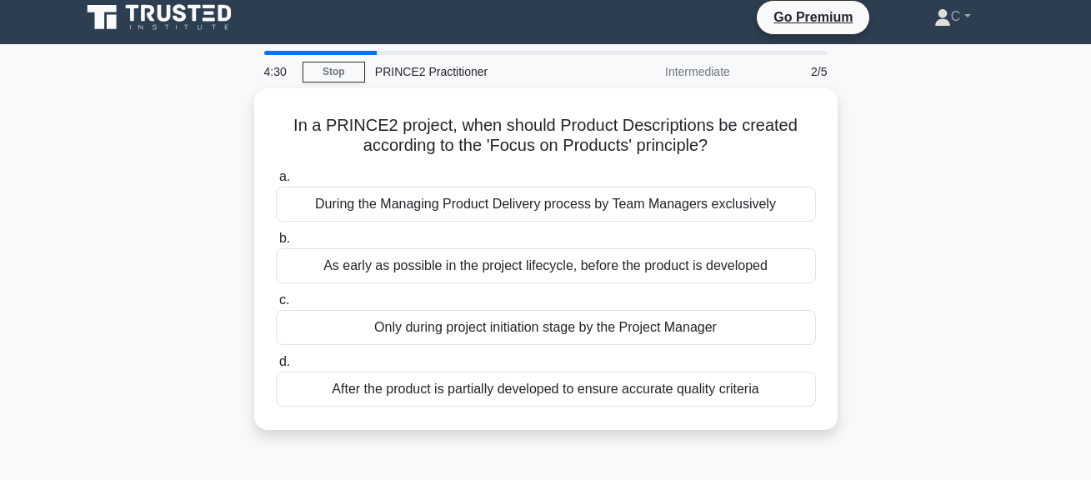
scroll to position [0, 0]
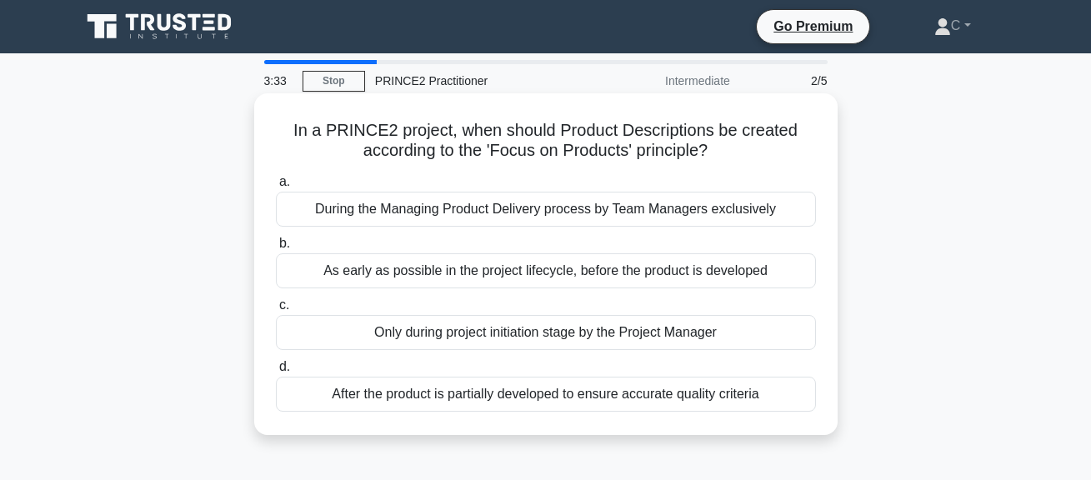
click at [721, 269] on div "As early as possible in the project lifecycle, before the product is developed" at bounding box center [546, 270] width 540 height 35
click at [276, 249] on input "b. As early as possible in the project lifecycle, before the product is develop…" at bounding box center [276, 243] width 0 height 11
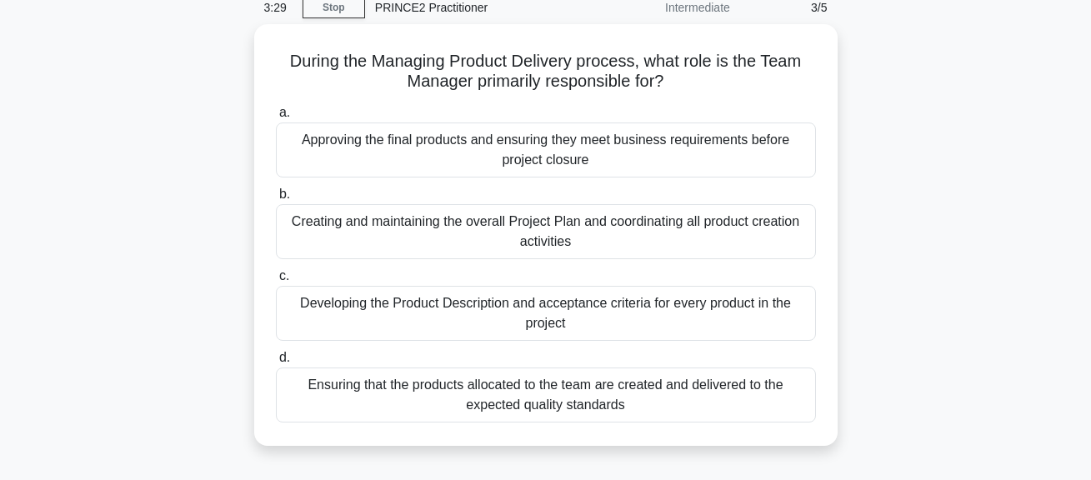
scroll to position [77, 0]
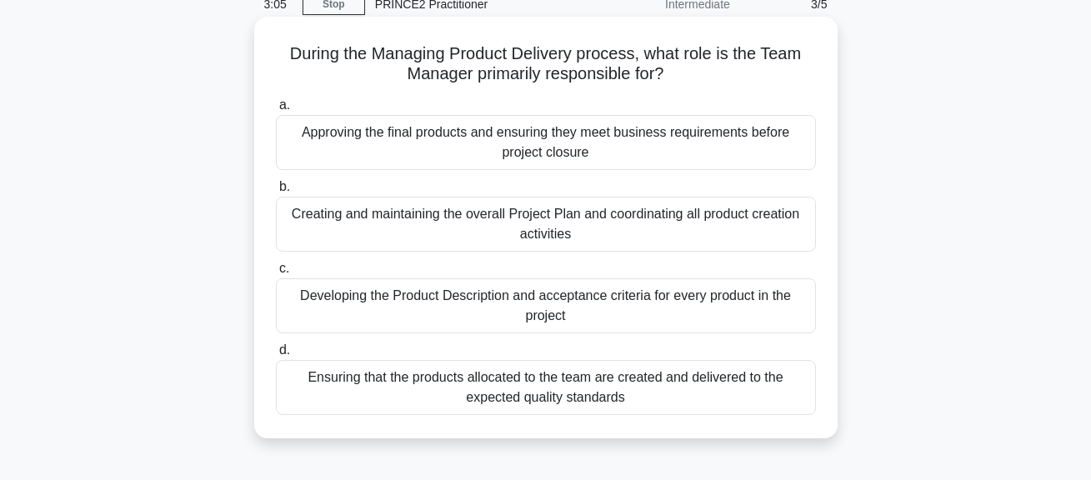
click at [729, 392] on div "Ensuring that the products allocated to the team are created and delivered to t…" at bounding box center [546, 387] width 540 height 55
click at [276, 356] on input "d. Ensuring that the products allocated to the team are created and delivered t…" at bounding box center [276, 350] width 0 height 11
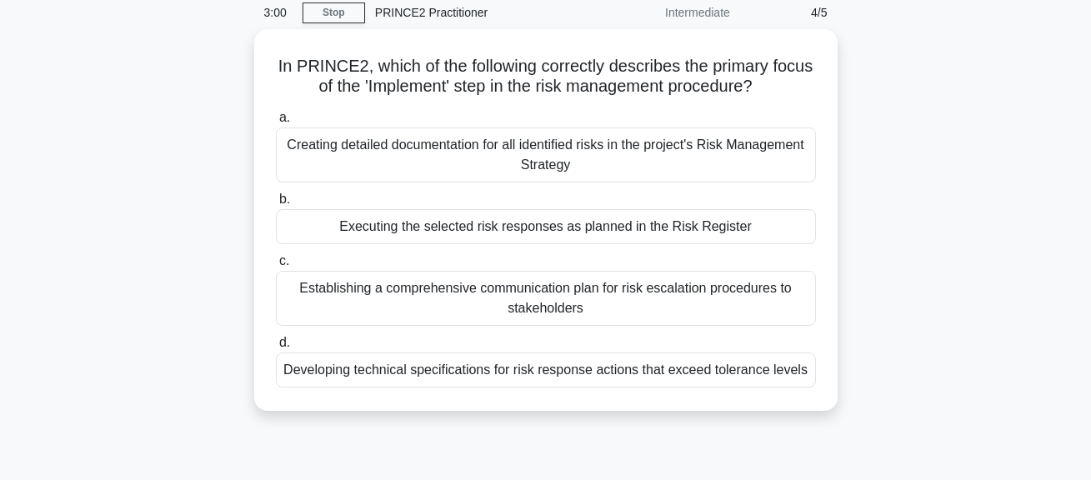
scroll to position [80, 0]
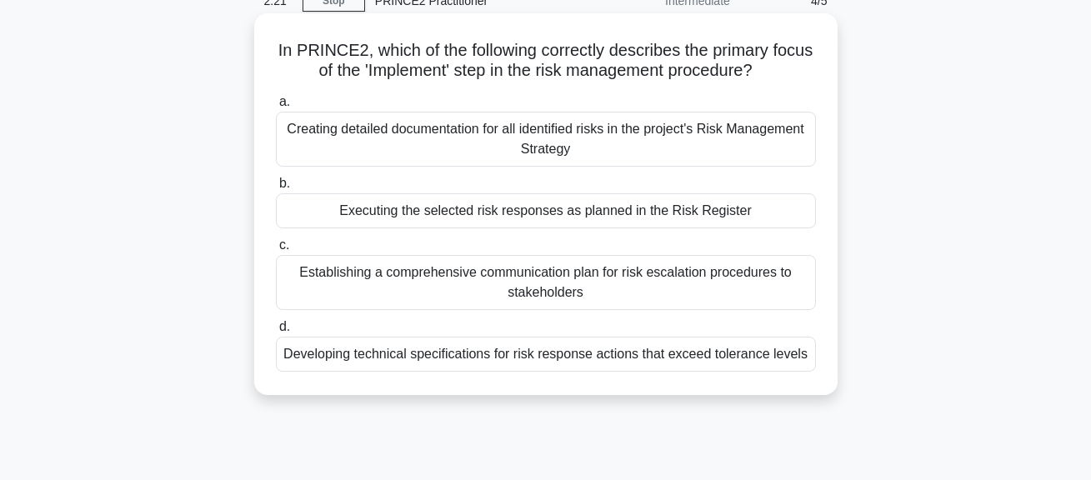
click at [571, 219] on div "Executing the selected risk responses as planned in the Risk Register" at bounding box center [546, 210] width 540 height 35
click at [276, 189] on input "b. Executing the selected risk responses as planned in the Risk Register" at bounding box center [276, 183] width 0 height 11
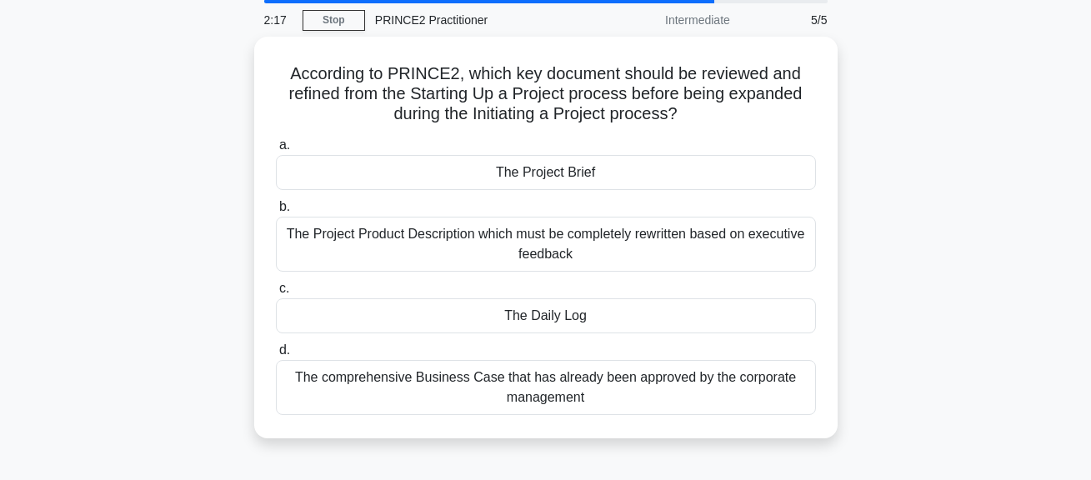
scroll to position [88, 0]
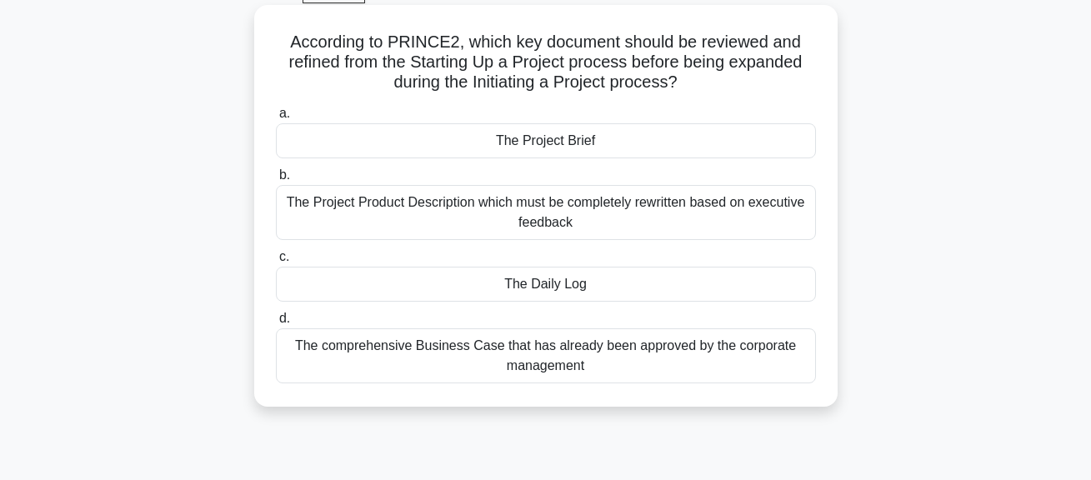
click at [657, 132] on div "The Project Brief" at bounding box center [546, 140] width 540 height 35
click at [276, 119] on input "a. The Project Brief" at bounding box center [276, 113] width 0 height 11
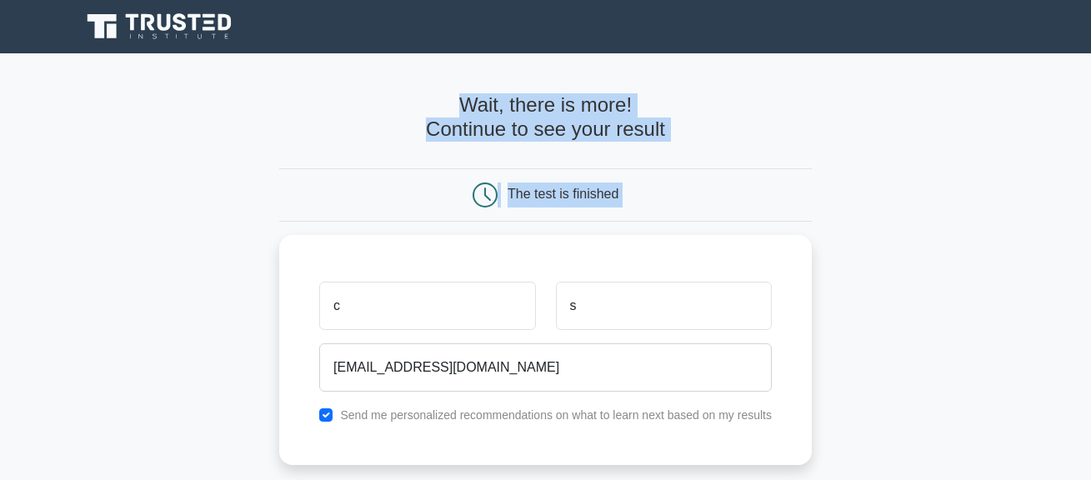
drag, startPoint x: 1089, startPoint y: 85, endPoint x: 1092, endPoint y: 190, distance: 105.0
click at [1090, 190] on html "Register c s and the" at bounding box center [545, 418] width 1091 height 837
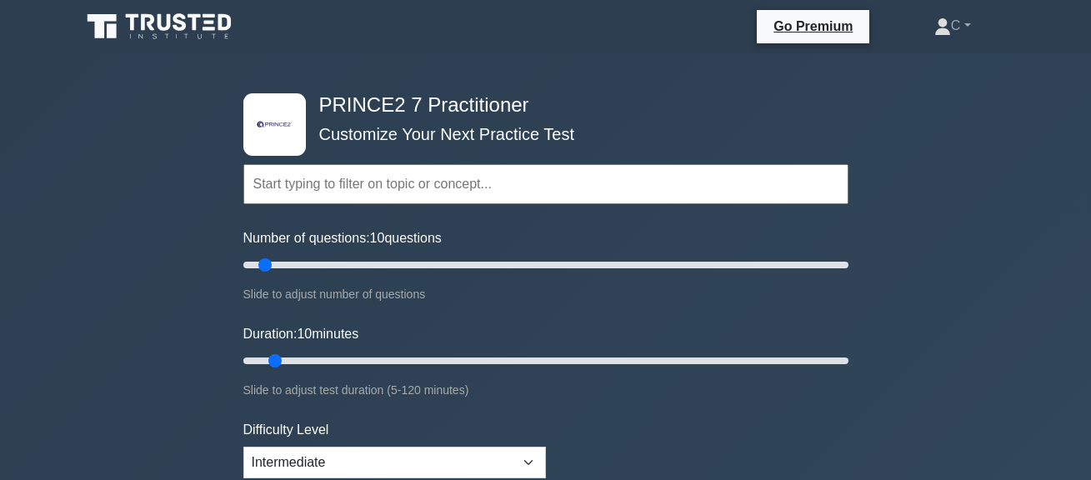
click at [560, 190] on input "text" at bounding box center [545, 184] width 605 height 40
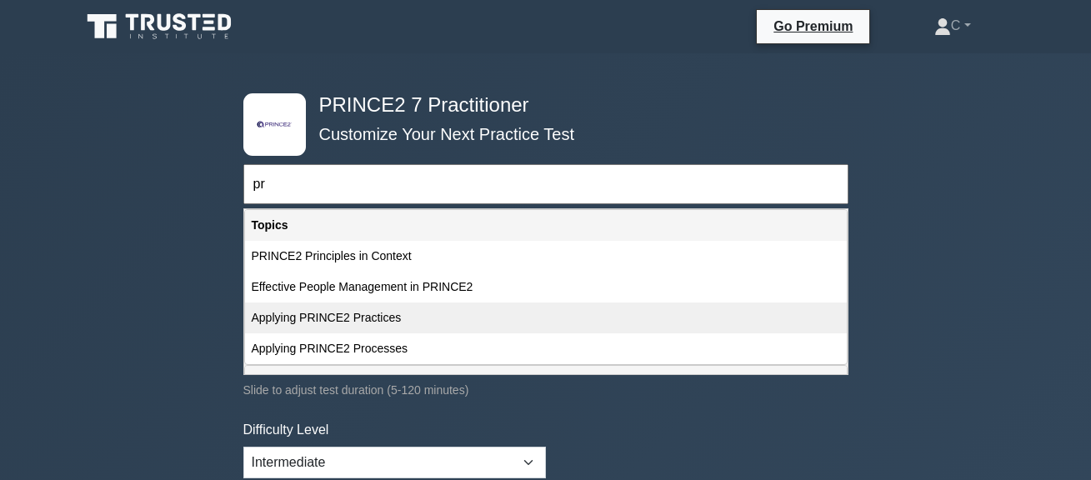
click at [430, 323] on div "Applying PRINCE2 Practices" at bounding box center [546, 317] width 602 height 31
type input "Applying PRINCE2 Practices"
